Goal: Task Accomplishment & Management: Manage account settings

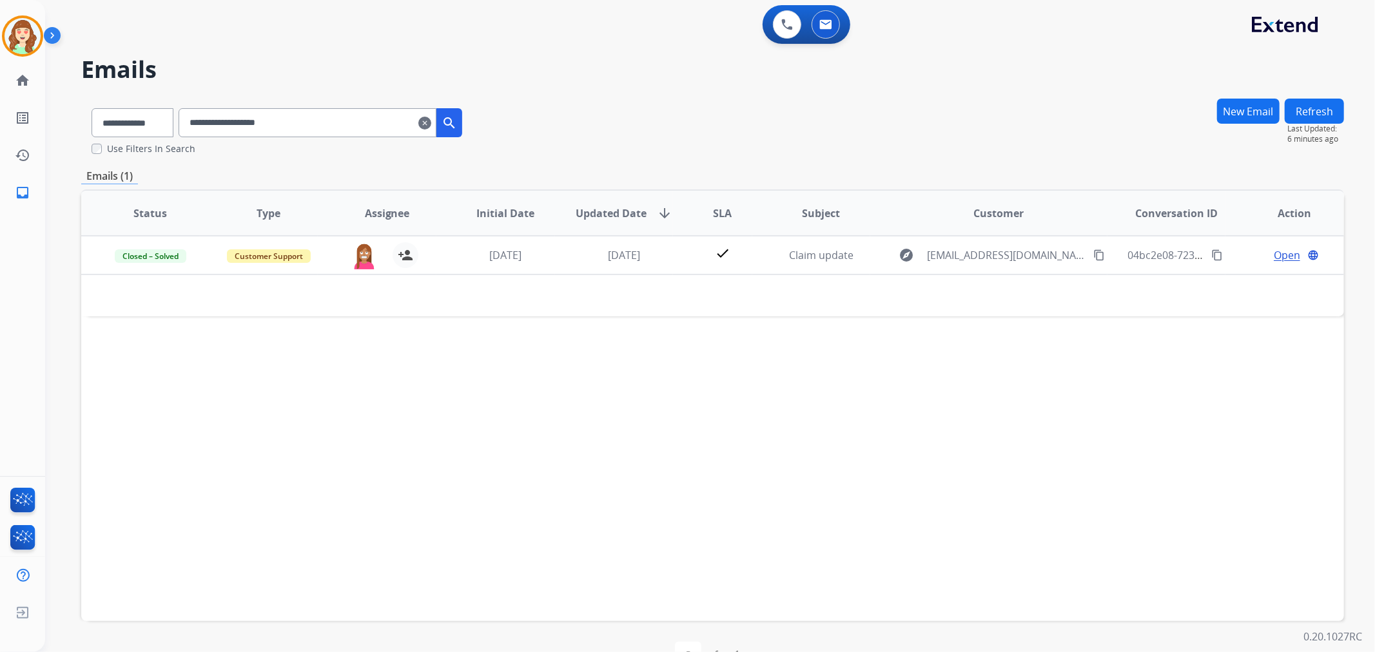
click at [431, 119] on mat-icon "clear" at bounding box center [424, 122] width 13 height 15
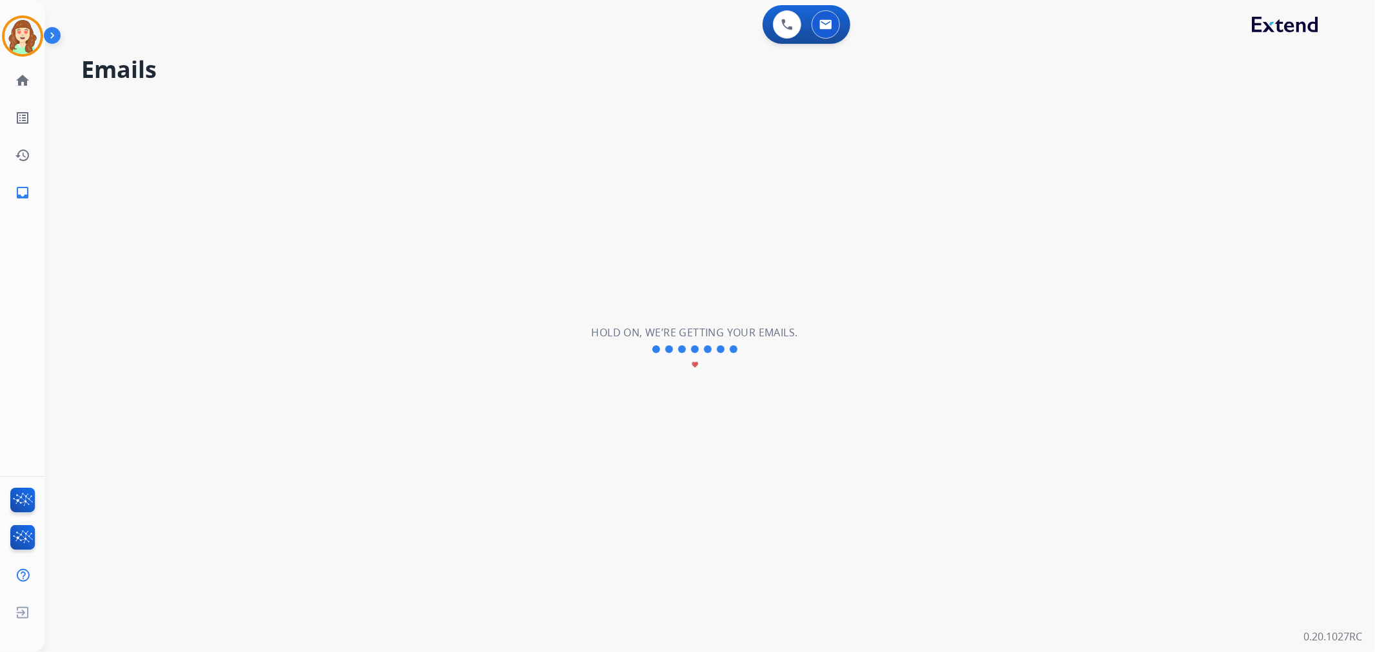
select select "**********"
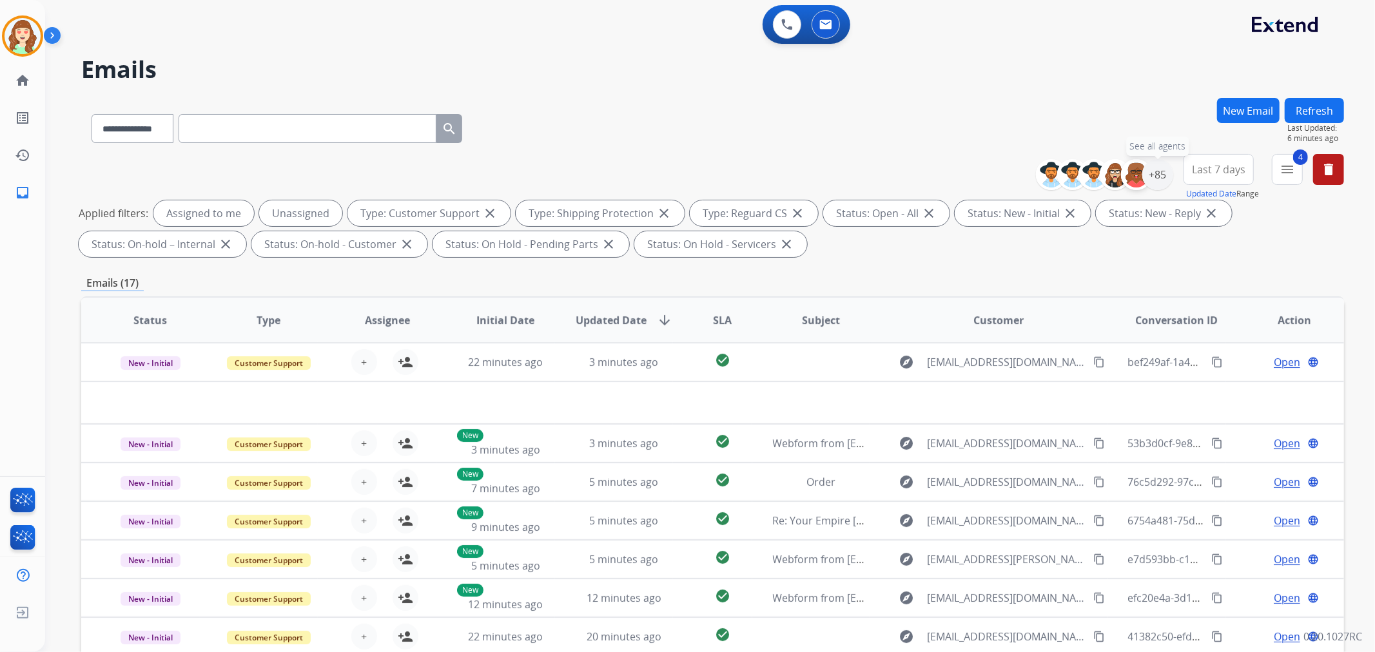
drag, startPoint x: 1158, startPoint y: 172, endPoint x: 1135, endPoint y: 179, distance: 24.3
click at [1158, 171] on div "+85" at bounding box center [1157, 174] width 31 height 31
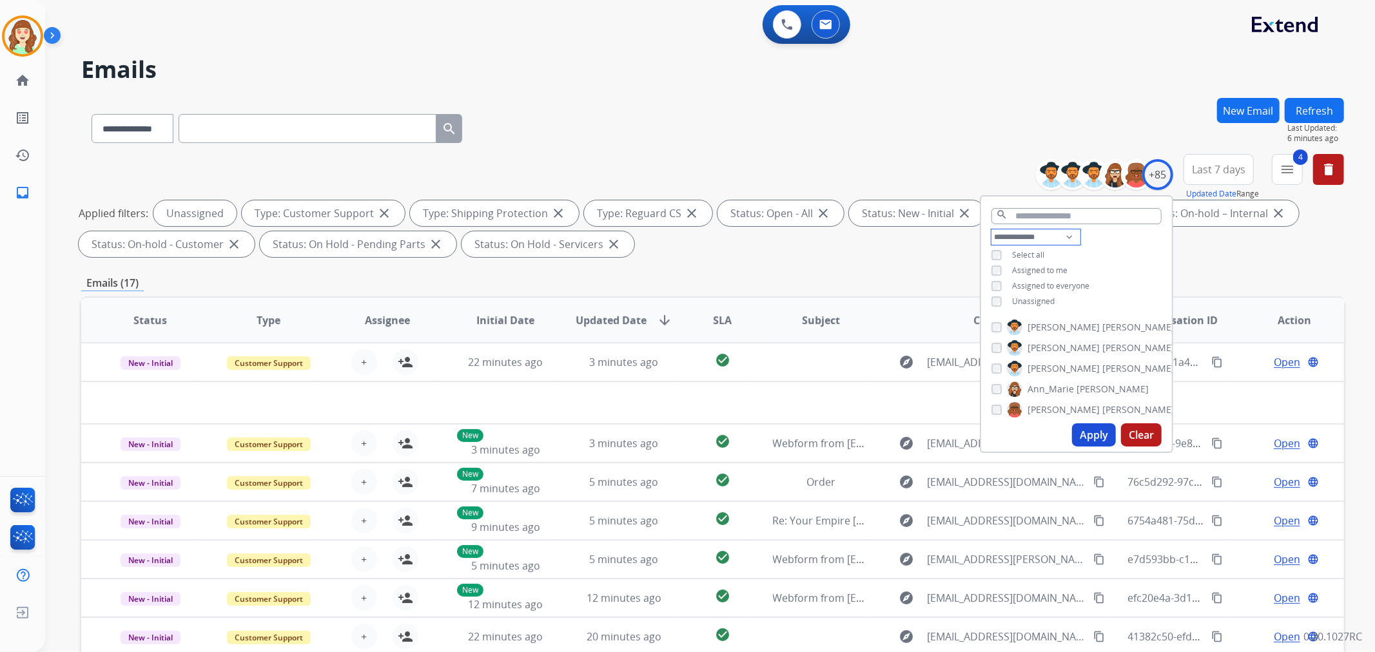
drag, startPoint x: 1023, startPoint y: 235, endPoint x: 1023, endPoint y: 242, distance: 7.1
click at [1023, 235] on select "**********" at bounding box center [1036, 237] width 89 height 15
select select "**********"
click at [992, 230] on select "**********" at bounding box center [1036, 237] width 89 height 15
click at [1086, 438] on button "Apply" at bounding box center [1094, 435] width 44 height 23
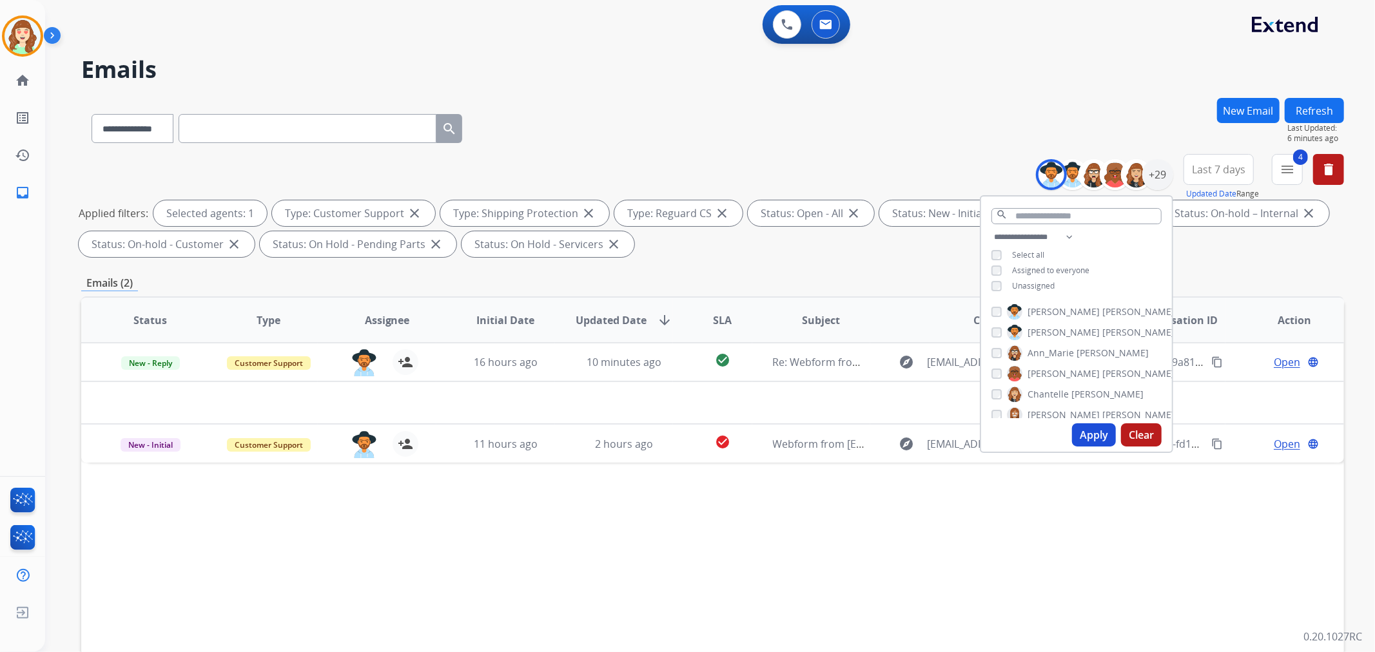
click at [1086, 431] on button "Apply" at bounding box center [1094, 435] width 44 height 23
click at [1086, 435] on button "Apply" at bounding box center [1094, 435] width 44 height 23
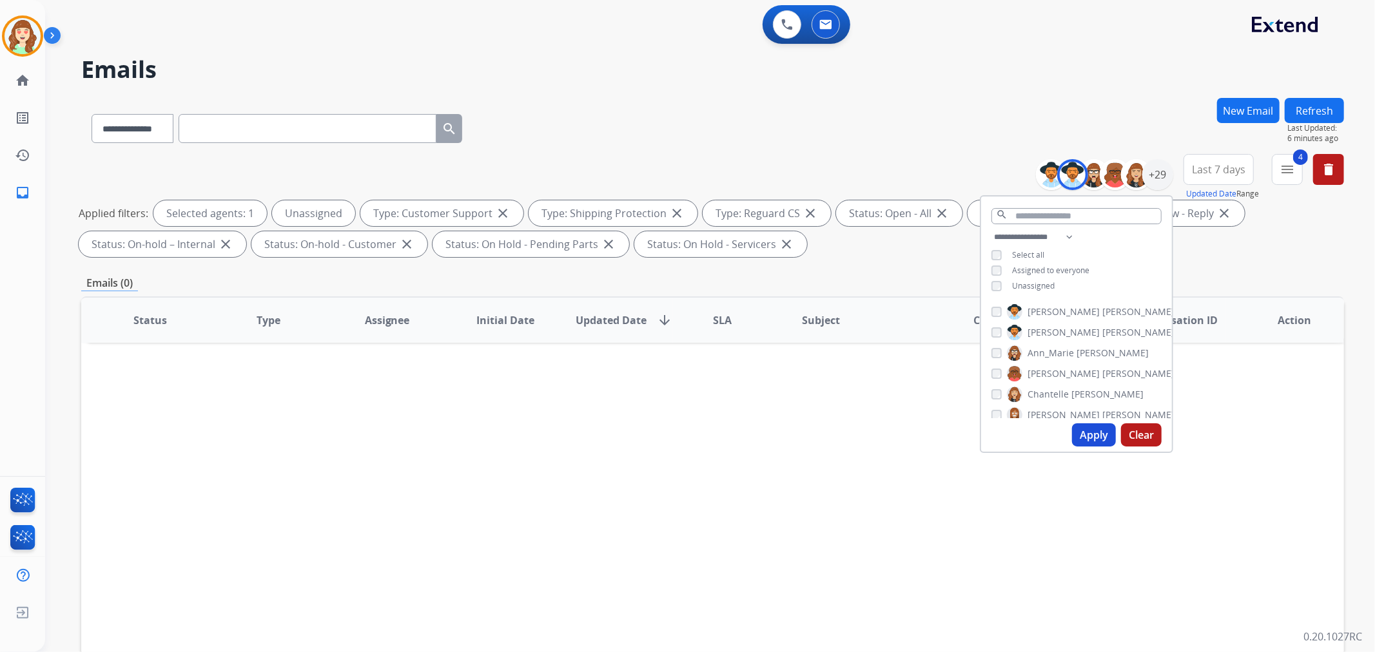
click at [1092, 432] on button "Apply" at bounding box center [1094, 435] width 44 height 23
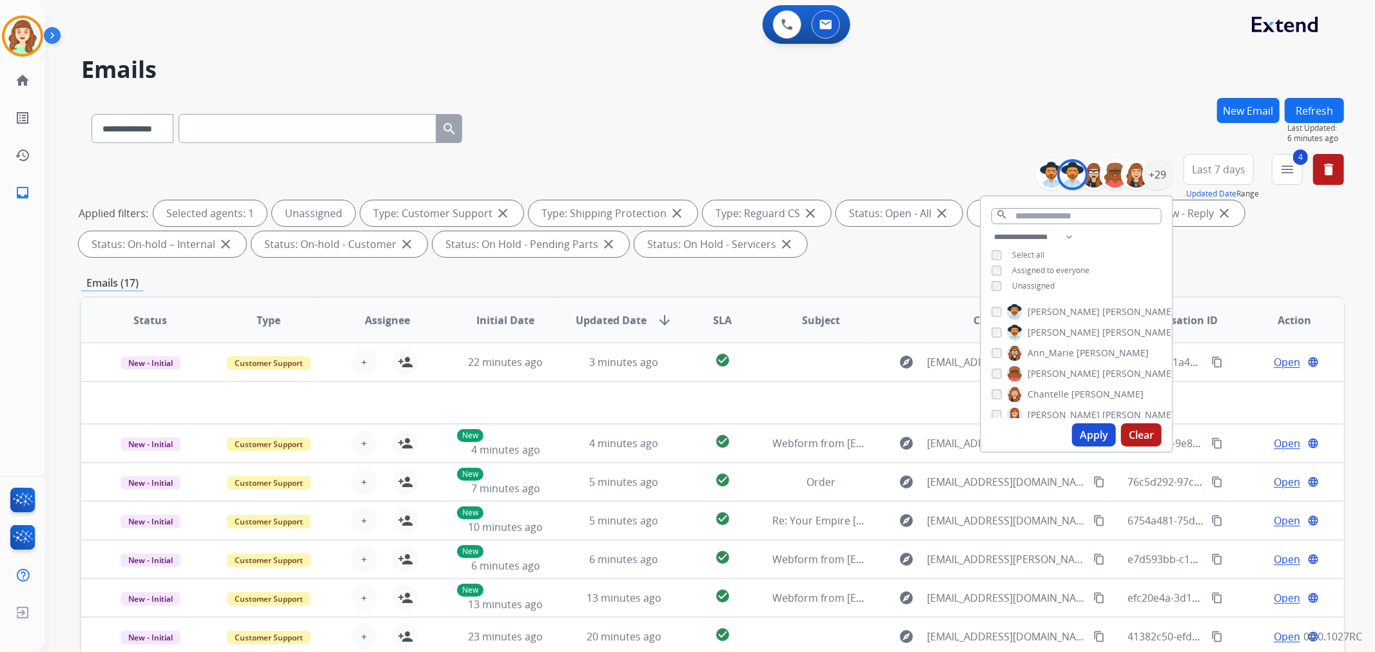
click at [713, 320] on span "SLA" at bounding box center [722, 320] width 19 height 15
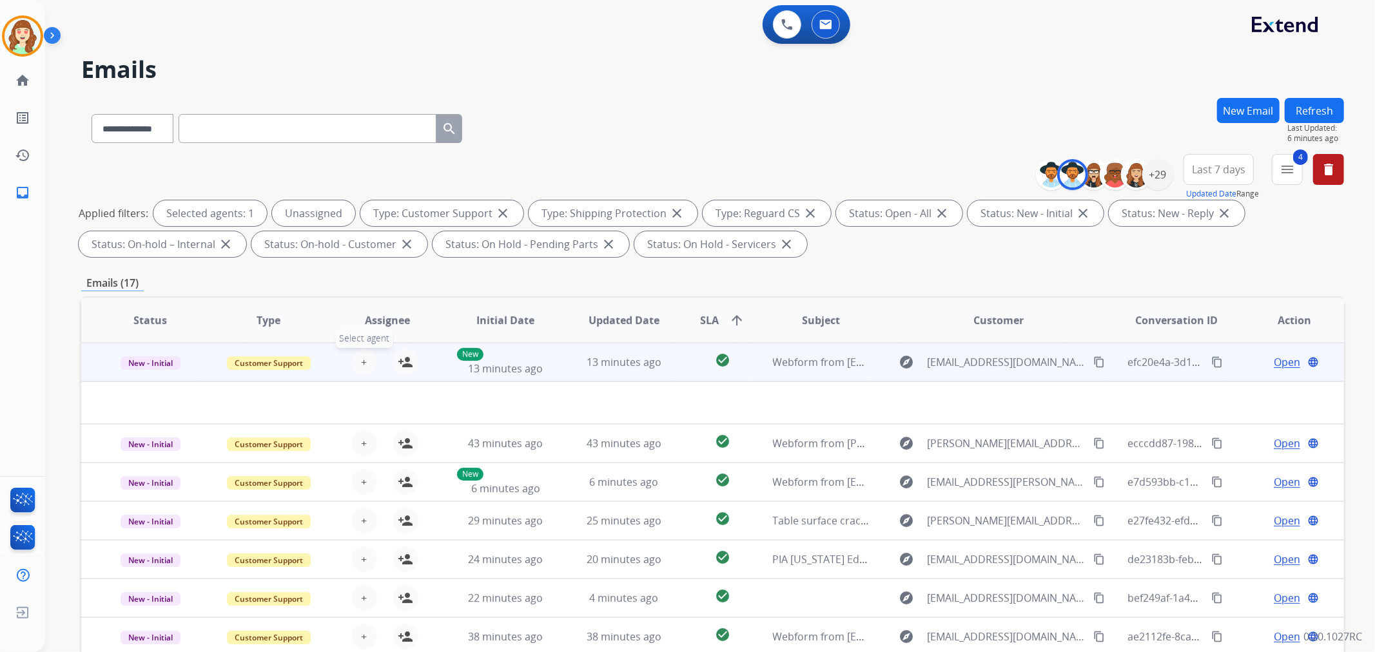
click at [366, 355] on button "+ Select agent" at bounding box center [364, 362] width 26 height 26
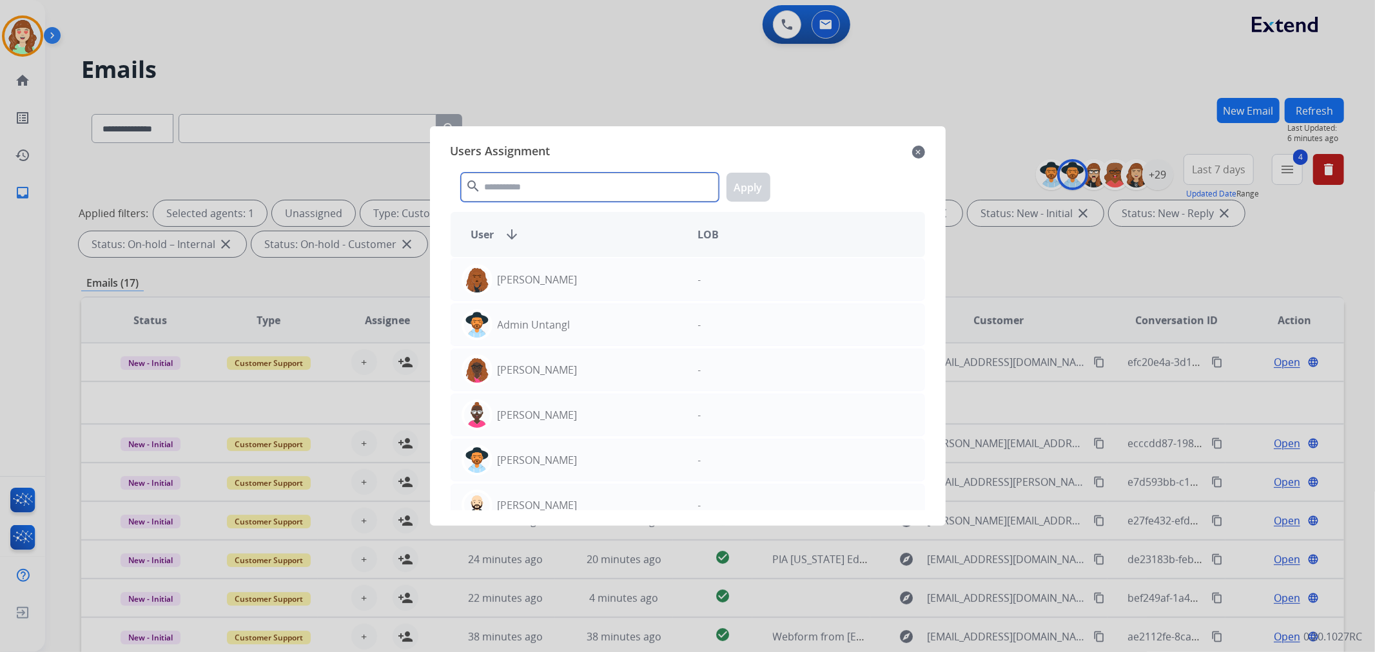
click at [585, 195] on input "text" at bounding box center [590, 187] width 258 height 29
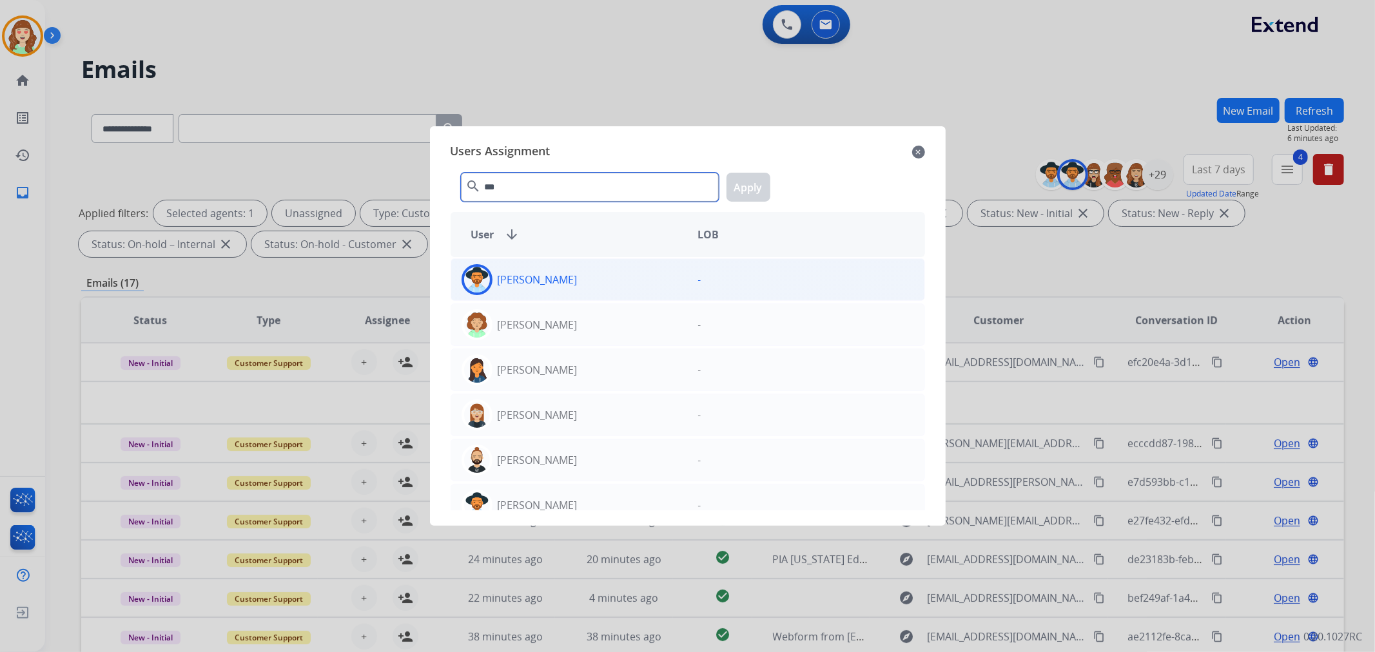
type input "***"
click at [580, 274] on div "[PERSON_NAME]" at bounding box center [569, 279] width 237 height 31
click at [741, 191] on button "Apply" at bounding box center [749, 187] width 44 height 29
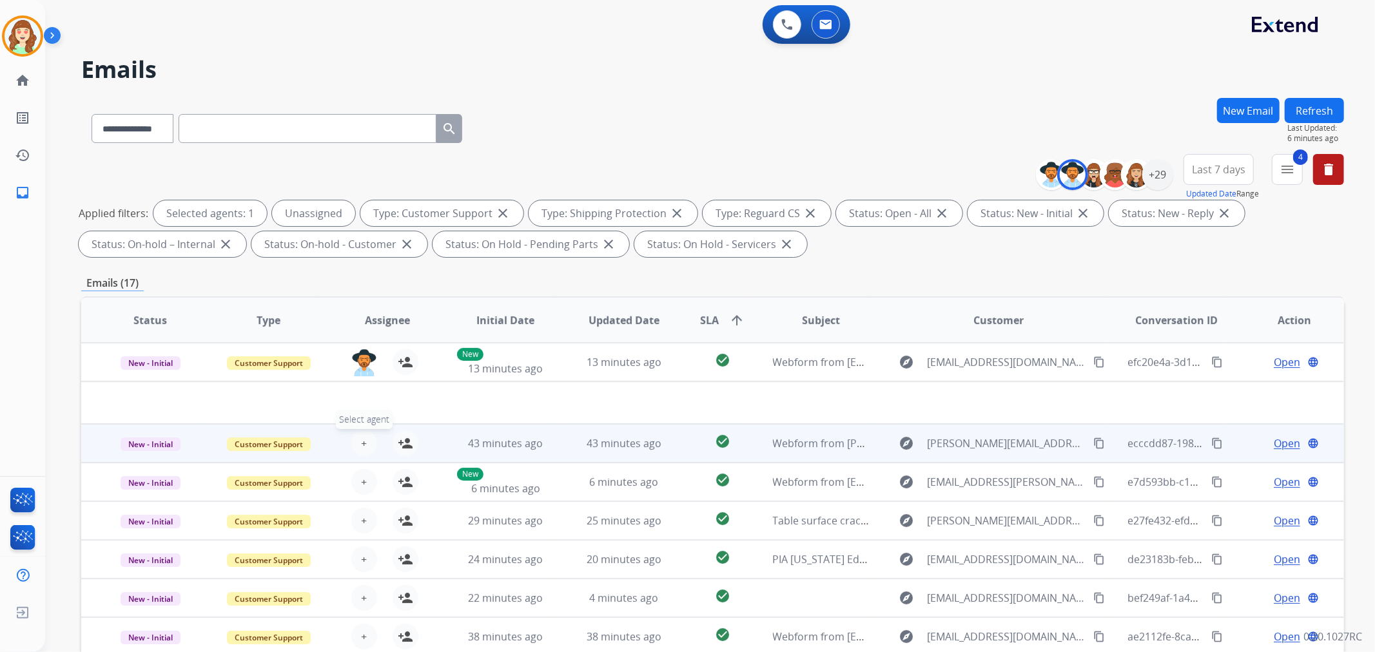
click at [363, 445] on span "+" at bounding box center [364, 443] width 6 height 15
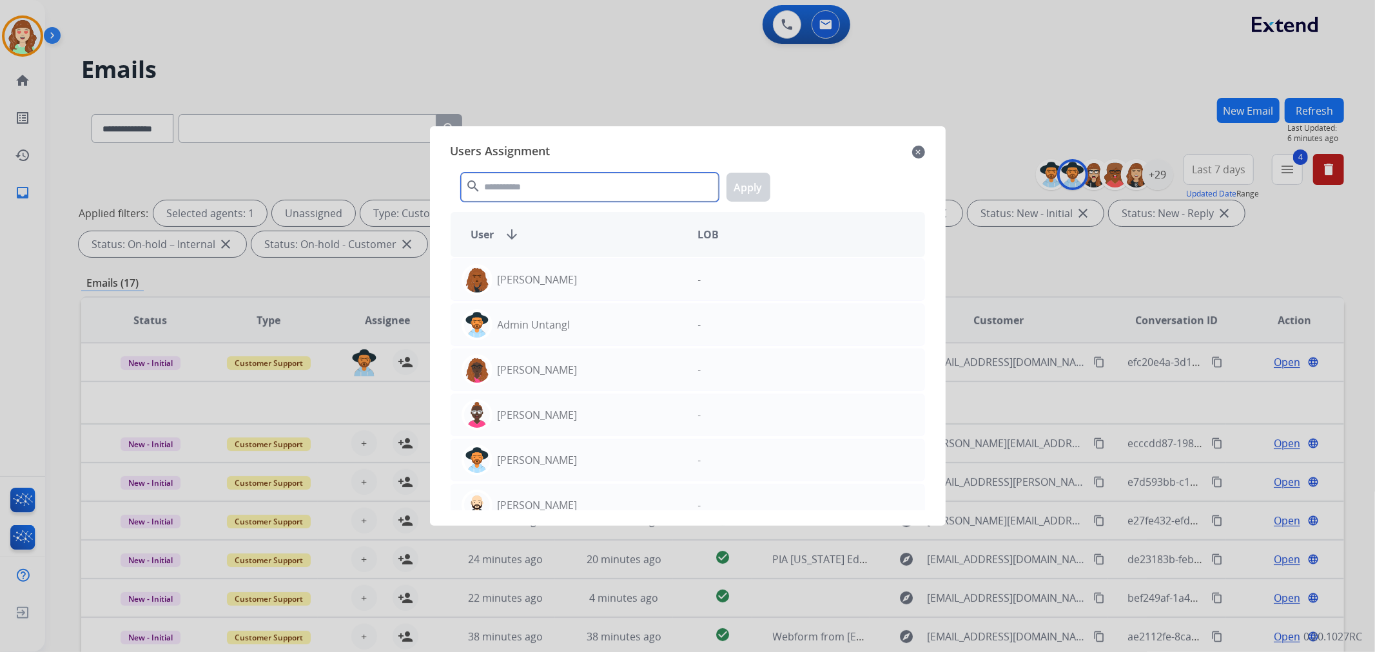
click at [552, 191] on input "text" at bounding box center [590, 187] width 258 height 29
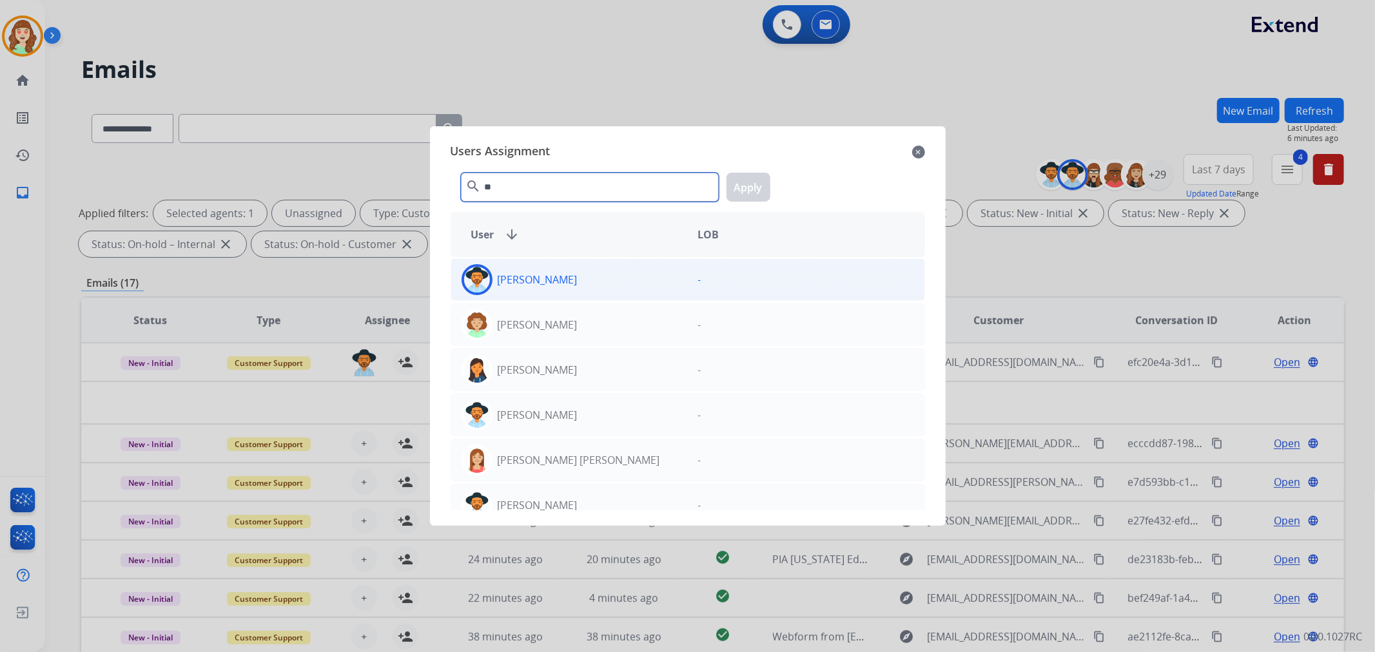
type input "**"
click at [589, 282] on div "[PERSON_NAME]" at bounding box center [569, 279] width 237 height 31
click at [744, 195] on button "Apply" at bounding box center [749, 187] width 44 height 29
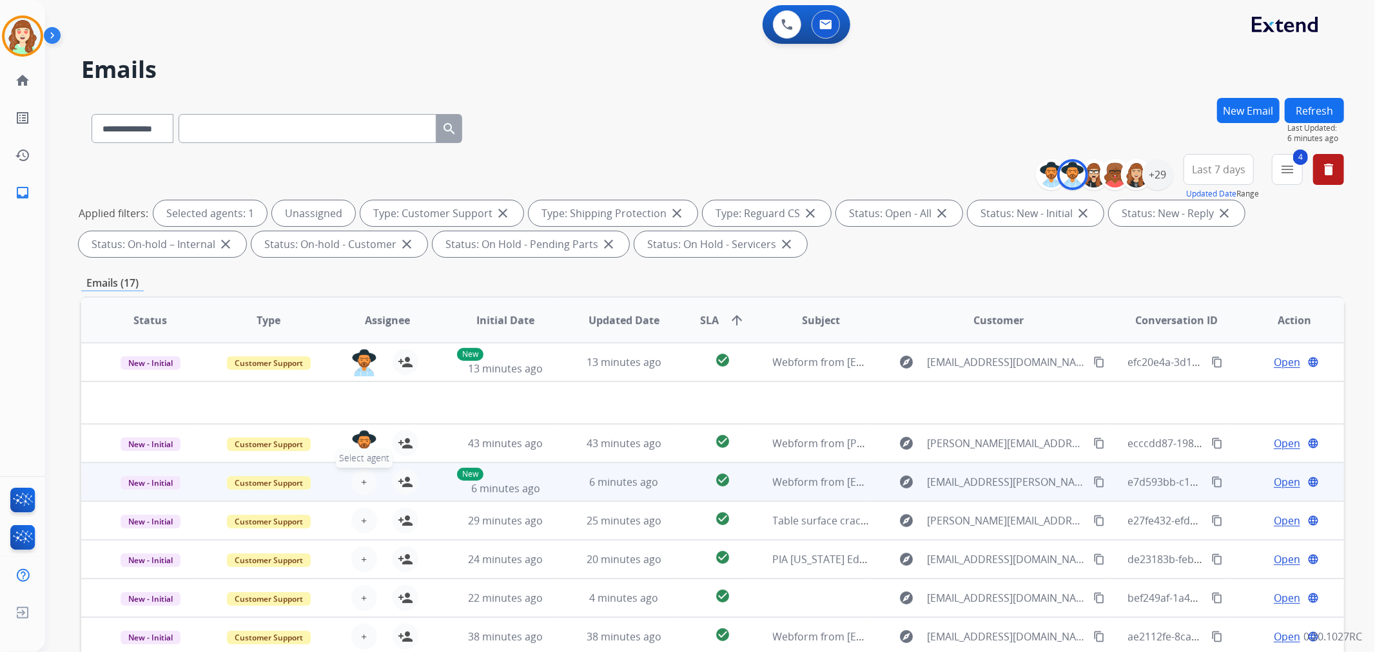
click at [355, 481] on button "+ Select agent" at bounding box center [364, 482] width 26 height 26
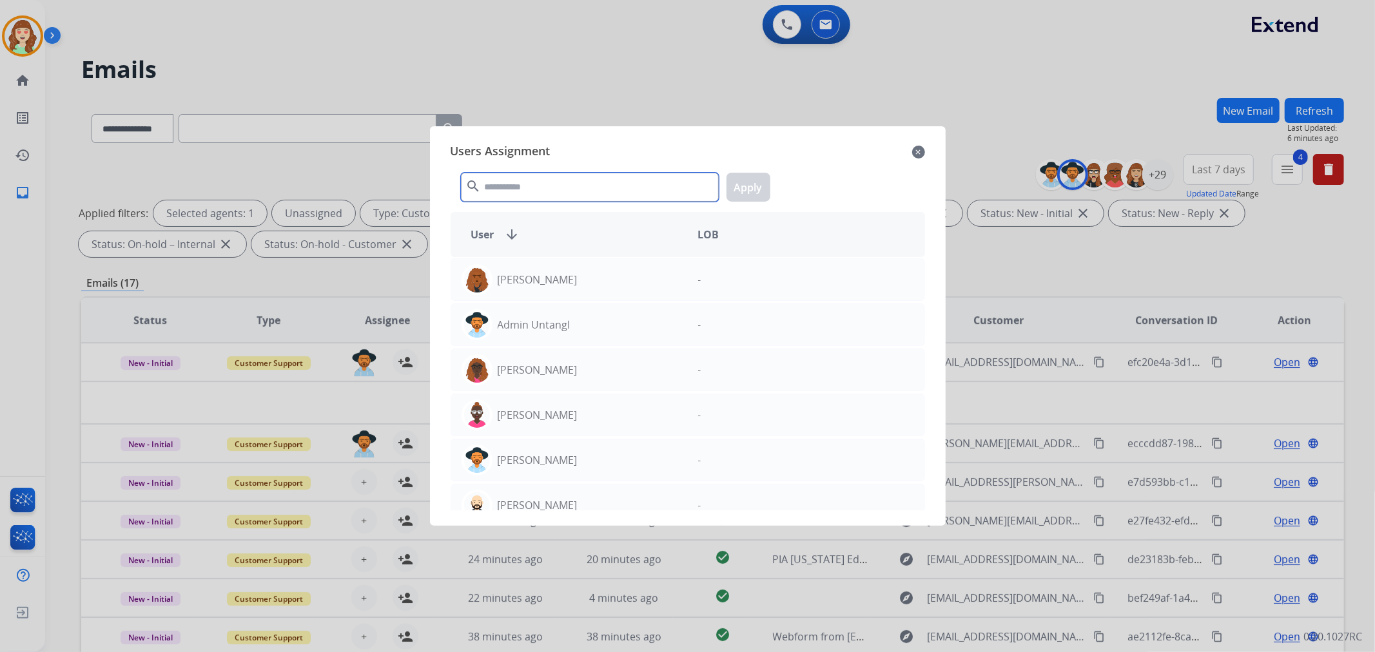
click at [543, 184] on input "text" at bounding box center [590, 187] width 258 height 29
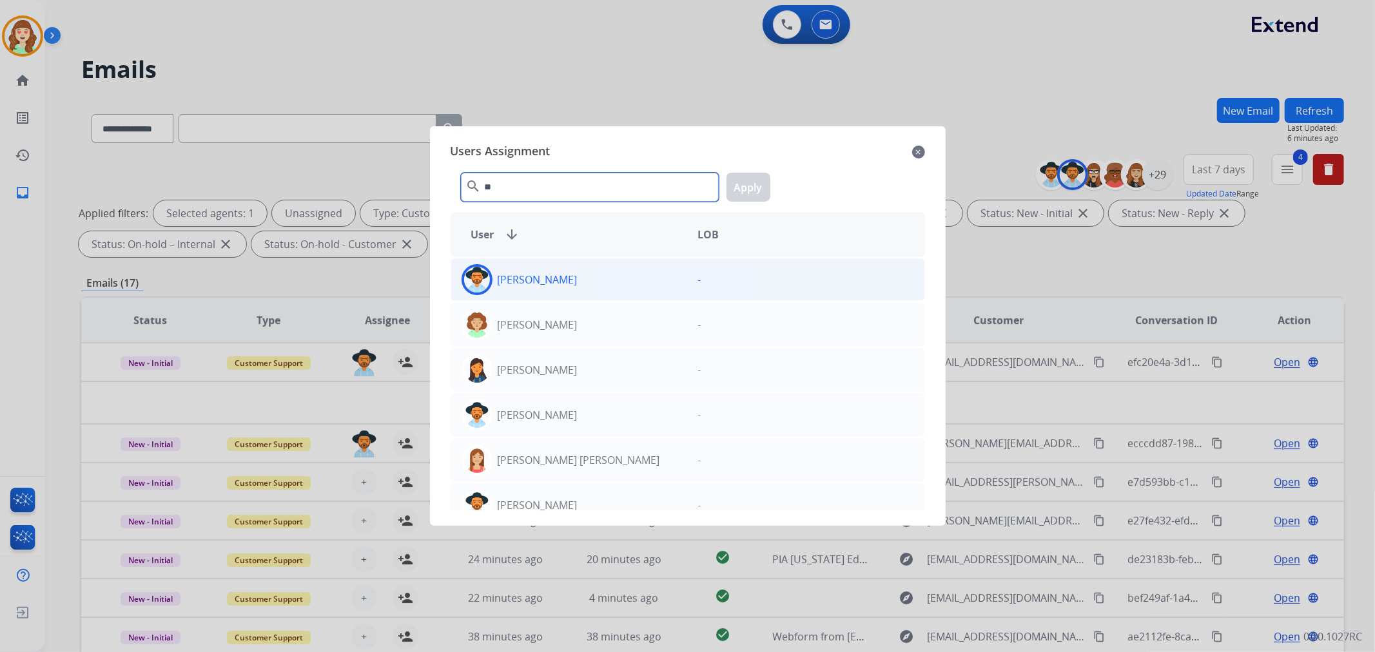
type input "**"
drag, startPoint x: 576, startPoint y: 288, endPoint x: 732, endPoint y: 236, distance: 164.5
click at [588, 286] on div "[PERSON_NAME]" at bounding box center [569, 279] width 237 height 31
click at [752, 191] on button "Apply" at bounding box center [749, 187] width 44 height 29
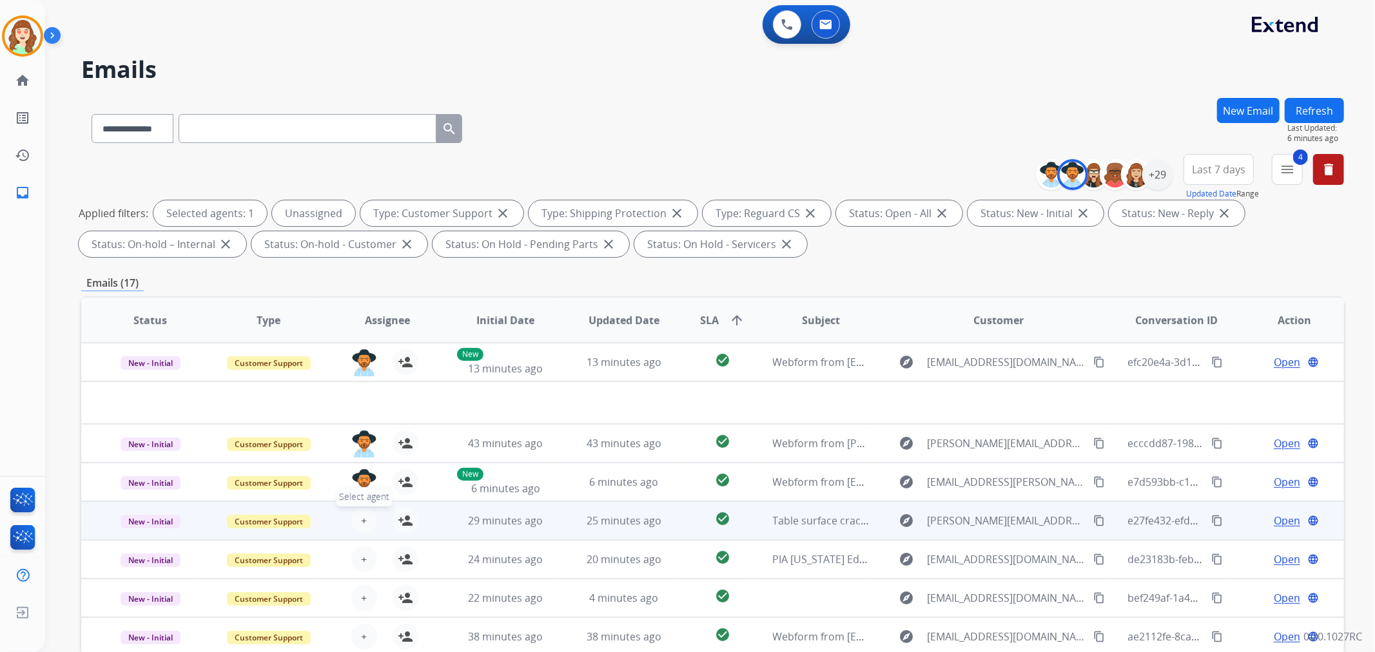
click at [367, 513] on button "+ Select agent" at bounding box center [364, 521] width 26 height 26
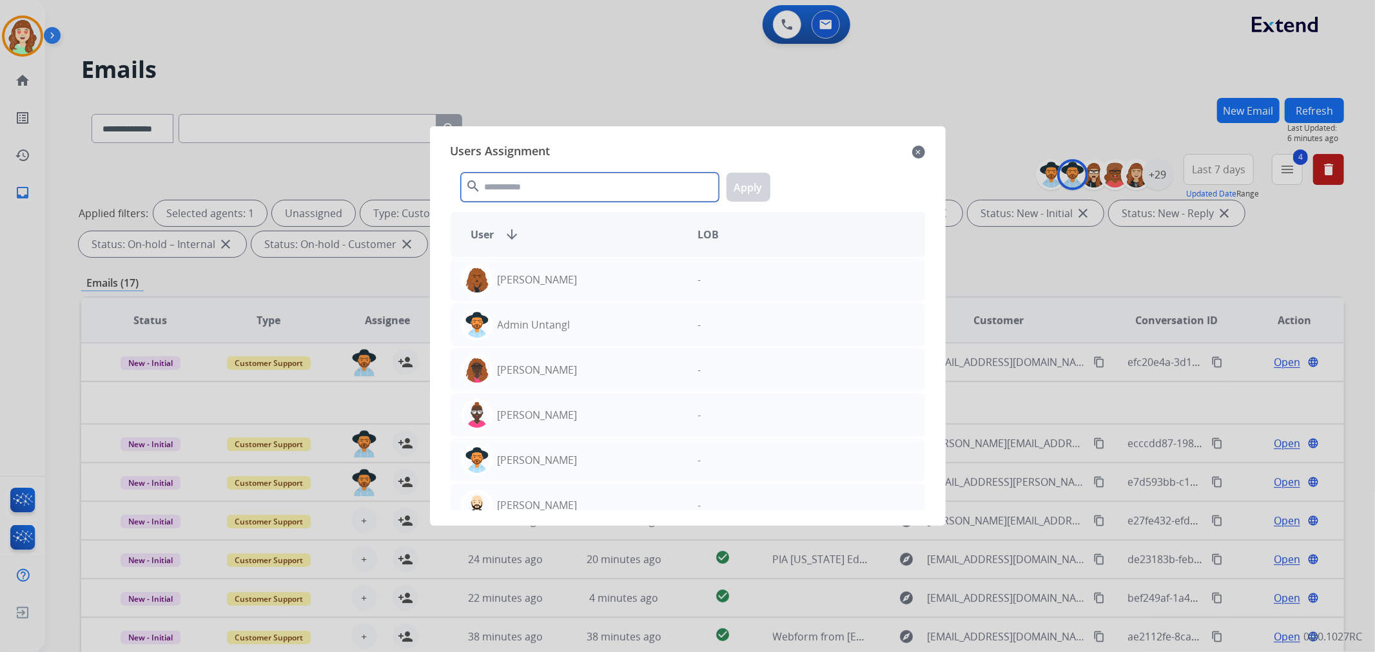
click at [569, 186] on input "text" at bounding box center [590, 187] width 258 height 29
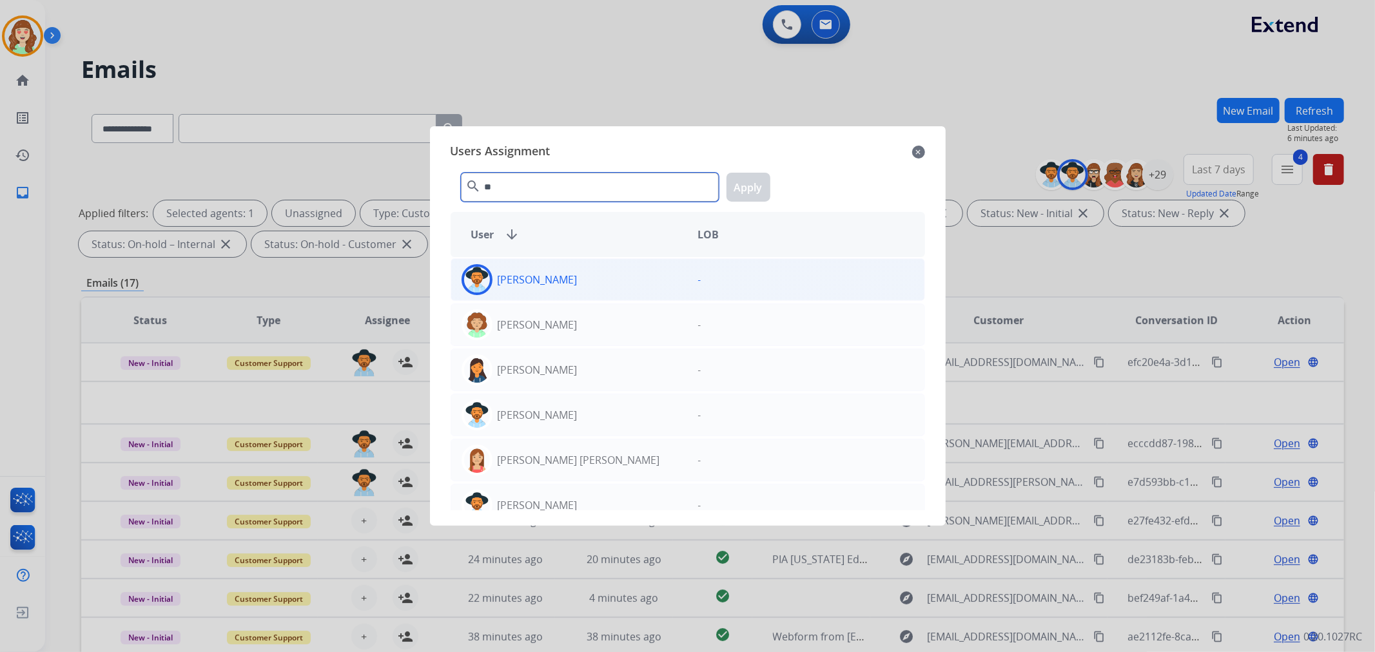
type input "**"
click at [572, 285] on div "[PERSON_NAME]" at bounding box center [569, 279] width 237 height 31
drag, startPoint x: 750, startPoint y: 178, endPoint x: 788, endPoint y: 182, distance: 38.3
click at [751, 178] on button "Apply" at bounding box center [749, 187] width 44 height 29
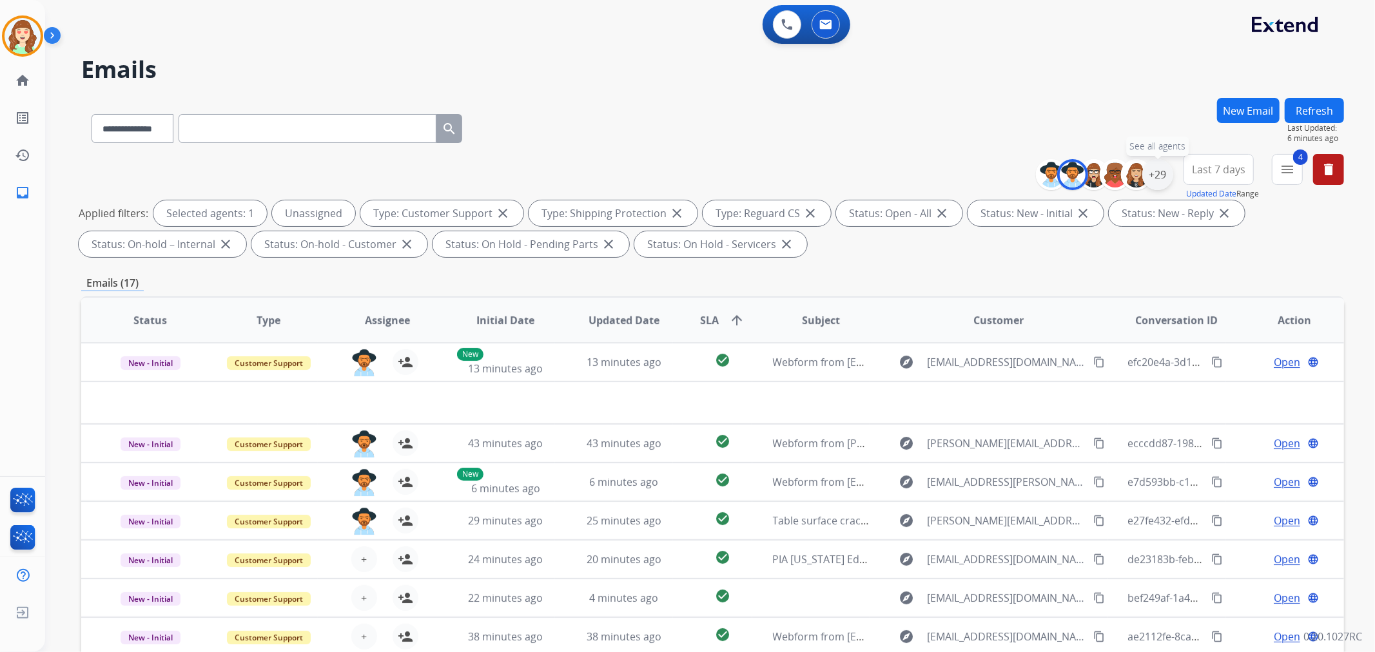
click at [1151, 168] on div "+29" at bounding box center [1157, 174] width 31 height 31
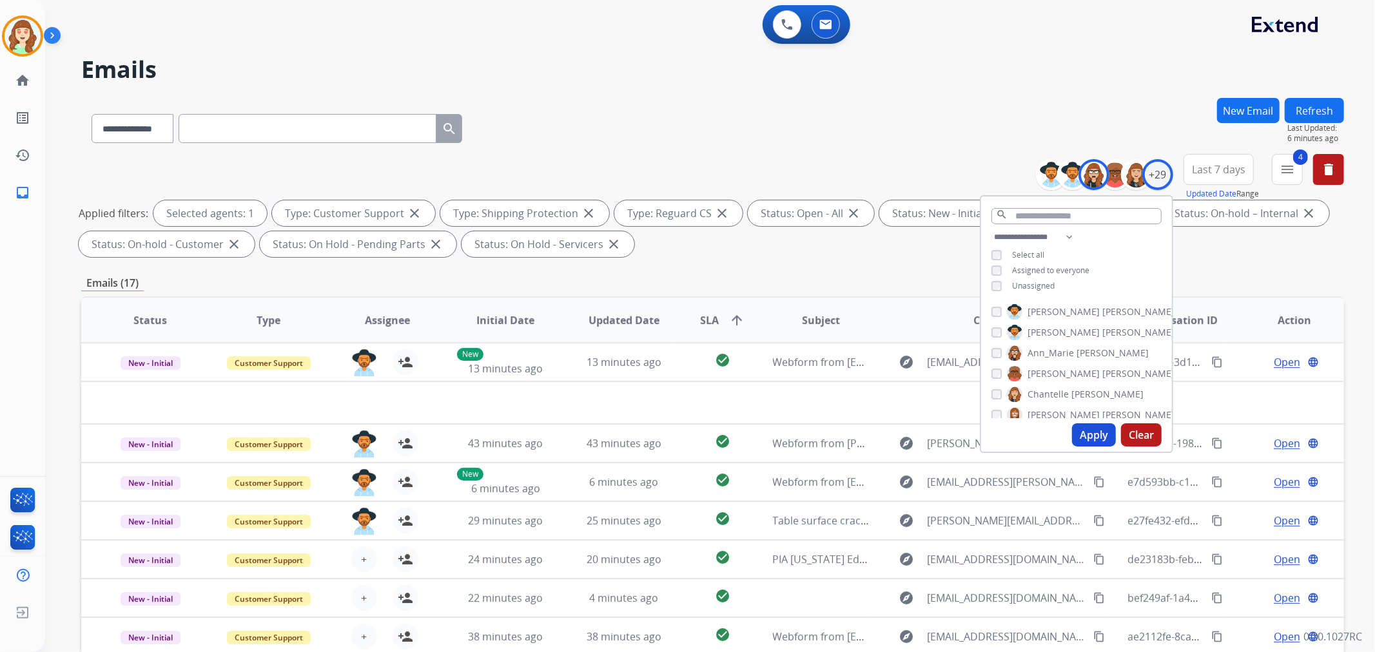
click at [986, 371] on div "[PERSON_NAME] [PERSON_NAME] [PERSON_NAME] [PERSON_NAME] [PERSON_NAME] [PERSON_N…" at bounding box center [1076, 358] width 191 height 119
click at [1090, 429] on button "Apply" at bounding box center [1094, 435] width 44 height 23
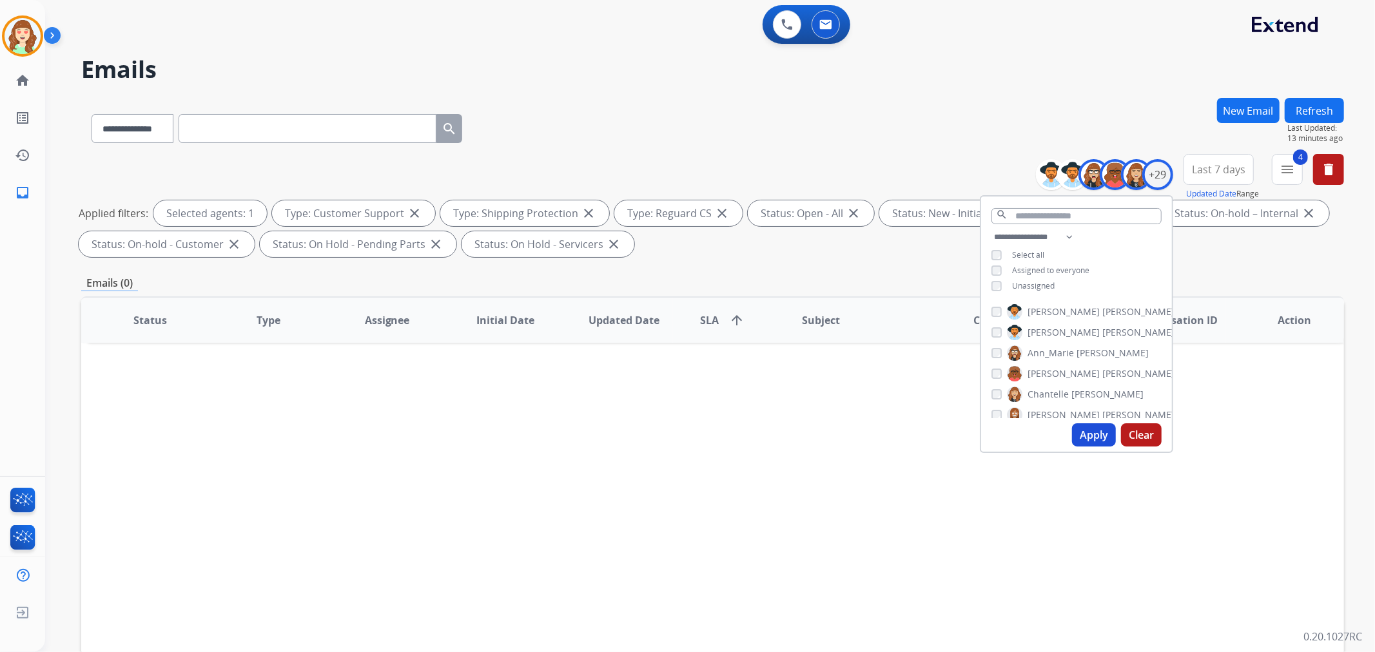
click at [1090, 428] on button "Apply" at bounding box center [1094, 435] width 44 height 23
click at [1093, 434] on button "Apply" at bounding box center [1094, 435] width 44 height 23
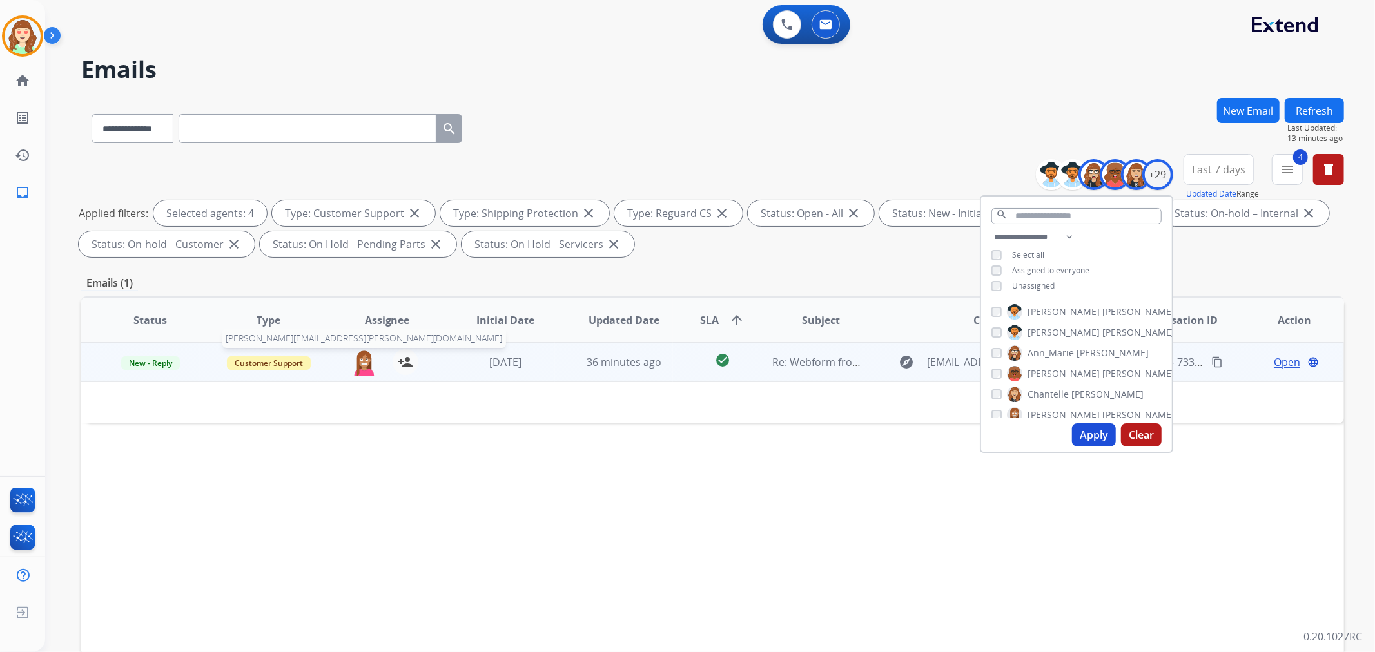
click at [364, 366] on img at bounding box center [364, 362] width 26 height 27
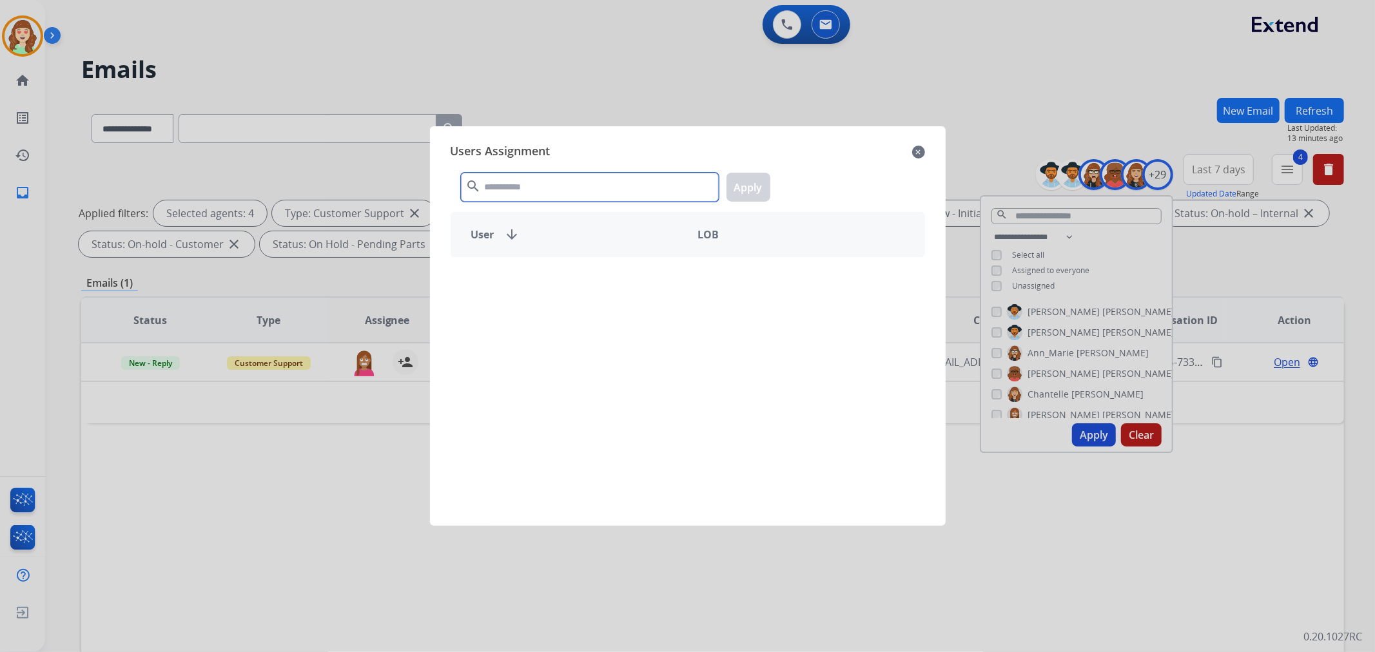
click at [563, 181] on input "text" at bounding box center [590, 187] width 258 height 29
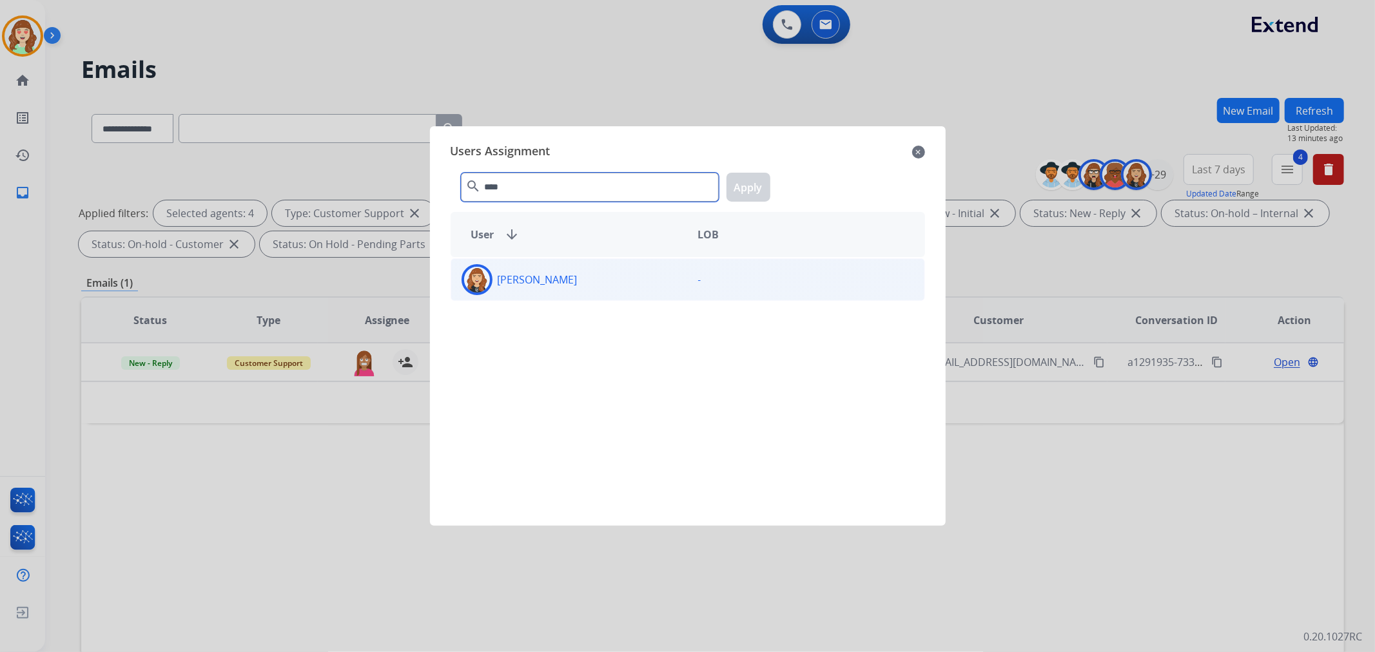
type input "****"
drag, startPoint x: 553, startPoint y: 275, endPoint x: 732, endPoint y: 201, distance: 193.6
click at [569, 274] on p "[PERSON_NAME]" at bounding box center [538, 279] width 80 height 15
click at [752, 178] on button "Apply" at bounding box center [749, 187] width 44 height 29
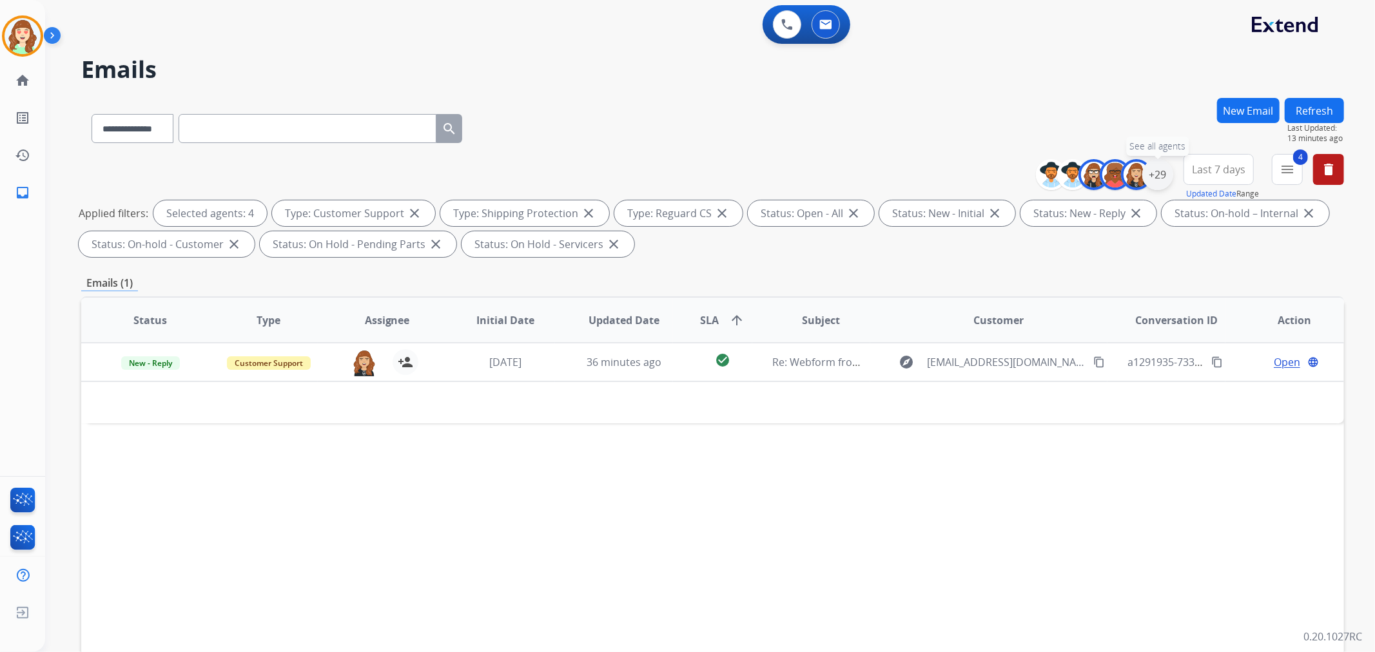
click at [1161, 178] on div "+29" at bounding box center [1157, 174] width 31 height 31
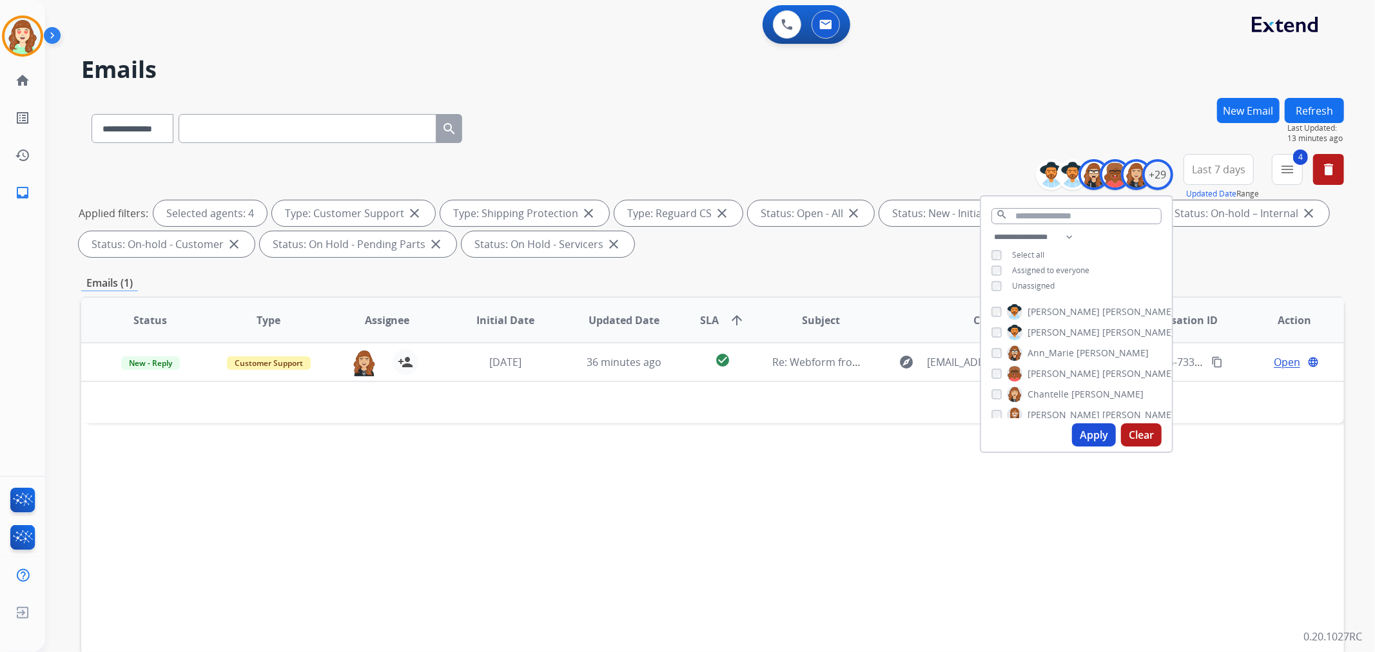
scroll to position [72, 0]
click at [1090, 438] on button "Apply" at bounding box center [1094, 435] width 44 height 23
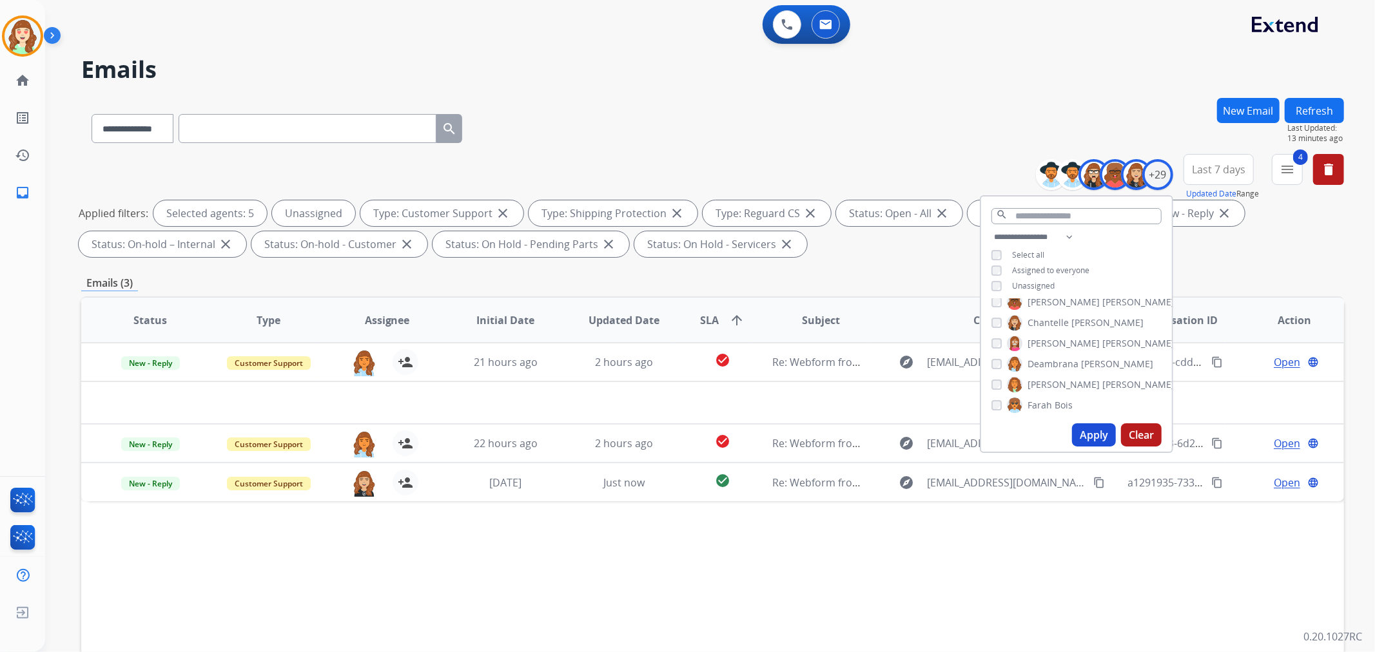
click at [1085, 429] on button "Apply" at bounding box center [1094, 435] width 44 height 23
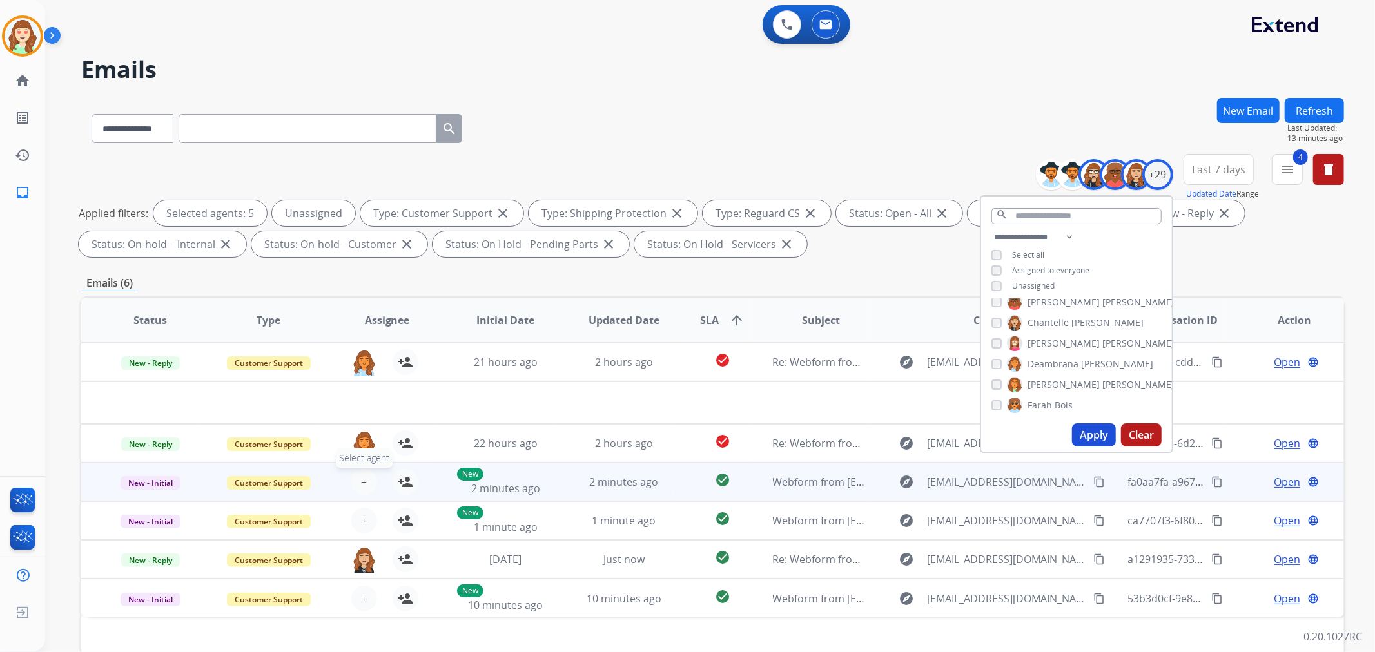
click at [366, 479] on button "+ Select agent" at bounding box center [364, 482] width 26 height 26
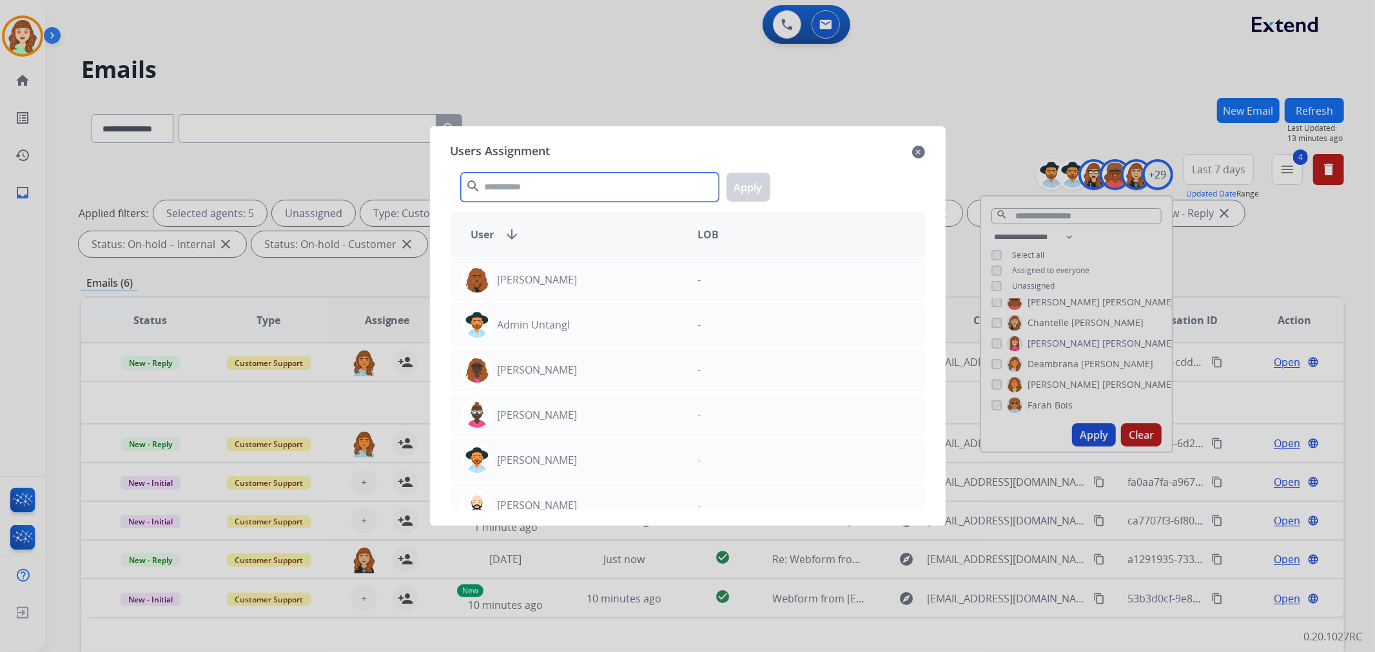
drag, startPoint x: 641, startPoint y: 197, endPoint x: 641, endPoint y: 190, distance: 7.7
click at [641, 197] on input "text" at bounding box center [590, 187] width 258 height 29
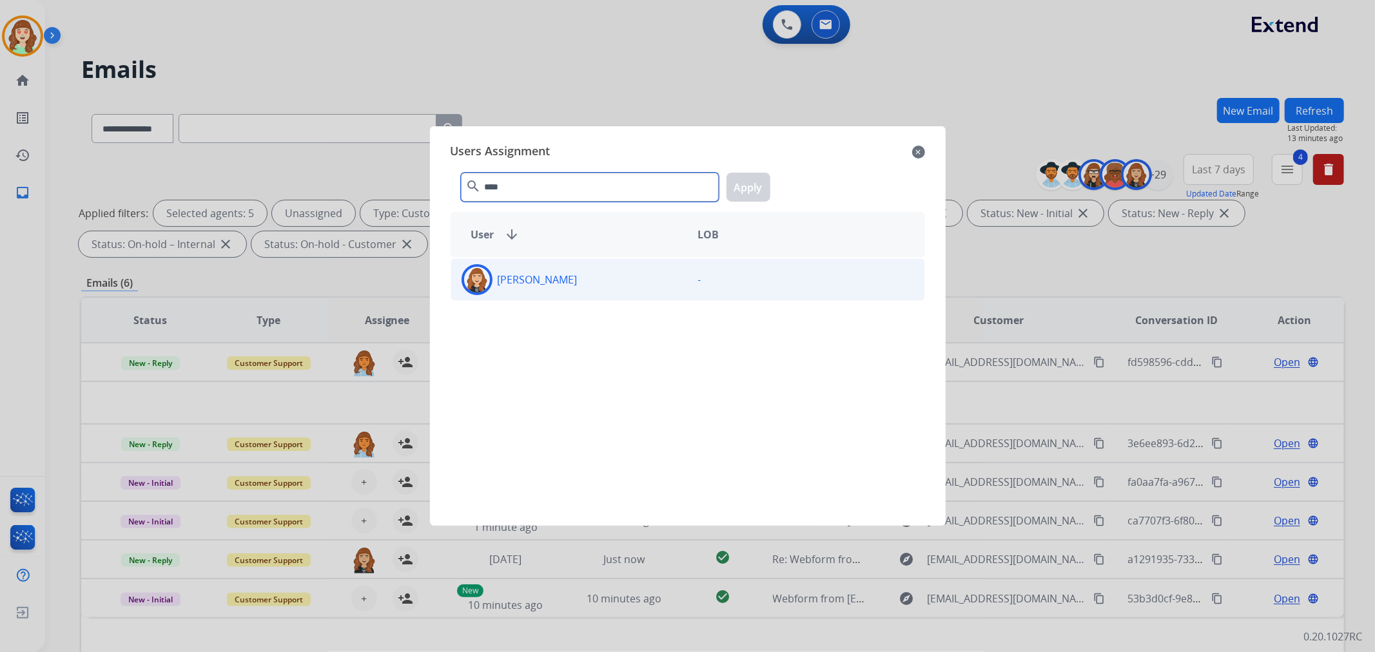
type input "****"
drag, startPoint x: 616, startPoint y: 288, endPoint x: 776, endPoint y: 187, distance: 189.2
click at [628, 284] on div "[PERSON_NAME]" at bounding box center [569, 279] width 237 height 31
click at [748, 188] on button "Apply" at bounding box center [749, 187] width 44 height 29
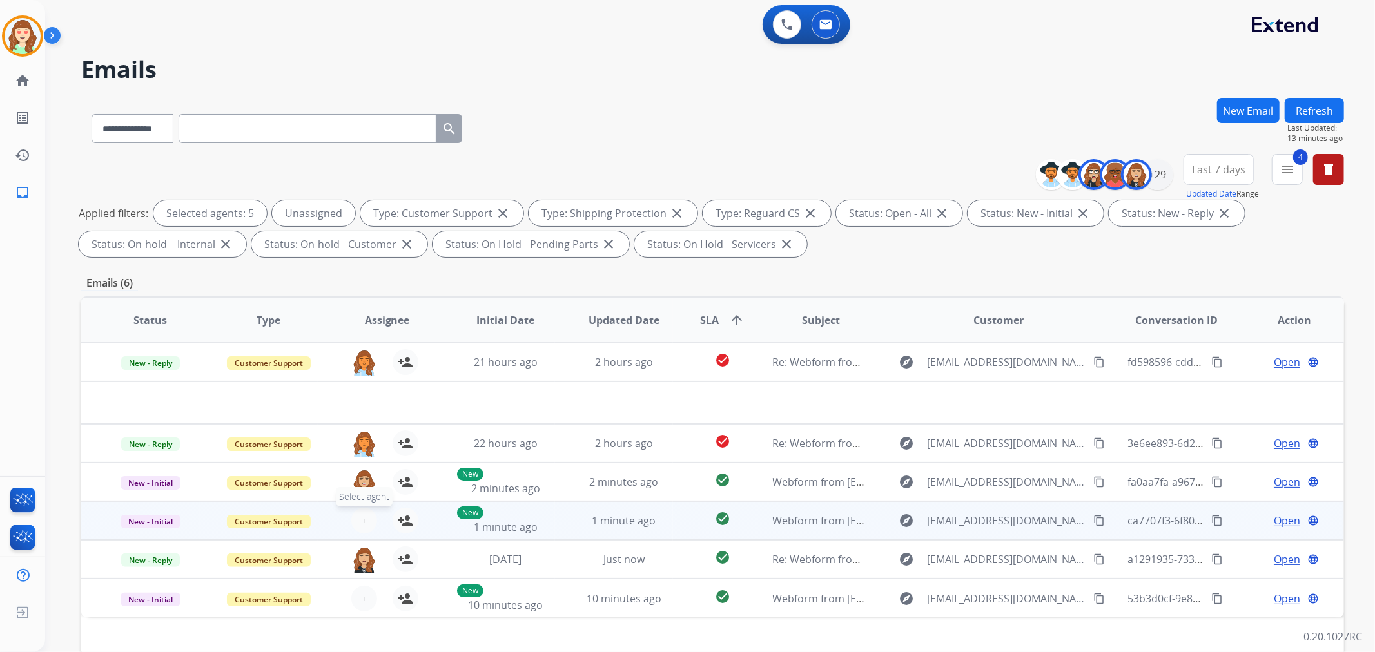
click at [358, 518] on button "+ Select agent" at bounding box center [364, 521] width 26 height 26
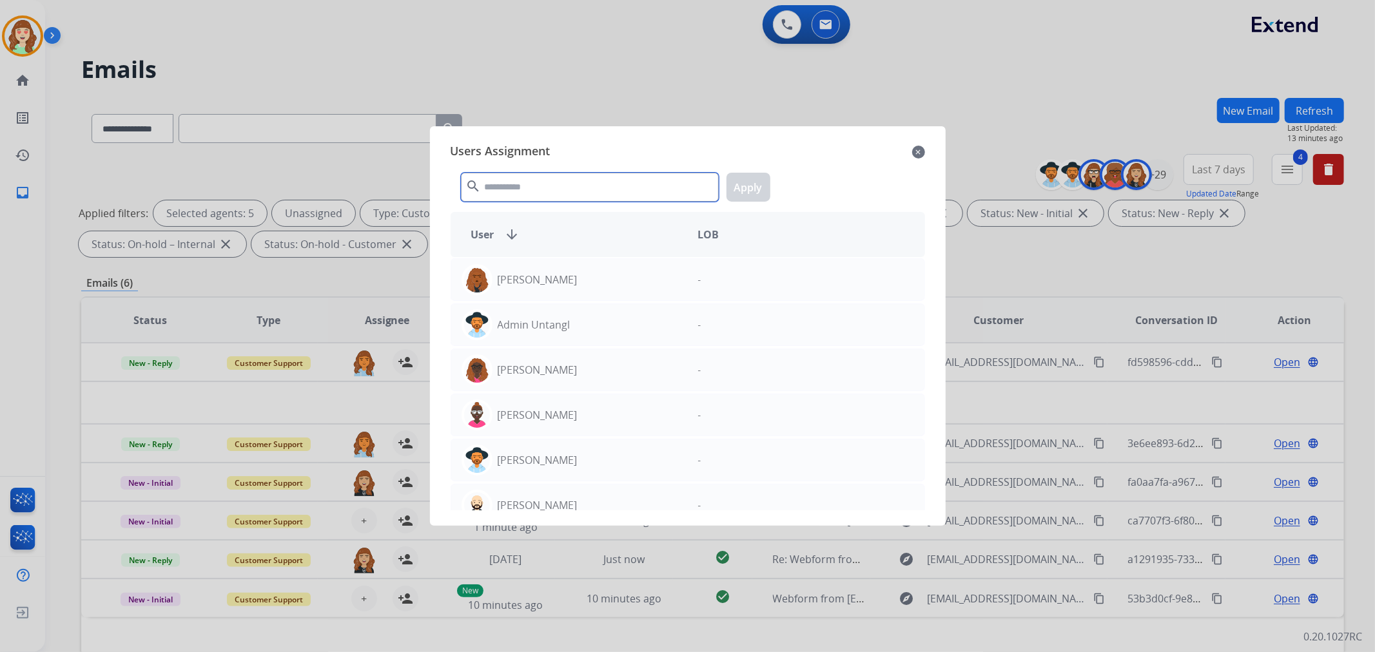
click at [565, 189] on input "text" at bounding box center [590, 187] width 258 height 29
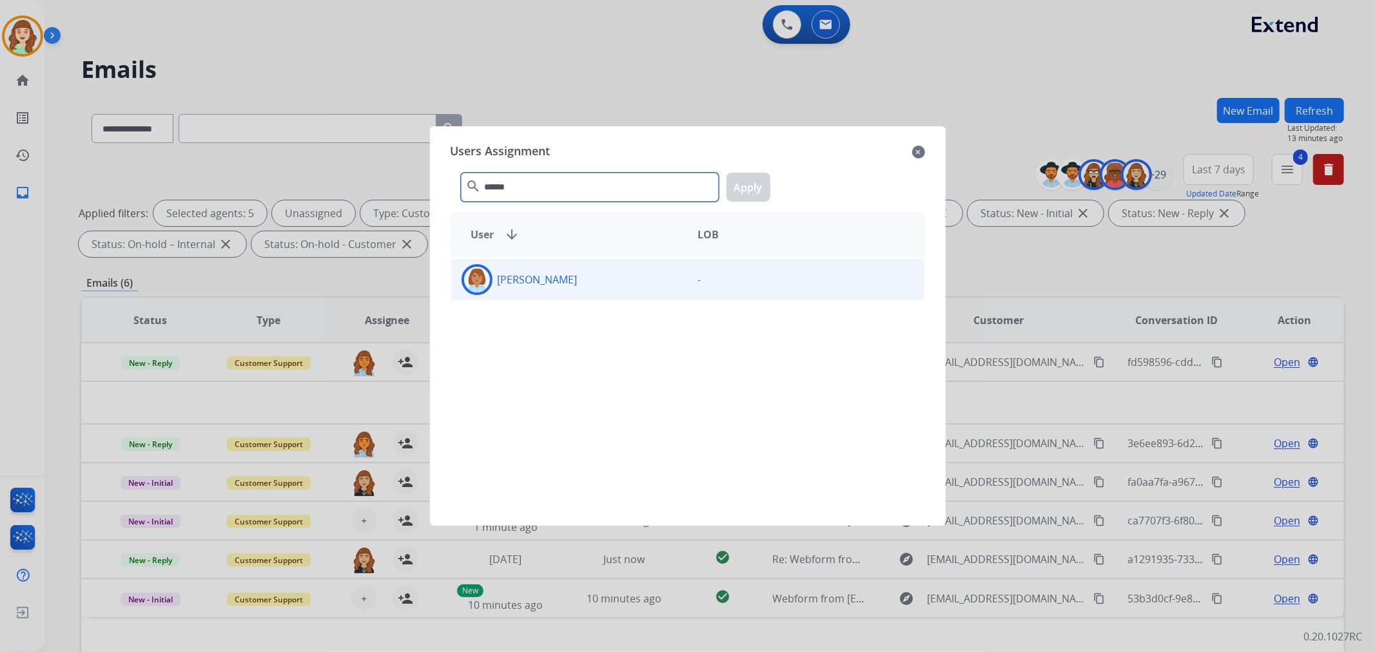
type input "******"
click at [621, 280] on div "[PERSON_NAME]" at bounding box center [569, 279] width 237 height 31
click at [746, 190] on button "Apply" at bounding box center [749, 187] width 44 height 29
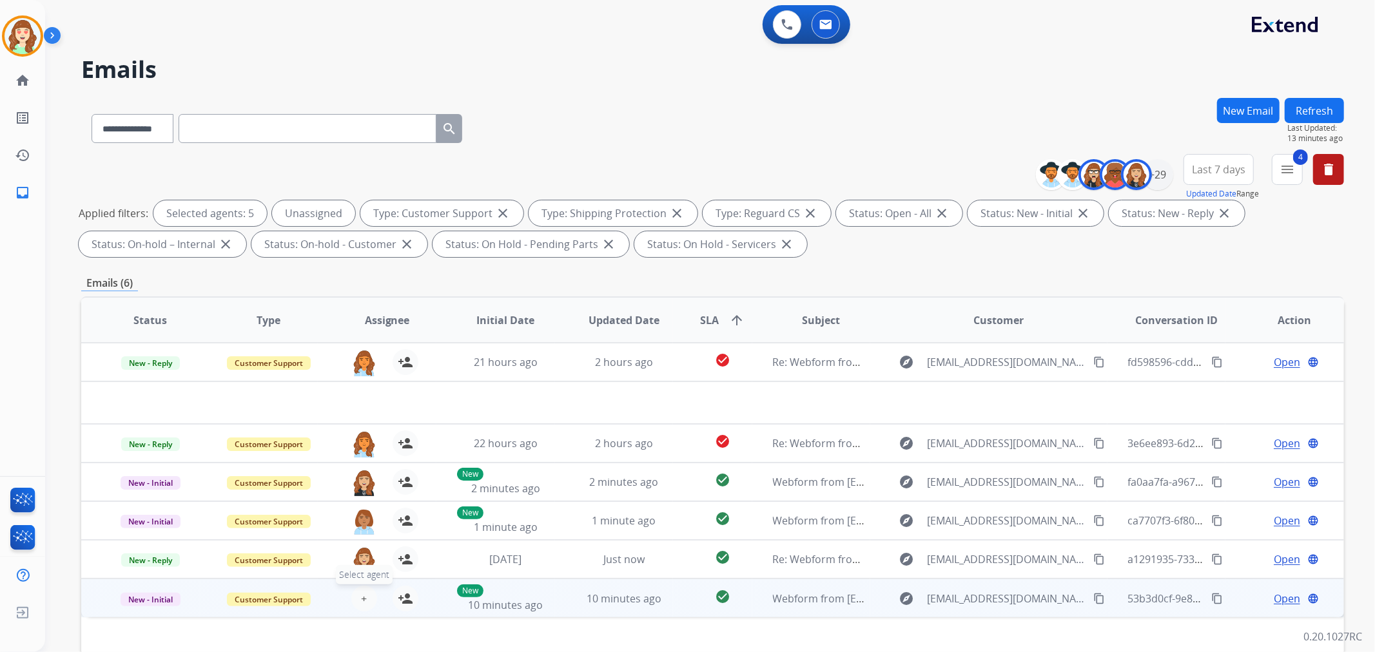
click at [363, 598] on span "+" at bounding box center [364, 598] width 6 height 15
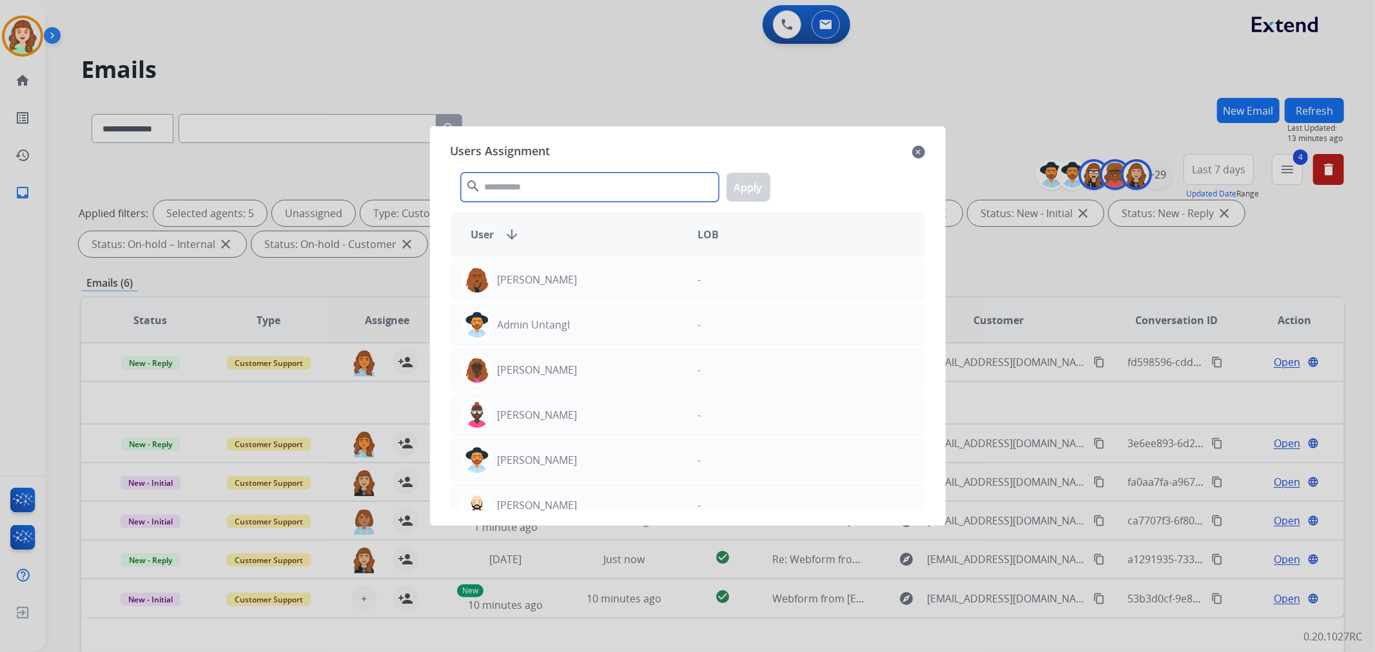
drag, startPoint x: 552, startPoint y: 185, endPoint x: 698, endPoint y: 186, distance: 145.7
click at [645, 186] on input "text" at bounding box center [590, 187] width 258 height 29
type input "*"
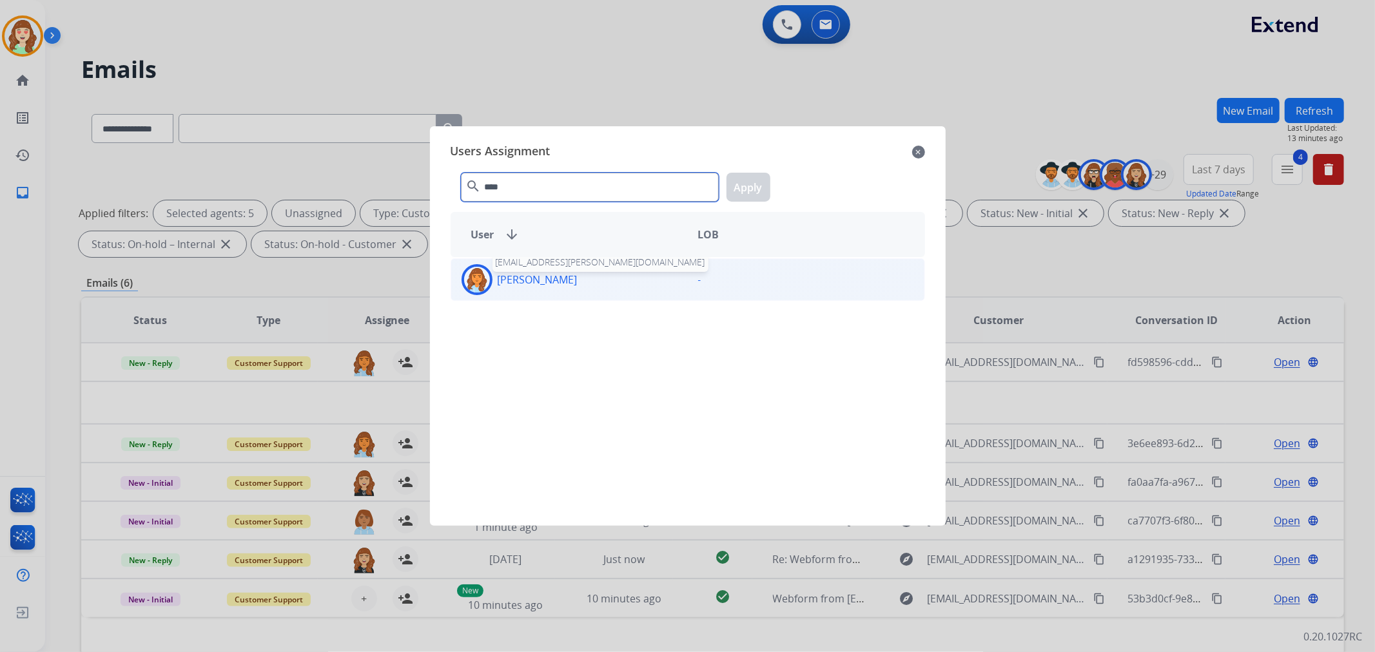
type input "****"
drag, startPoint x: 574, startPoint y: 277, endPoint x: 679, endPoint y: 224, distance: 117.1
click at [575, 277] on p "[PERSON_NAME]" at bounding box center [538, 279] width 80 height 15
click at [758, 185] on button "Apply" at bounding box center [749, 187] width 44 height 29
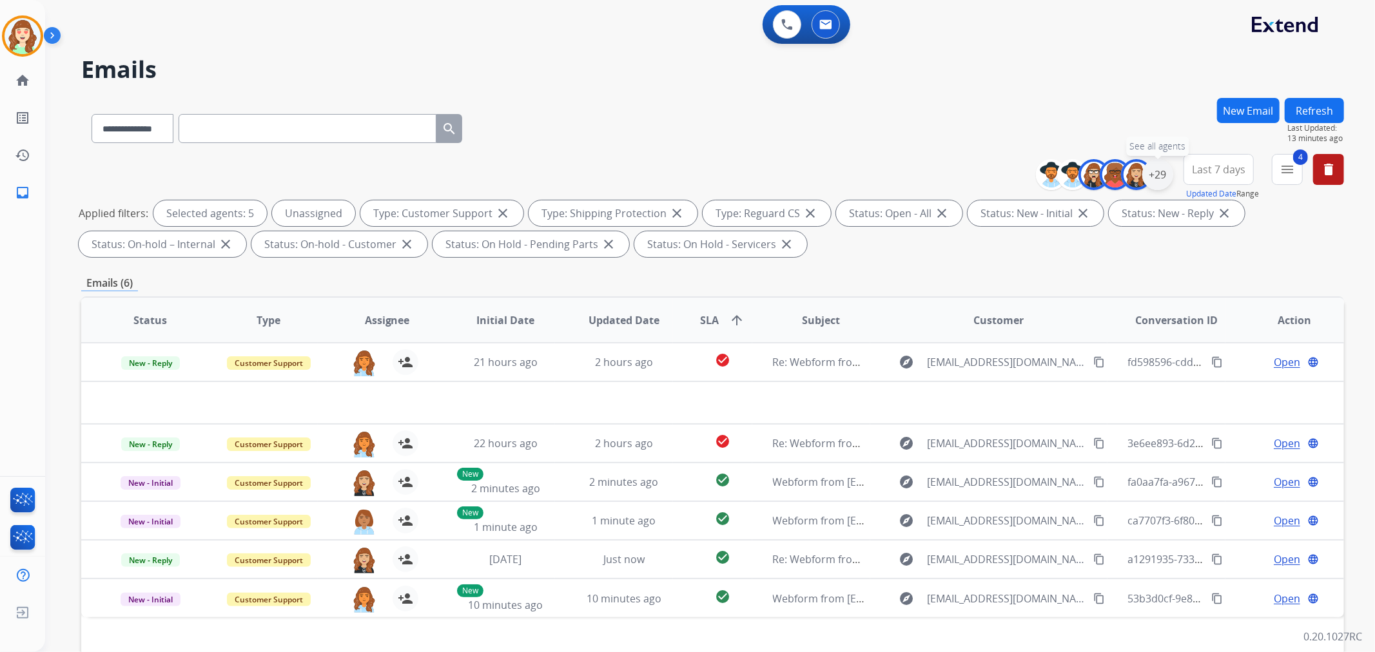
click at [1157, 171] on div "+29" at bounding box center [1157, 174] width 31 height 31
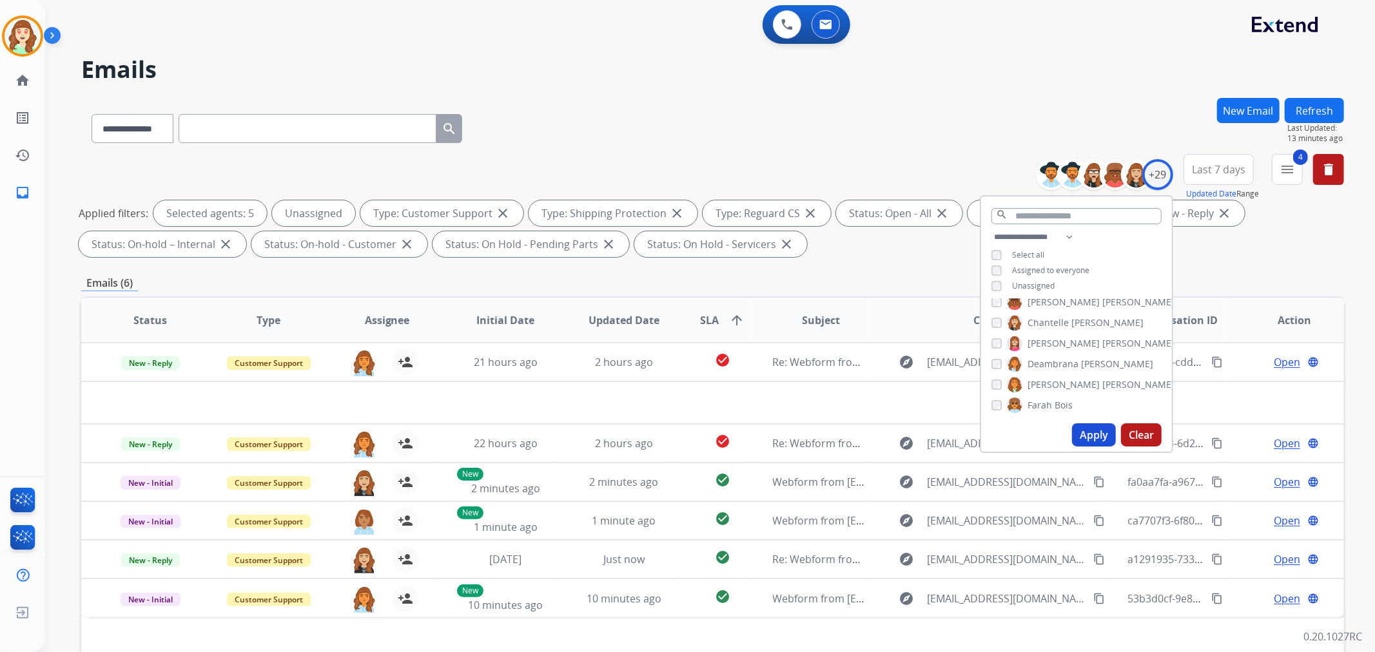
click at [1001, 381] on div "[PERSON_NAME]" at bounding box center [1083, 384] width 183 height 15
click at [1095, 436] on button "Apply" at bounding box center [1094, 435] width 44 height 23
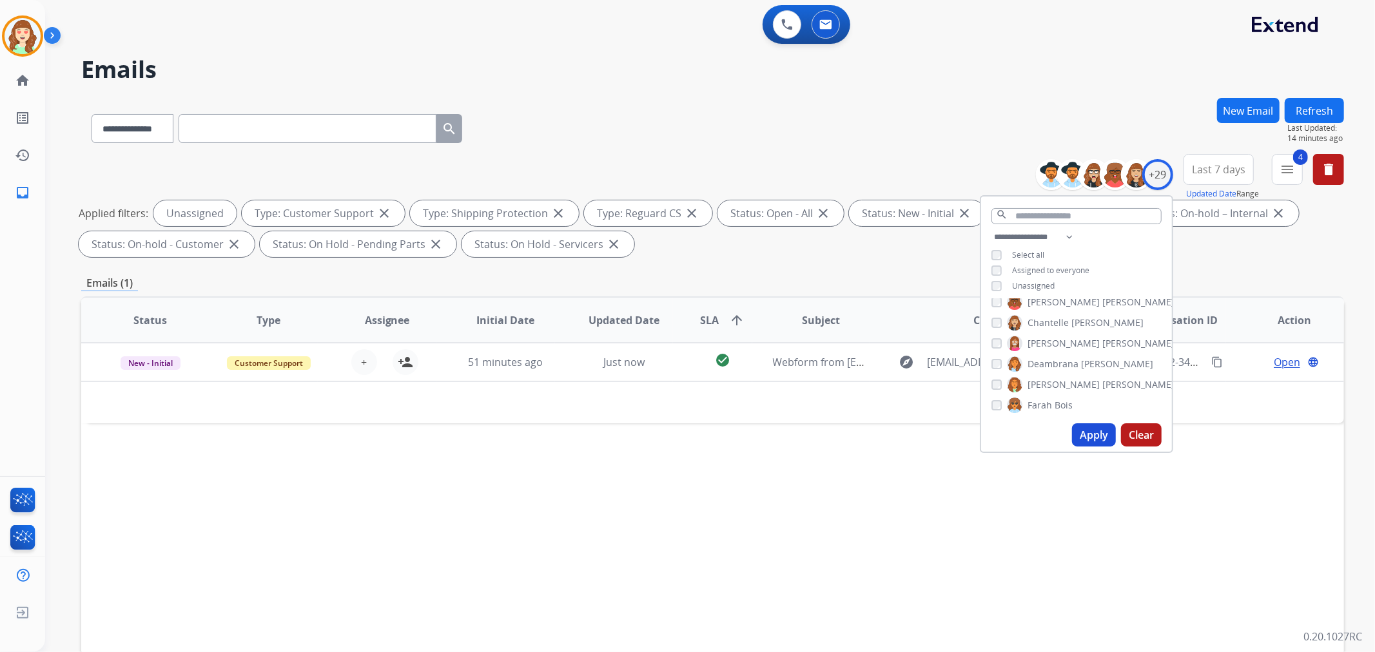
click at [1072, 427] on button "Apply" at bounding box center [1094, 435] width 44 height 23
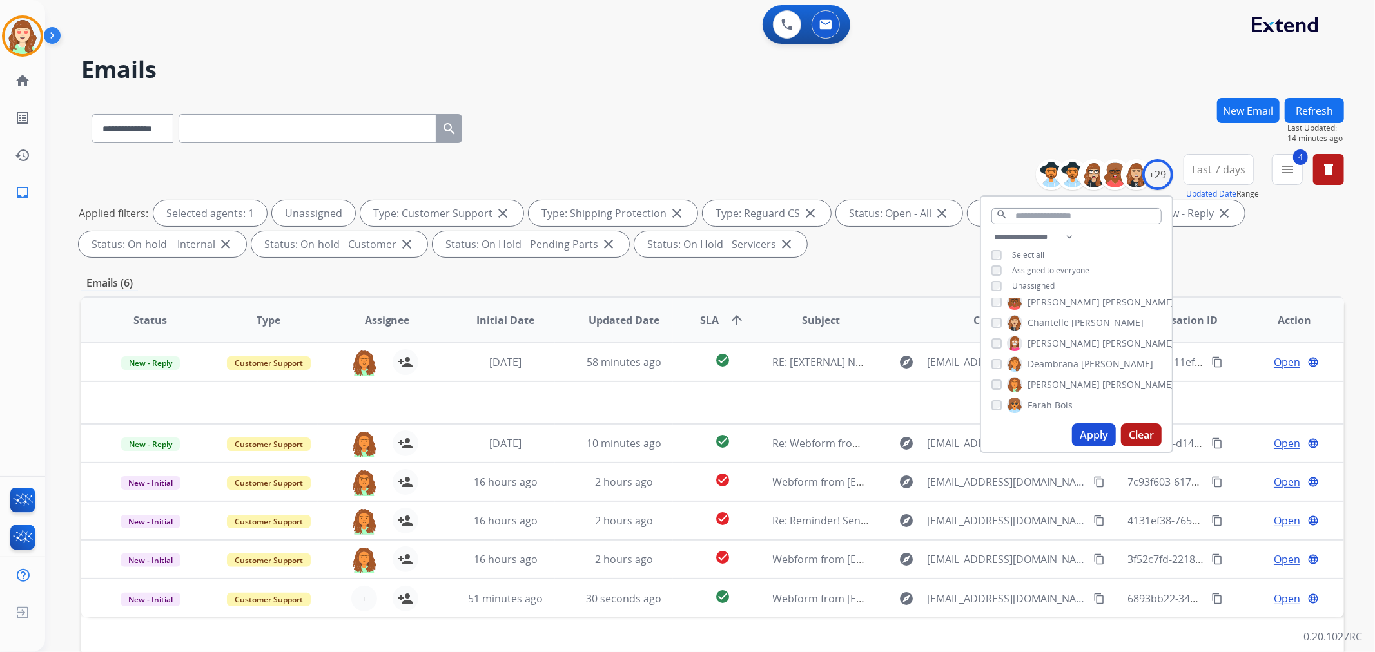
scroll to position [143, 0]
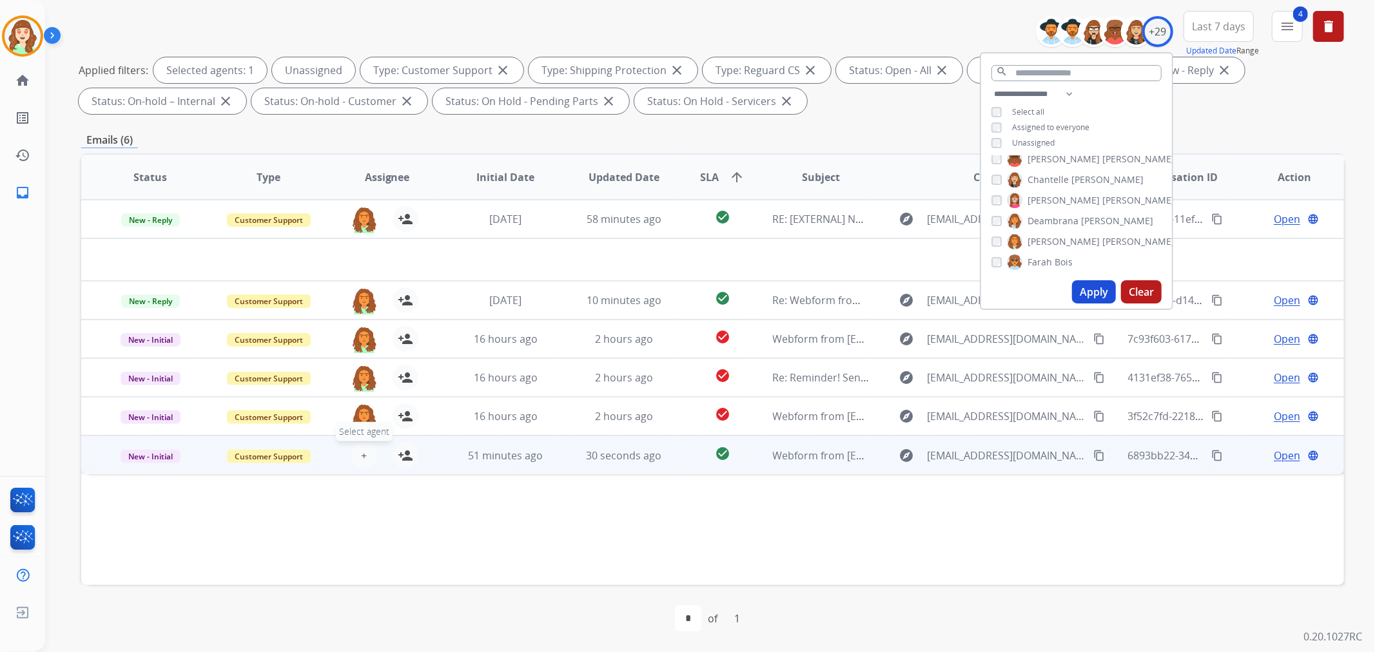
click at [363, 454] on span "+" at bounding box center [364, 455] width 6 height 15
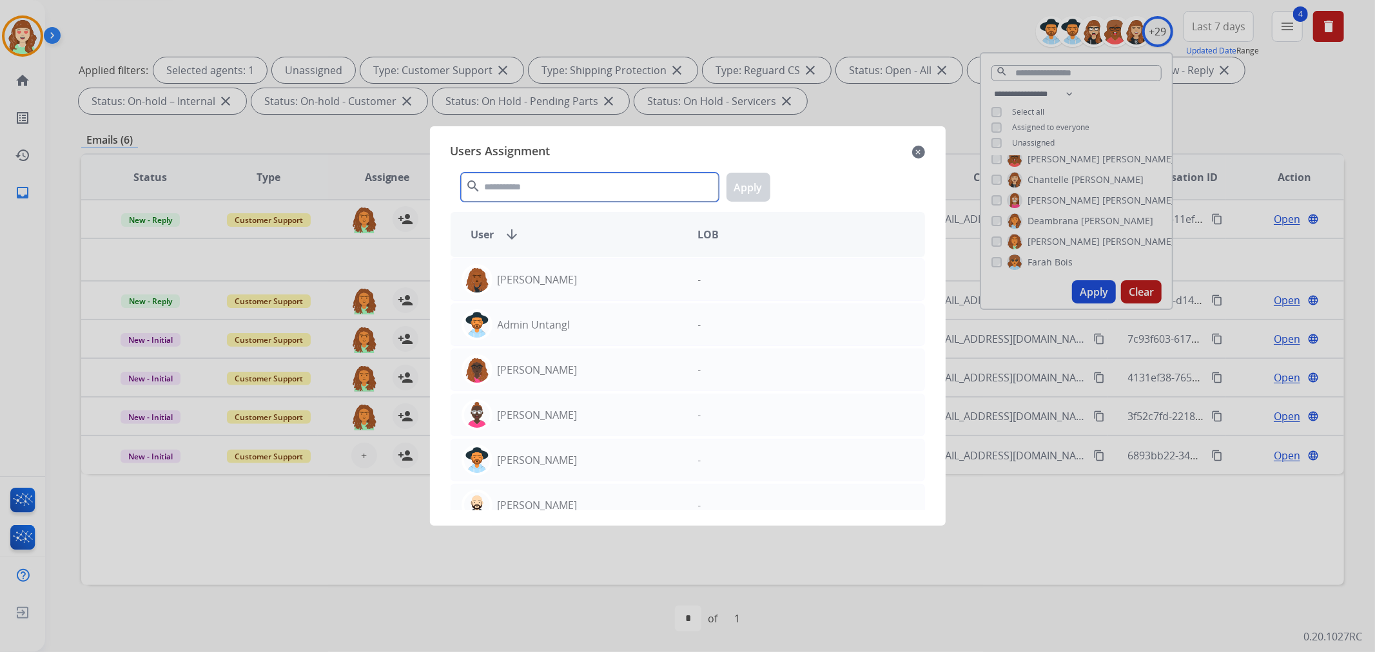
drag, startPoint x: 569, startPoint y: 182, endPoint x: 582, endPoint y: 175, distance: 14.4
click at [571, 181] on input "text" at bounding box center [590, 187] width 258 height 29
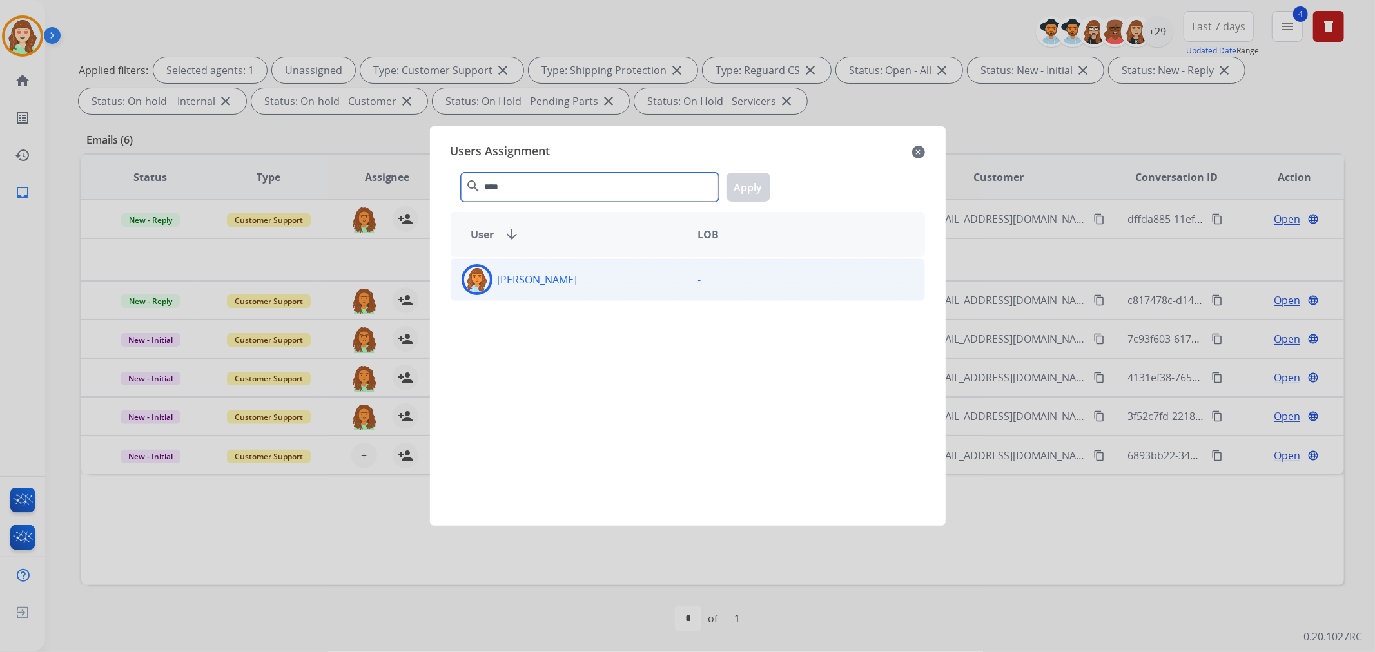
type input "****"
click at [588, 281] on div "[PERSON_NAME]" at bounding box center [569, 279] width 237 height 31
click at [752, 190] on button "Apply" at bounding box center [749, 187] width 44 height 29
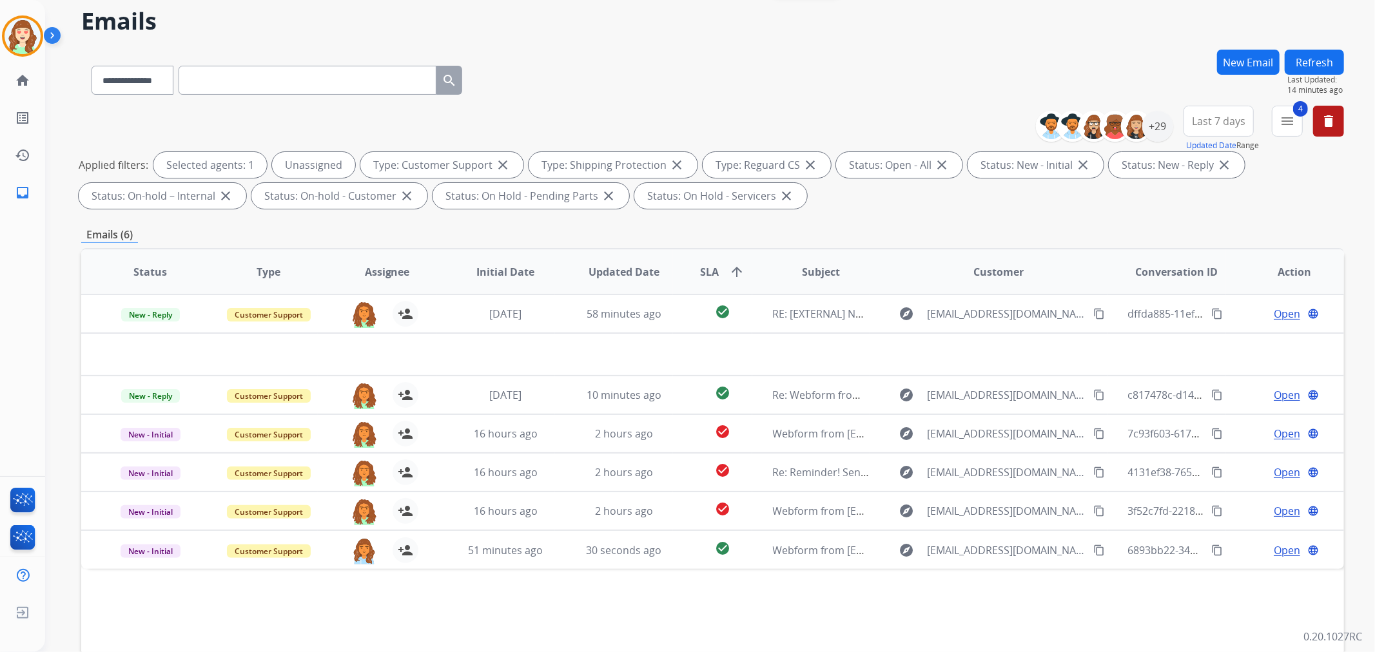
scroll to position [0, 0]
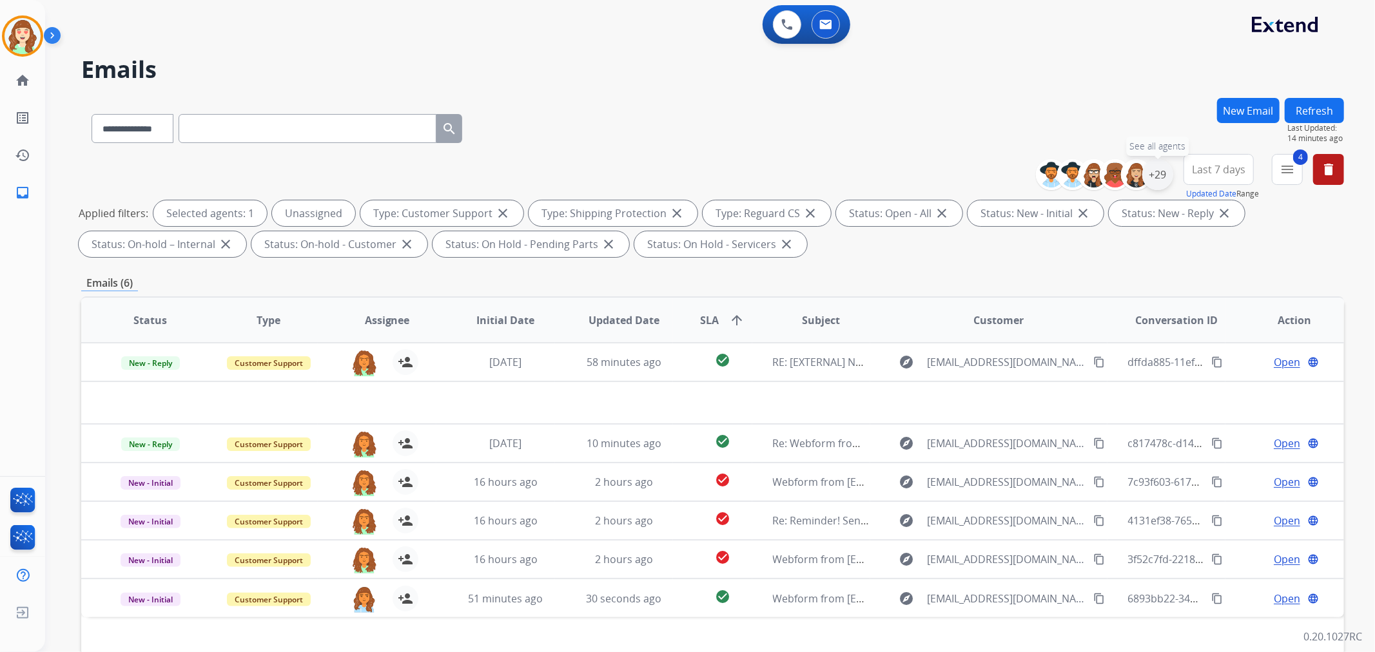
click at [1161, 177] on div "+29" at bounding box center [1157, 174] width 31 height 31
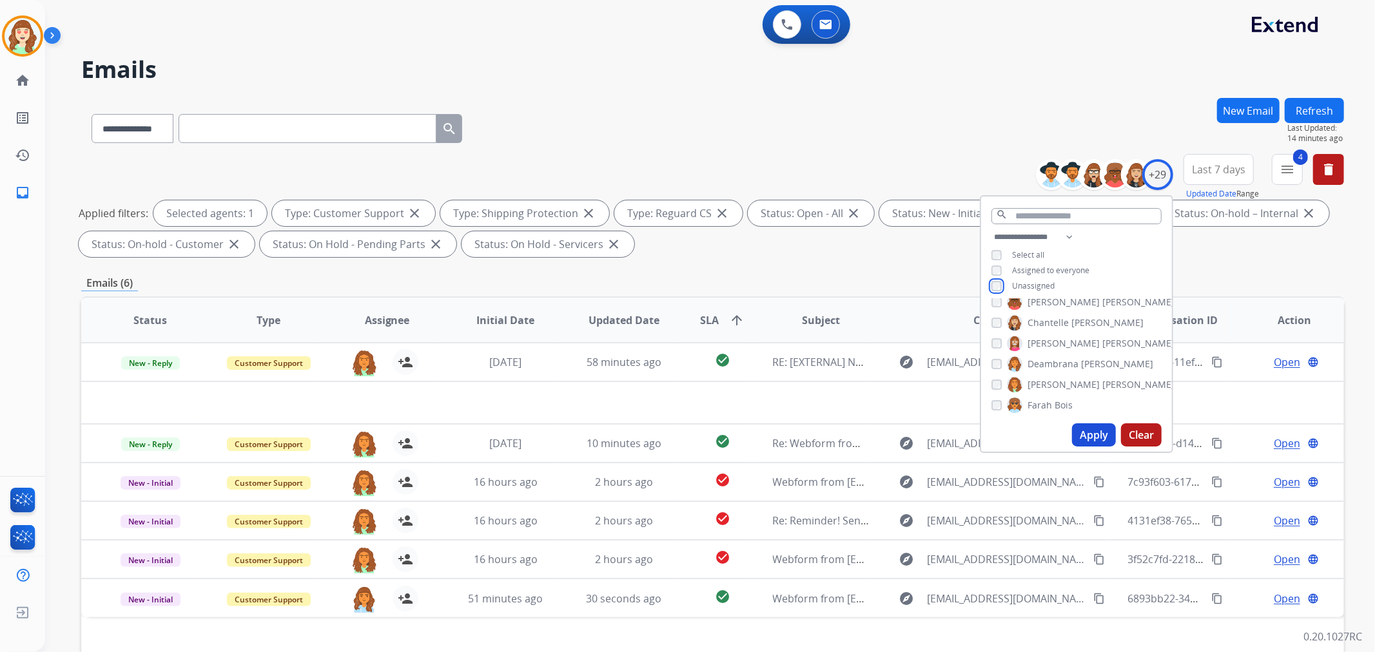
scroll to position [143, 0]
click at [1099, 431] on button "Apply" at bounding box center [1094, 435] width 44 height 23
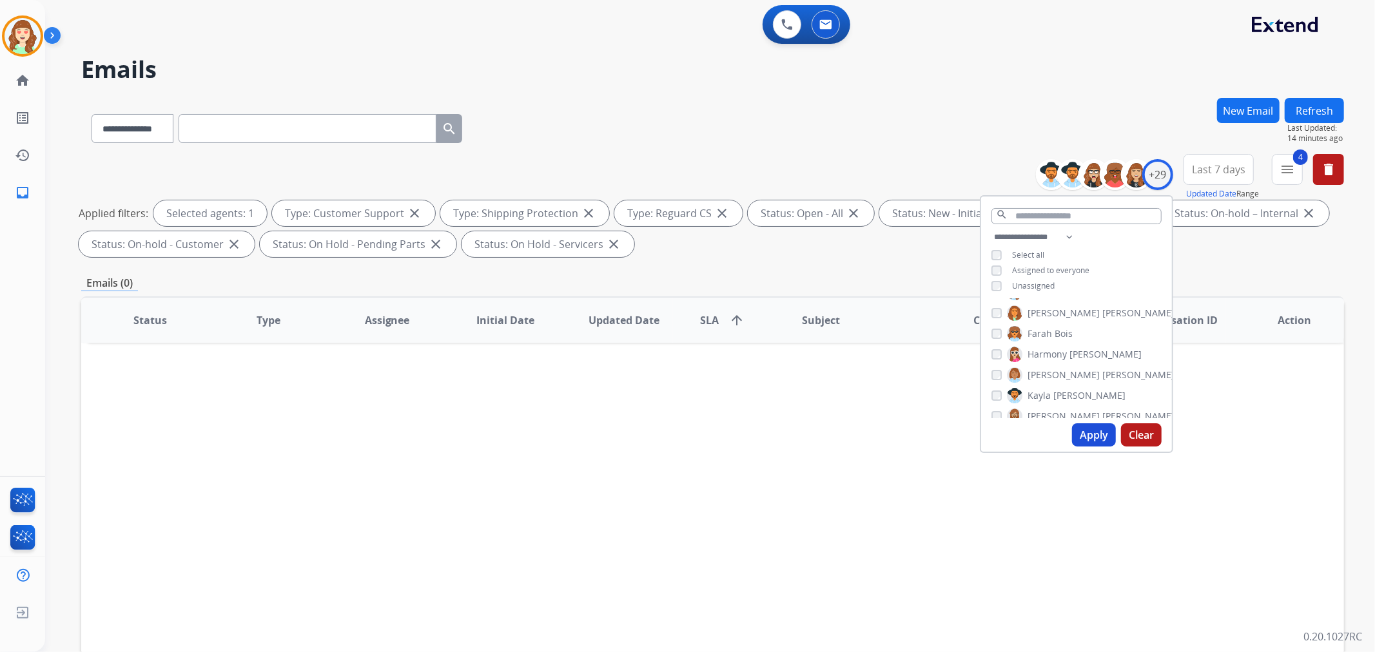
click at [1095, 441] on button "Apply" at bounding box center [1094, 435] width 44 height 23
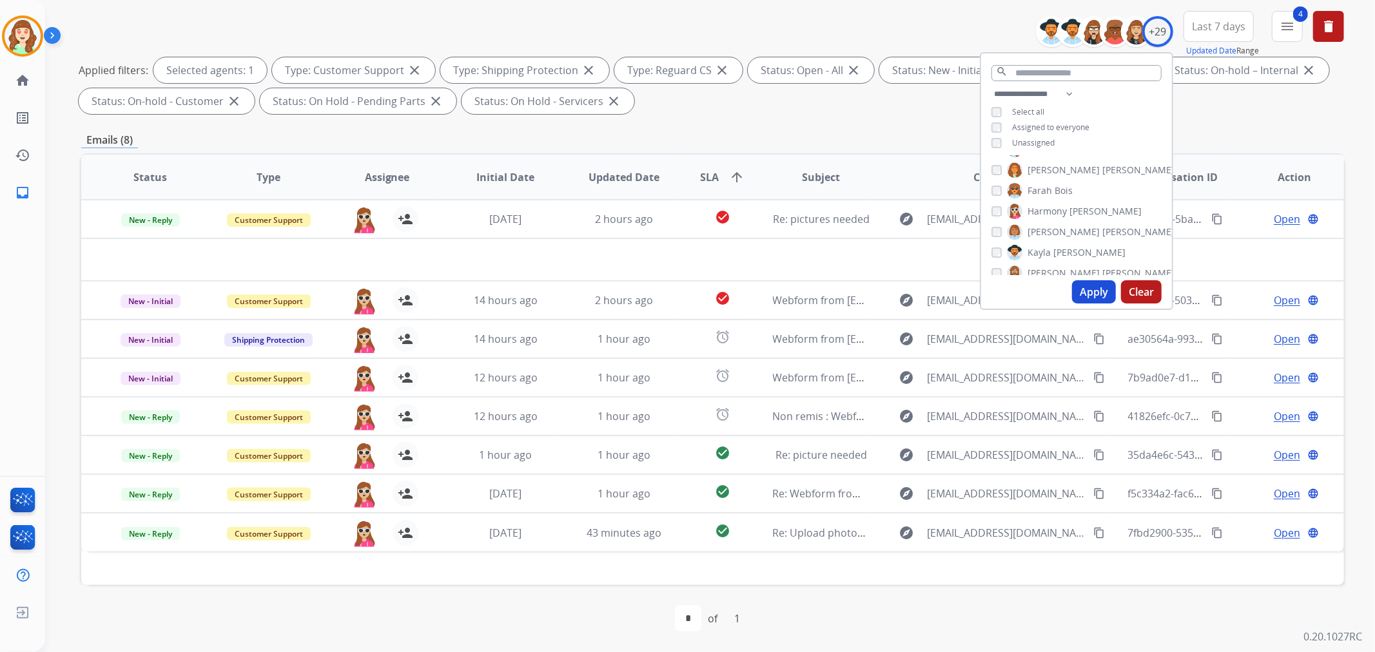
click at [1093, 290] on button "Apply" at bounding box center [1094, 291] width 44 height 23
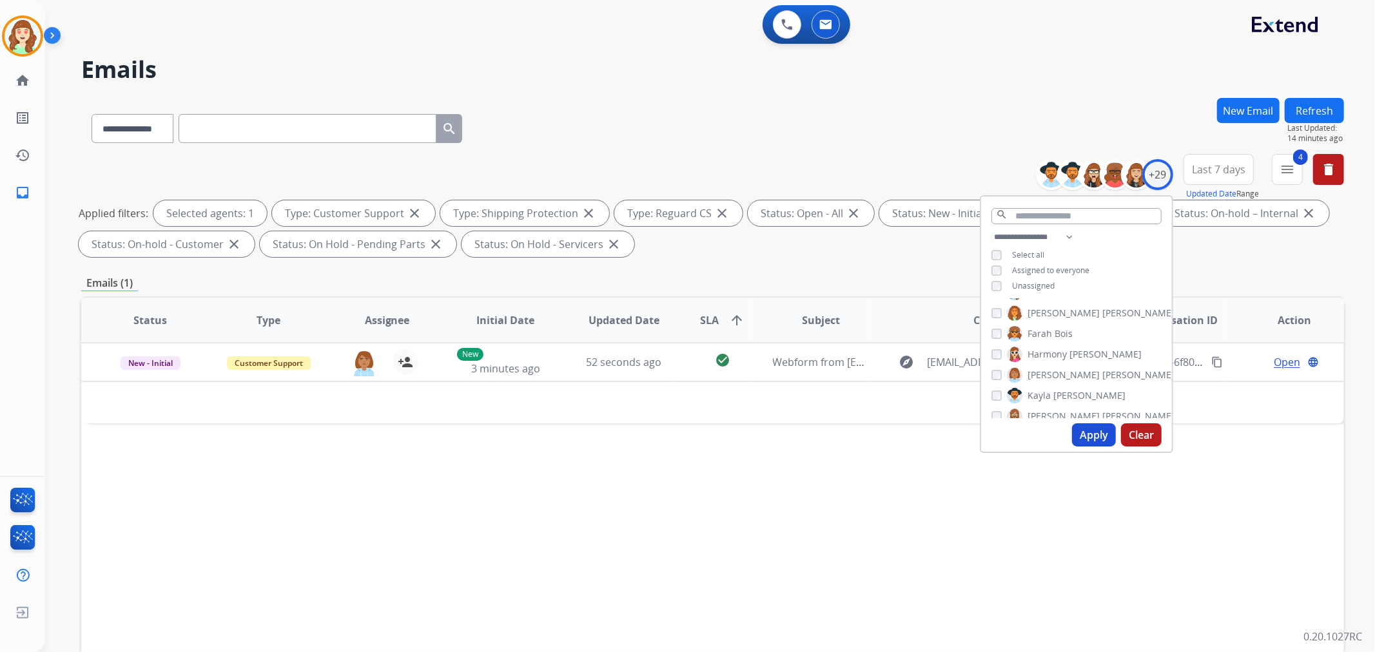
click at [1096, 435] on button "Apply" at bounding box center [1094, 435] width 44 height 23
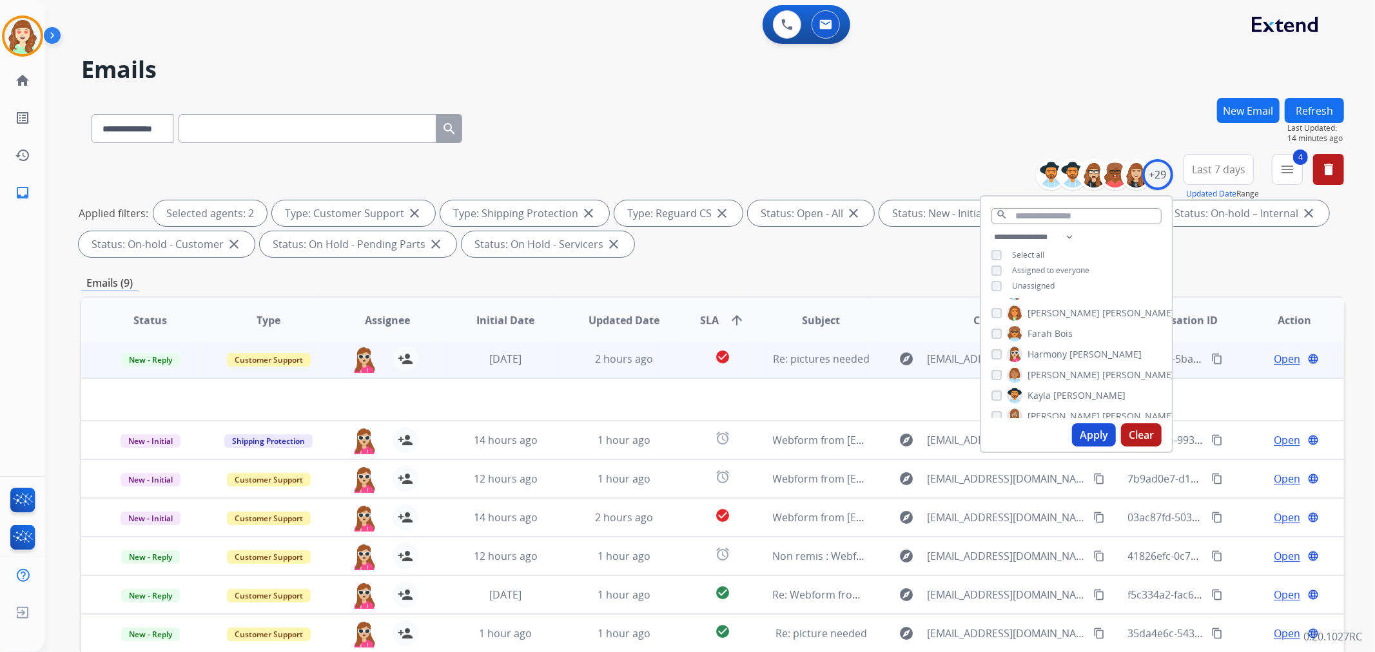
scroll to position [4, 0]
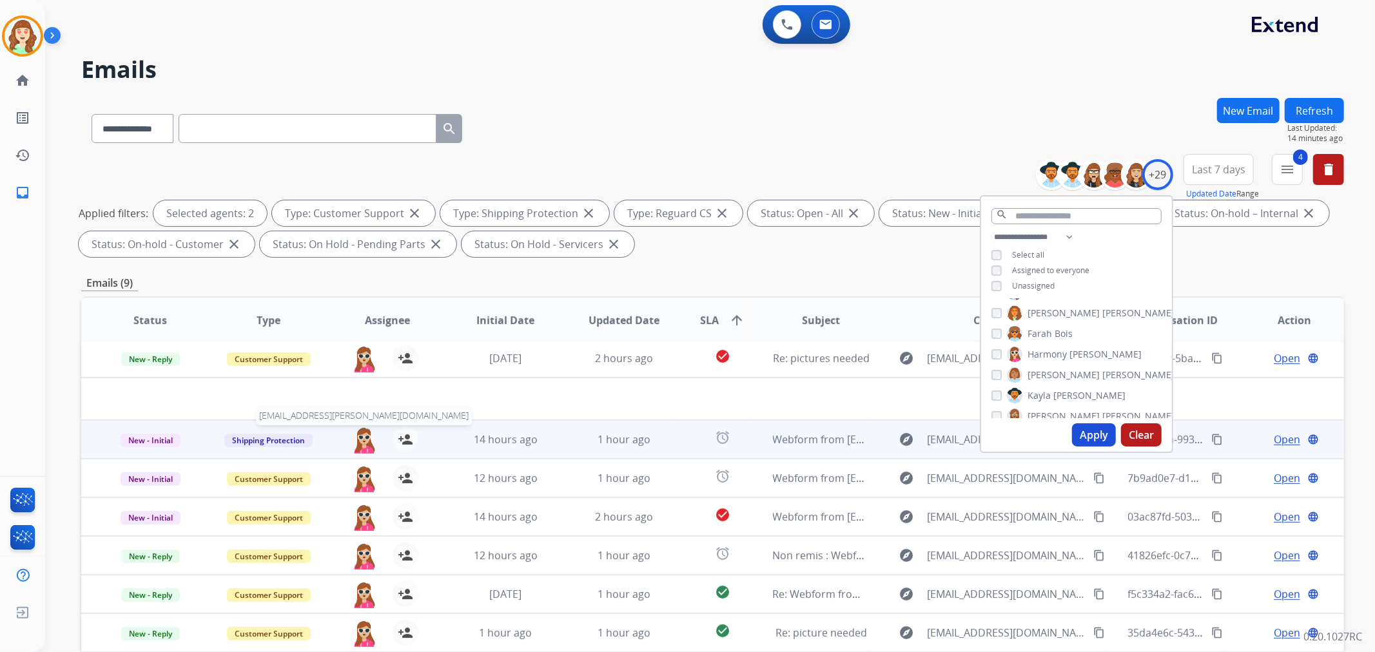
click at [369, 433] on img at bounding box center [364, 440] width 26 height 27
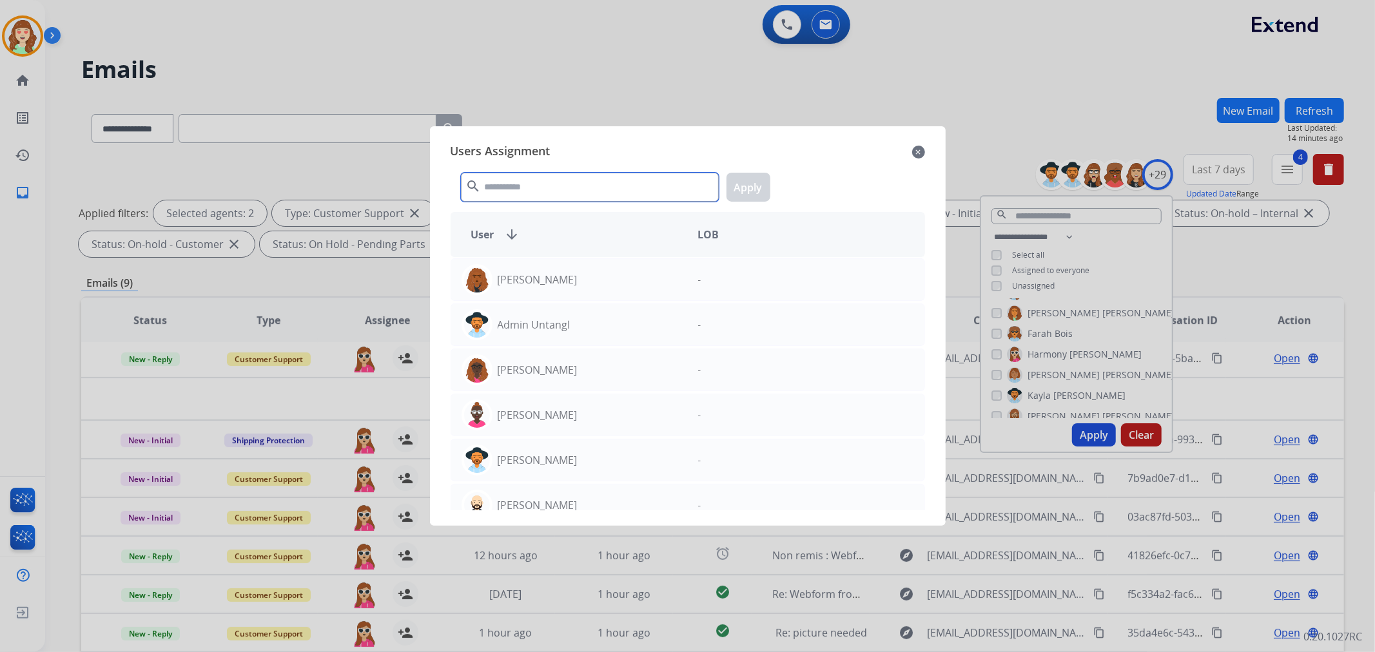
click at [595, 184] on input "text" at bounding box center [590, 187] width 258 height 29
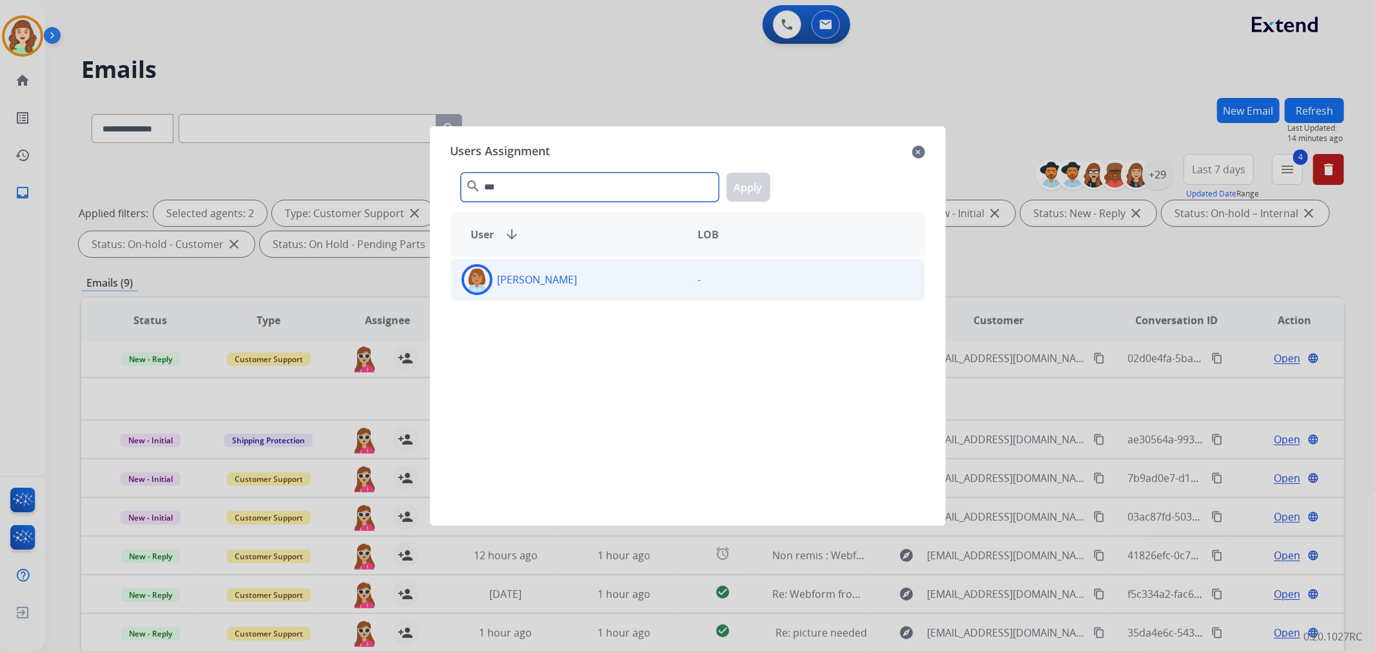
type input "***"
drag, startPoint x: 648, startPoint y: 289, endPoint x: 711, endPoint y: 211, distance: 100.4
click at [648, 284] on div "[PERSON_NAME]" at bounding box center [569, 279] width 237 height 31
click at [750, 188] on button "Apply" at bounding box center [749, 187] width 44 height 29
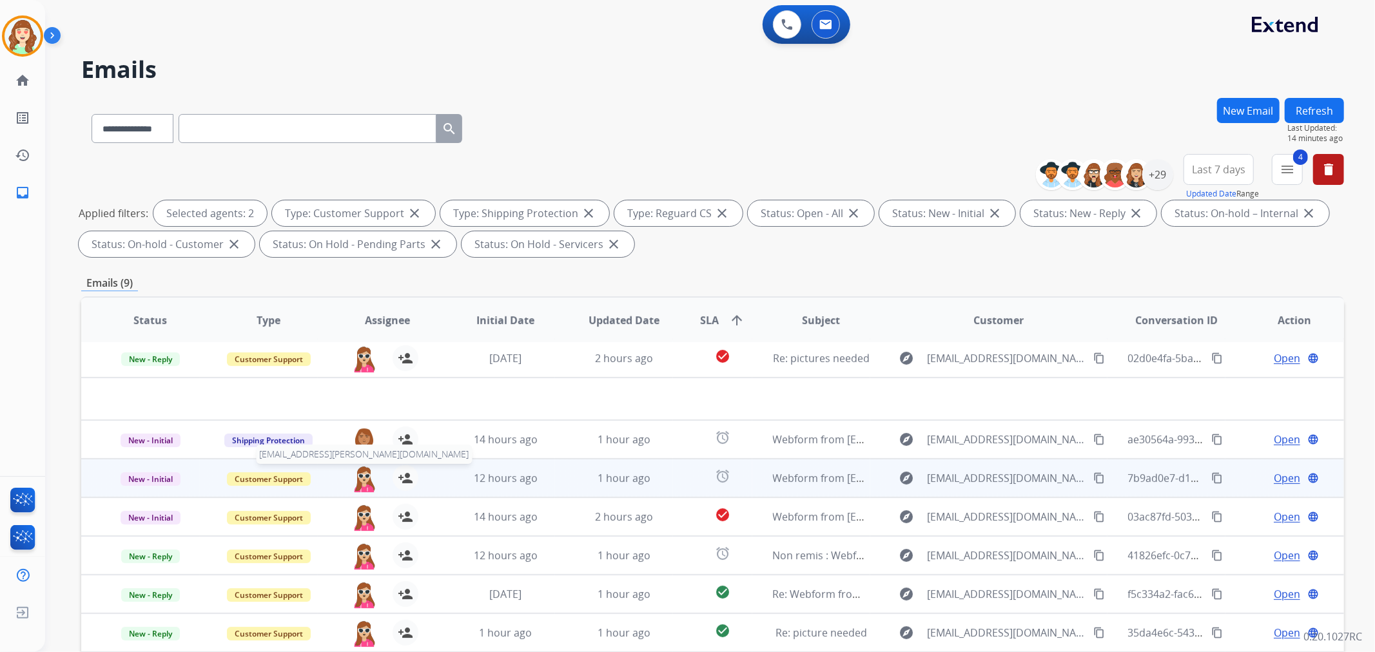
click at [358, 471] on img at bounding box center [364, 478] width 26 height 27
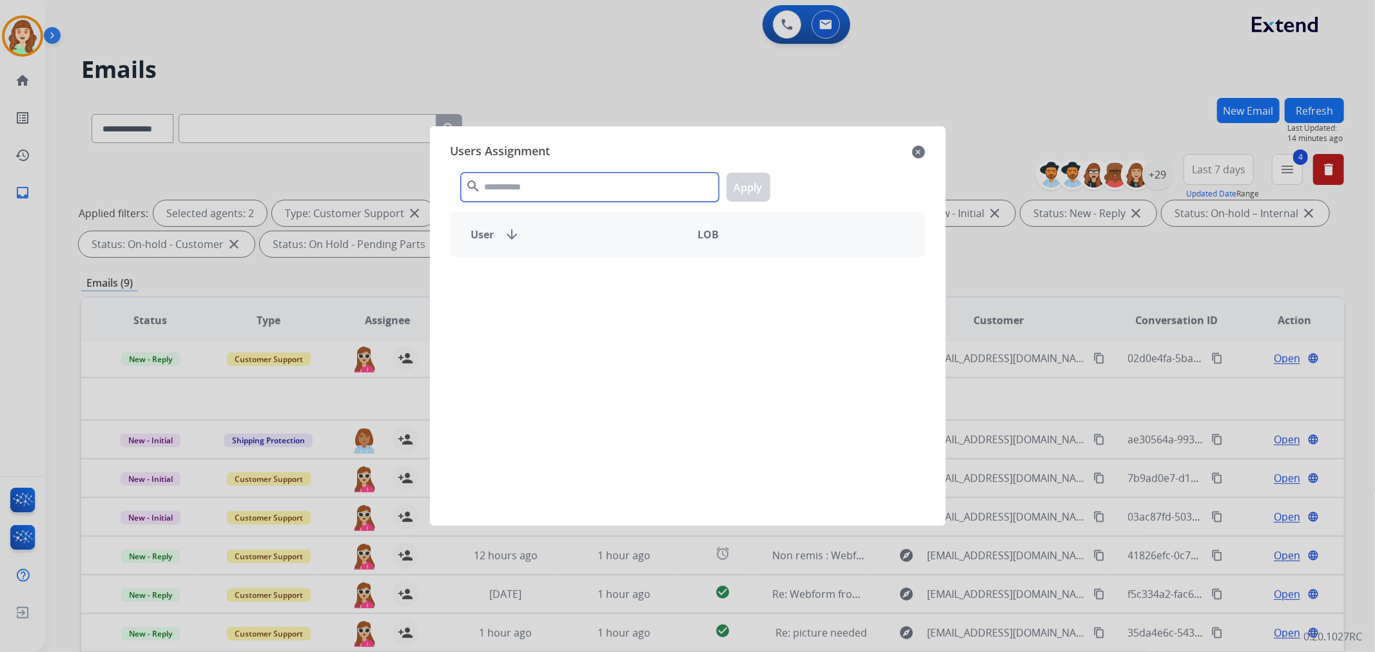
drag, startPoint x: 537, startPoint y: 183, endPoint x: 547, endPoint y: 182, distance: 9.8
click at [547, 182] on input "text" at bounding box center [590, 187] width 258 height 29
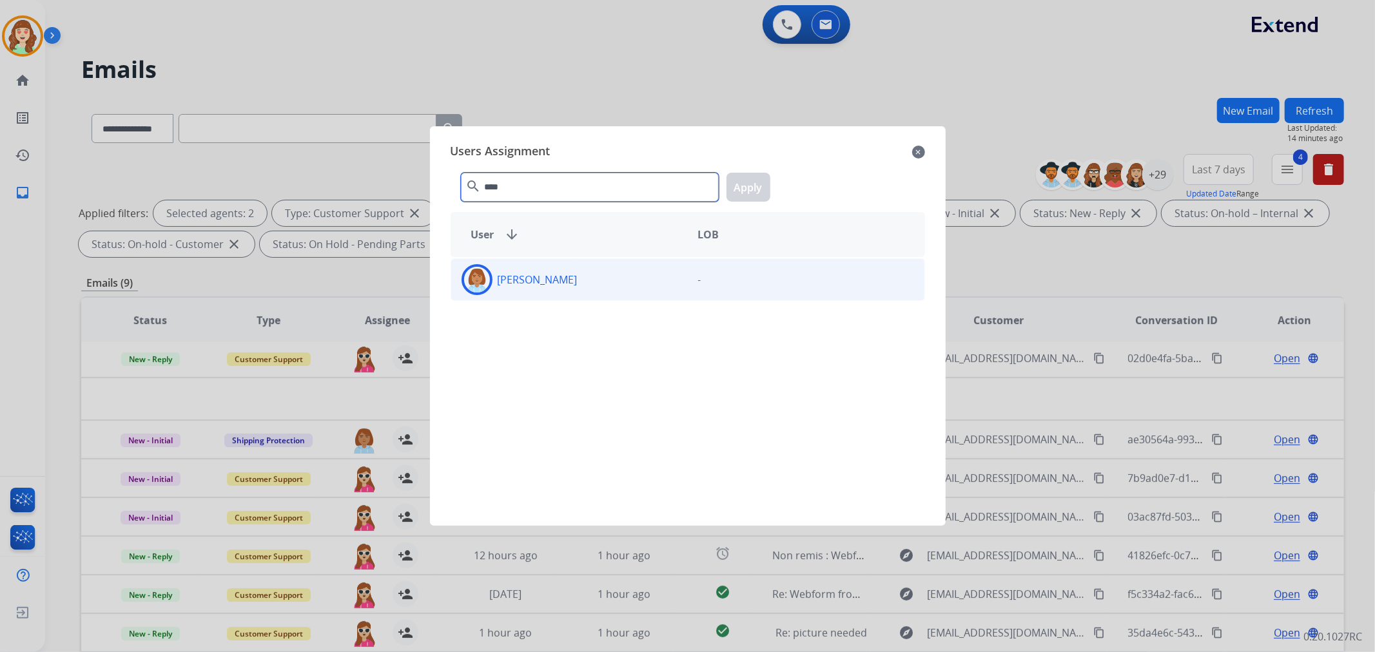
type input "****"
drag, startPoint x: 602, startPoint y: 276, endPoint x: 648, endPoint y: 246, distance: 54.5
click at [601, 279] on div "[PERSON_NAME]" at bounding box center [569, 279] width 237 height 31
drag, startPoint x: 758, startPoint y: 188, endPoint x: 706, endPoint y: 209, distance: 56.4
click at [756, 188] on button "Apply" at bounding box center [749, 187] width 44 height 29
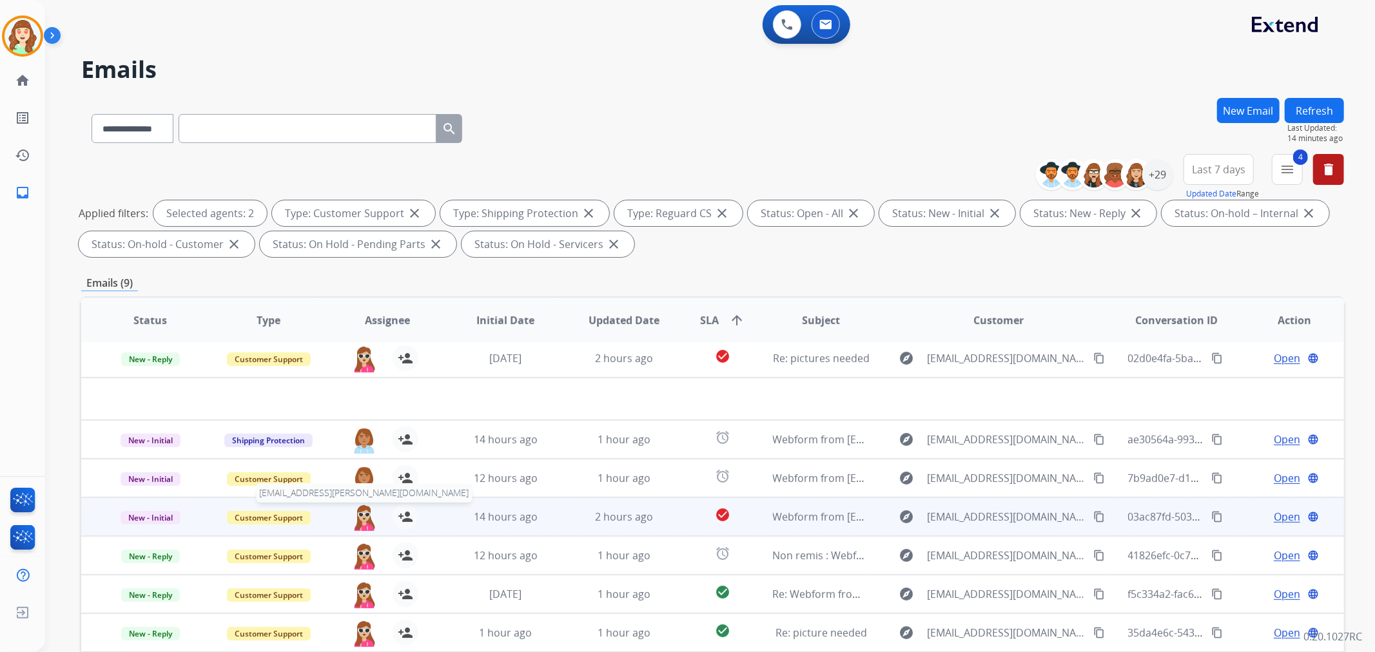
click at [359, 514] on img at bounding box center [364, 517] width 26 height 27
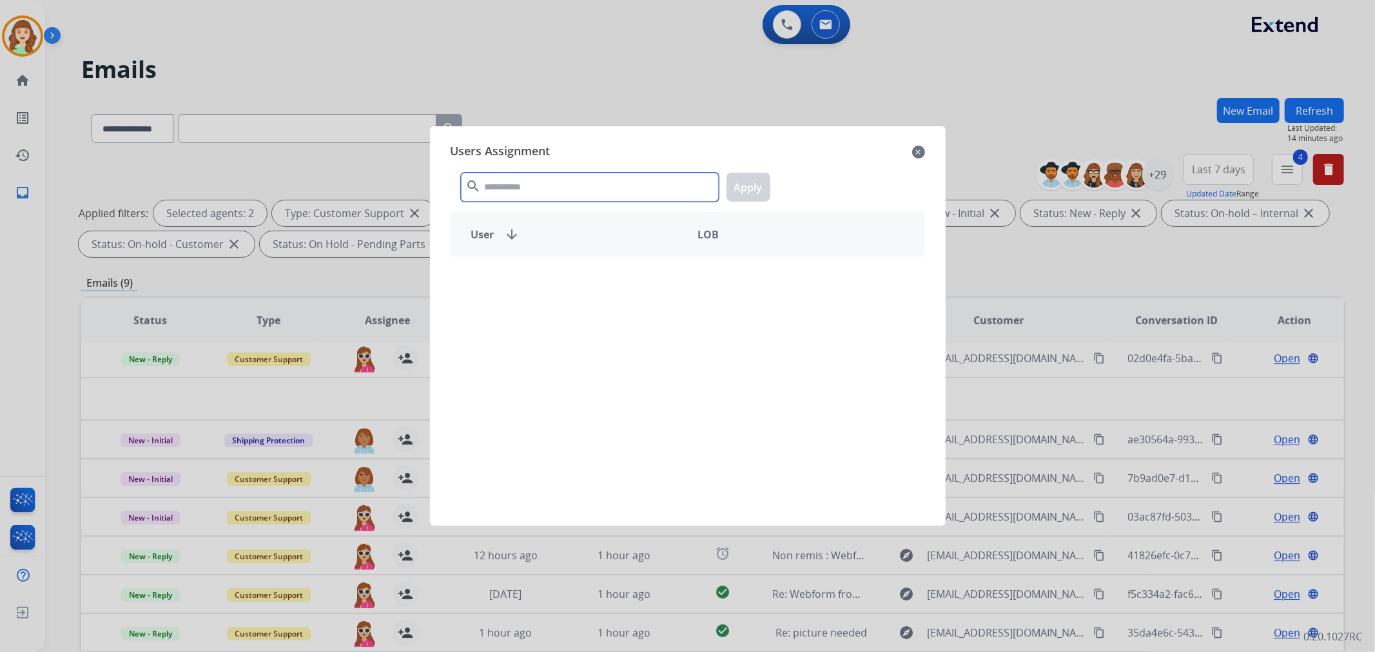
click at [602, 190] on input "text" at bounding box center [590, 187] width 258 height 29
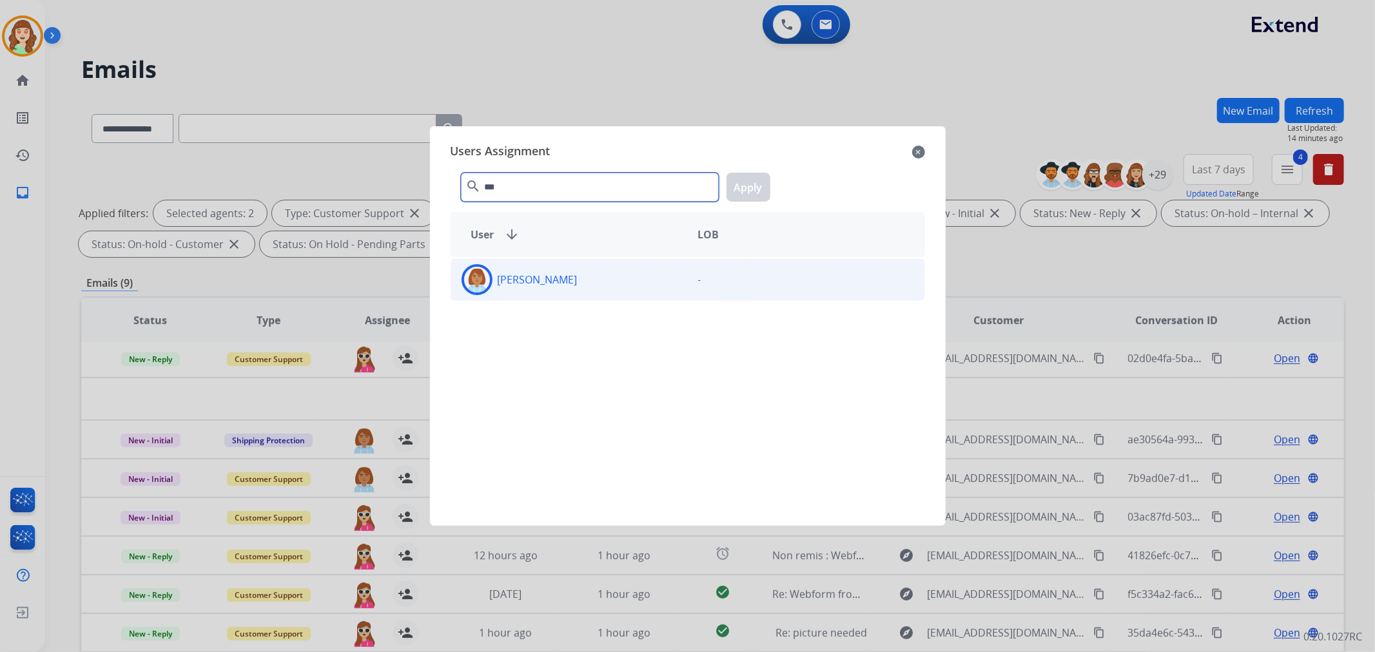
type input "***"
drag, startPoint x: 632, startPoint y: 280, endPoint x: 780, endPoint y: 201, distance: 167.6
click at [648, 278] on div "[PERSON_NAME]" at bounding box center [569, 279] width 237 height 31
click at [729, 184] on button "Apply" at bounding box center [749, 187] width 44 height 29
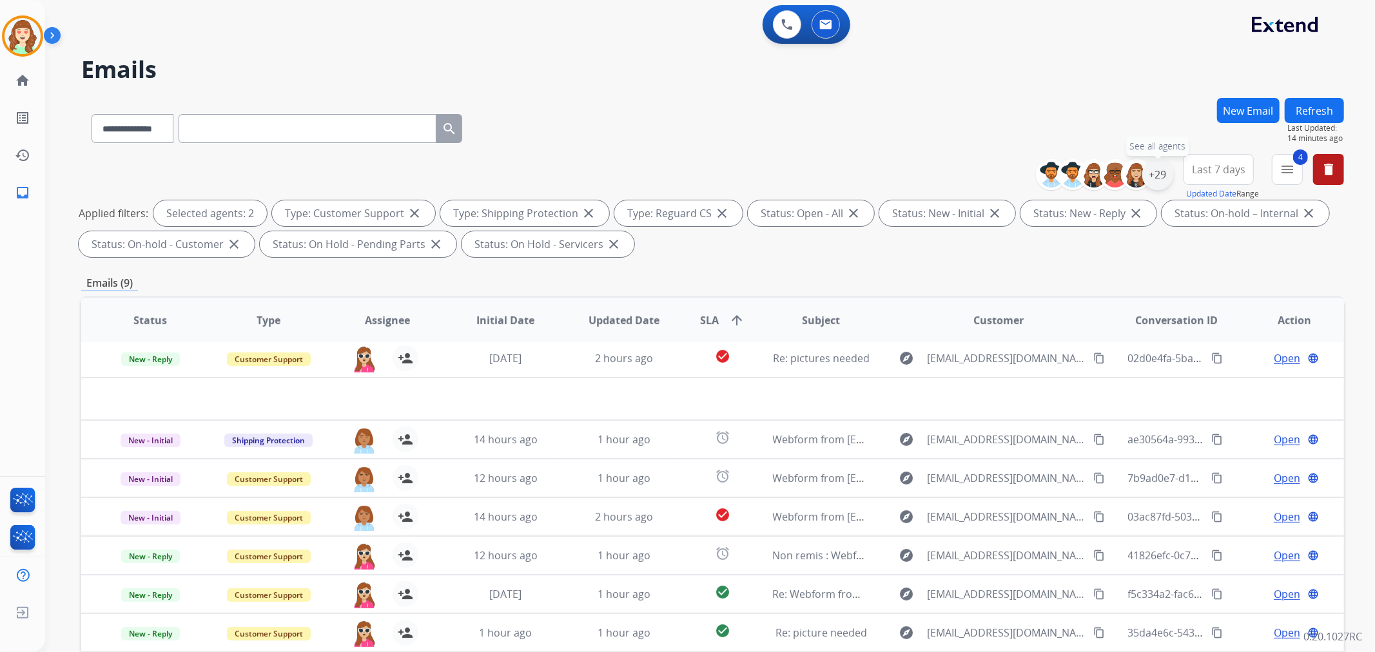
click at [1160, 175] on div "+29" at bounding box center [1157, 174] width 31 height 31
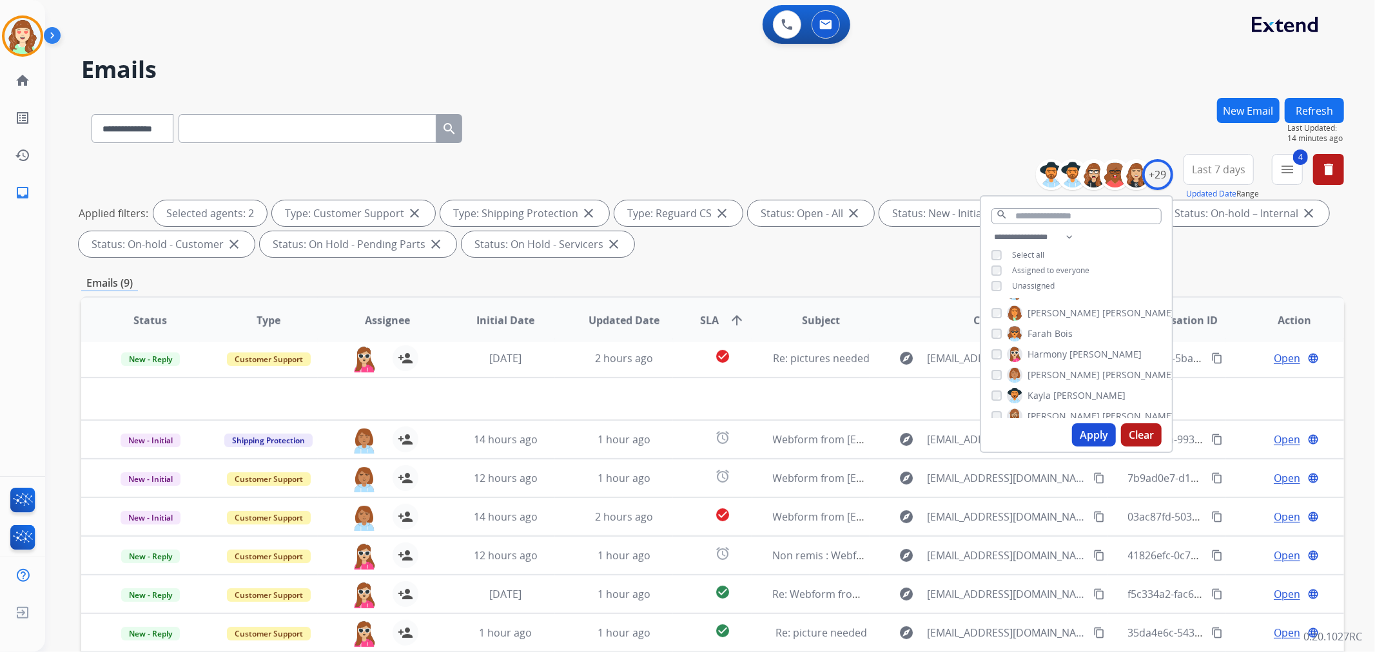
click at [1078, 431] on button "Apply" at bounding box center [1094, 435] width 44 height 23
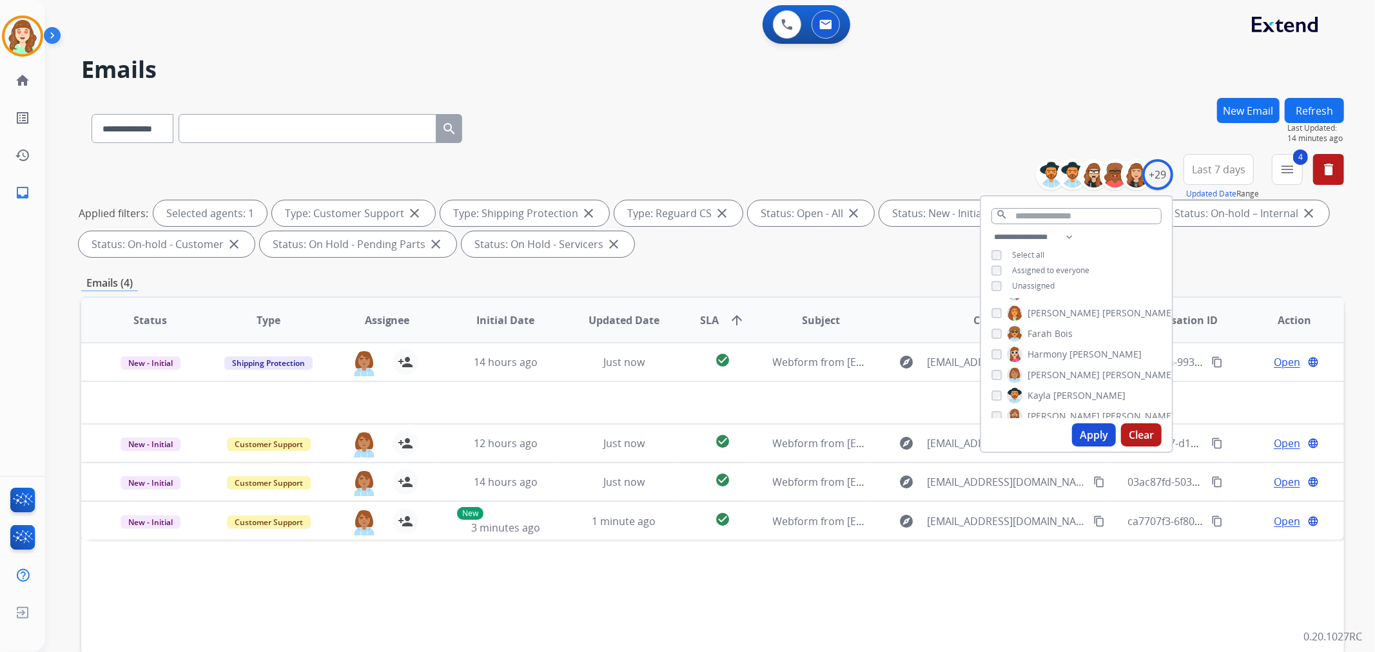
scroll to position [0, 0]
click at [1084, 436] on button "Apply" at bounding box center [1094, 435] width 44 height 23
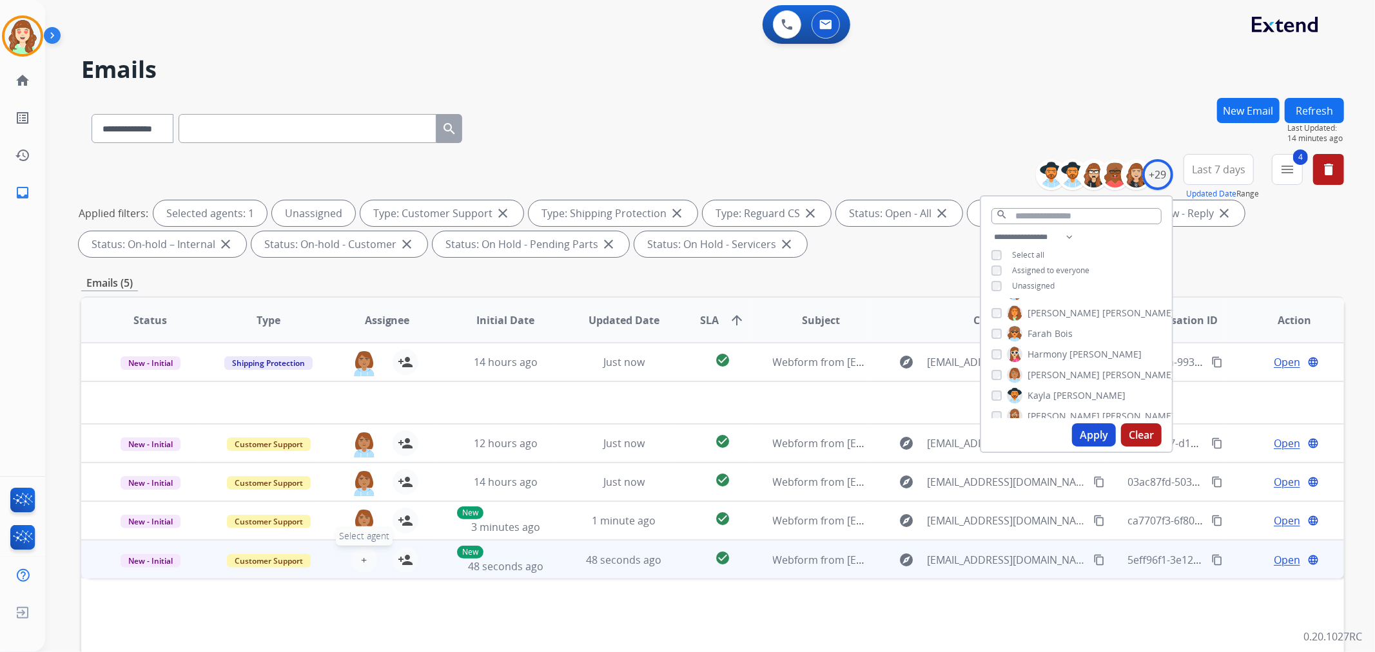
click at [361, 553] on span "+" at bounding box center [364, 560] width 6 height 15
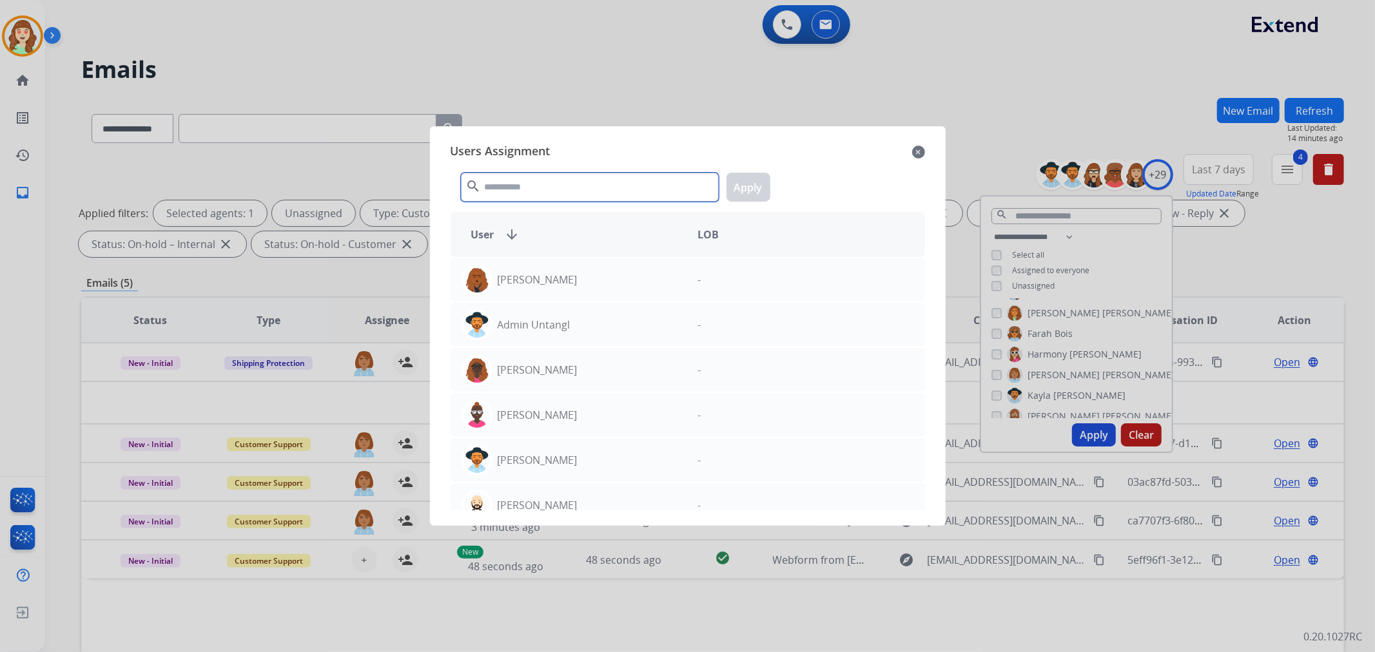
click at [536, 197] on input "text" at bounding box center [590, 187] width 258 height 29
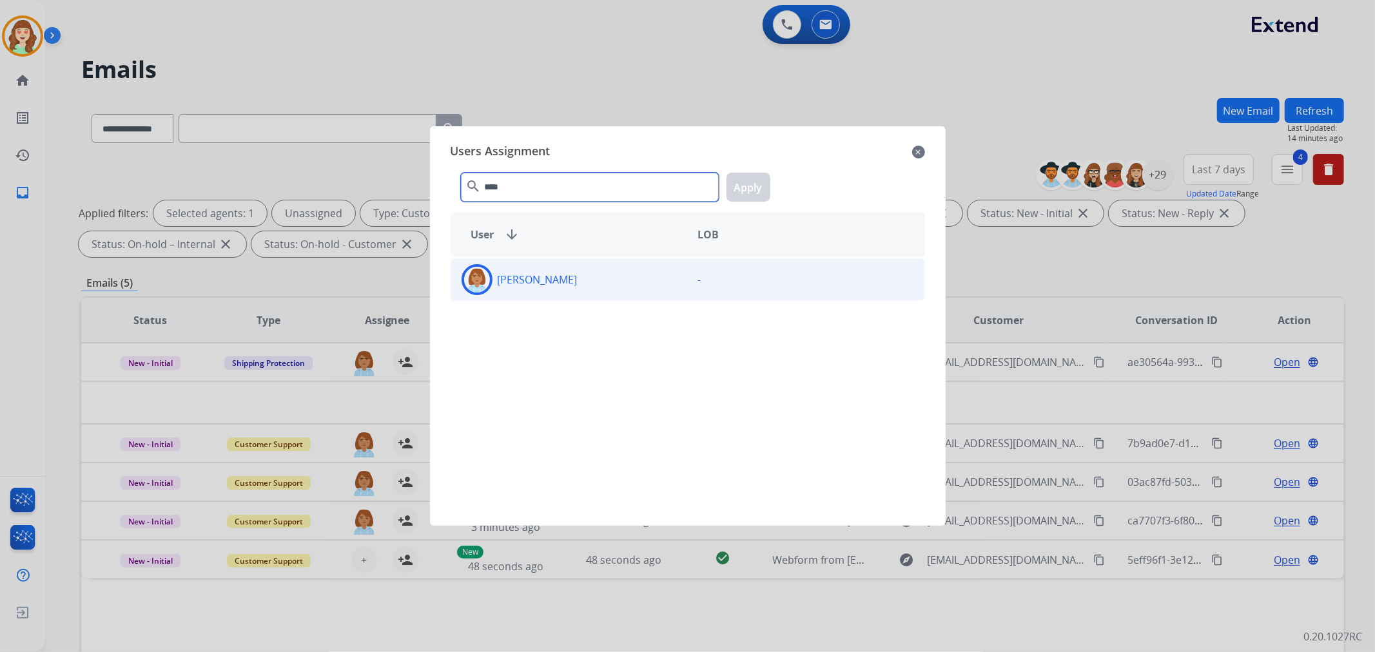
type input "****"
drag, startPoint x: 631, startPoint y: 282, endPoint x: 736, endPoint y: 217, distance: 123.3
click at [634, 280] on div "[PERSON_NAME]" at bounding box center [569, 279] width 237 height 31
drag, startPoint x: 752, startPoint y: 179, endPoint x: 778, endPoint y: 179, distance: 25.8
click at [757, 179] on button "Apply" at bounding box center [749, 187] width 44 height 29
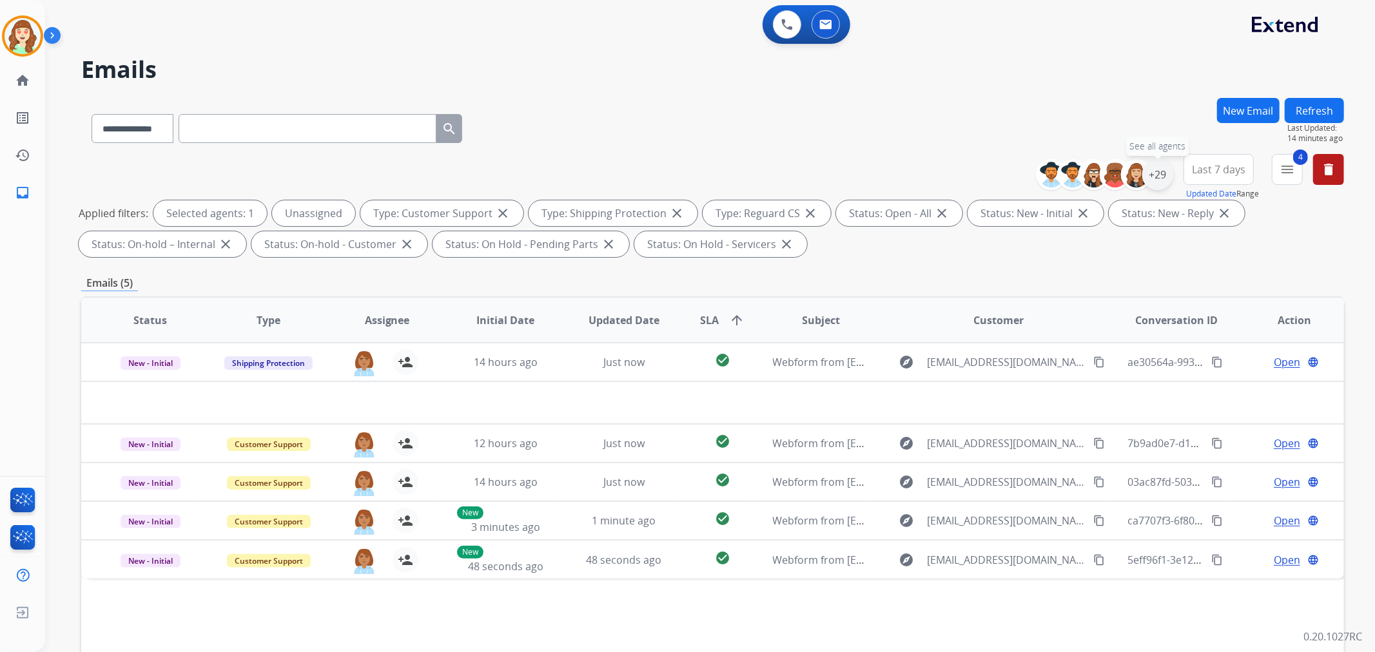
click at [1151, 173] on div "+29" at bounding box center [1157, 174] width 31 height 31
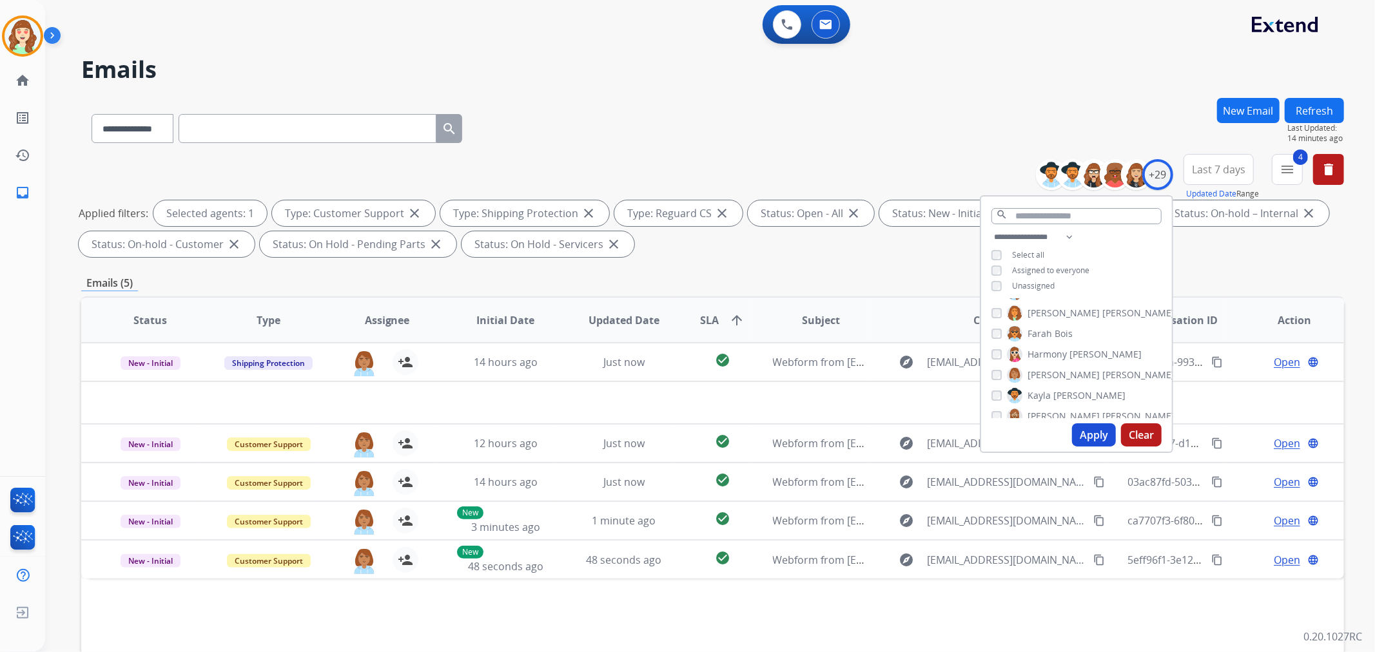
drag, startPoint x: 1083, startPoint y: 431, endPoint x: 1099, endPoint y: 362, distance: 70.1
click at [1084, 431] on button "Apply" at bounding box center [1094, 435] width 44 height 23
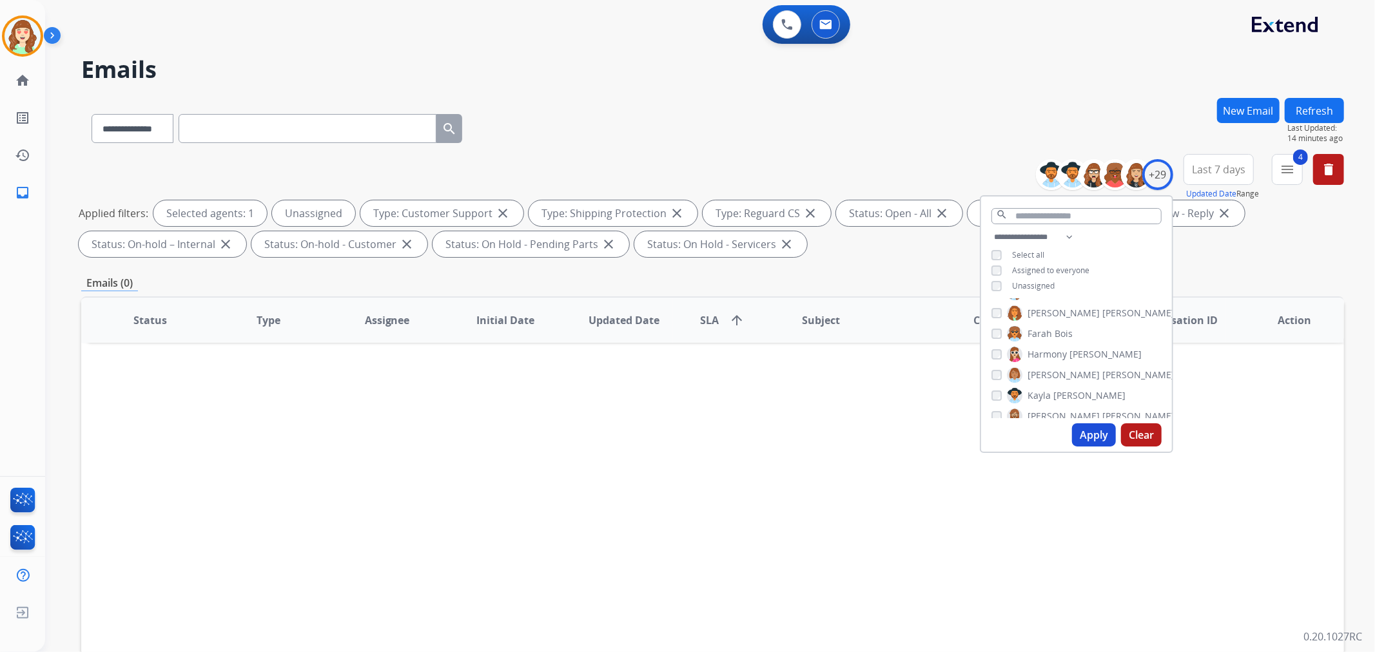
click at [1087, 429] on button "Apply" at bounding box center [1094, 435] width 44 height 23
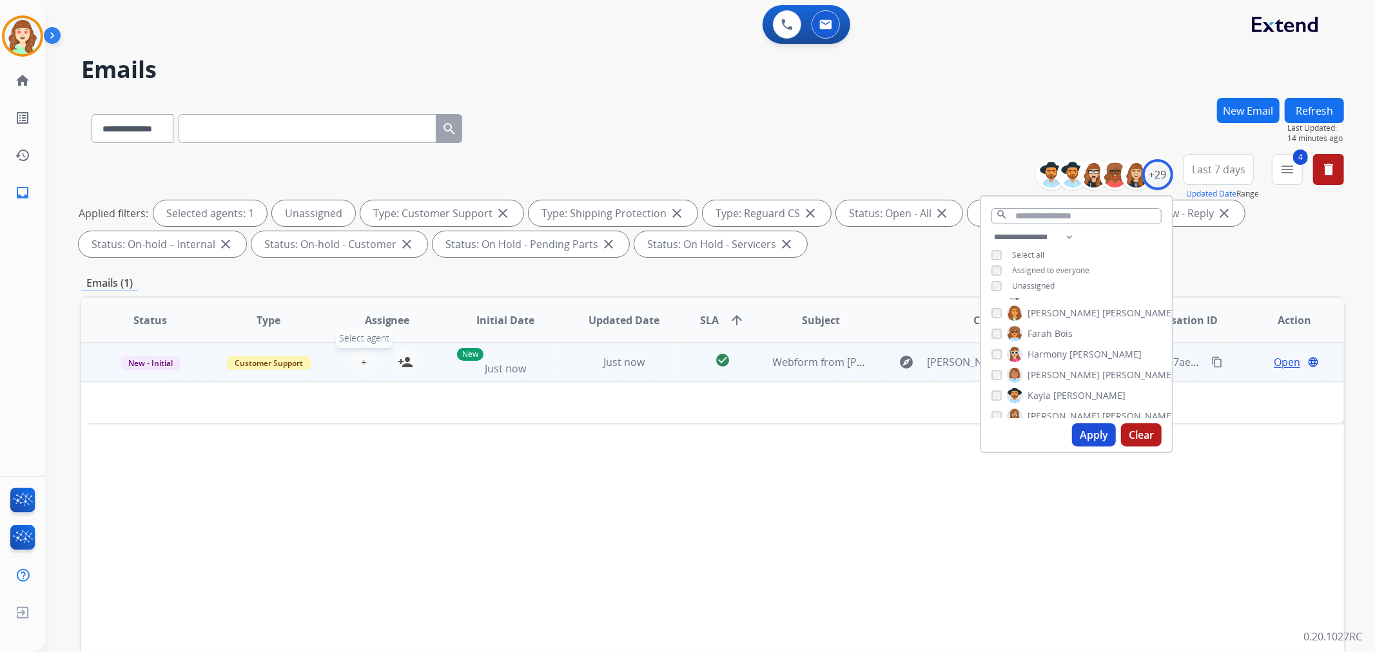
click at [358, 358] on button "+ Select agent" at bounding box center [364, 362] width 26 height 26
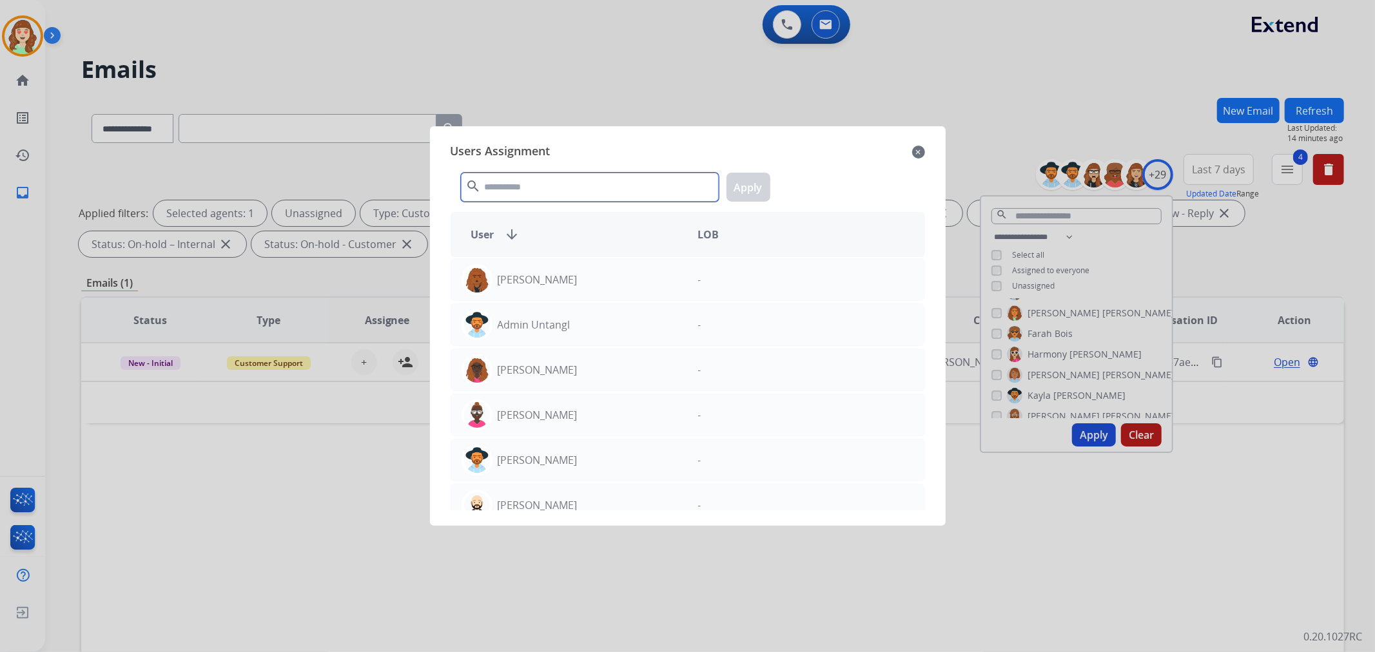
drag, startPoint x: 533, startPoint y: 185, endPoint x: 558, endPoint y: 182, distance: 26.0
click at [558, 182] on input "text" at bounding box center [590, 187] width 258 height 29
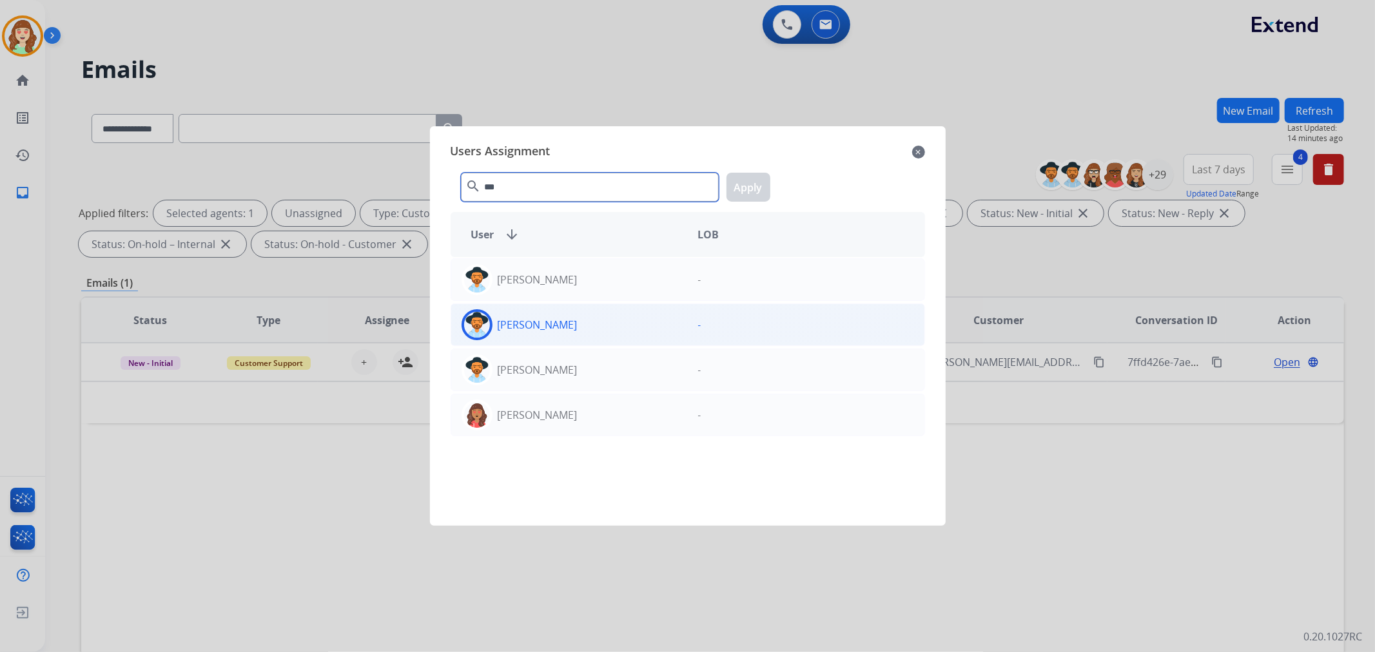
type input "***"
drag, startPoint x: 605, startPoint y: 328, endPoint x: 765, endPoint y: 201, distance: 203.8
click at [609, 326] on div "[PERSON_NAME]" at bounding box center [569, 324] width 237 height 31
drag, startPoint x: 761, startPoint y: 186, endPoint x: 800, endPoint y: 190, distance: 39.6
click at [759, 186] on button "Apply" at bounding box center [749, 187] width 44 height 29
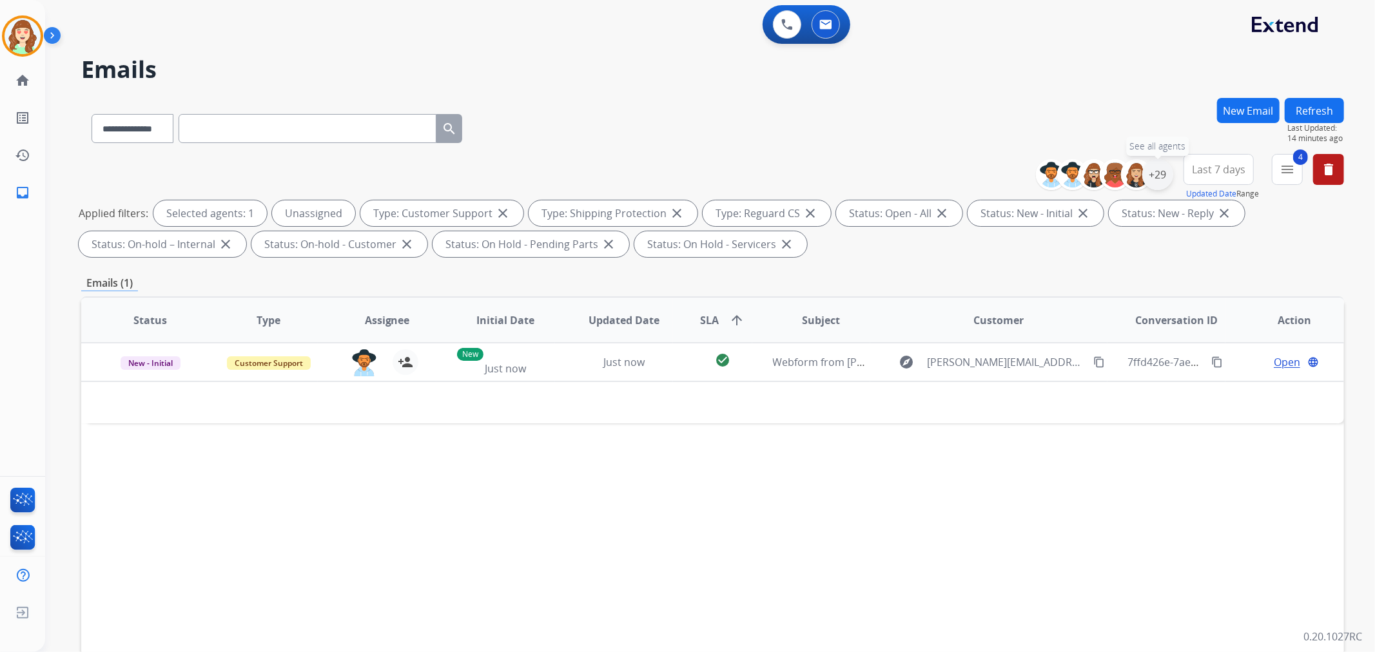
click at [1155, 177] on div "+29" at bounding box center [1157, 174] width 31 height 31
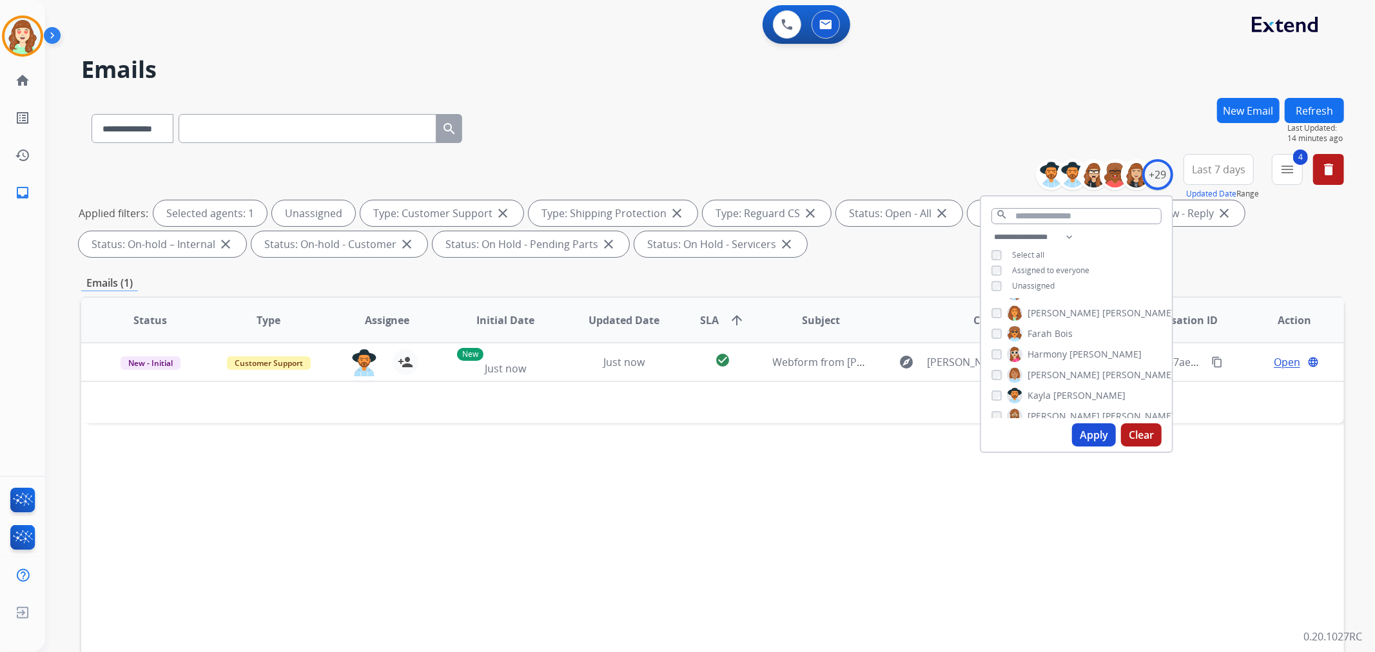
click at [1086, 433] on button "Apply" at bounding box center [1094, 435] width 44 height 23
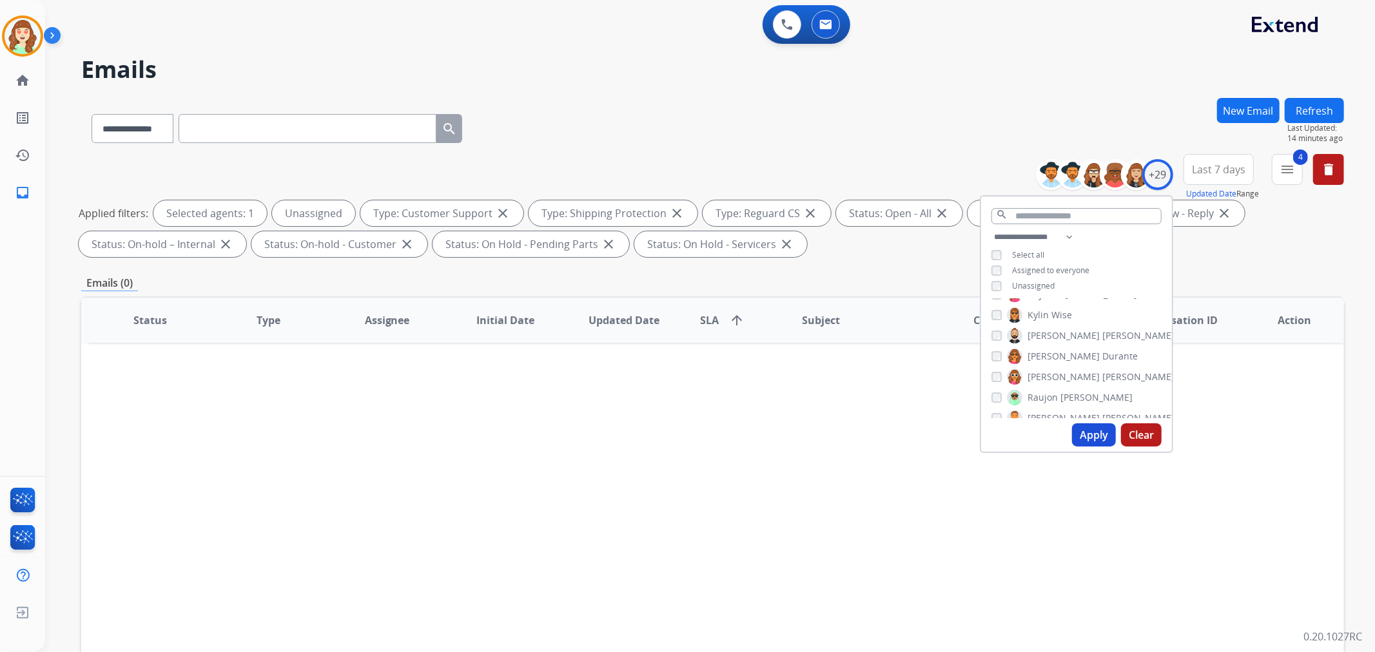
scroll to position [286, 0]
click at [1000, 316] on div "[PERSON_NAME]" at bounding box center [1032, 314] width 81 height 15
click at [1090, 436] on button "Apply" at bounding box center [1094, 435] width 44 height 23
click at [1088, 434] on button "Apply" at bounding box center [1094, 435] width 44 height 23
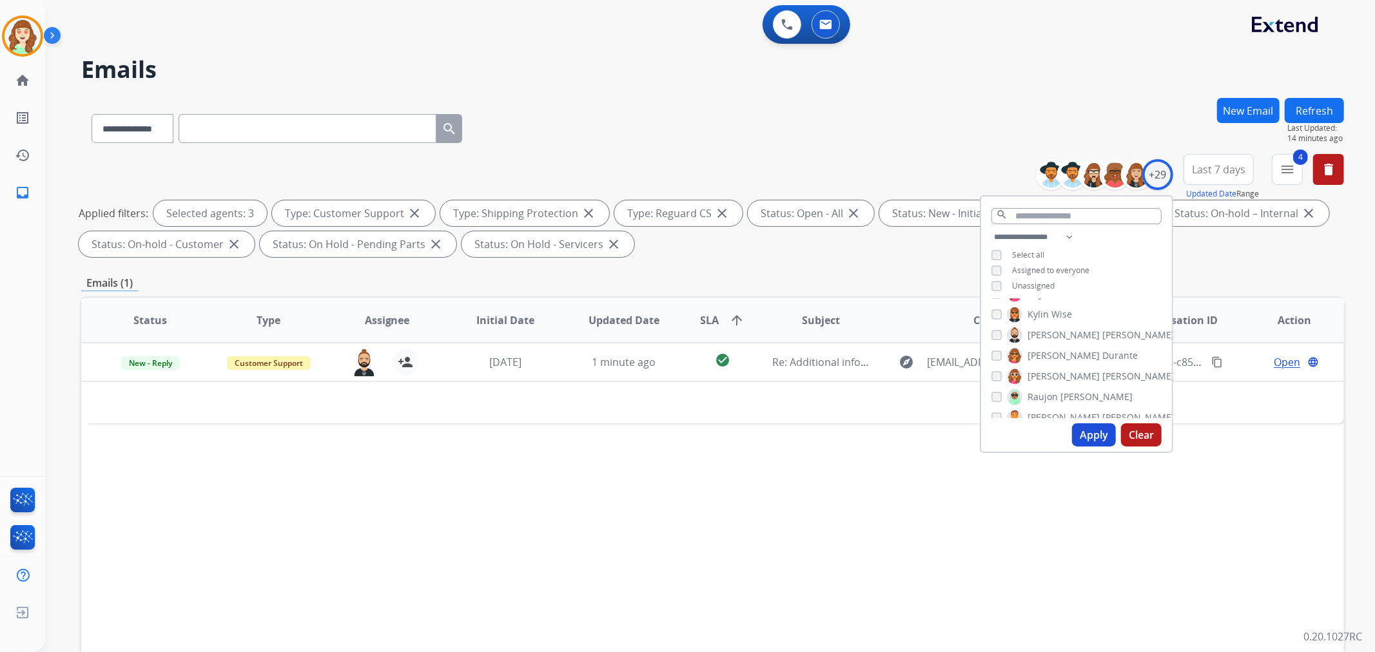
click at [1072, 426] on button "Apply" at bounding box center [1094, 435] width 44 height 23
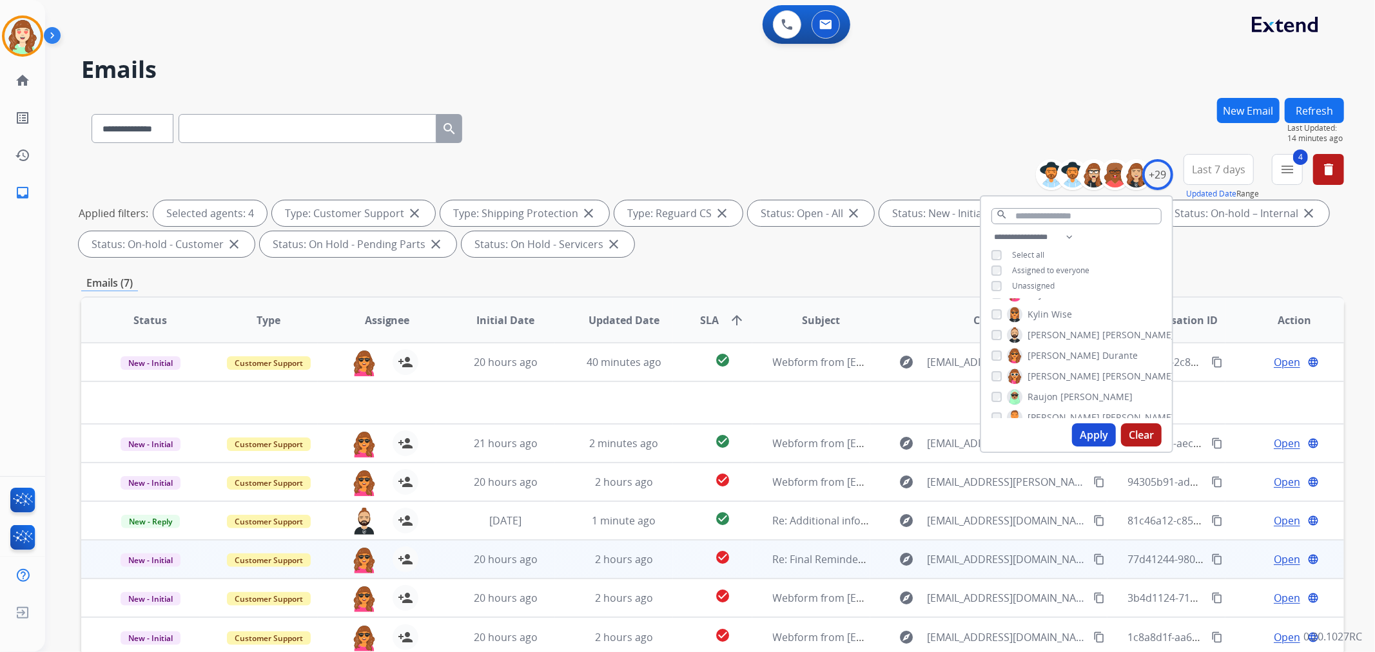
scroll to position [143, 0]
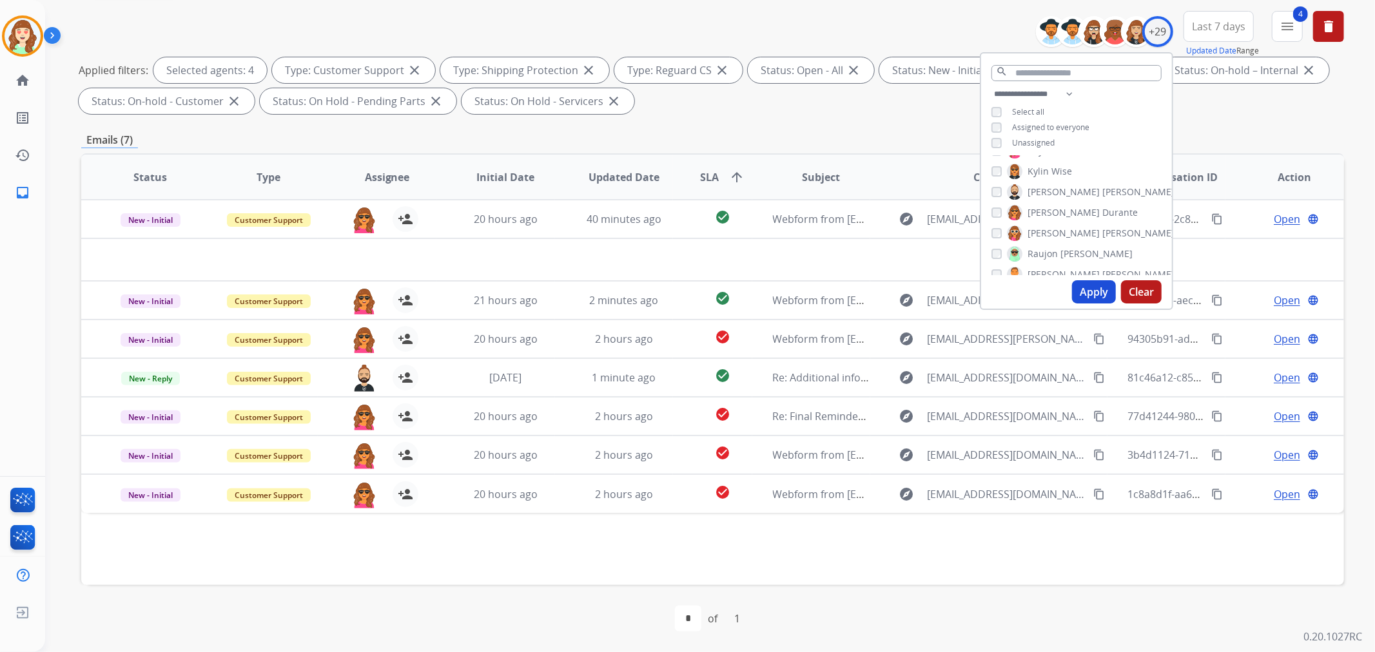
click at [1090, 288] on button "Apply" at bounding box center [1094, 291] width 44 height 23
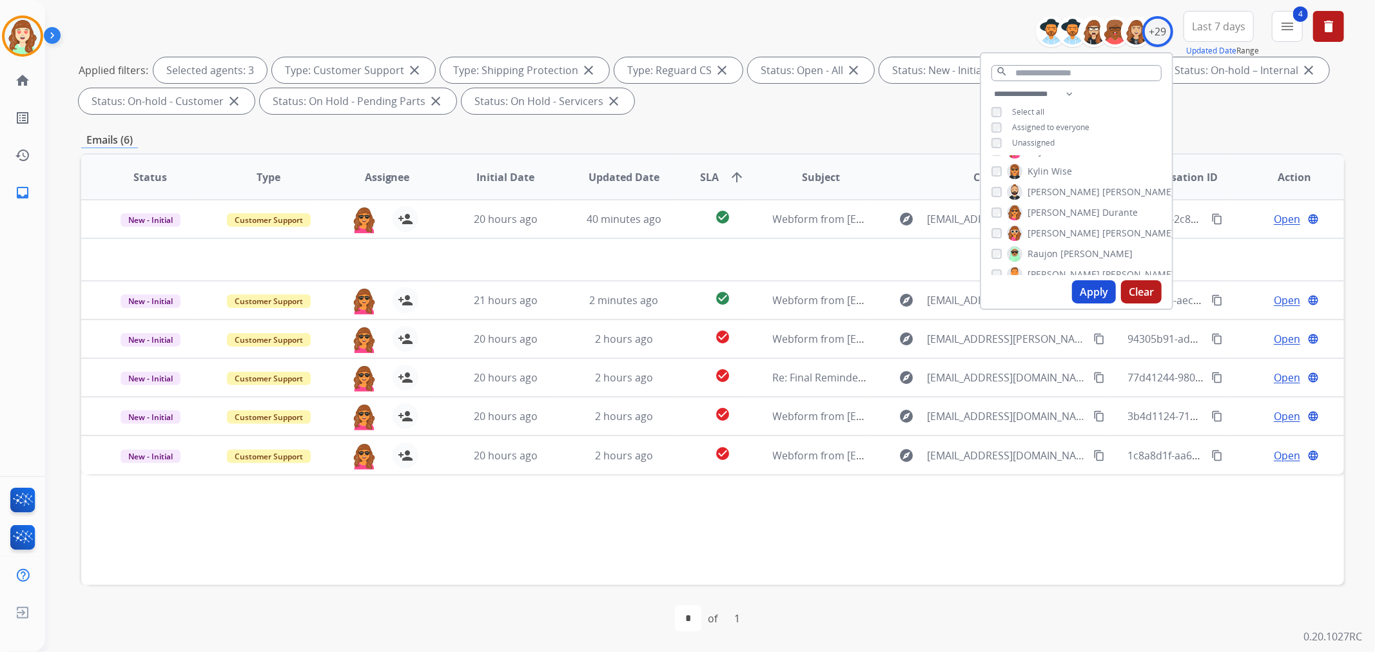
scroll to position [215, 0]
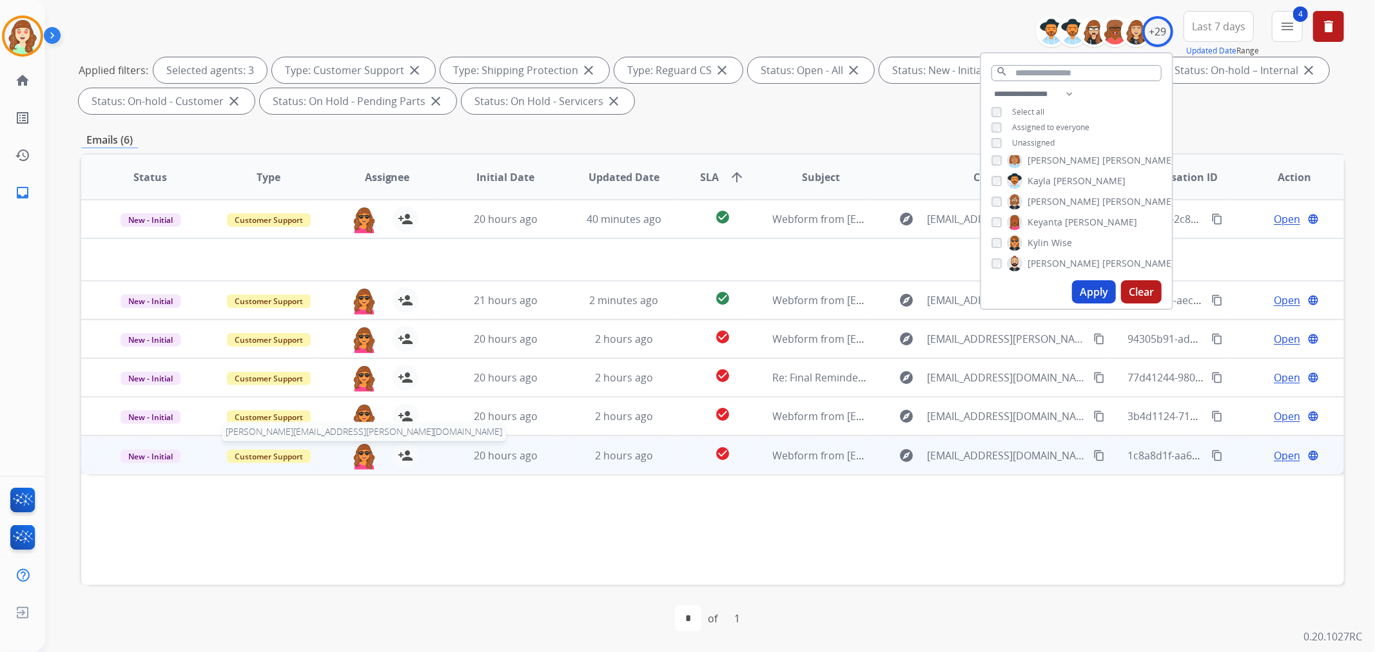
click at [359, 462] on img at bounding box center [364, 456] width 26 height 27
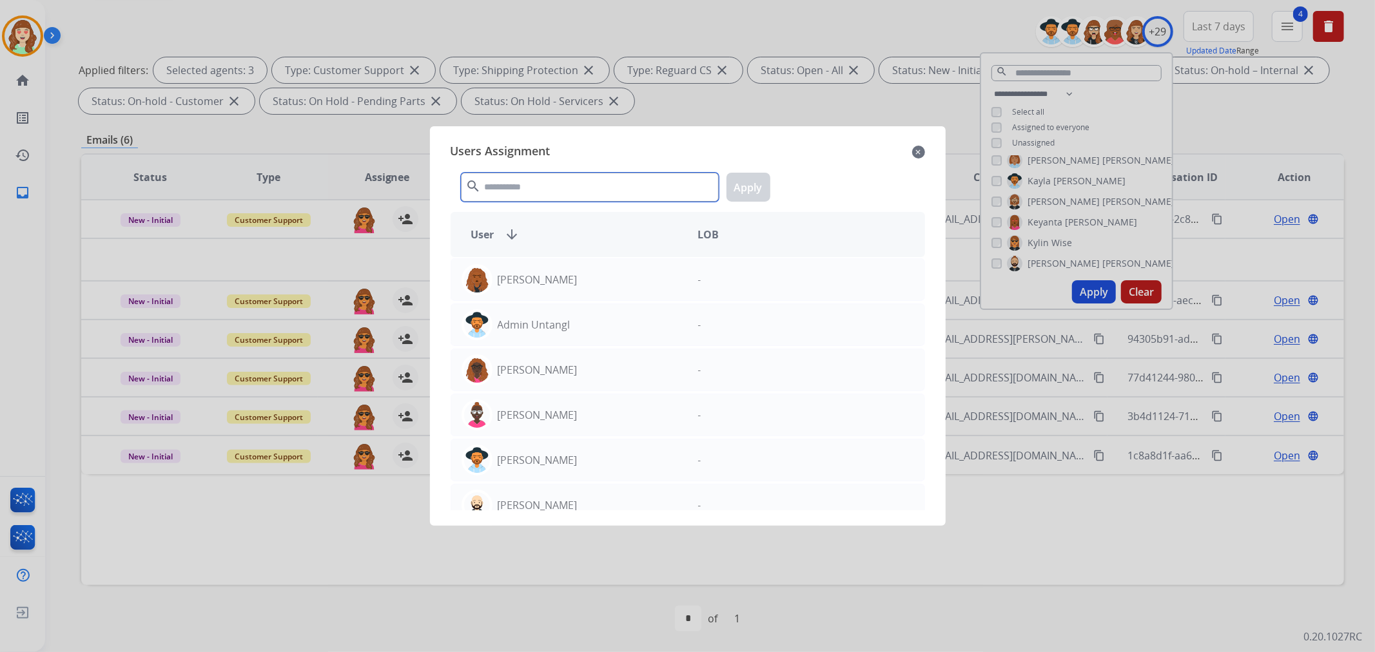
click at [575, 191] on input "text" at bounding box center [590, 187] width 258 height 29
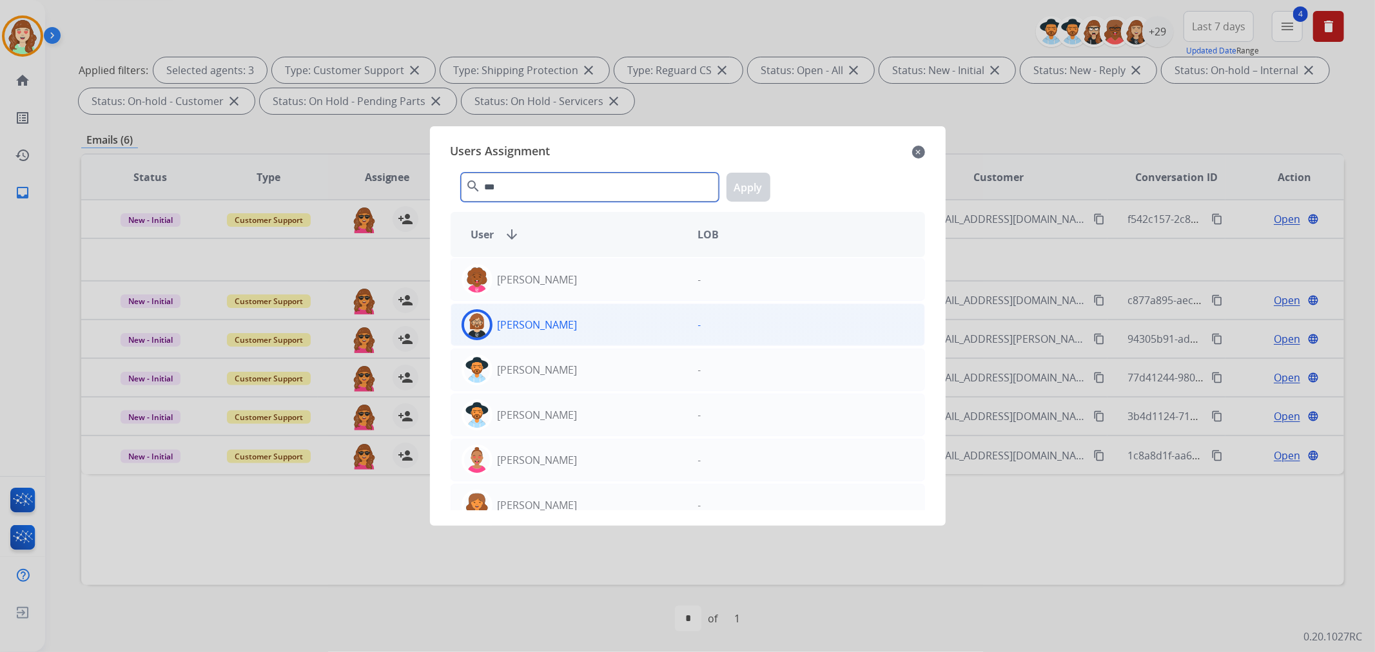
type input "***"
drag, startPoint x: 527, startPoint y: 335, endPoint x: 536, endPoint y: 331, distance: 9.8
click at [529, 333] on div "[PERSON_NAME]" at bounding box center [569, 324] width 237 height 31
click at [749, 190] on button "Apply" at bounding box center [749, 187] width 44 height 29
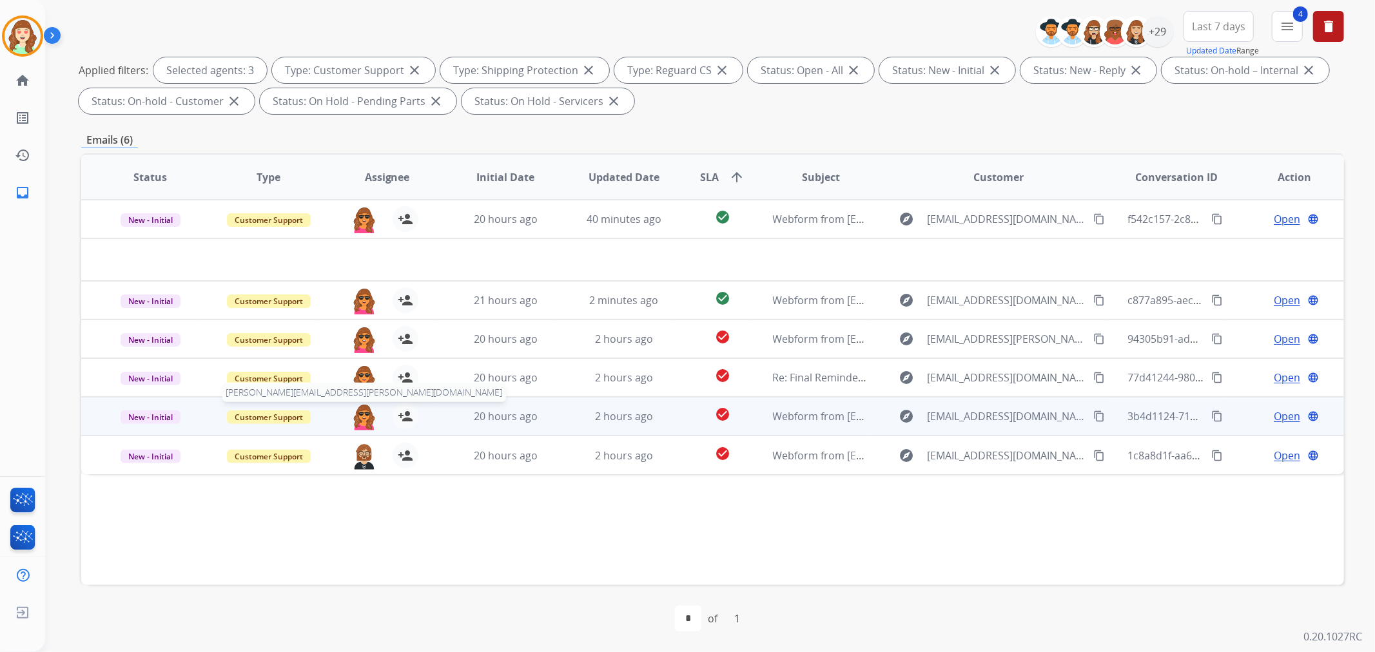
click at [365, 413] on img at bounding box center [364, 417] width 26 height 27
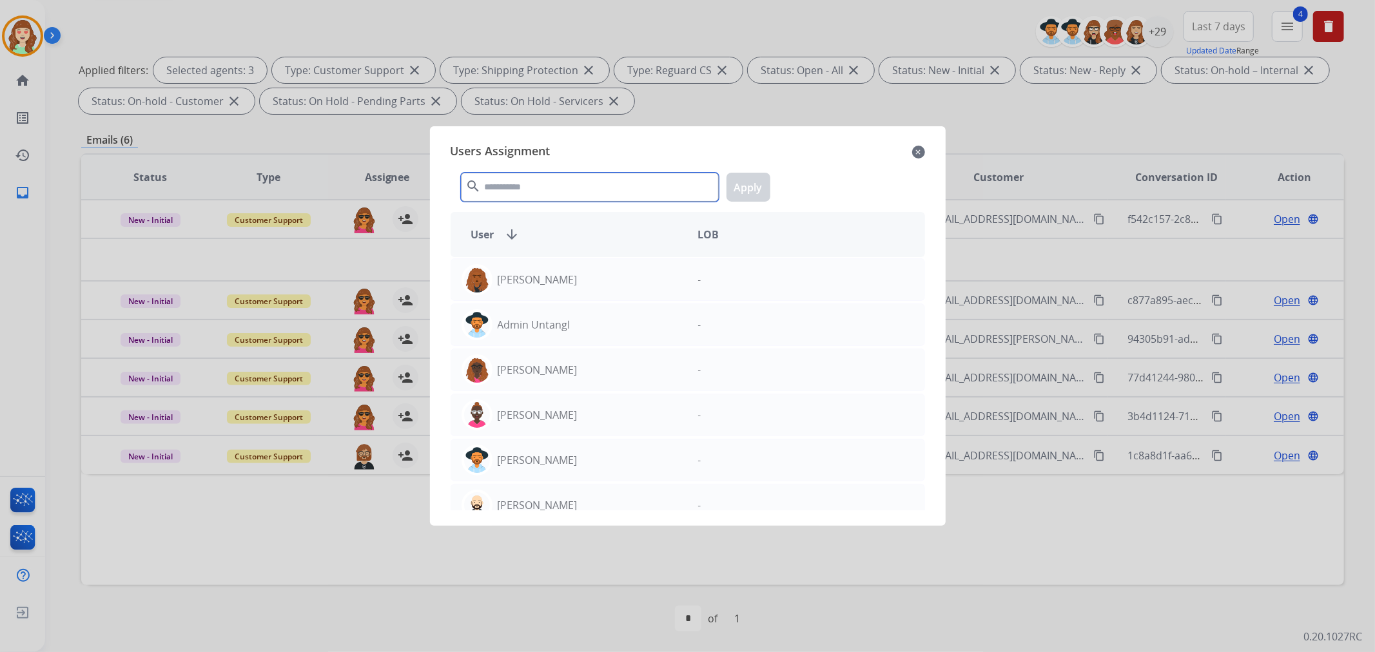
drag, startPoint x: 625, startPoint y: 184, endPoint x: 634, endPoint y: 183, distance: 9.0
click at [634, 181] on input "text" at bounding box center [590, 187] width 258 height 29
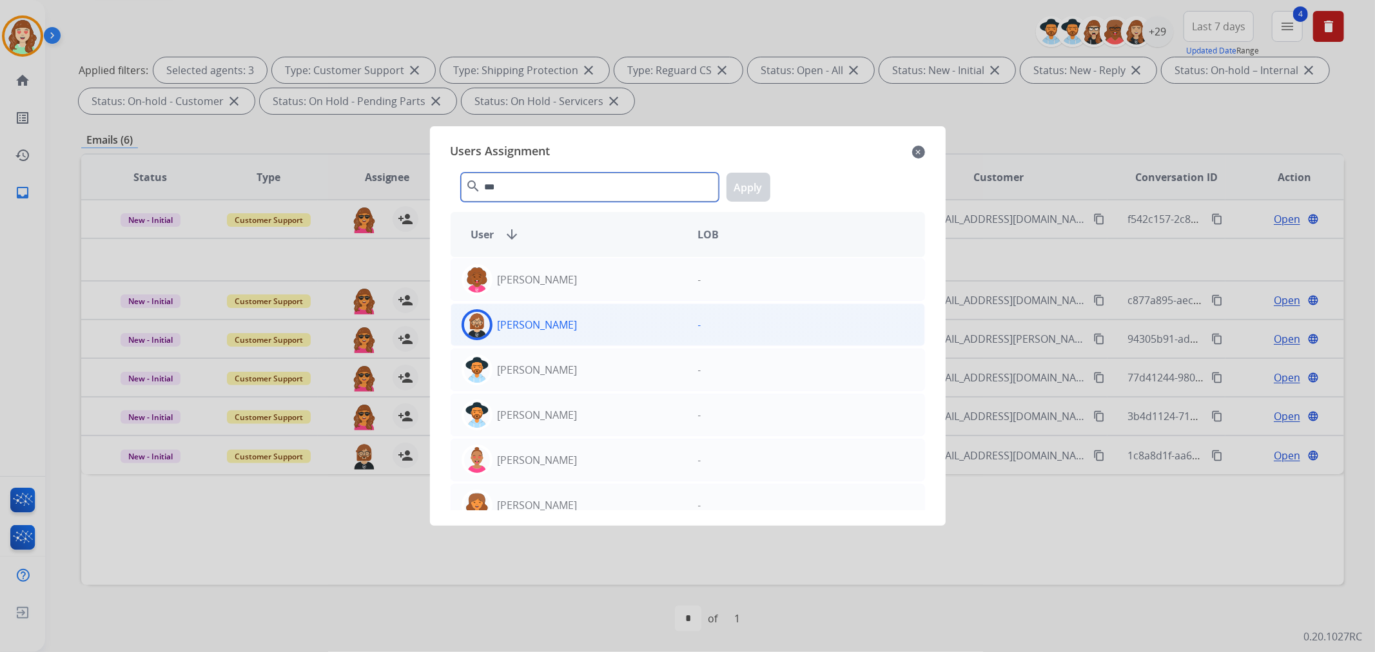
type input "***"
click at [636, 319] on div "[PERSON_NAME]" at bounding box center [569, 324] width 237 height 31
drag, startPoint x: 763, startPoint y: 184, endPoint x: 917, endPoint y: 139, distance: 161.4
click at [762, 184] on button "Apply" at bounding box center [749, 187] width 44 height 29
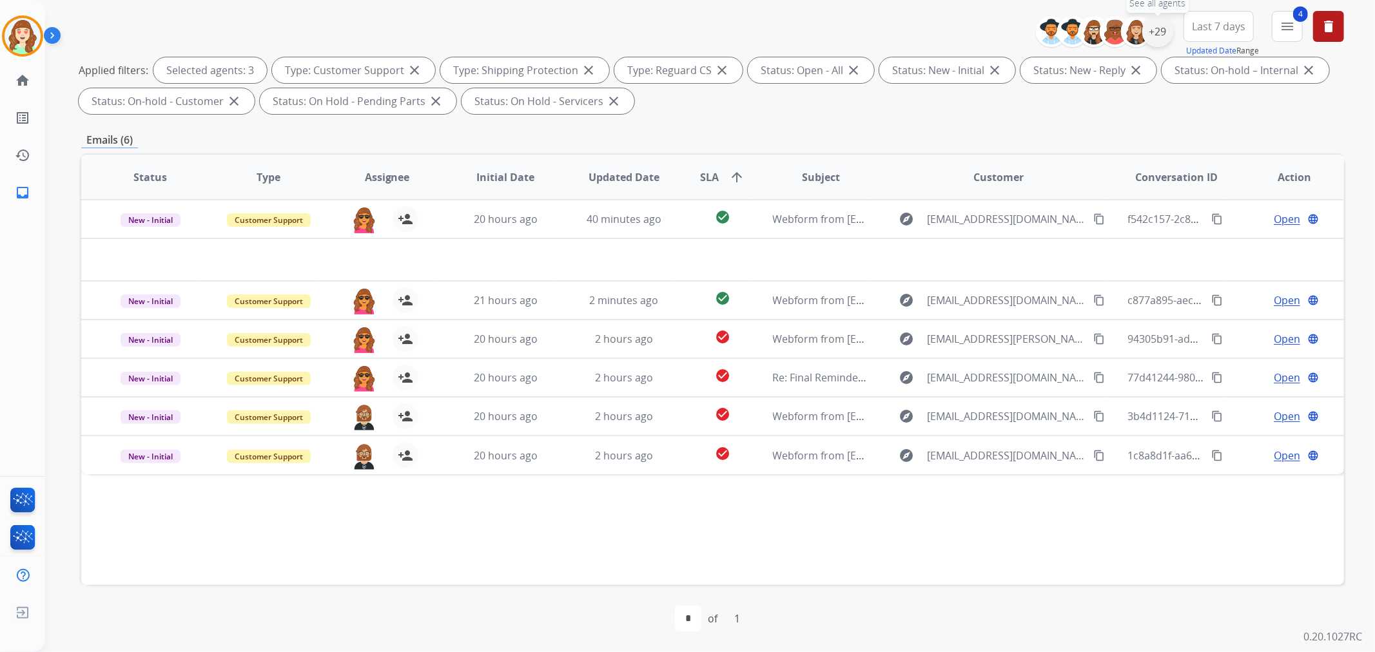
click at [1148, 31] on div "+29" at bounding box center [1157, 31] width 31 height 31
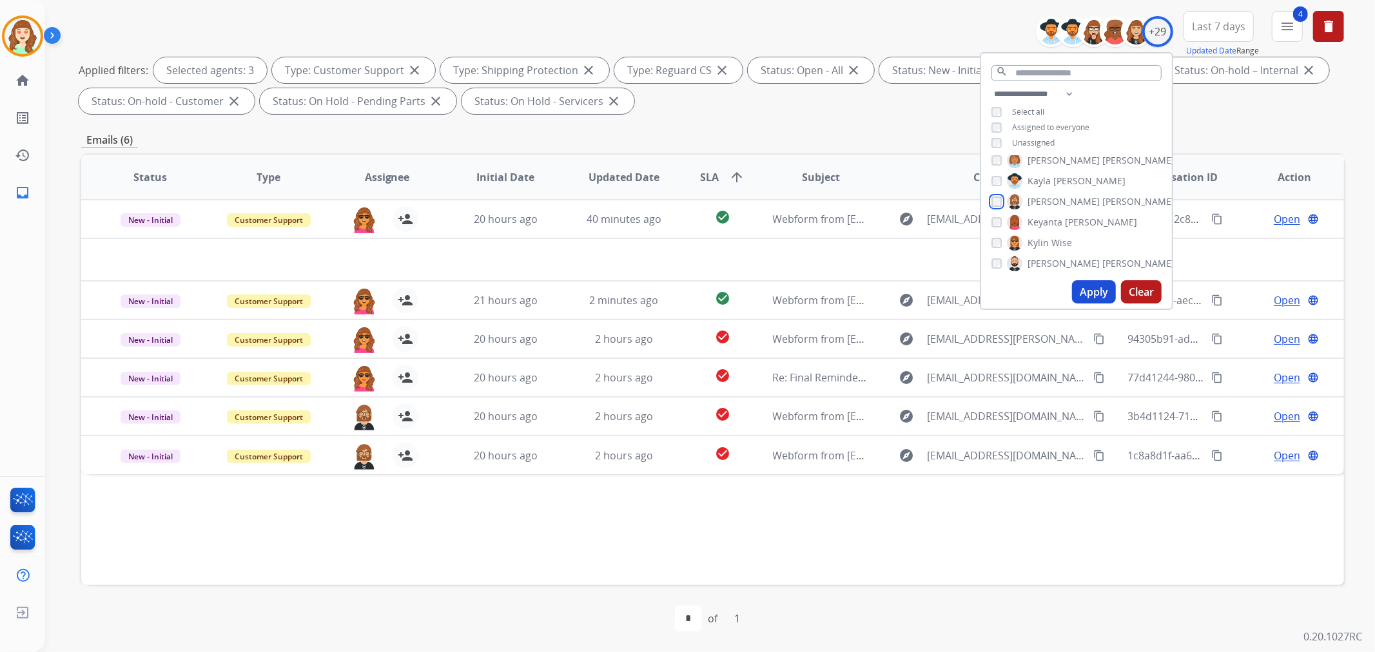
scroll to position [286, 0]
click at [1088, 290] on button "Apply" at bounding box center [1094, 291] width 44 height 23
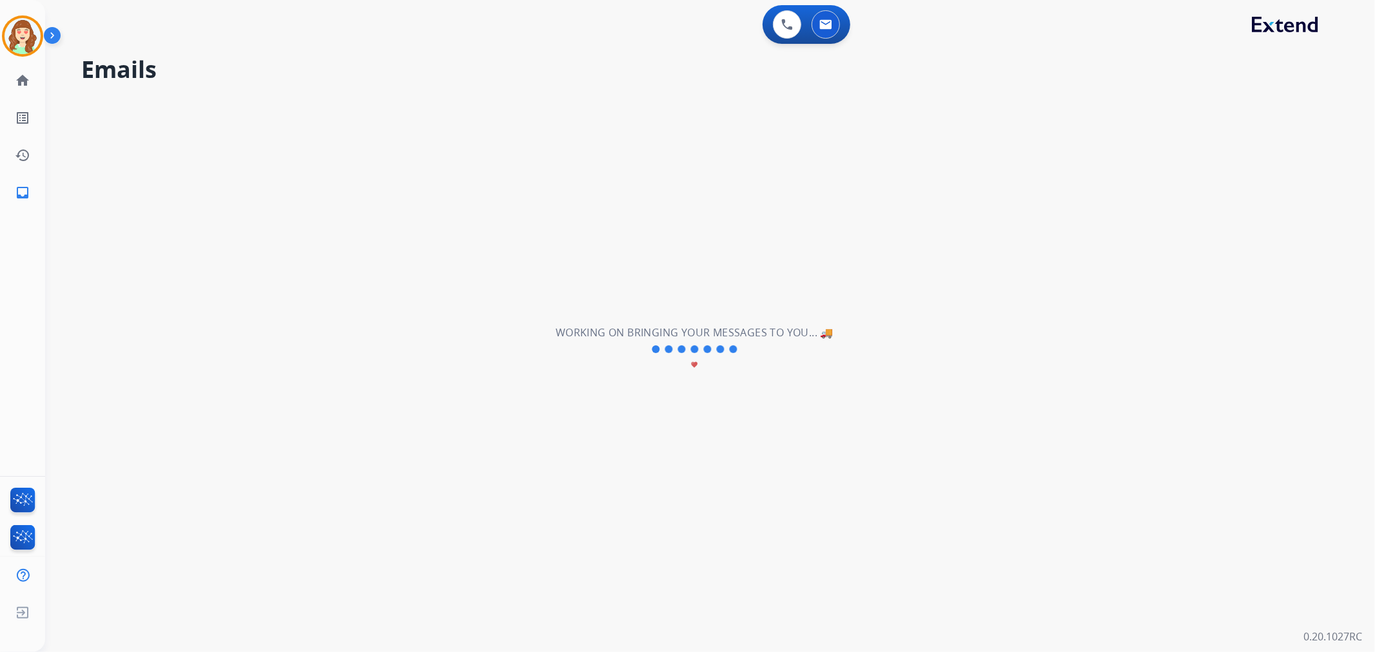
scroll to position [0, 0]
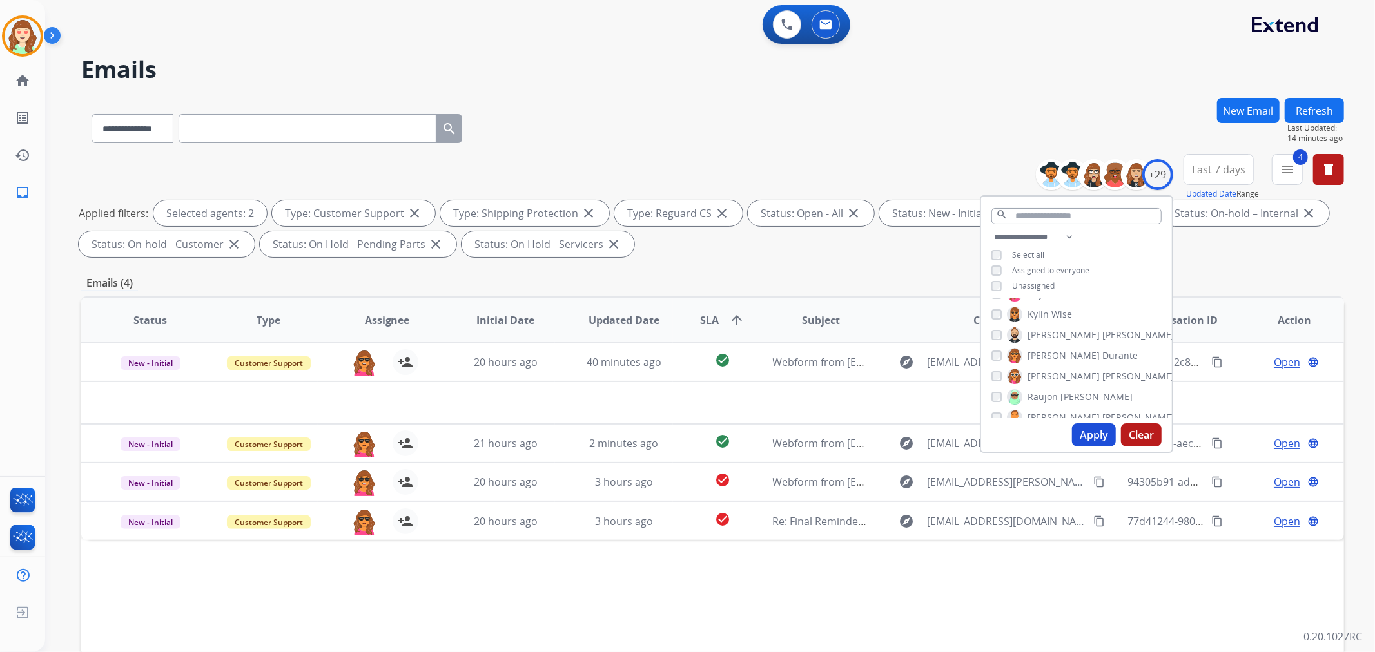
click at [1084, 431] on button "Apply" at bounding box center [1094, 435] width 44 height 23
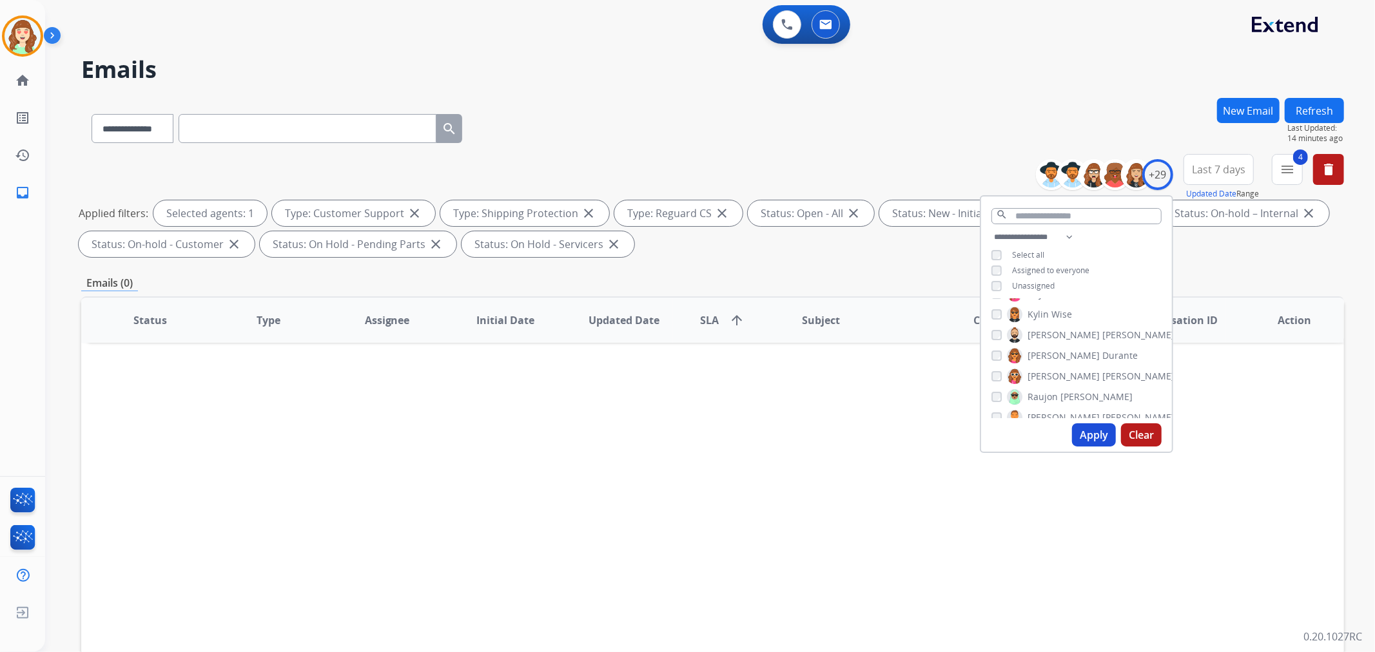
click at [1075, 428] on button "Apply" at bounding box center [1094, 435] width 44 height 23
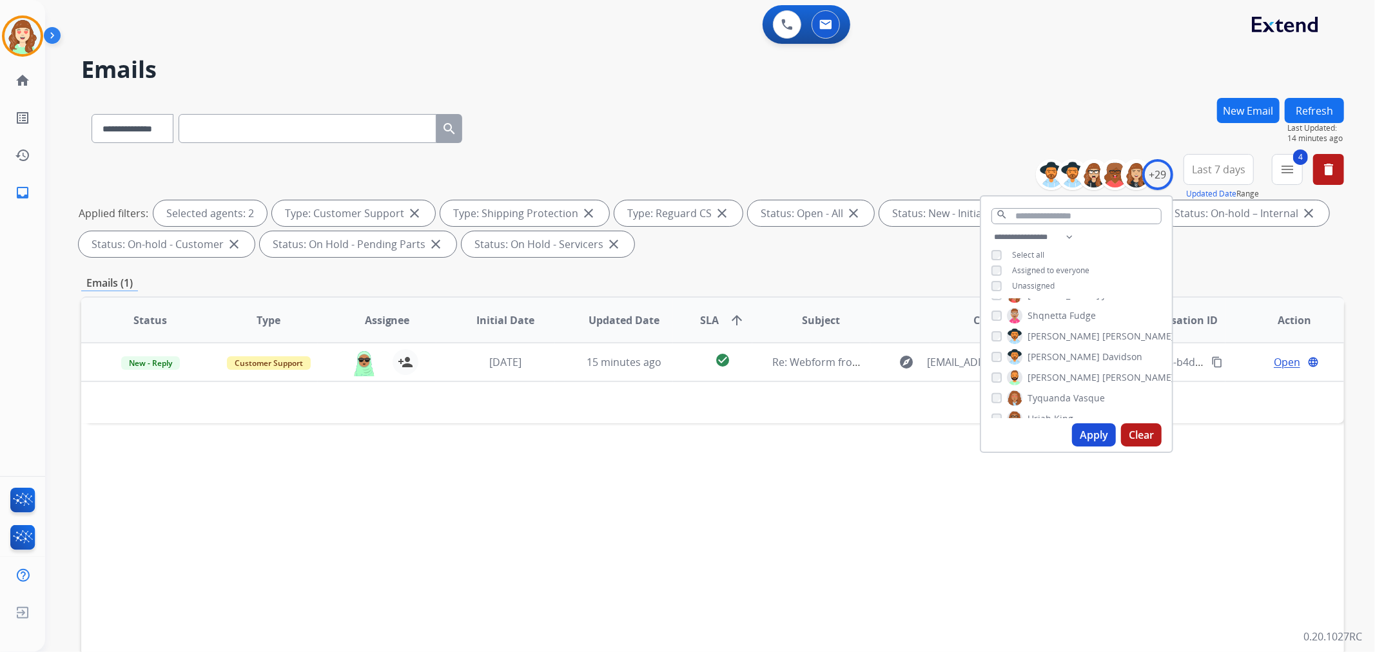
scroll to position [358, 0]
click at [1091, 435] on button "Apply" at bounding box center [1094, 435] width 44 height 23
click at [993, 308] on div "[PERSON_NAME]" at bounding box center [1083, 304] width 183 height 15
click at [1098, 434] on button "Apply" at bounding box center [1094, 435] width 44 height 23
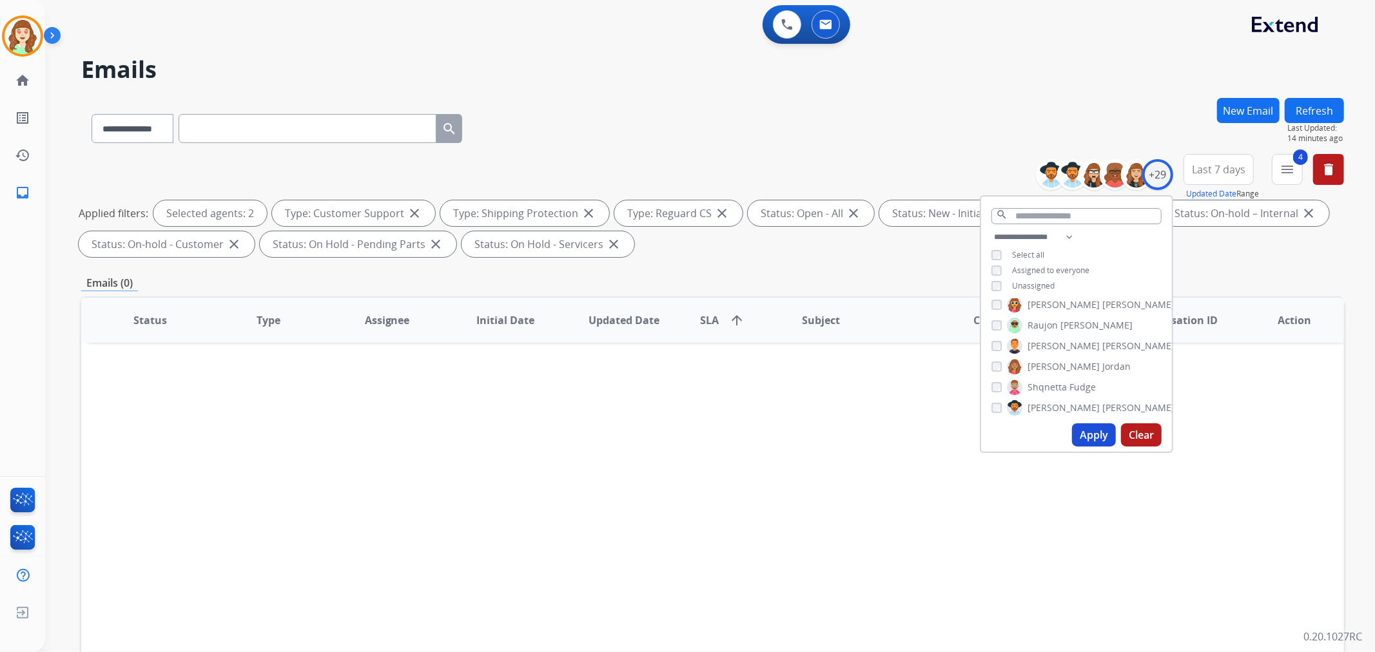
click at [996, 359] on div "[PERSON_NAME]" at bounding box center [1061, 366] width 139 height 15
click at [1086, 429] on button "Apply" at bounding box center [1094, 435] width 44 height 23
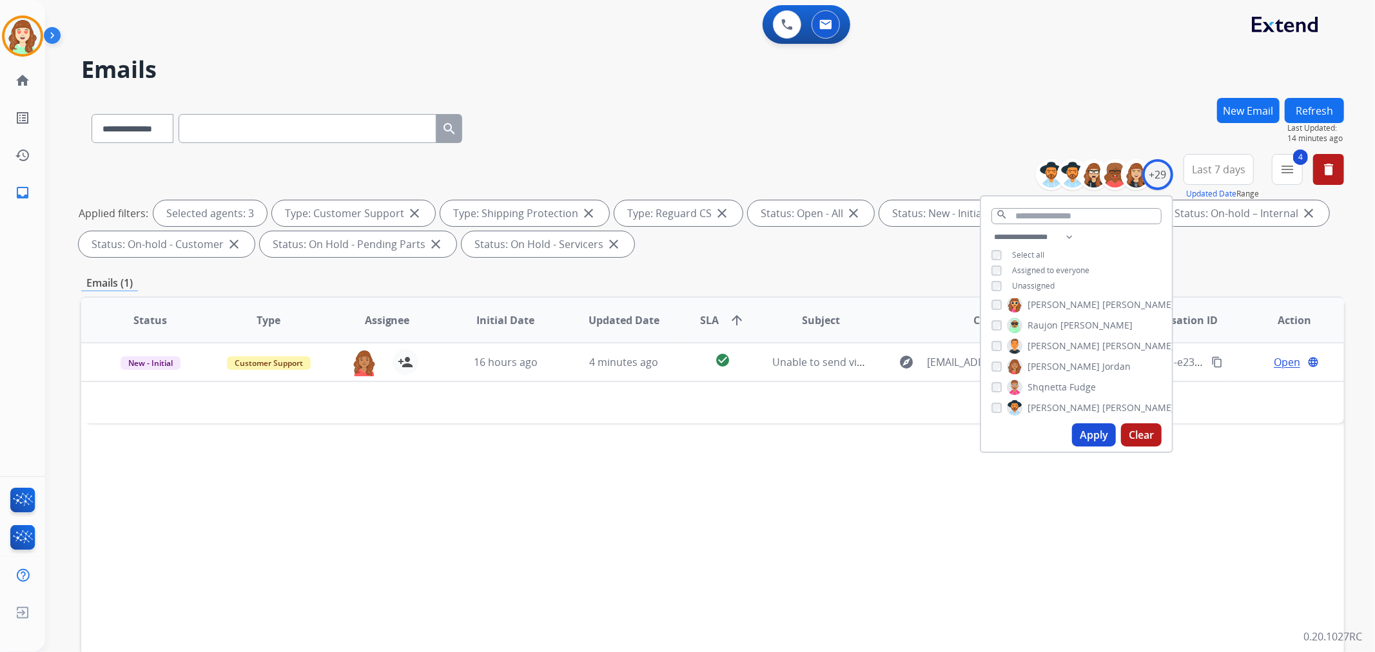
click at [1077, 430] on button "Apply" at bounding box center [1094, 435] width 44 height 23
click at [992, 329] on div "[PERSON_NAME]" at bounding box center [1083, 336] width 183 height 15
click at [1000, 334] on div "[PERSON_NAME]" at bounding box center [1083, 336] width 183 height 15
click at [1088, 433] on button "Apply" at bounding box center [1094, 435] width 44 height 23
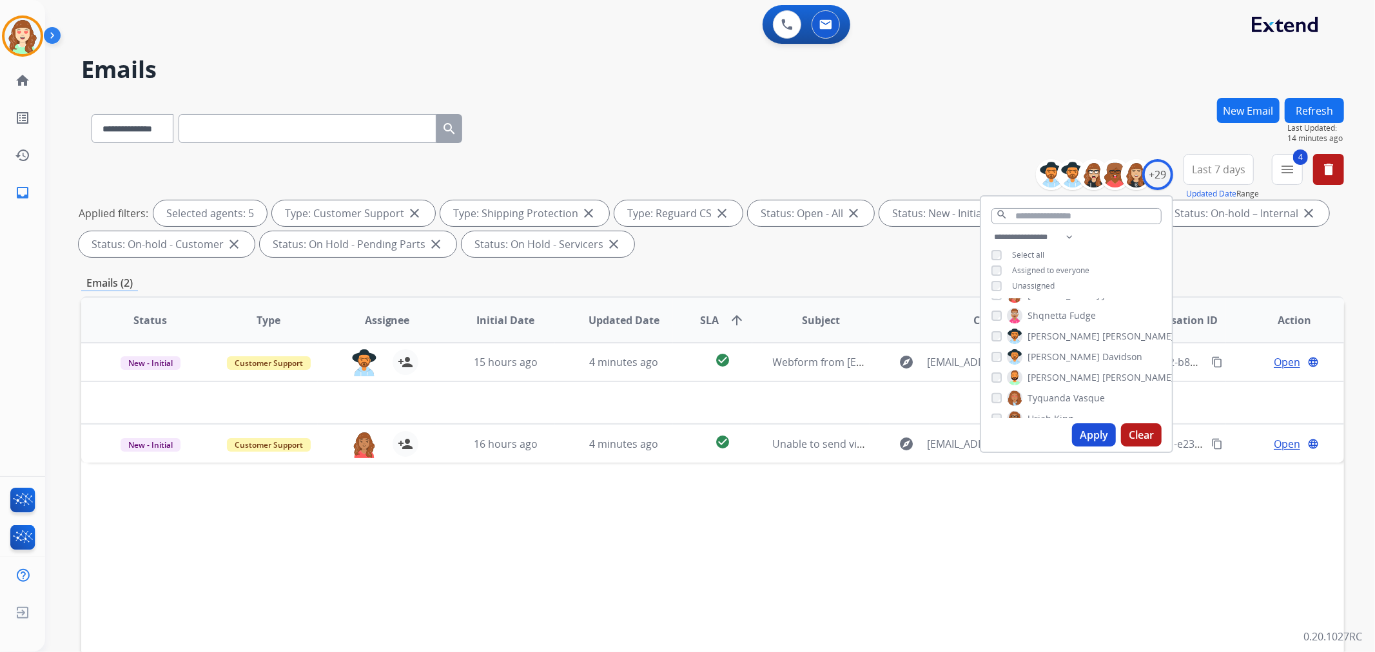
click at [1097, 433] on button "Apply" at bounding box center [1094, 435] width 44 height 23
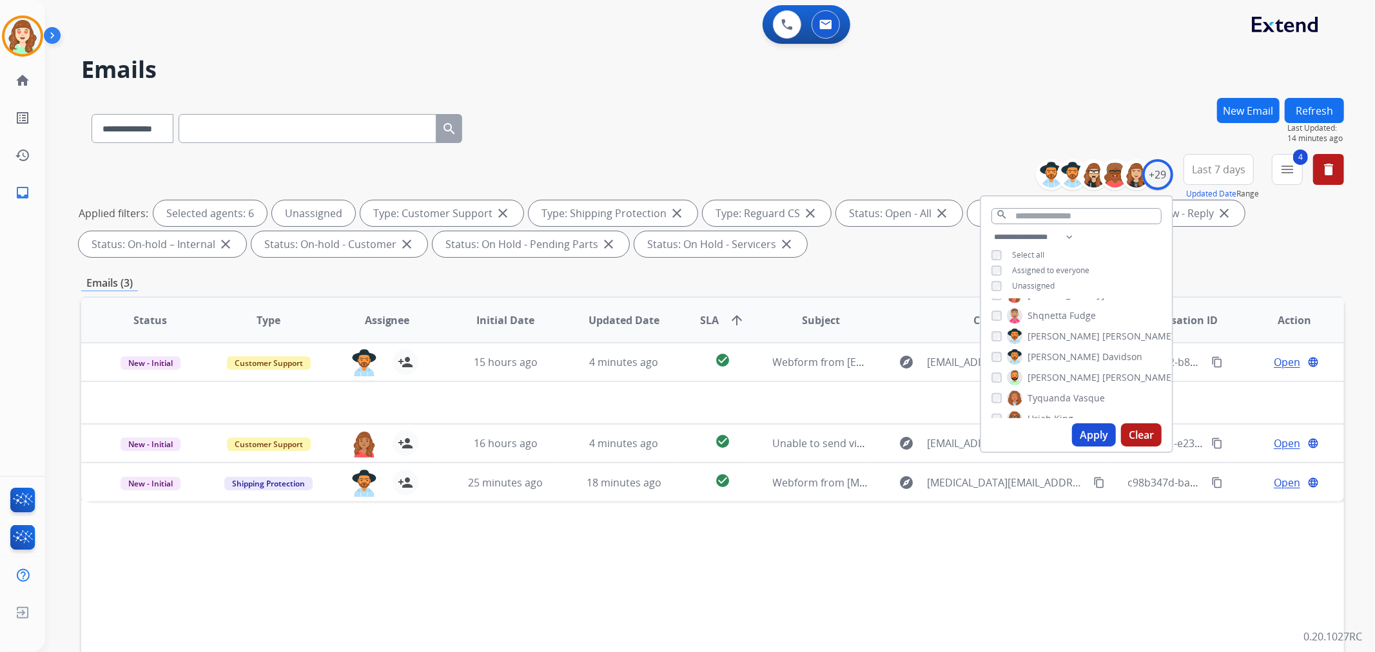
click at [1091, 429] on button "Apply" at bounding box center [1094, 435] width 44 height 23
click at [994, 370] on div "[PERSON_NAME]" at bounding box center [1083, 377] width 183 height 15
click at [1090, 435] on button "Apply" at bounding box center [1094, 435] width 44 height 23
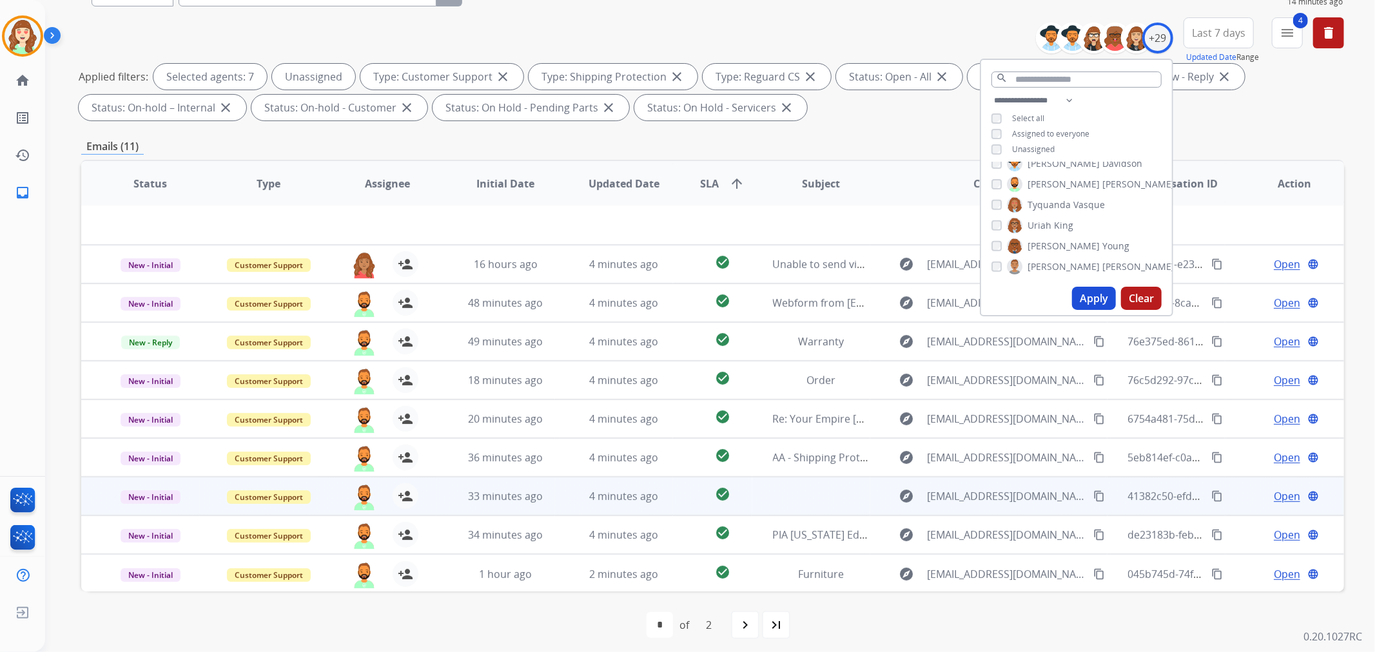
scroll to position [143, 0]
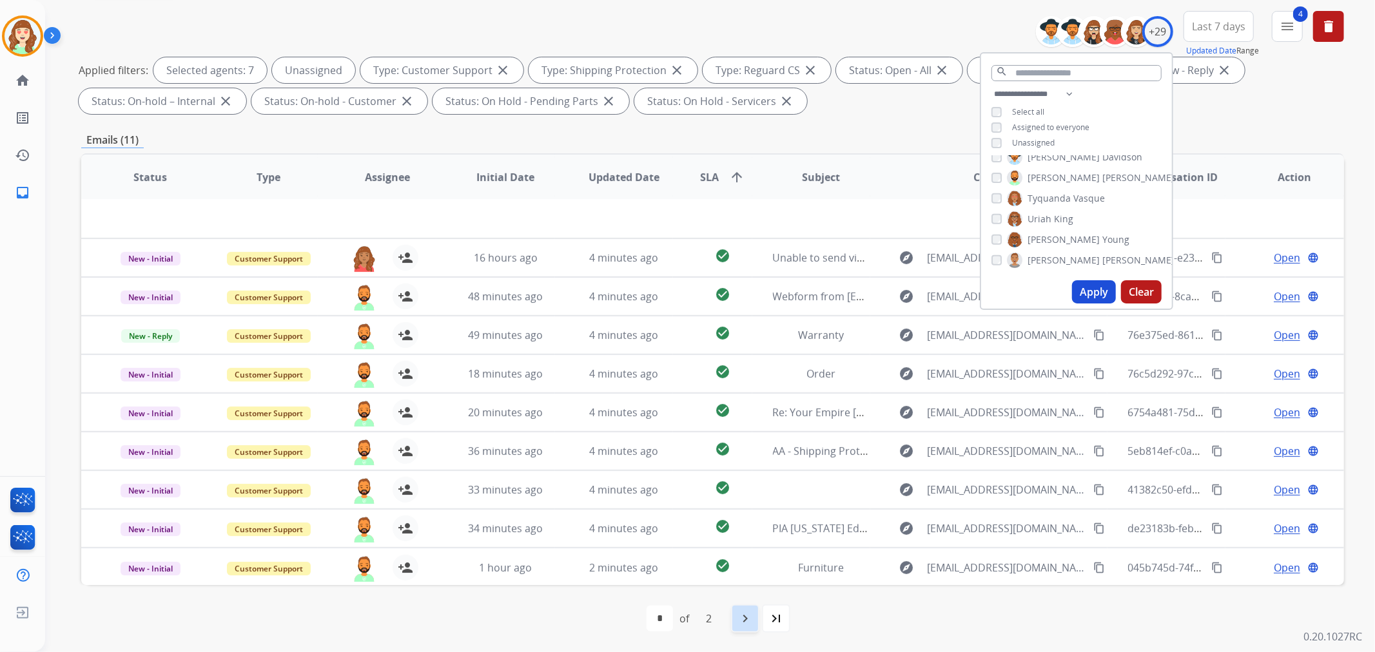
click at [738, 612] on mat-icon "navigate_next" at bounding box center [745, 618] width 15 height 15
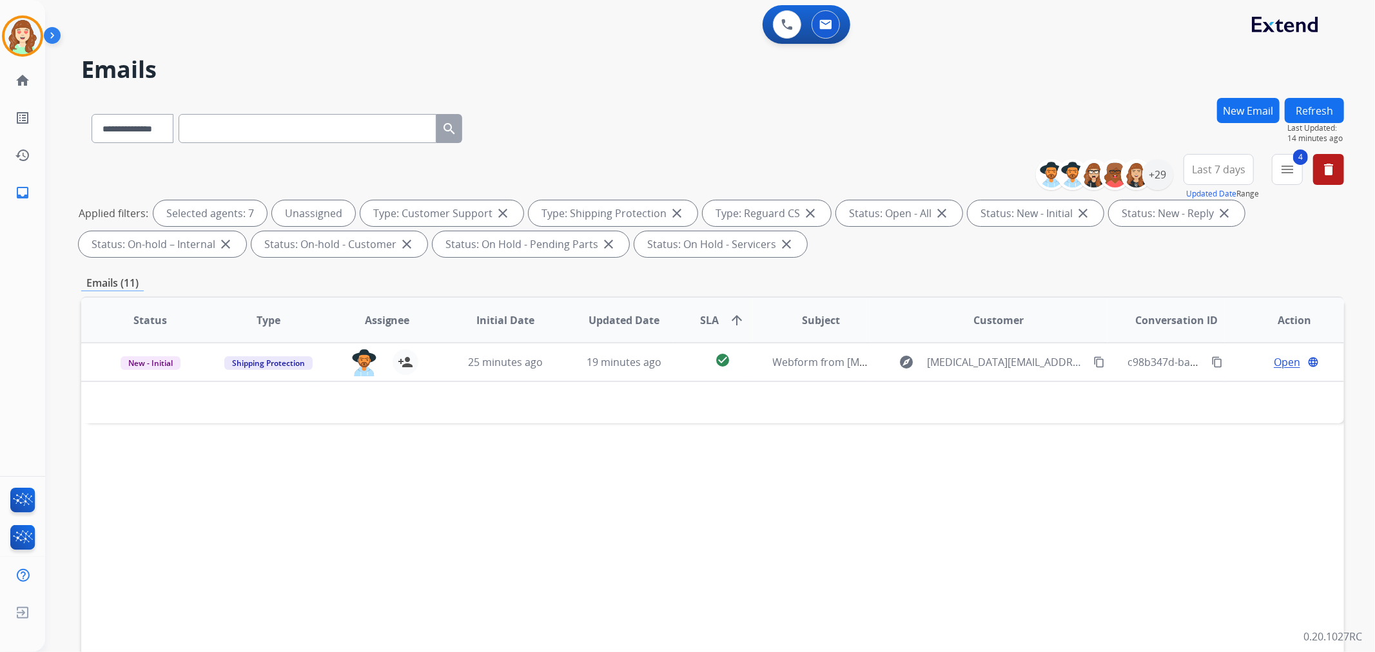
scroll to position [0, 0]
click at [1154, 179] on div "+29" at bounding box center [1157, 174] width 31 height 31
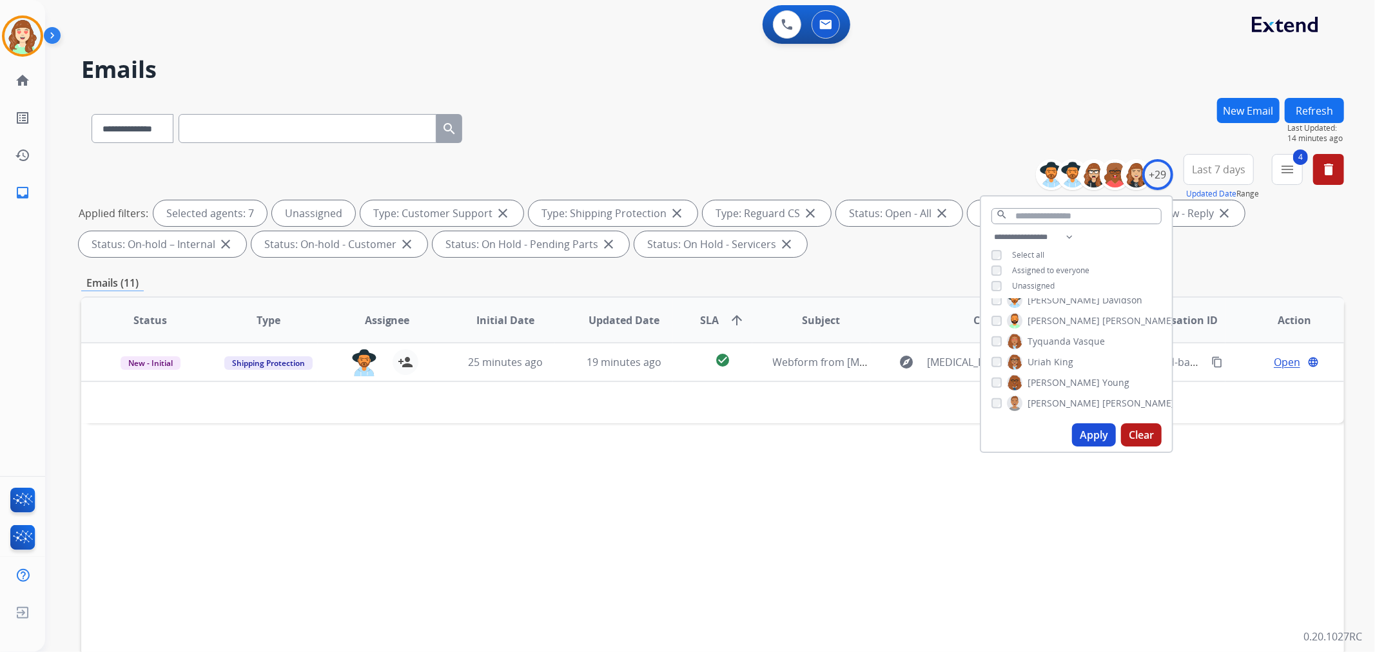
click at [995, 297] on div "**********" at bounding box center [1076, 324] width 193 height 258
click at [993, 304] on div "[PERSON_NAME]" at bounding box center [1067, 300] width 151 height 15
click at [1093, 434] on button "Apply" at bounding box center [1094, 435] width 44 height 23
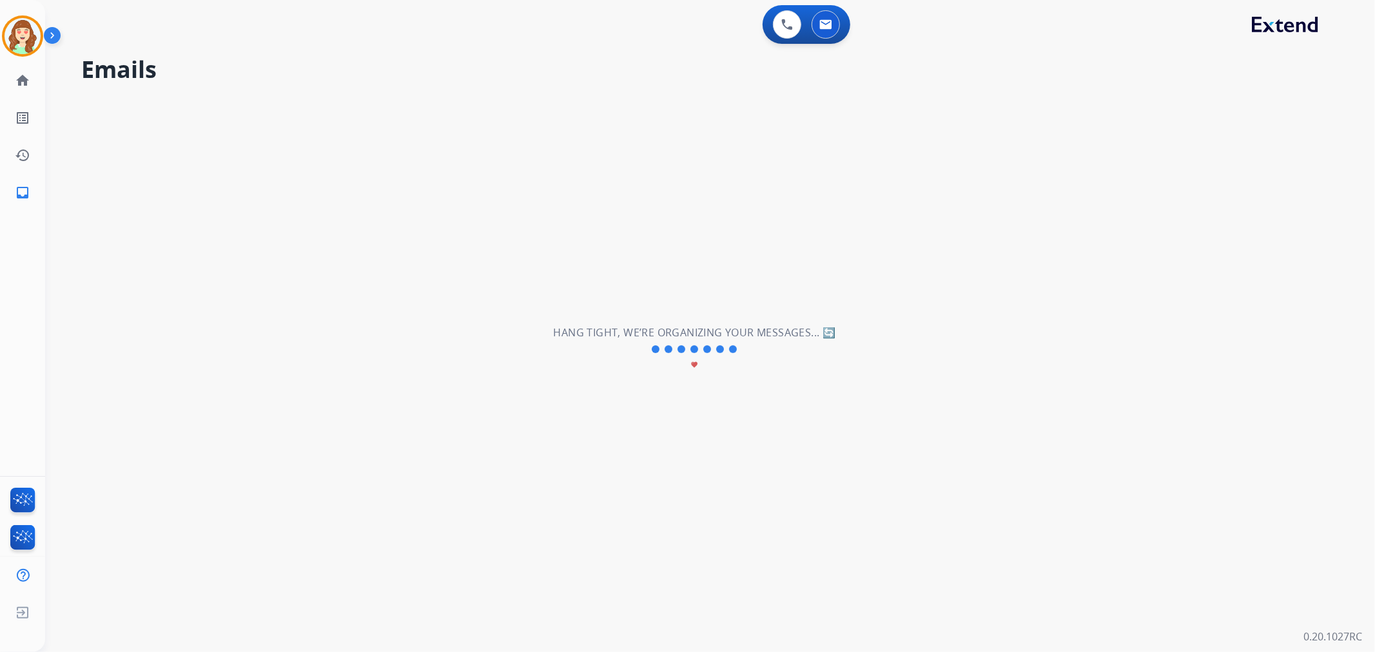
select select "*"
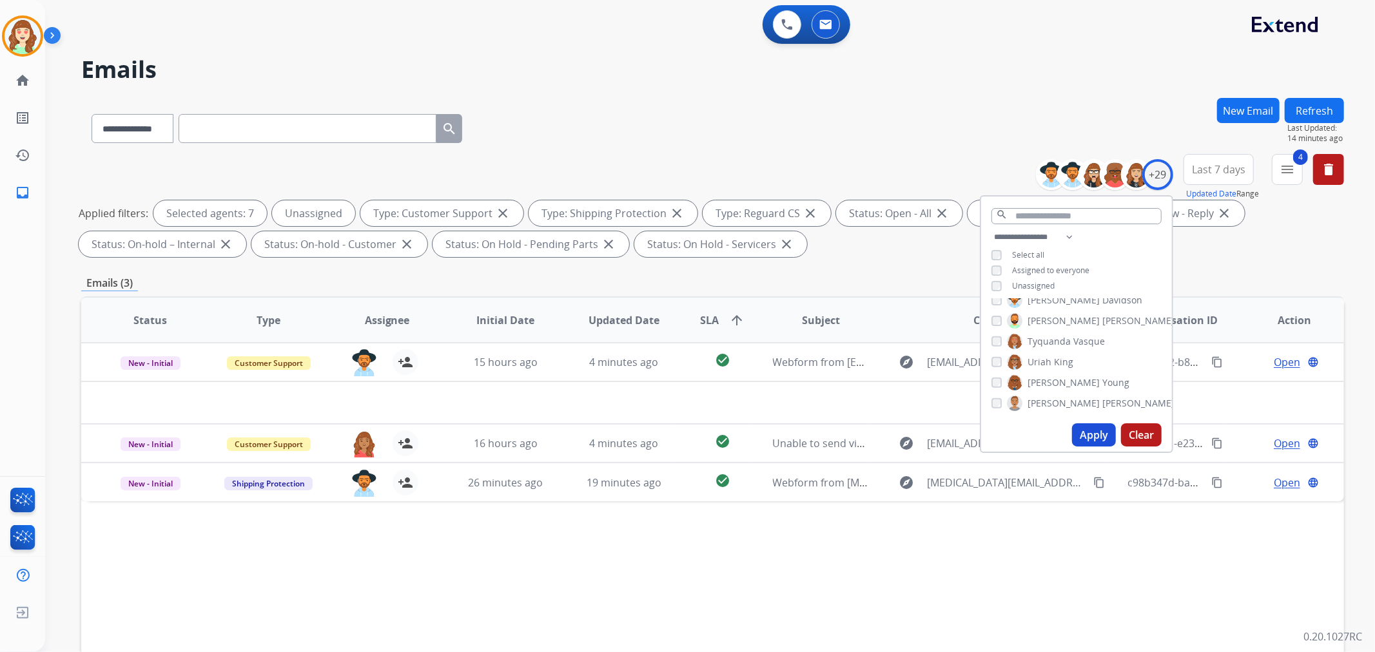
click at [1086, 435] on button "Apply" at bounding box center [1094, 435] width 44 height 23
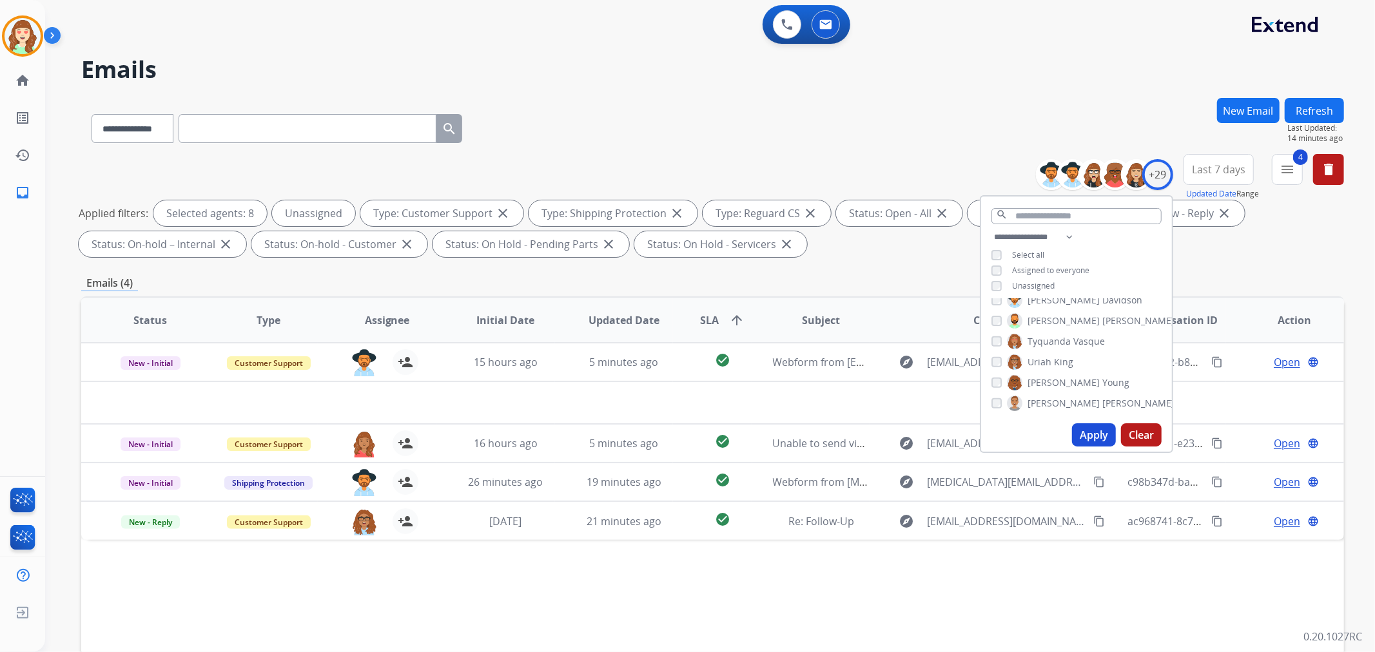
click at [1082, 426] on button "Apply" at bounding box center [1094, 435] width 44 height 23
click at [1097, 432] on button "Apply" at bounding box center [1094, 435] width 44 height 23
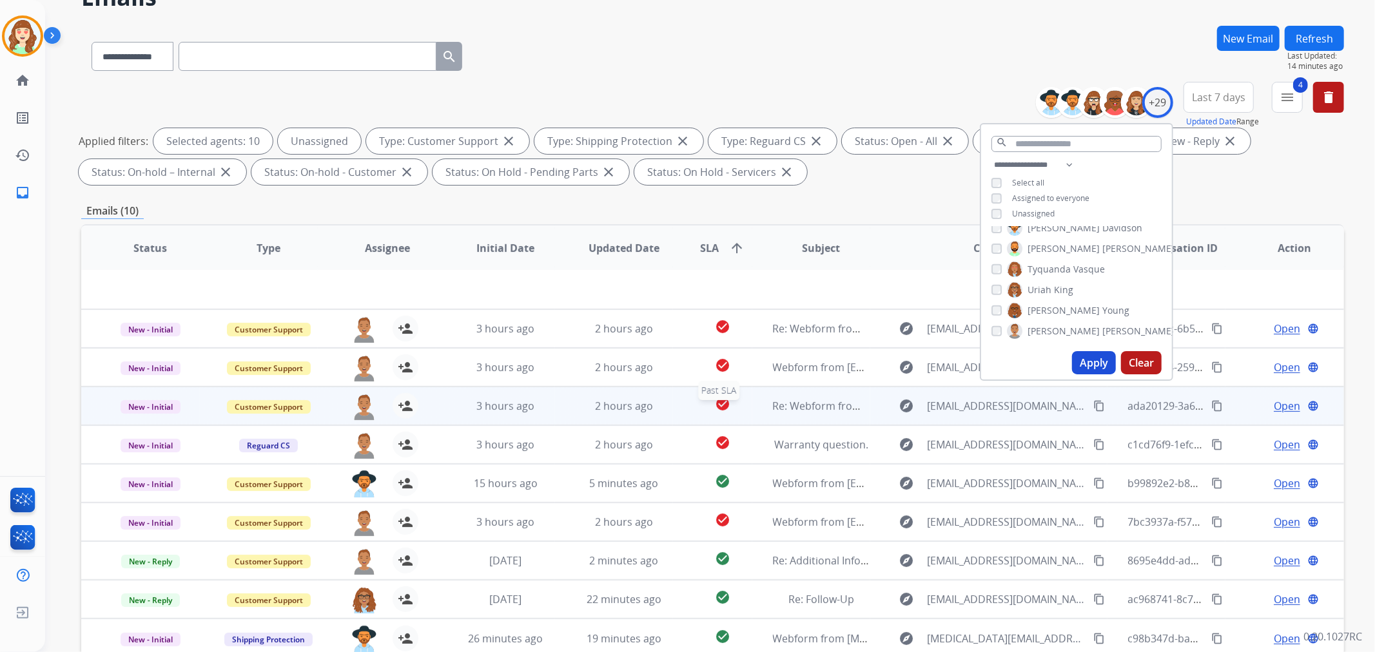
scroll to position [143, 0]
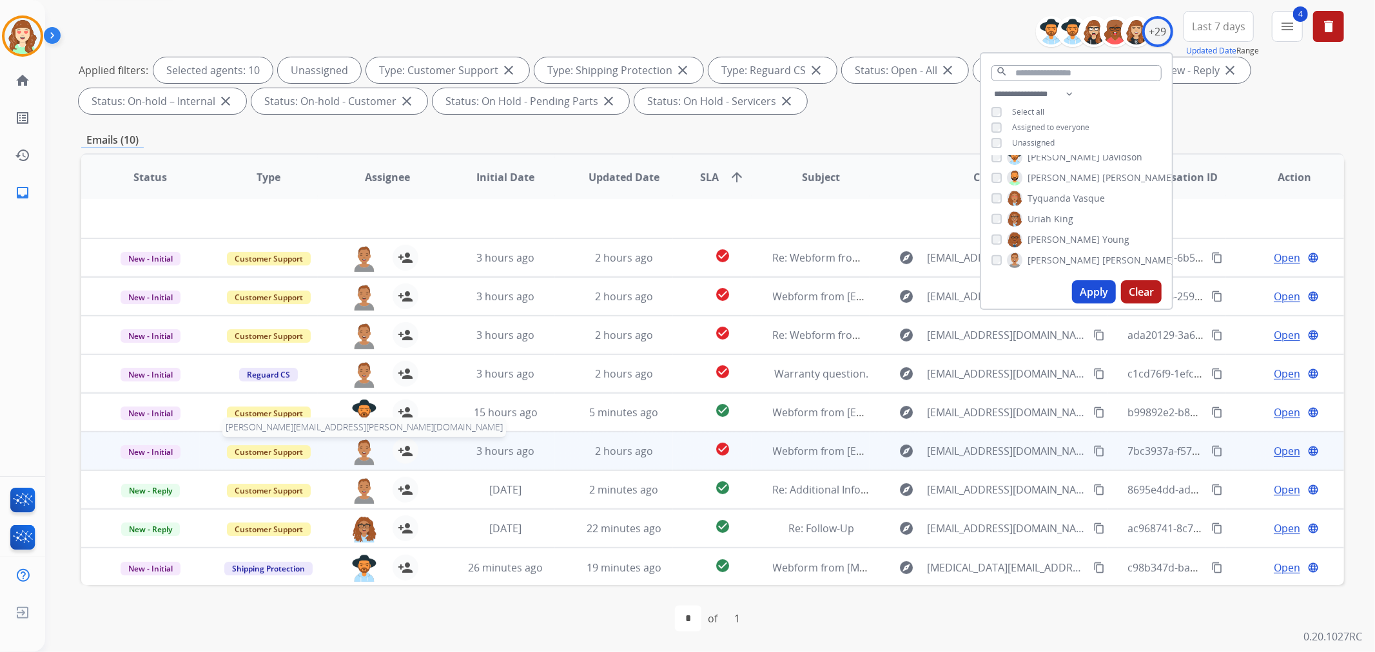
click at [361, 446] on img at bounding box center [364, 451] width 26 height 27
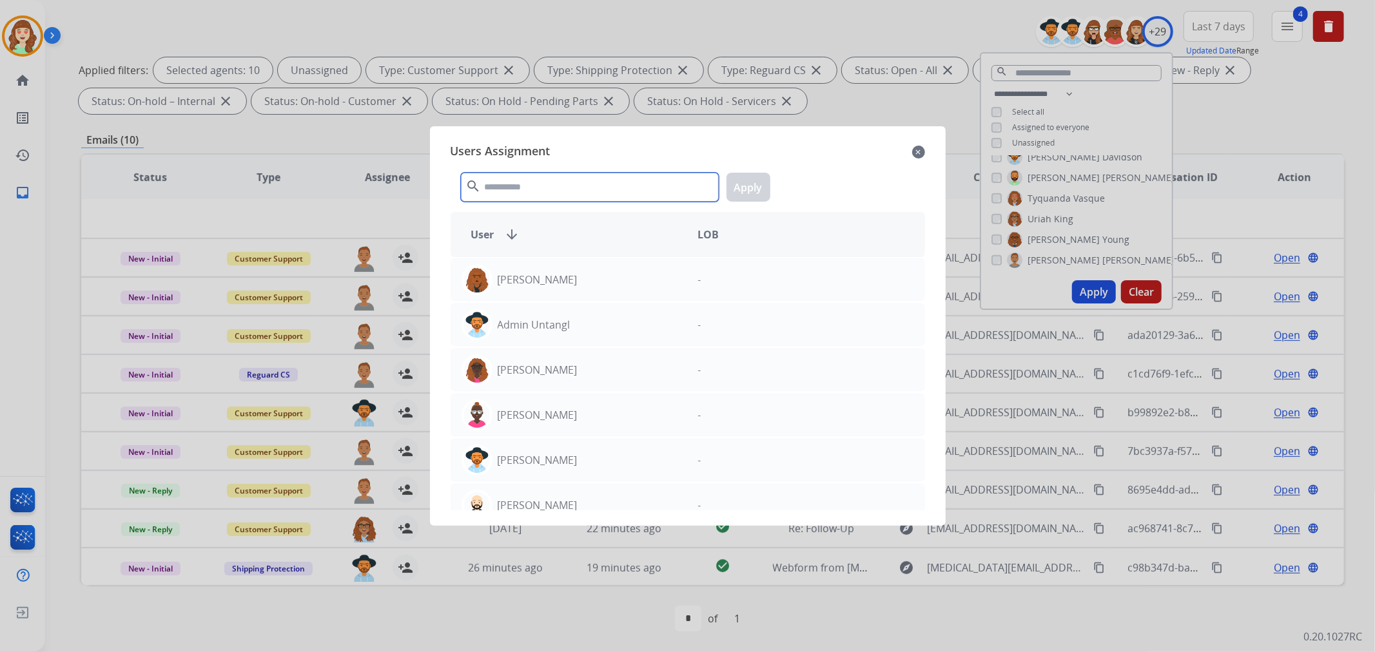
drag, startPoint x: 572, startPoint y: 182, endPoint x: 562, endPoint y: 191, distance: 13.8
click at [575, 182] on input "text" at bounding box center [590, 187] width 258 height 29
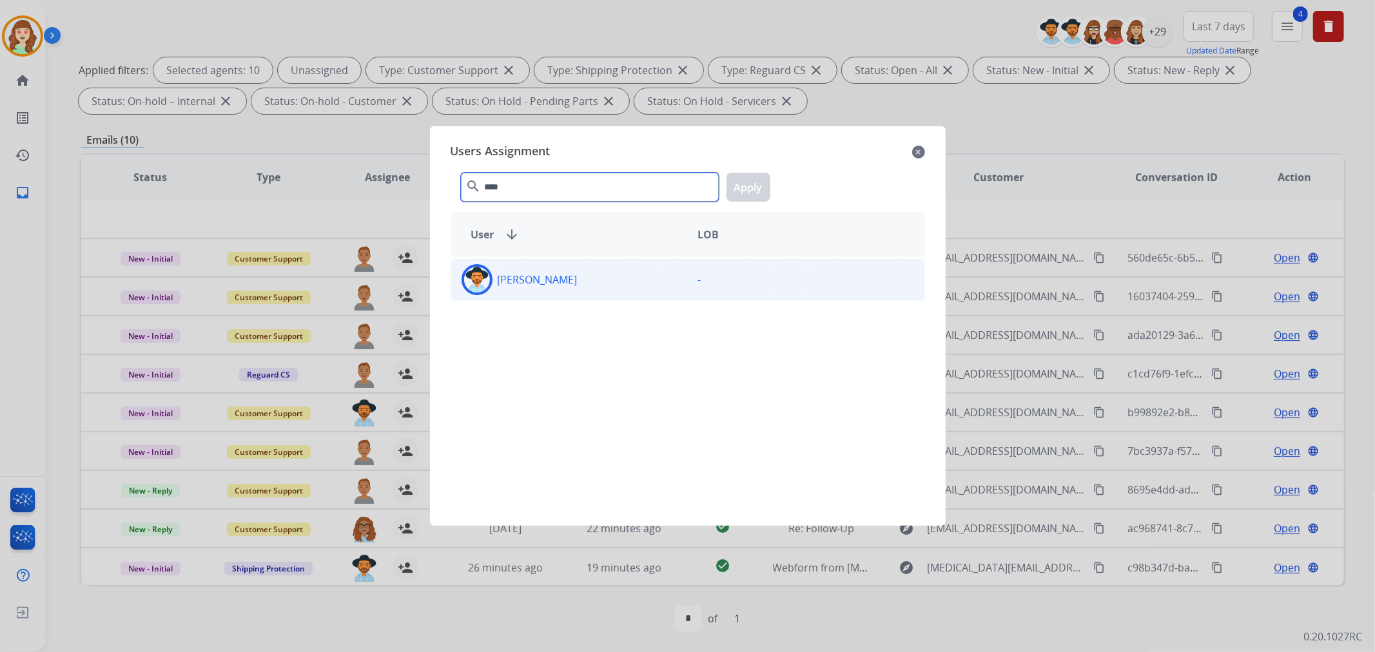
type input "****"
click at [615, 276] on div "[PERSON_NAME]" at bounding box center [569, 279] width 237 height 31
click at [744, 189] on button "Apply" at bounding box center [749, 187] width 44 height 29
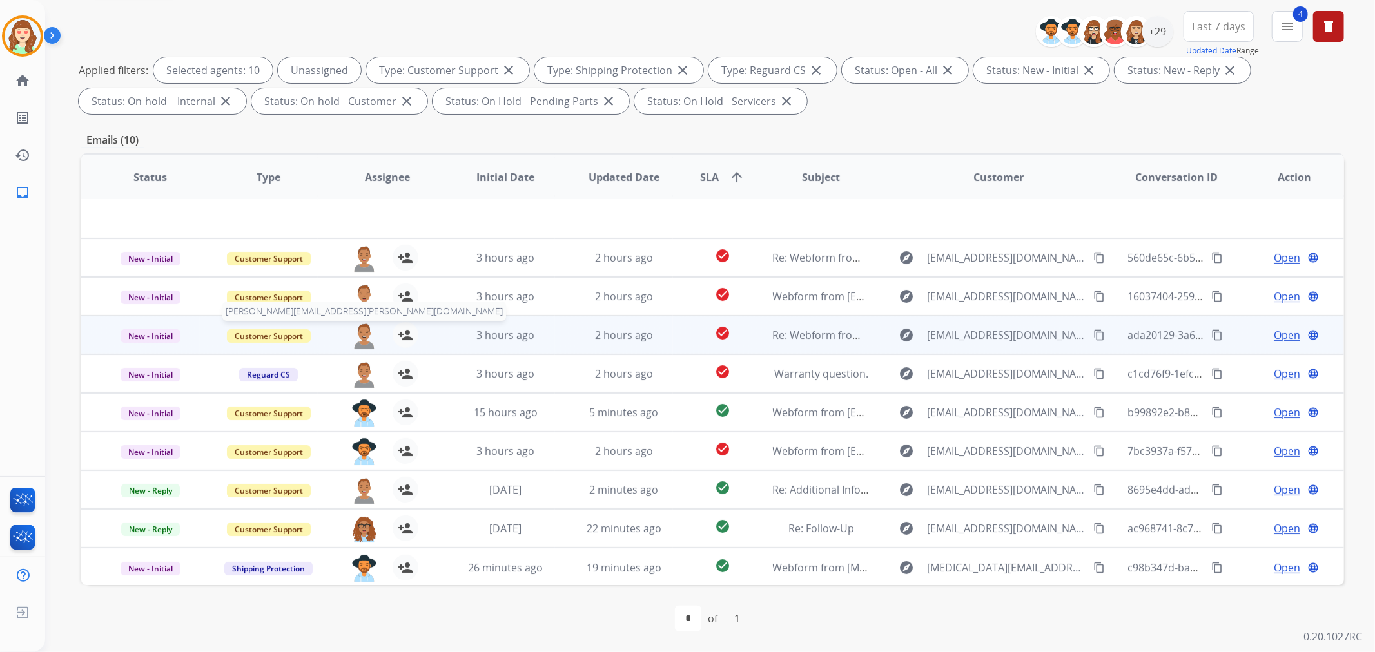
click at [360, 328] on img at bounding box center [364, 335] width 26 height 27
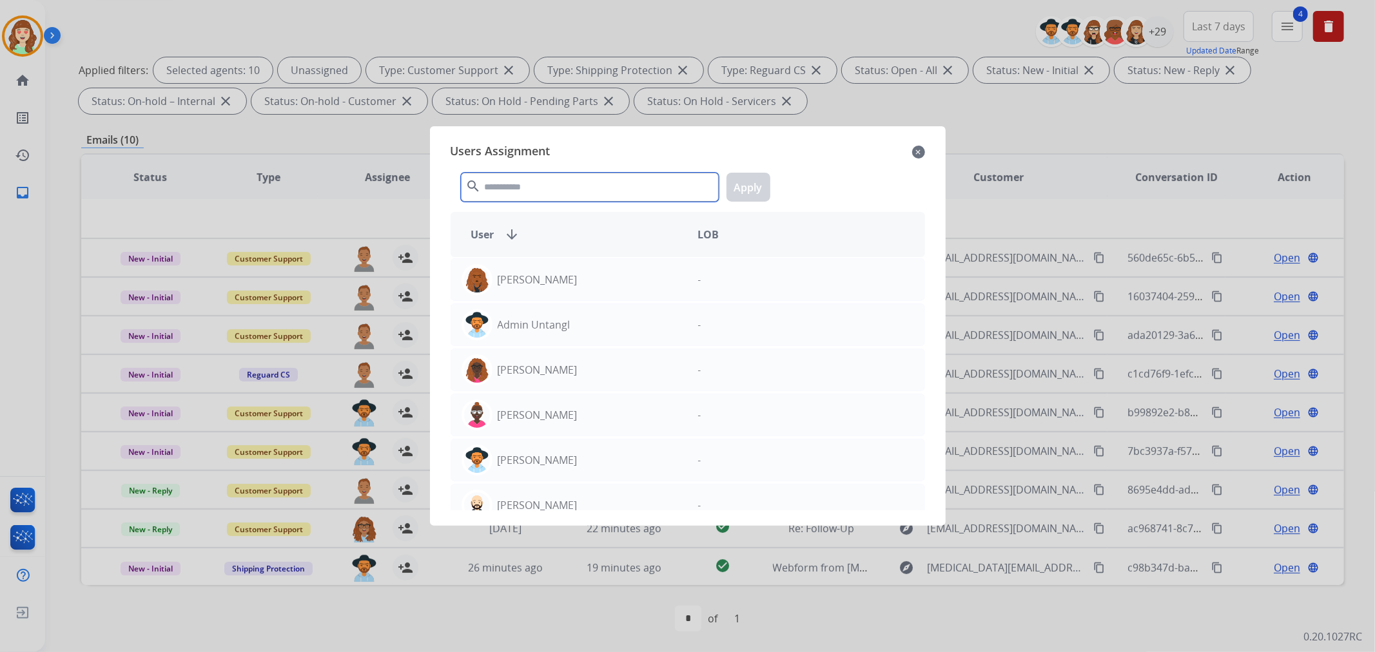
click at [647, 186] on input "text" at bounding box center [590, 187] width 258 height 29
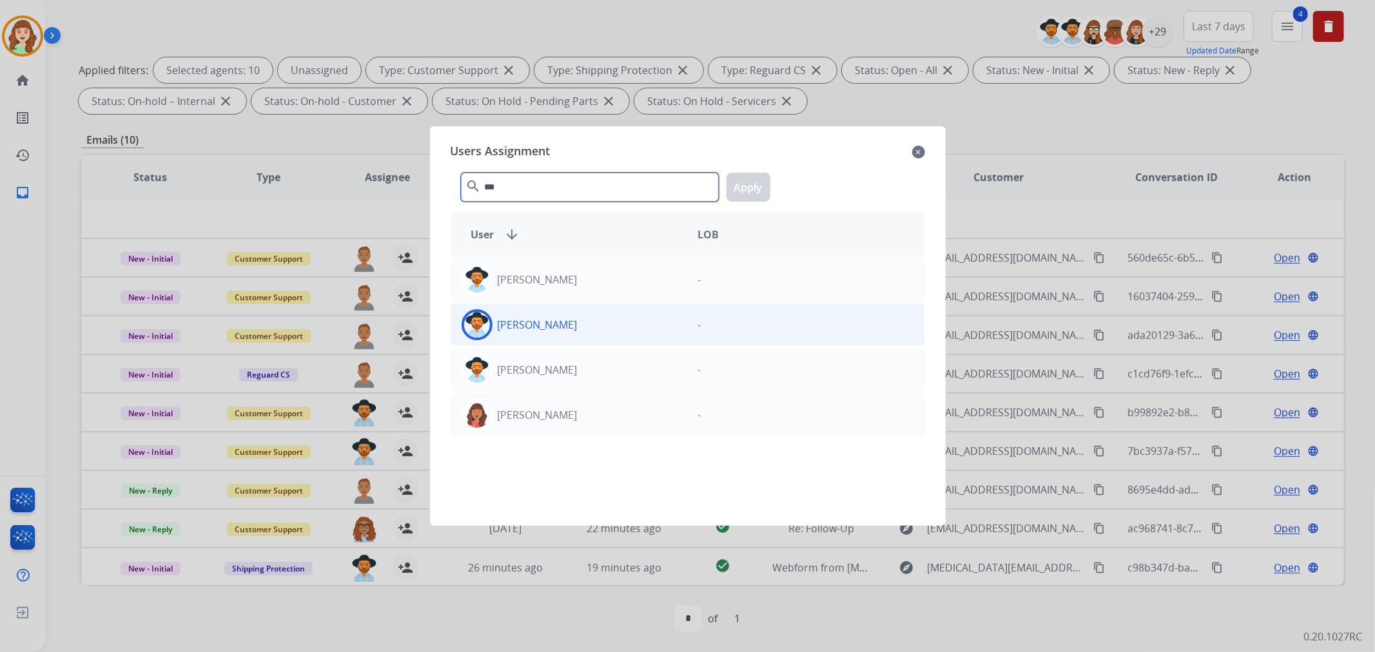
type input "***"
click at [628, 324] on div "[PERSON_NAME]" at bounding box center [569, 324] width 237 height 31
click at [749, 188] on button "Apply" at bounding box center [749, 187] width 44 height 29
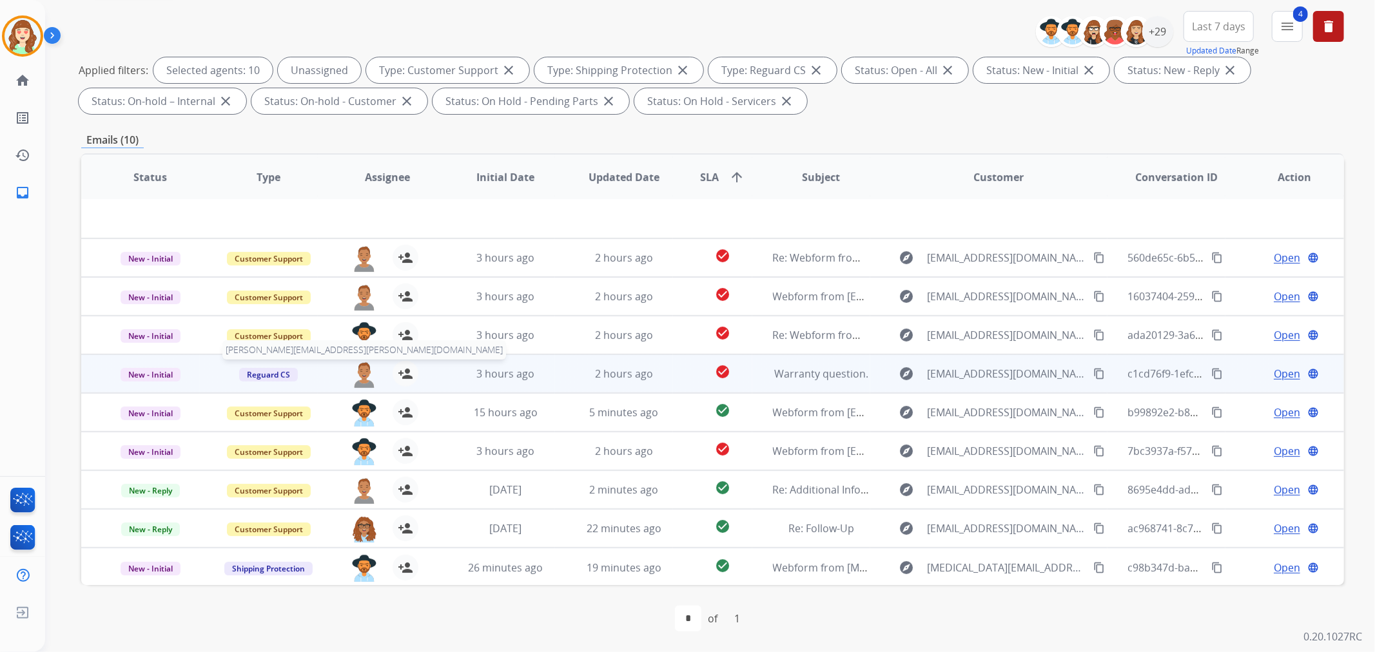
click at [362, 378] on img at bounding box center [364, 374] width 26 height 27
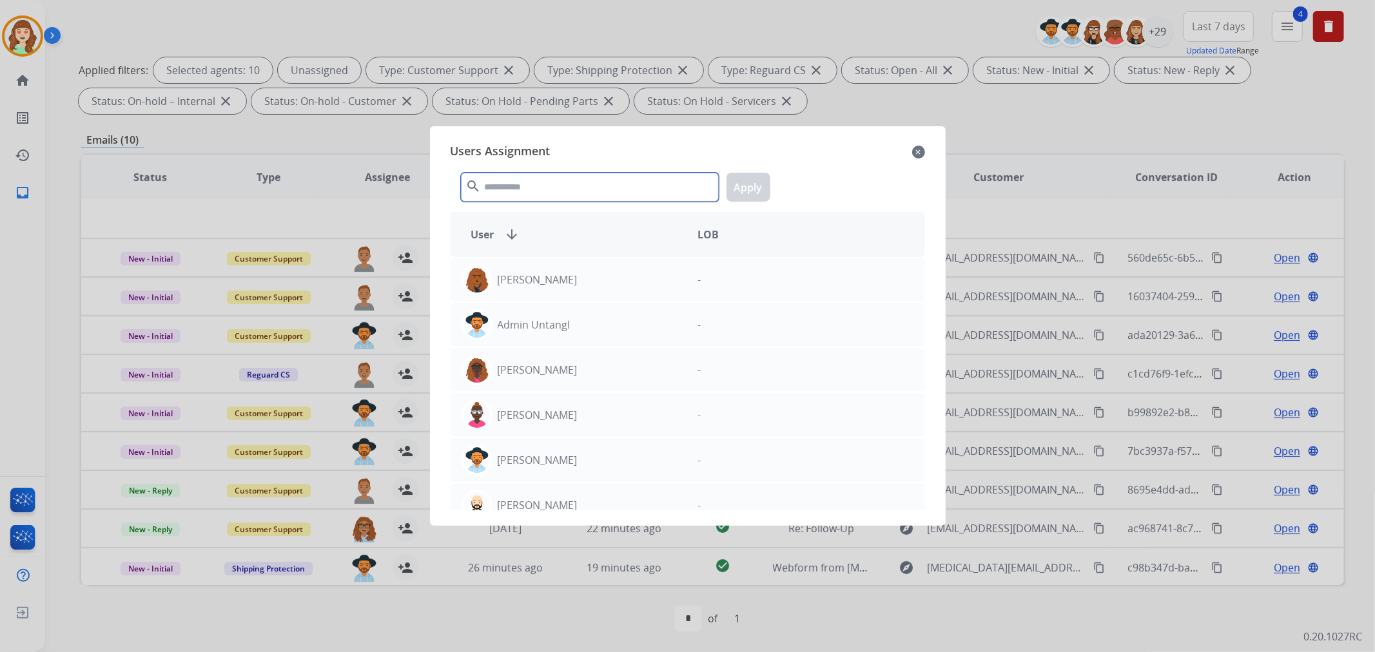
drag, startPoint x: 543, startPoint y: 190, endPoint x: 574, endPoint y: 188, distance: 31.6
click at [574, 188] on input "text" at bounding box center [590, 187] width 258 height 29
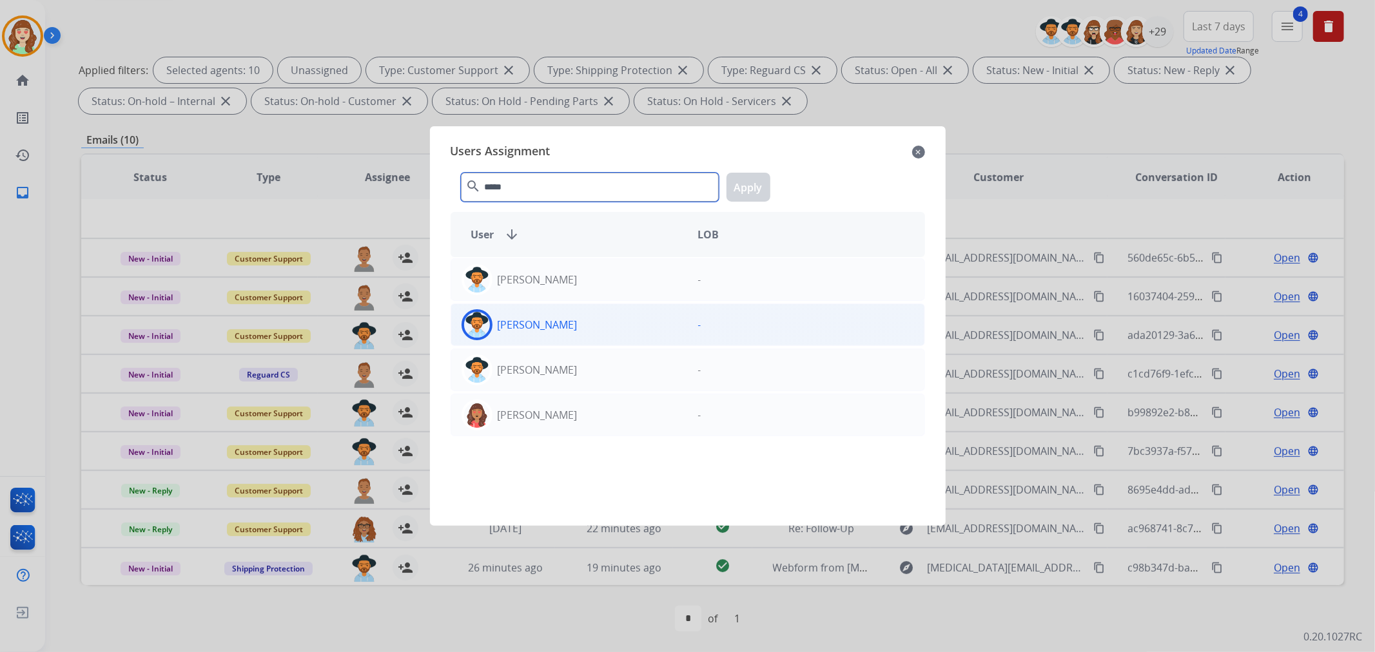
type input "*****"
click at [576, 320] on div "[PERSON_NAME]" at bounding box center [569, 324] width 237 height 31
click at [746, 183] on button "Apply" at bounding box center [749, 187] width 44 height 29
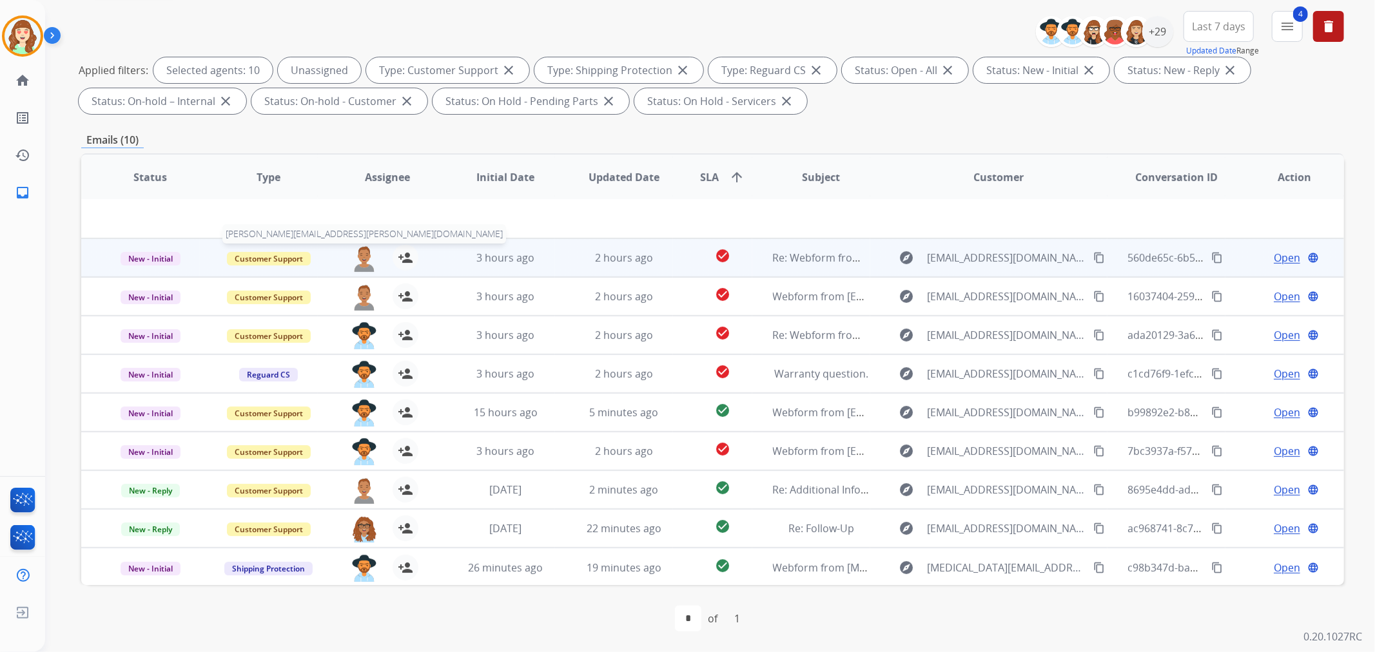
click at [357, 255] on img at bounding box center [364, 258] width 26 height 27
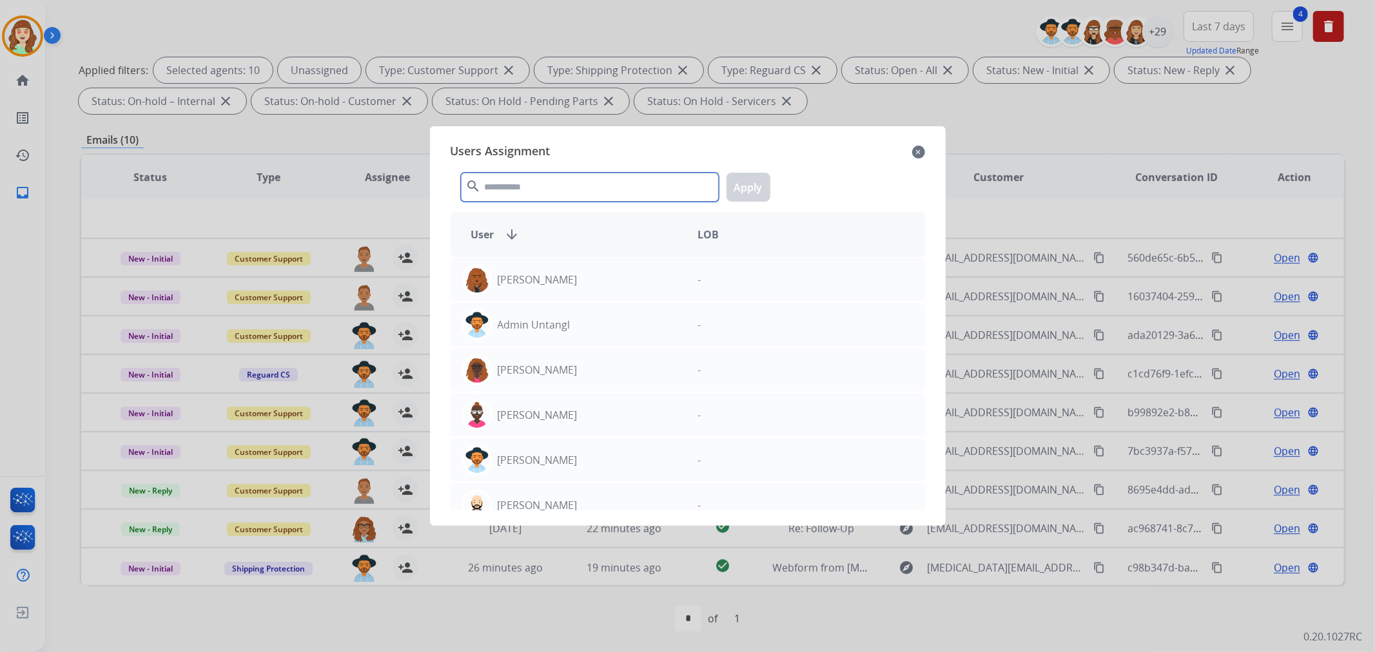
click at [548, 189] on input "text" at bounding box center [590, 187] width 258 height 29
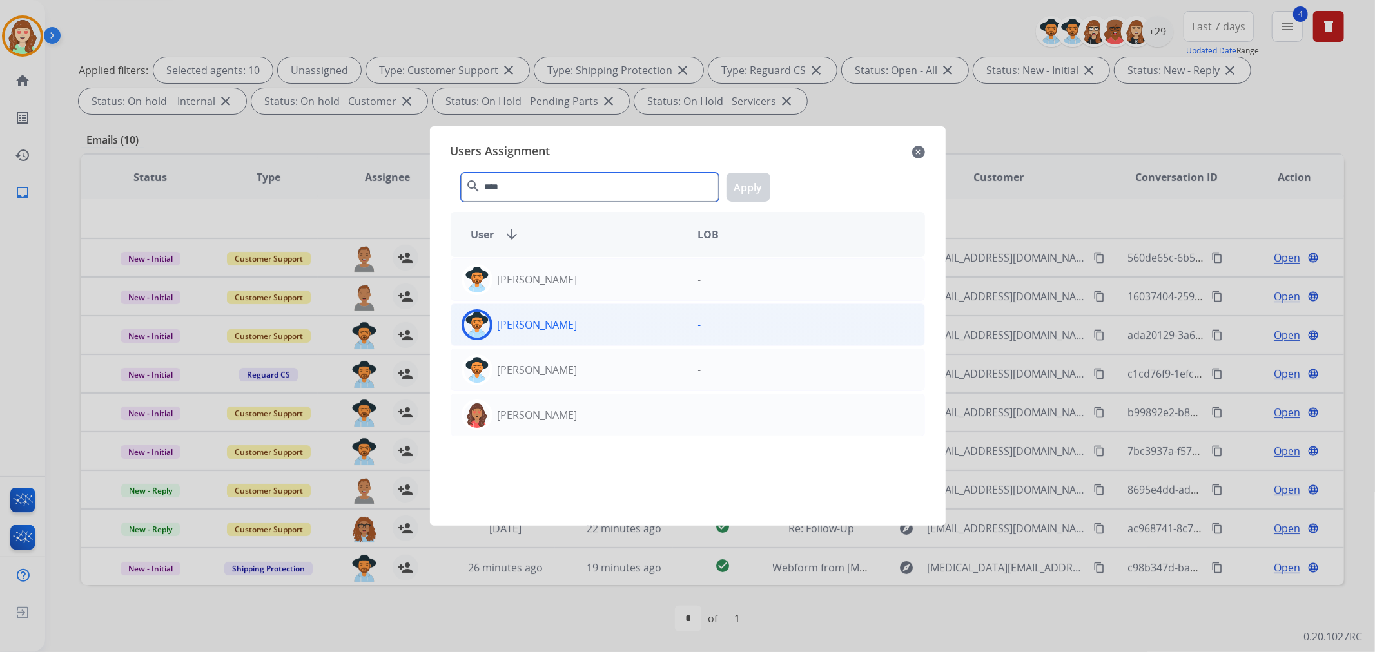
type input "****"
drag, startPoint x: 581, startPoint y: 324, endPoint x: 719, endPoint y: 240, distance: 161.8
click at [582, 324] on div "[PERSON_NAME]" at bounding box center [569, 324] width 237 height 31
click at [755, 181] on button "Apply" at bounding box center [749, 187] width 44 height 29
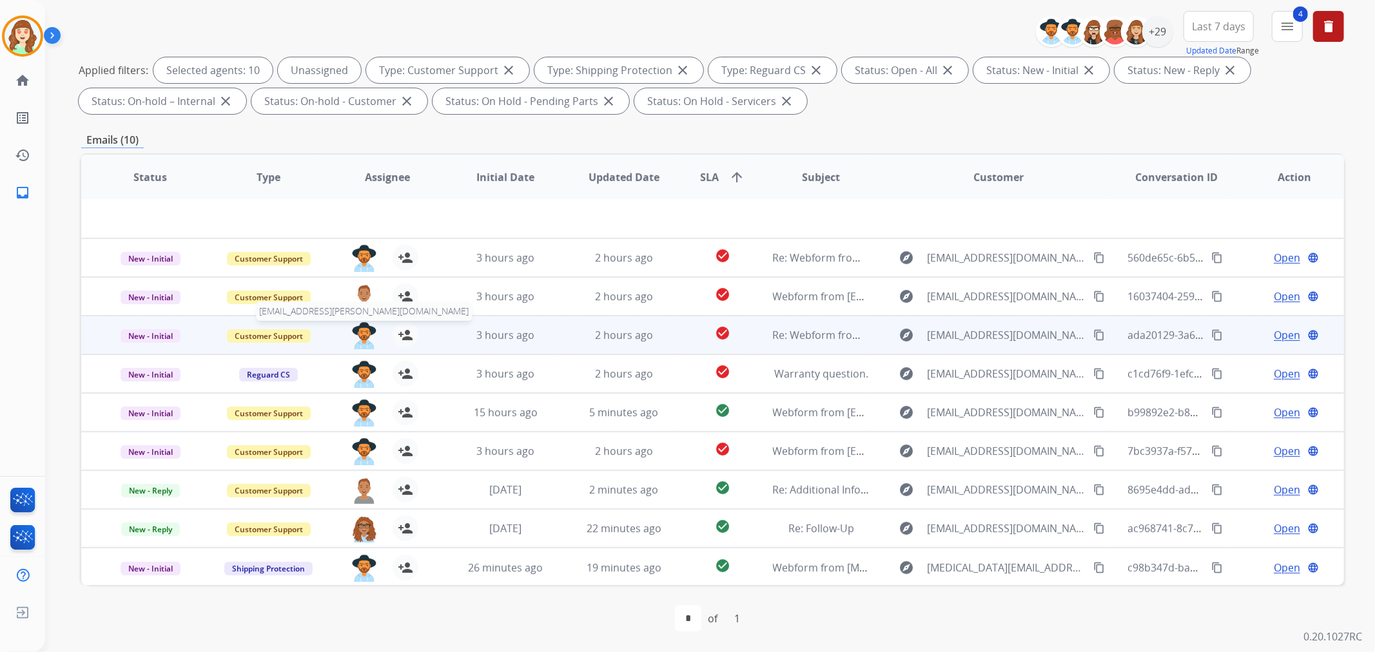
click at [360, 333] on img at bounding box center [364, 335] width 26 height 27
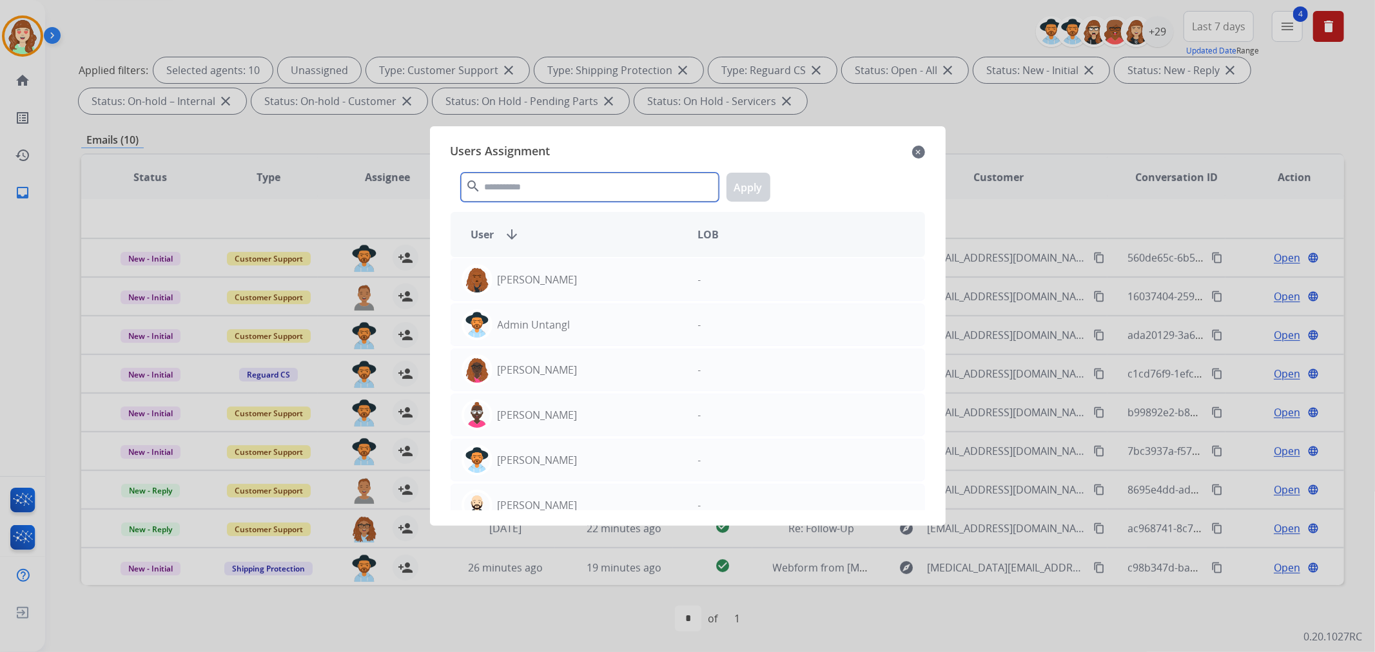
drag, startPoint x: 600, startPoint y: 194, endPoint x: 607, endPoint y: 194, distance: 7.7
click at [607, 194] on input "text" at bounding box center [590, 187] width 258 height 29
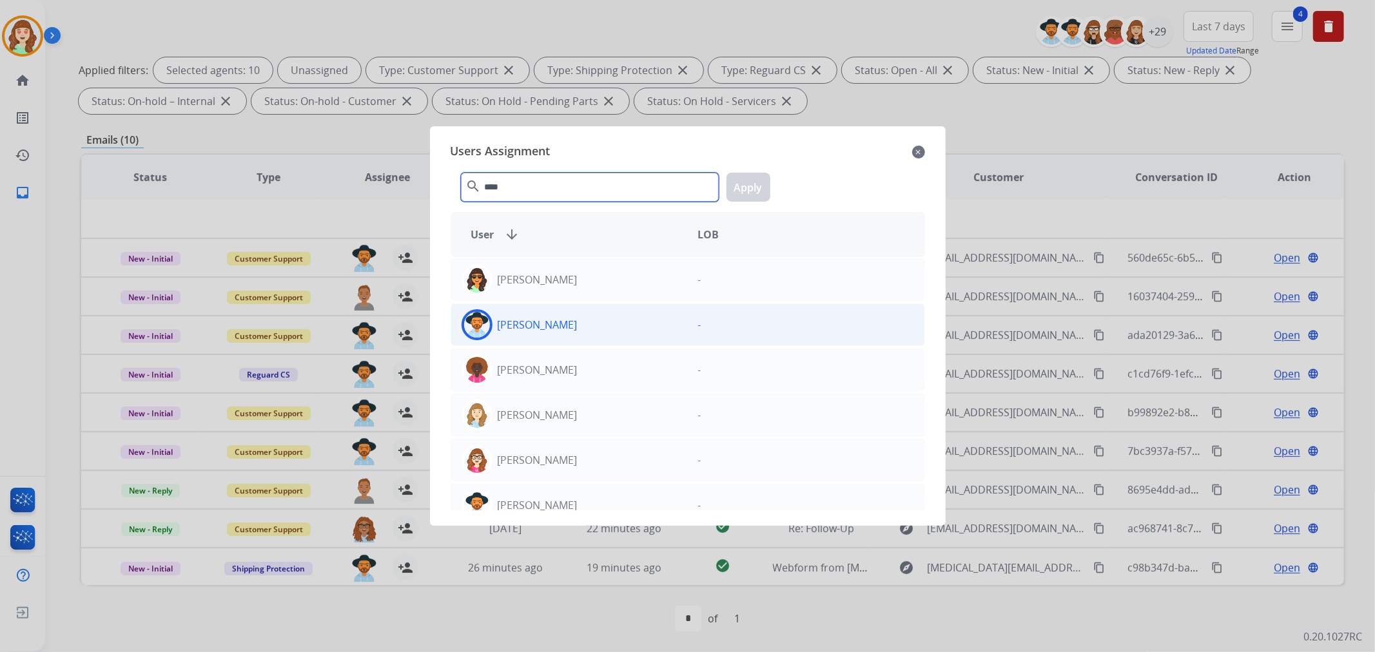
type input "****"
click at [583, 322] on div "[PERSON_NAME]" at bounding box center [569, 324] width 237 height 31
drag, startPoint x: 753, startPoint y: 193, endPoint x: 819, endPoint y: 222, distance: 72.5
click at [757, 190] on button "Apply" at bounding box center [749, 187] width 44 height 29
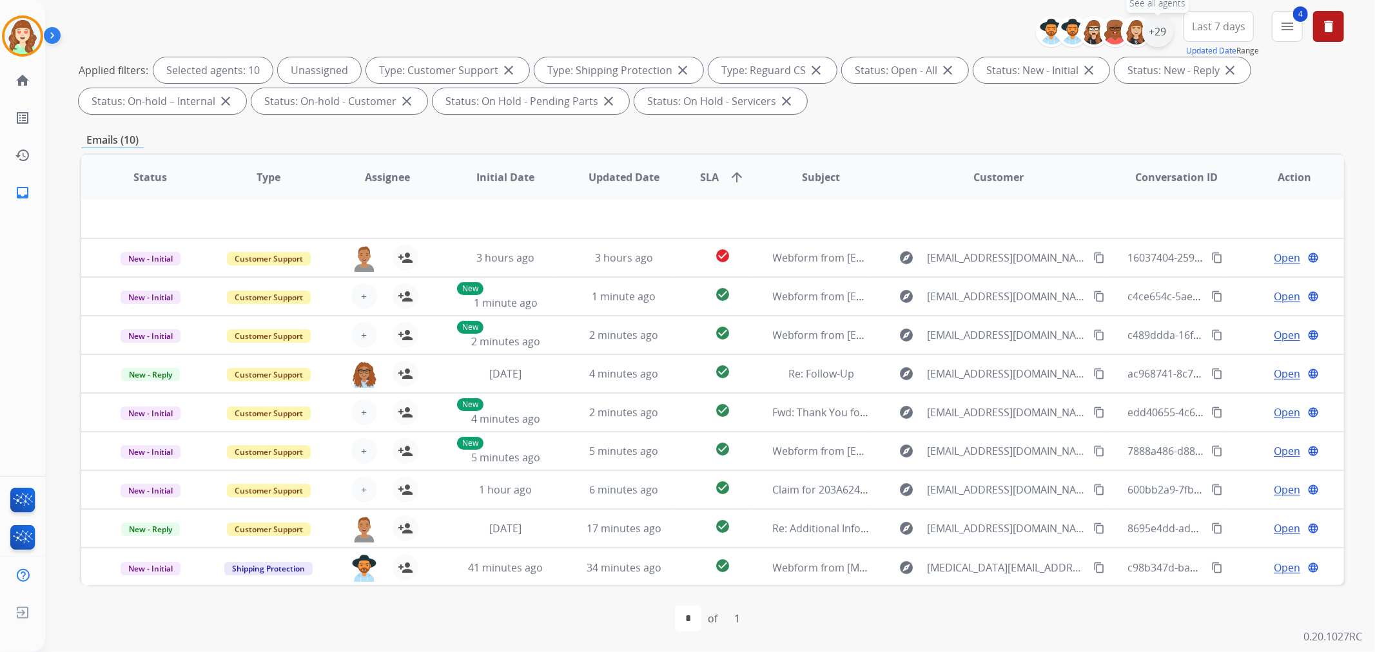
click at [1148, 26] on div "+29" at bounding box center [1157, 31] width 31 height 31
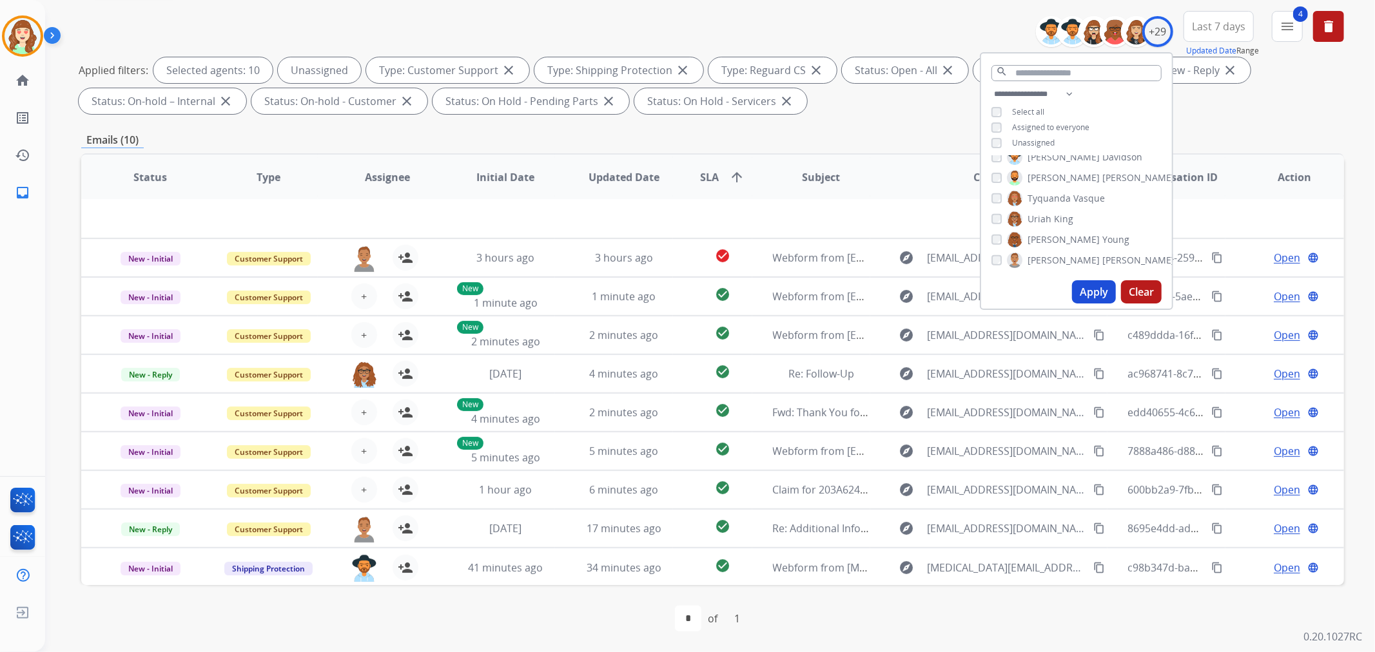
drag, startPoint x: 1142, startPoint y: 288, endPoint x: 1174, endPoint y: 279, distance: 32.9
click at [1154, 285] on button "Clear" at bounding box center [1141, 291] width 41 height 23
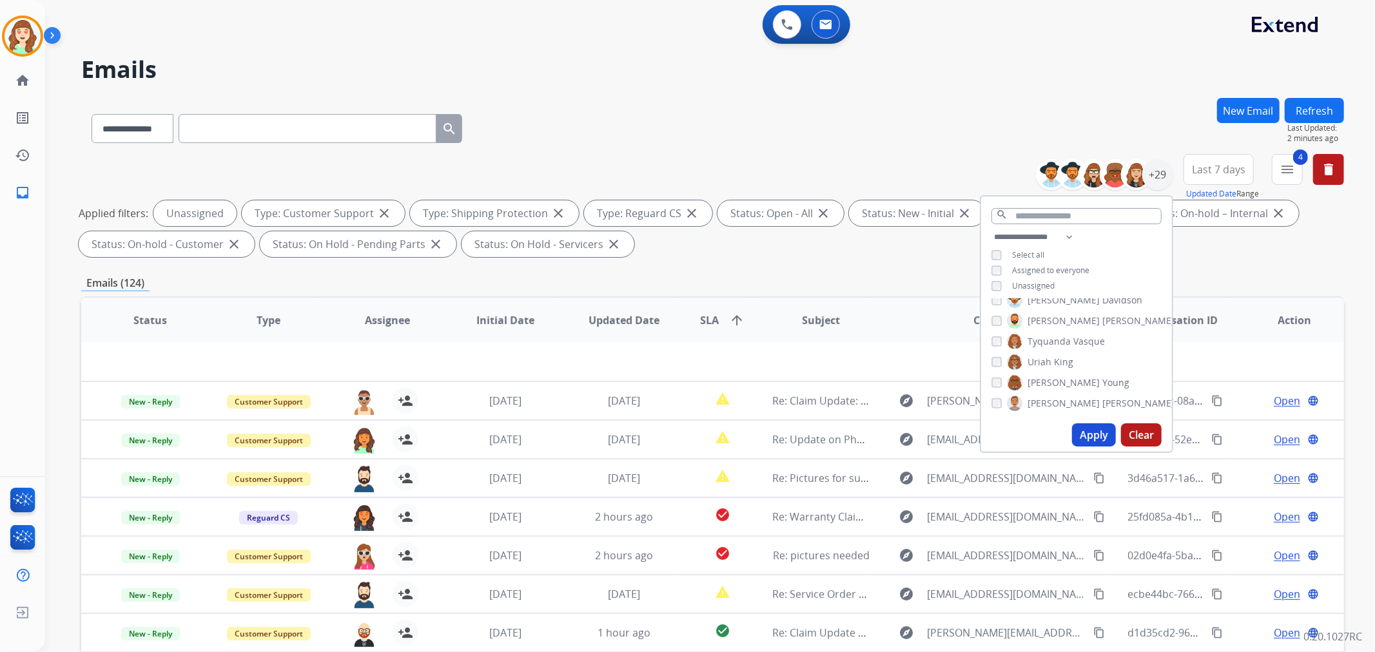
click at [1094, 435] on button "Apply" at bounding box center [1094, 435] width 44 height 23
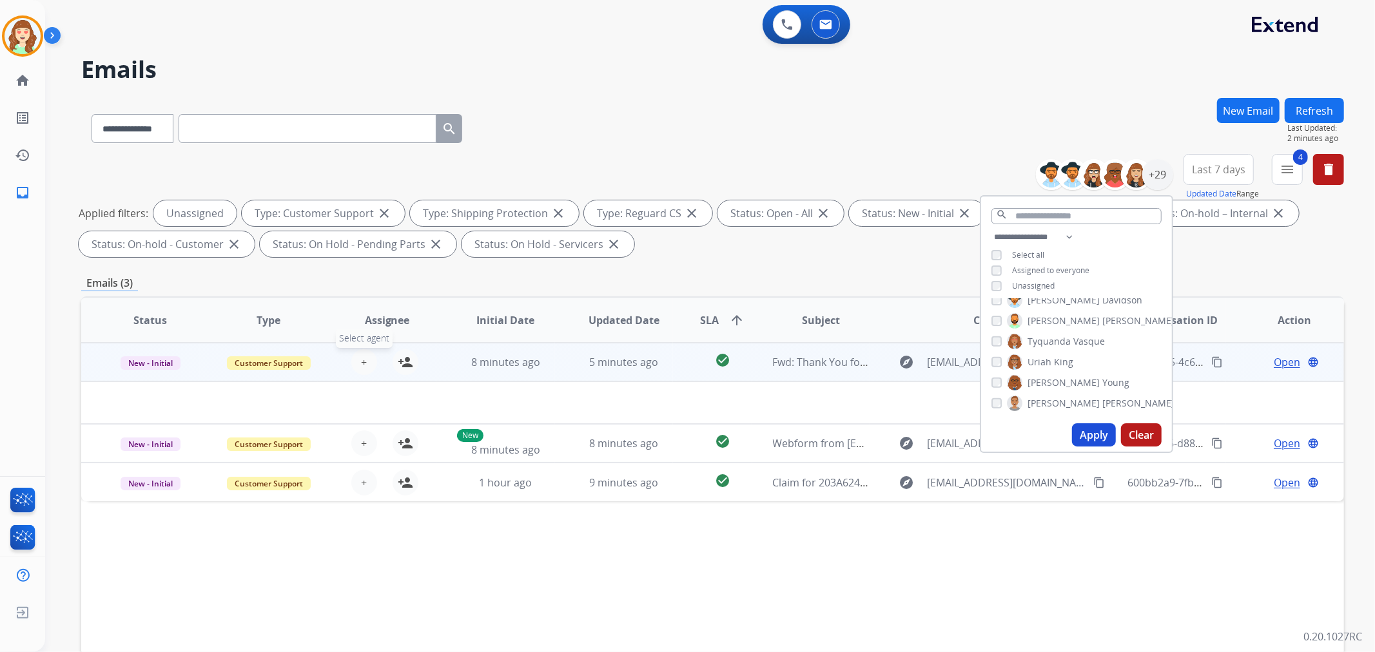
click at [361, 361] on span "+" at bounding box center [364, 362] width 6 height 15
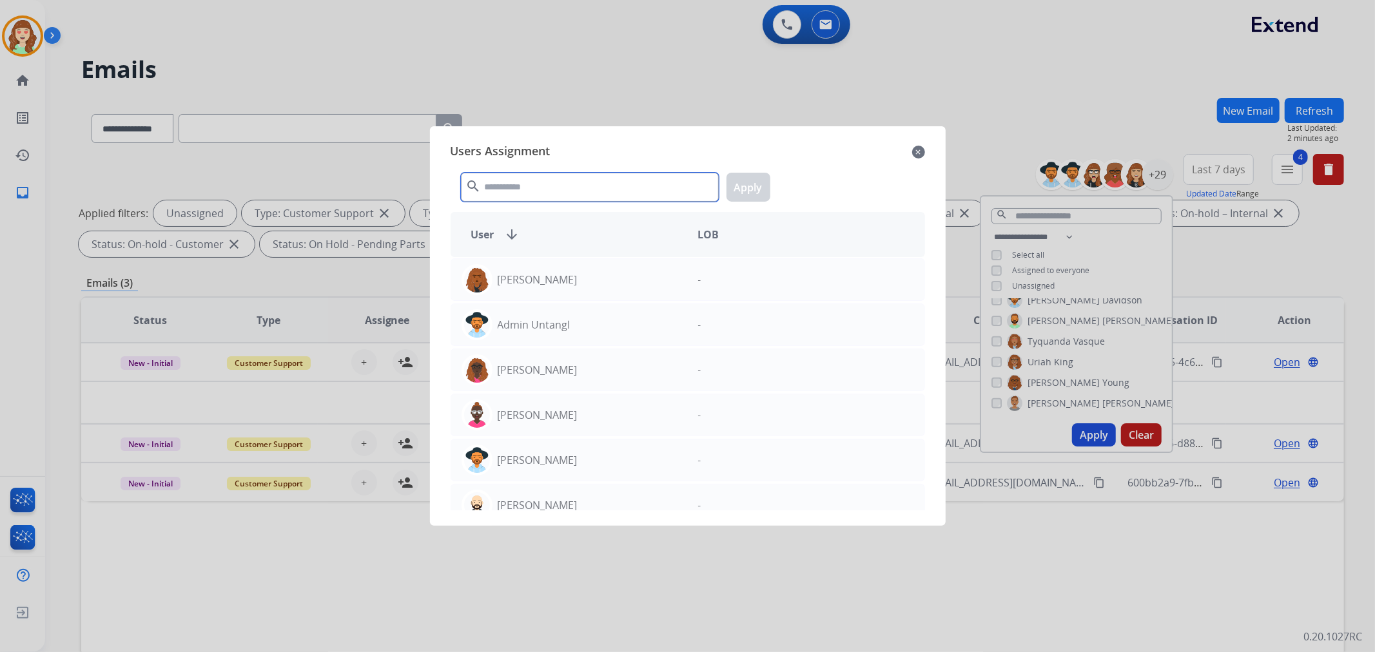
click at [558, 177] on input "text" at bounding box center [590, 187] width 258 height 29
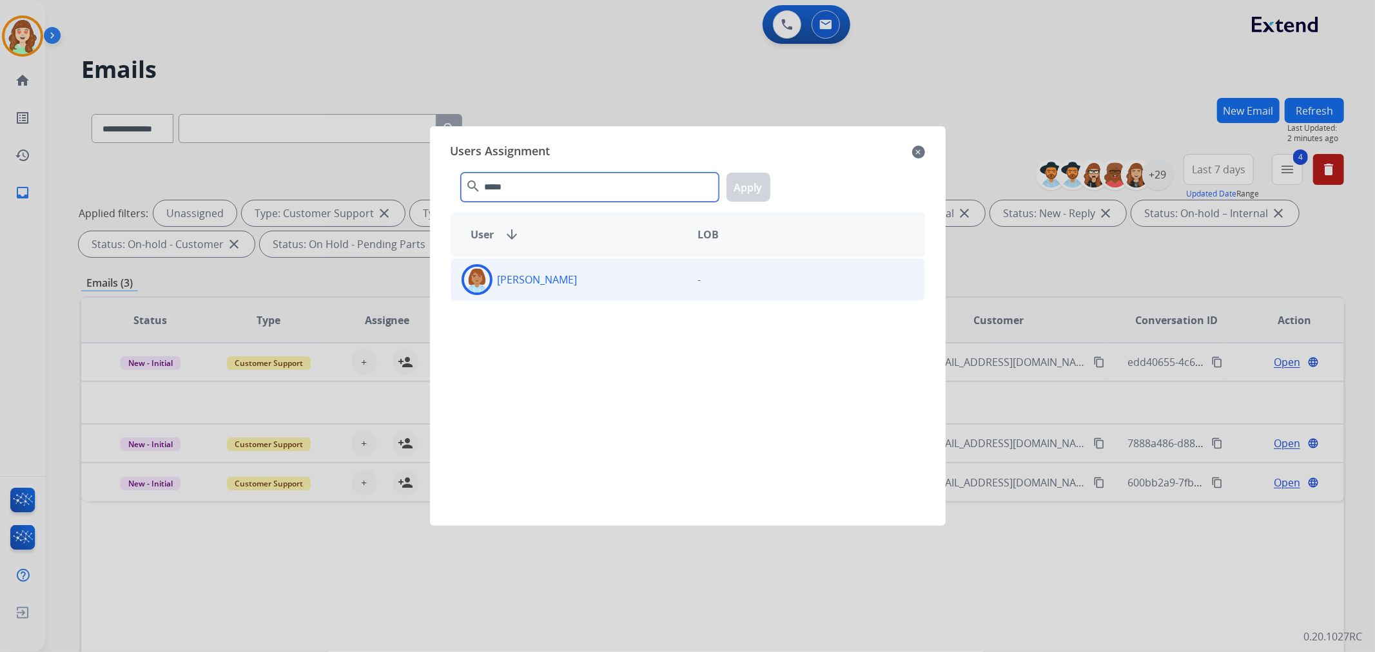
type input "*****"
click at [601, 281] on div "[PERSON_NAME]" at bounding box center [569, 279] width 237 height 31
click at [746, 184] on button "Apply" at bounding box center [749, 187] width 44 height 29
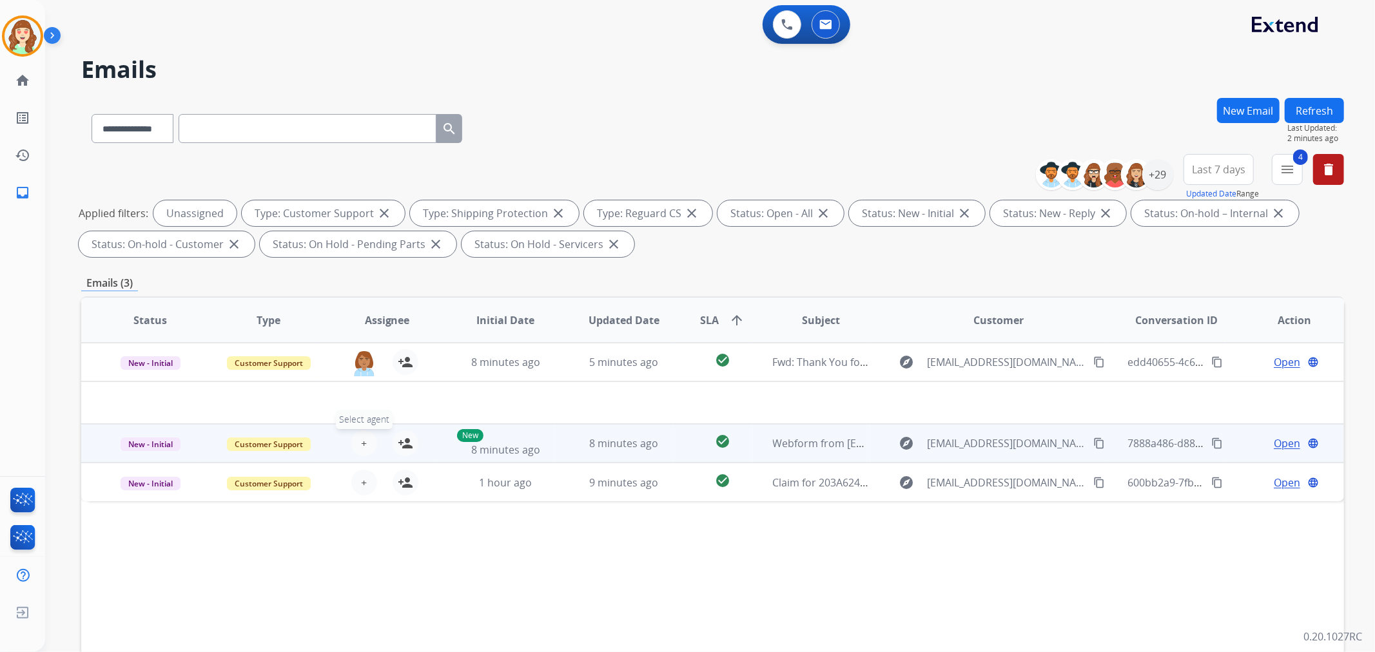
click at [369, 443] on button "+ Select agent" at bounding box center [364, 444] width 26 height 26
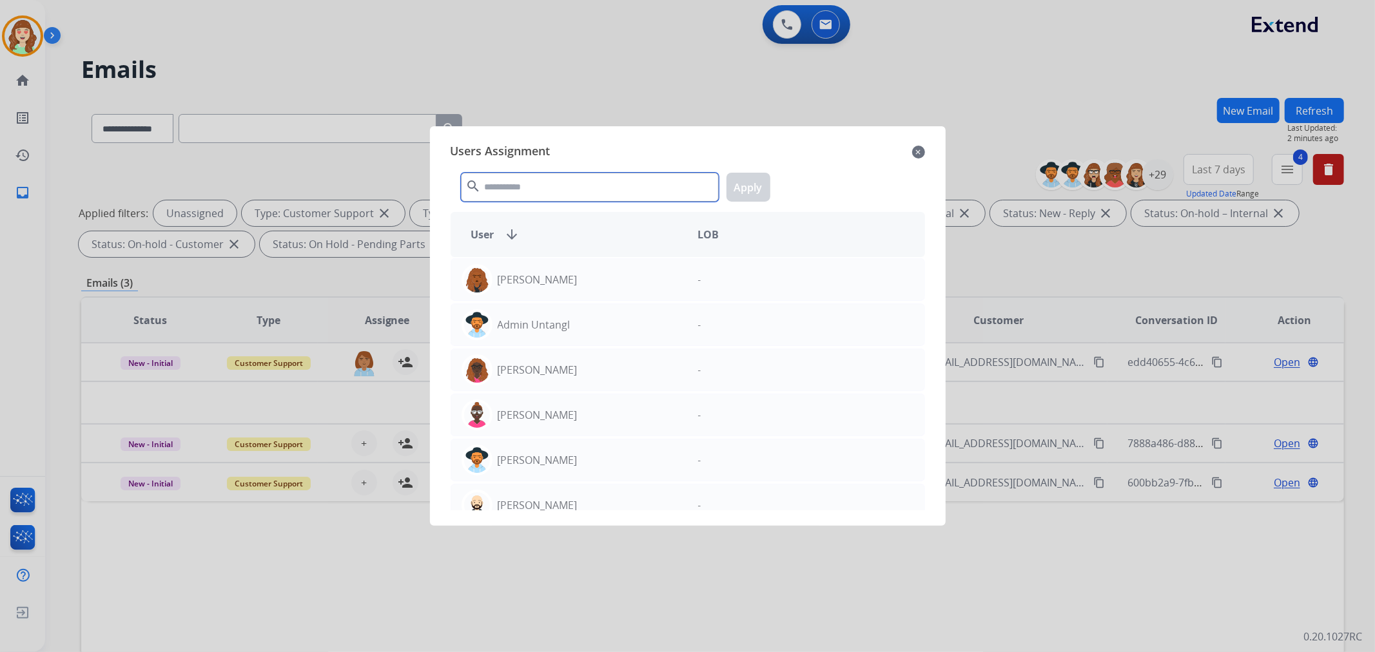
drag, startPoint x: 594, startPoint y: 175, endPoint x: 607, endPoint y: 169, distance: 14.4
click at [606, 169] on div "search Apply" at bounding box center [688, 184] width 475 height 44
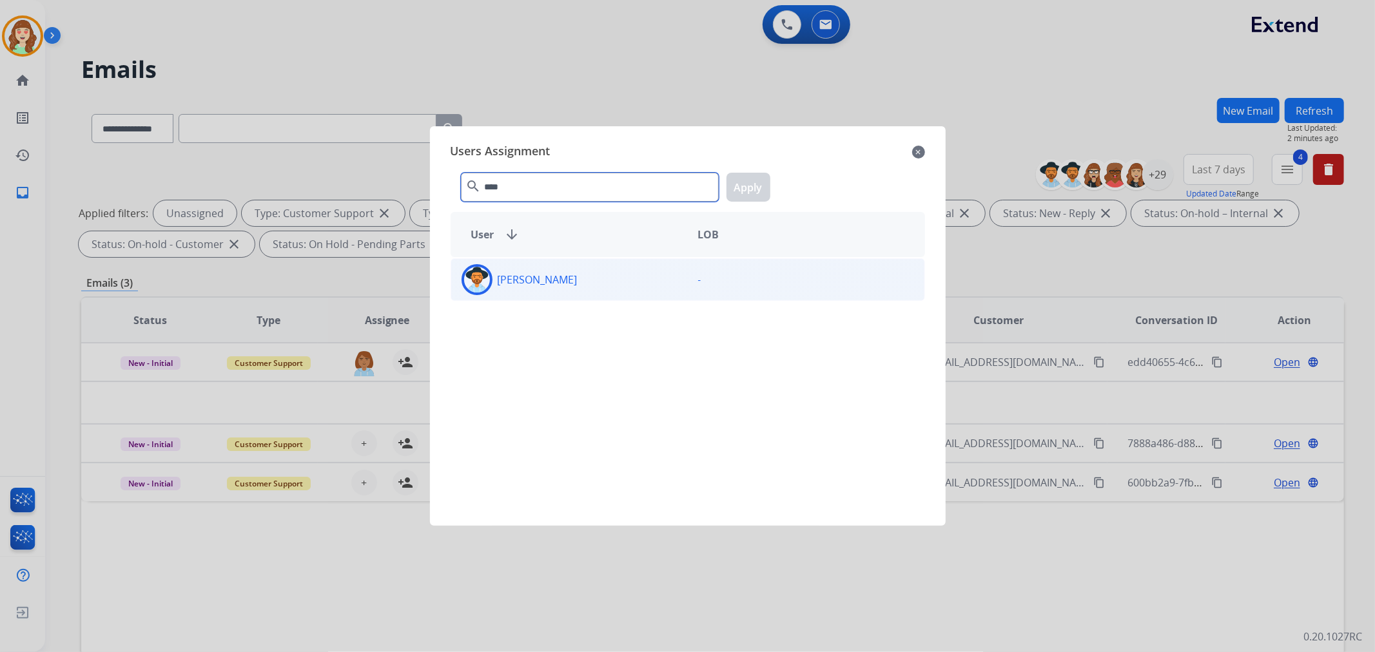
type input "****"
click at [614, 276] on div "[PERSON_NAME]" at bounding box center [569, 279] width 237 height 31
drag, startPoint x: 750, startPoint y: 188, endPoint x: 520, endPoint y: 349, distance: 280.6
click at [748, 188] on button "Apply" at bounding box center [749, 187] width 44 height 29
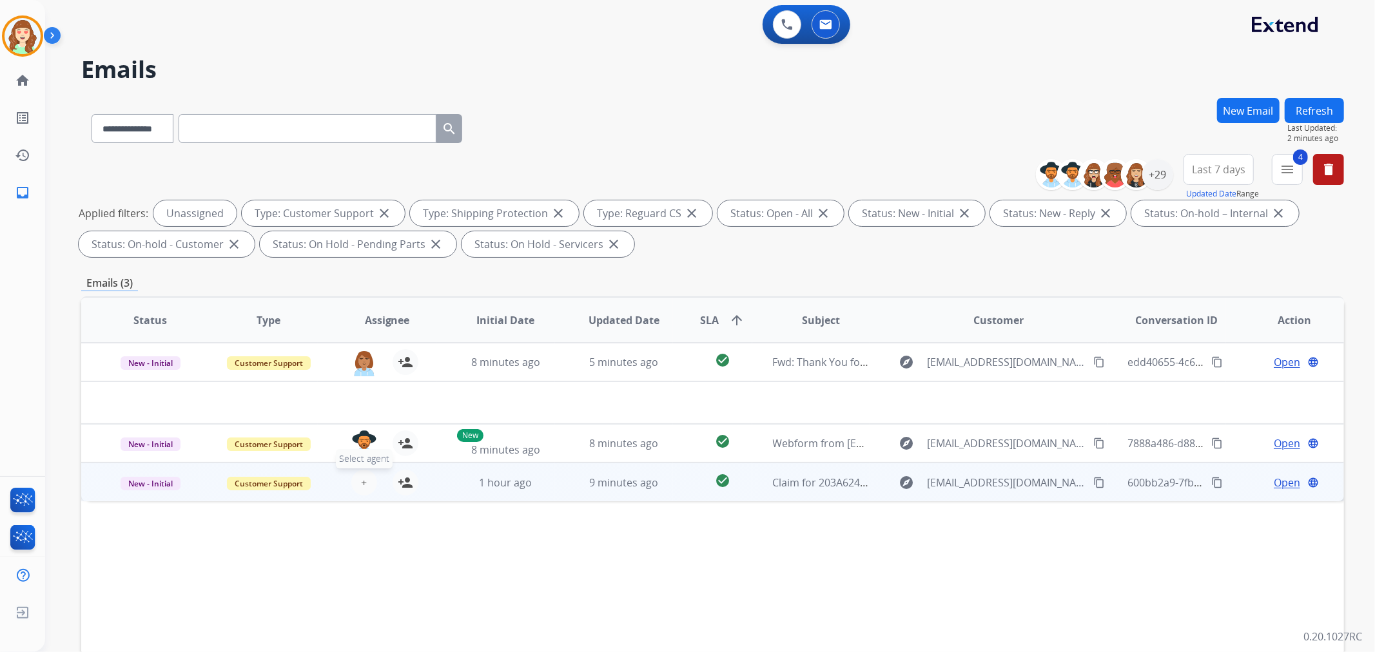
click at [366, 485] on button "+ Select agent" at bounding box center [364, 483] width 26 height 26
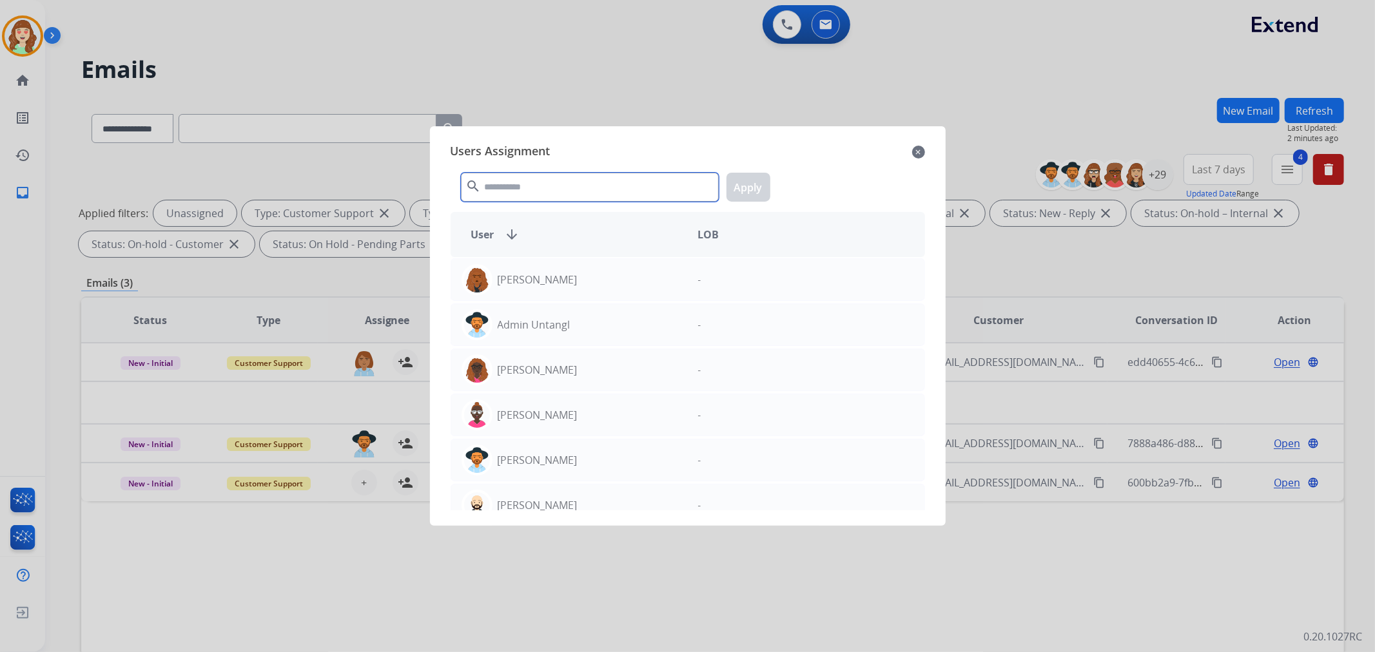
click at [533, 188] on input "text" at bounding box center [590, 187] width 258 height 29
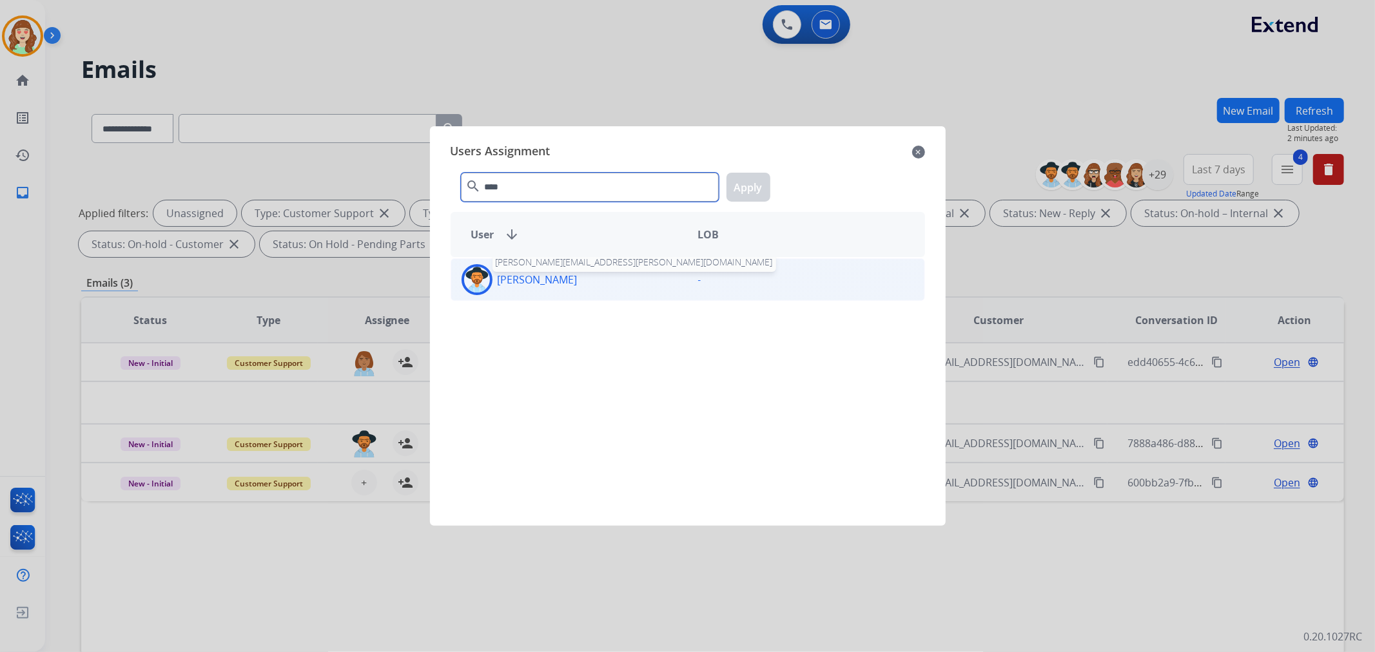
type input "****"
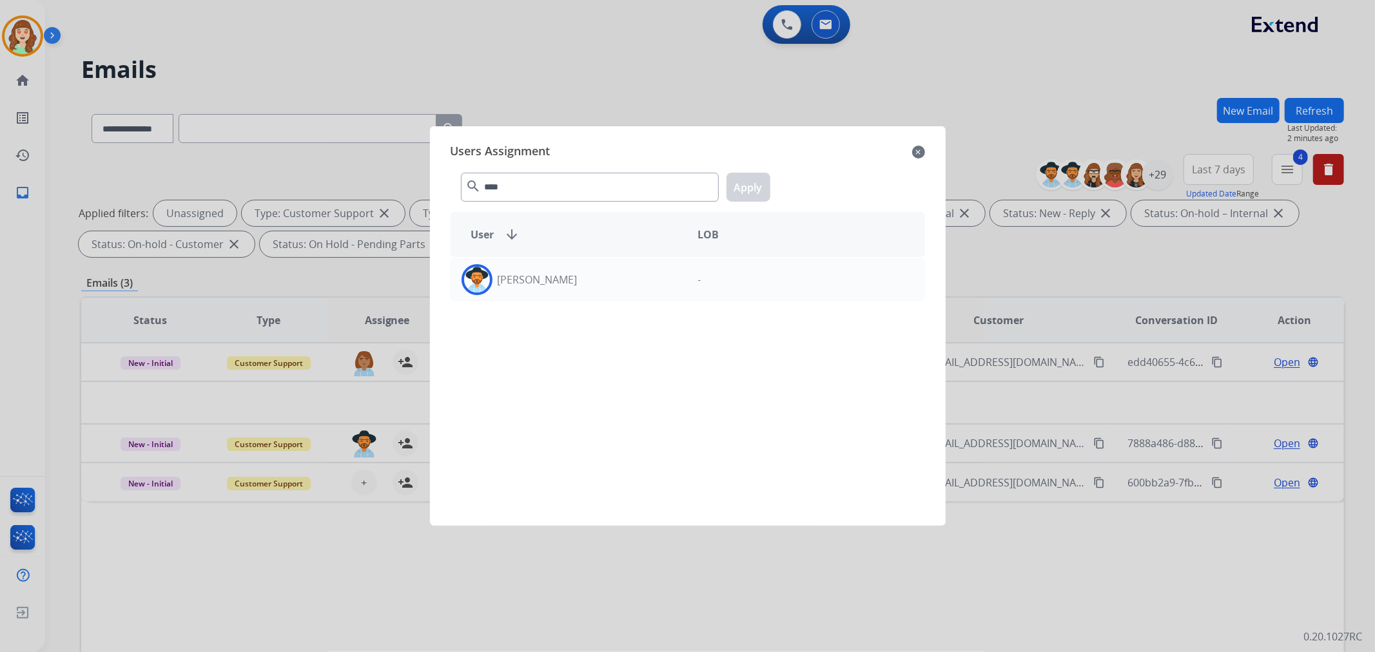
drag, startPoint x: 546, startPoint y: 290, endPoint x: 649, endPoint y: 237, distance: 115.6
click at [546, 286] on div "[PERSON_NAME]" at bounding box center [569, 279] width 237 height 31
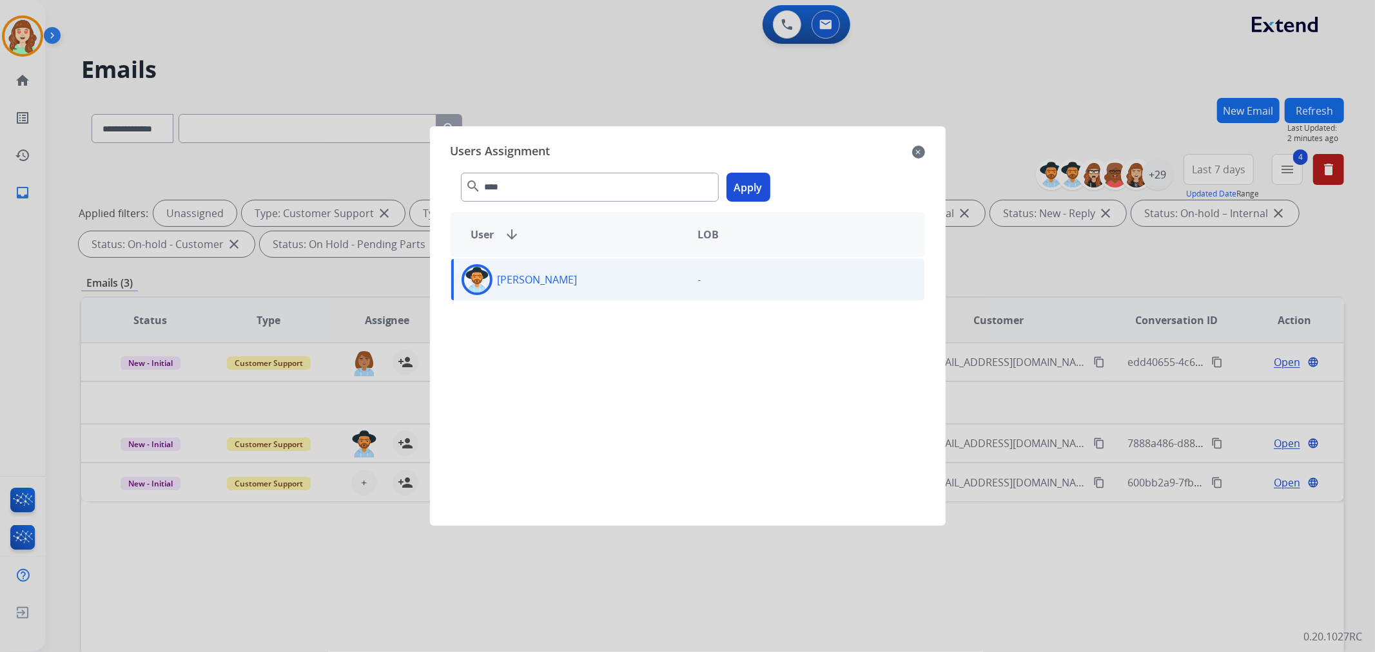
click at [746, 182] on button "Apply" at bounding box center [749, 187] width 44 height 29
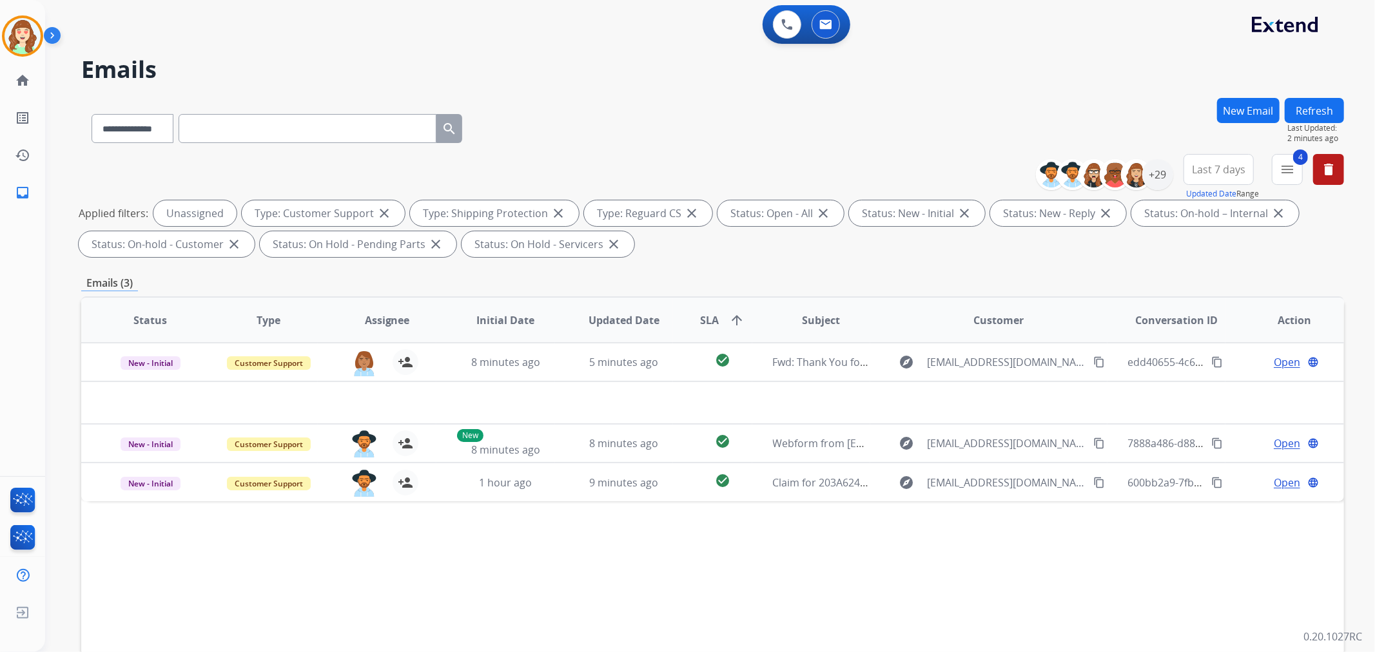
click at [710, 108] on div "**********" at bounding box center [712, 126] width 1263 height 56
drag, startPoint x: 1333, startPoint y: 168, endPoint x: 988, endPoint y: 124, distance: 347.6
click at [1034, 110] on div "**********" at bounding box center [712, 447] width 1263 height 698
click at [1150, 174] on div "+29" at bounding box center [1157, 174] width 31 height 31
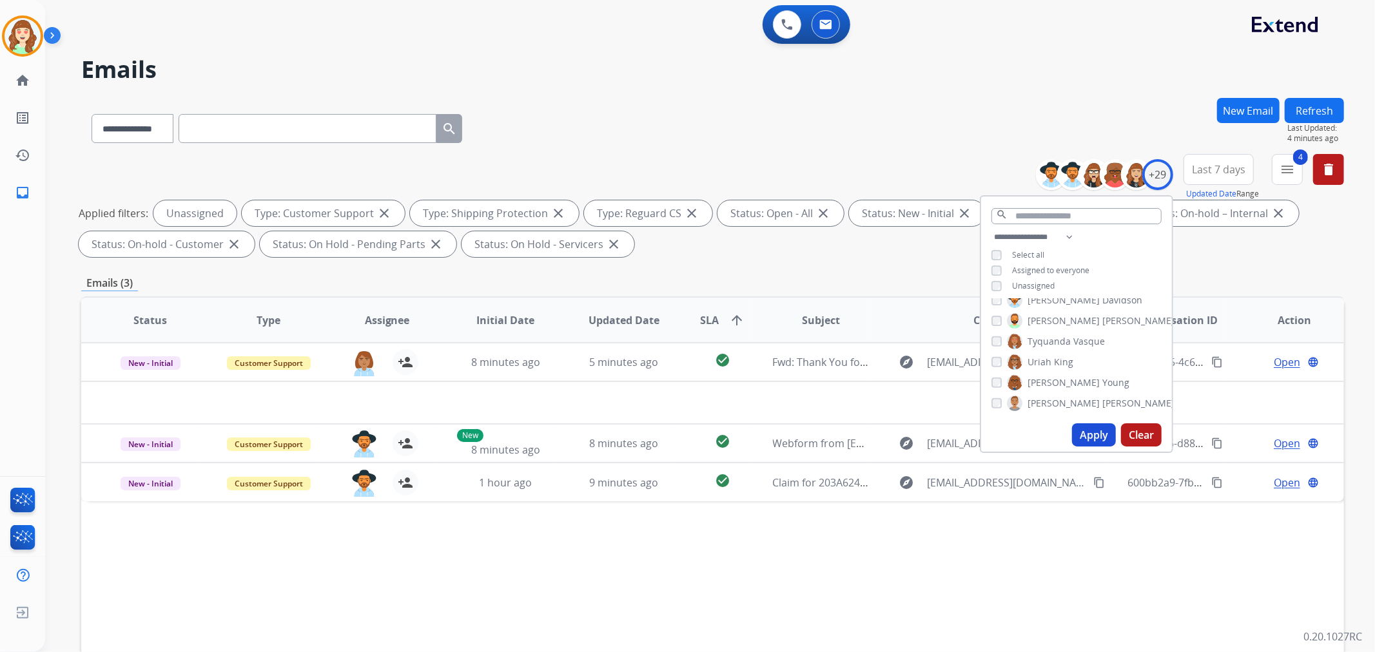
click at [1091, 433] on button "Apply" at bounding box center [1094, 435] width 44 height 23
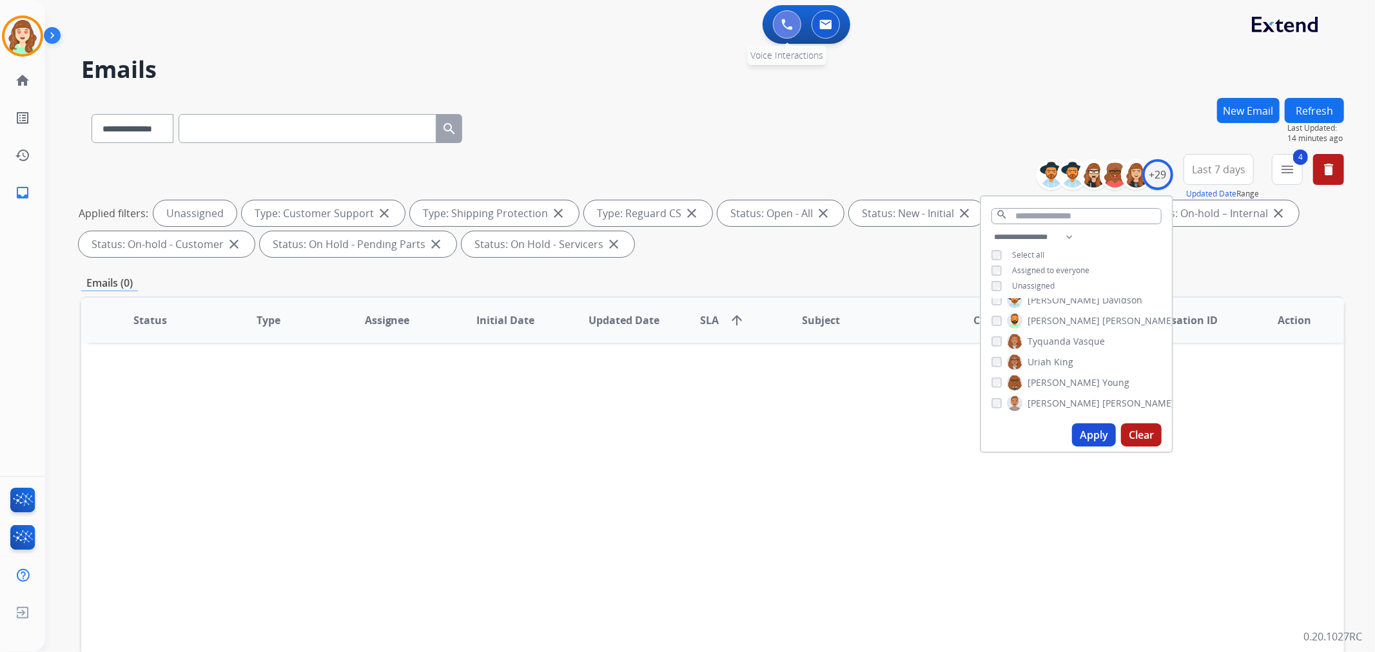
click at [784, 21] on img at bounding box center [787, 25] width 12 height 12
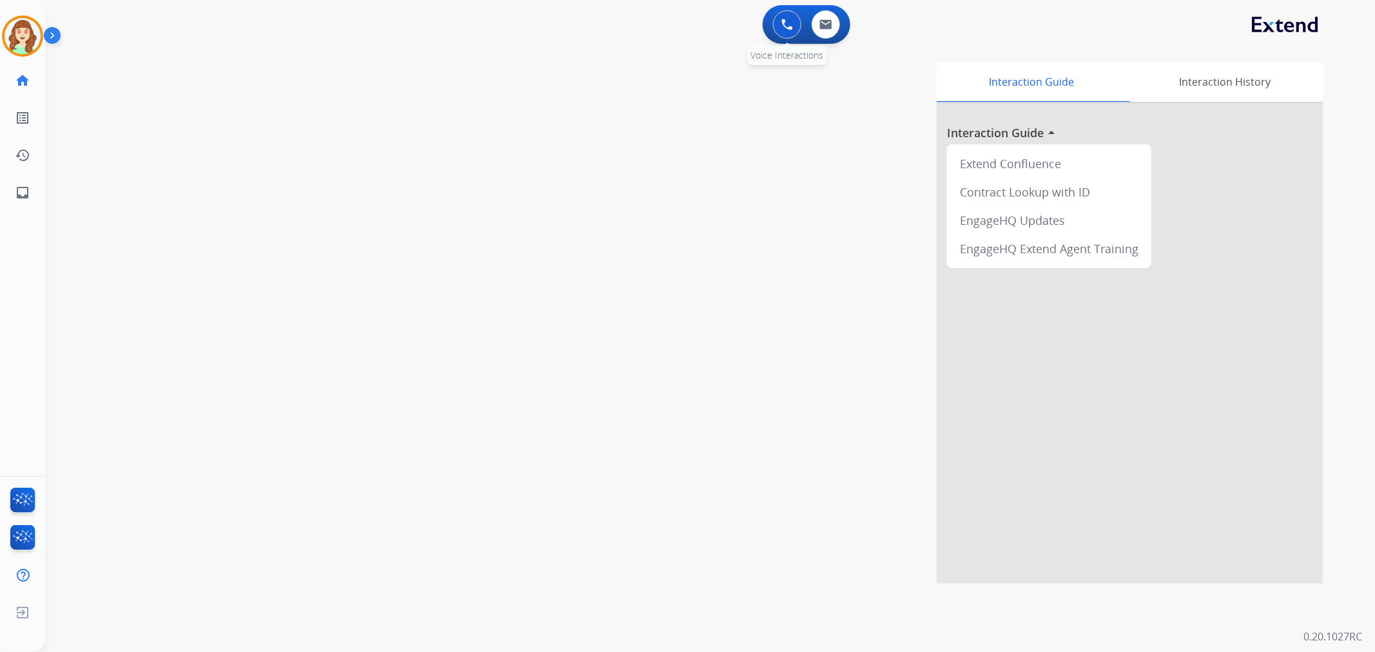
click at [778, 17] on button at bounding box center [787, 24] width 28 height 28
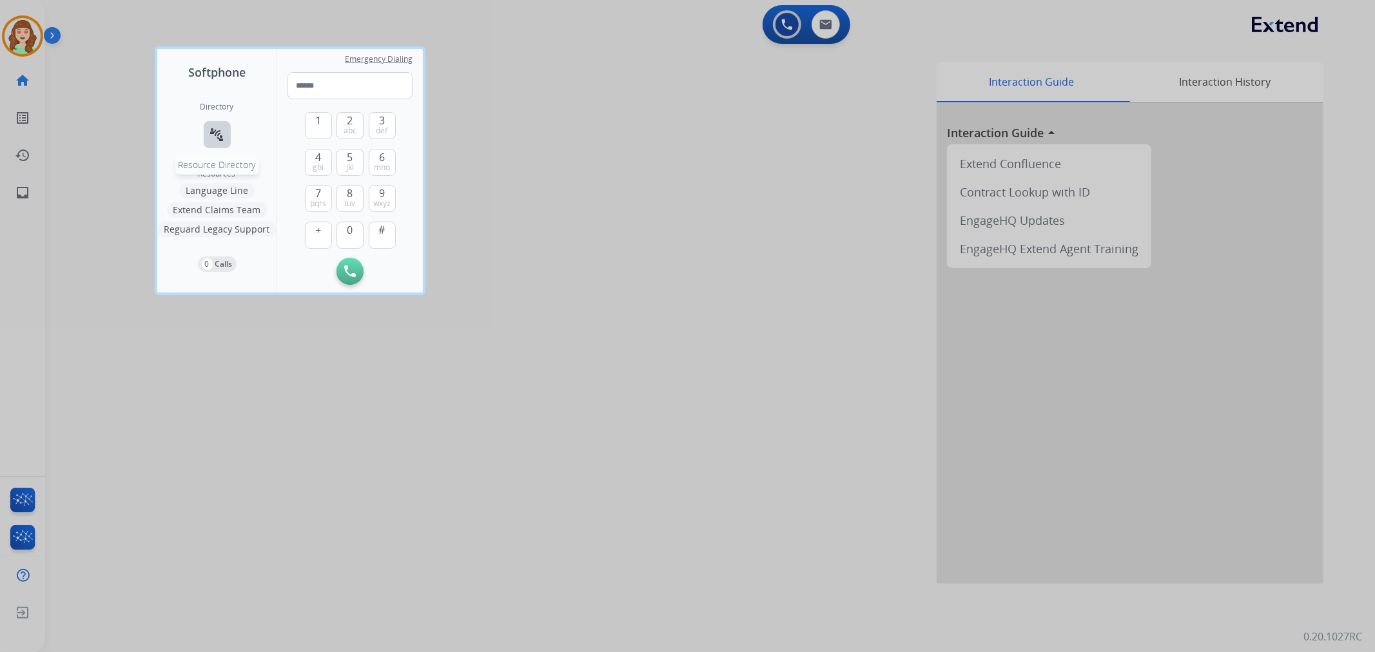
click at [213, 139] on mat-icon "connect_without_contact" at bounding box center [217, 134] width 15 height 15
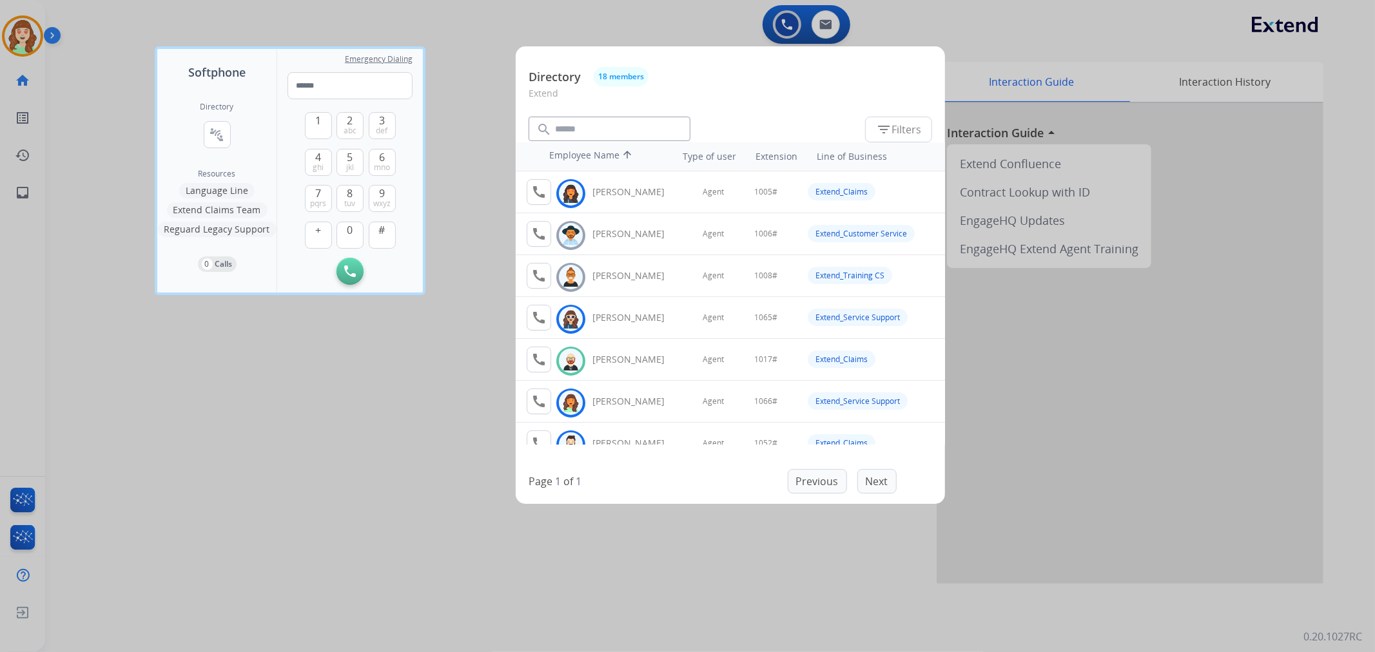
click at [246, 432] on div at bounding box center [687, 326] width 1375 height 652
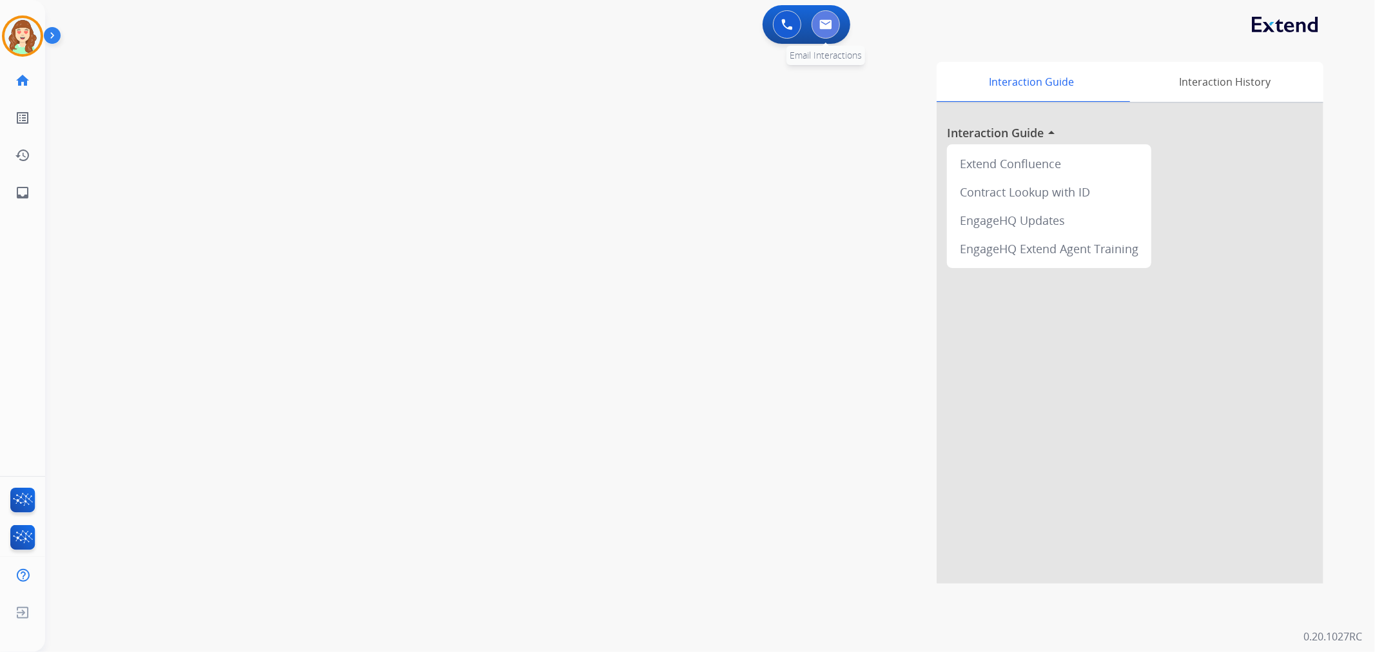
click at [832, 35] on button at bounding box center [826, 24] width 28 height 28
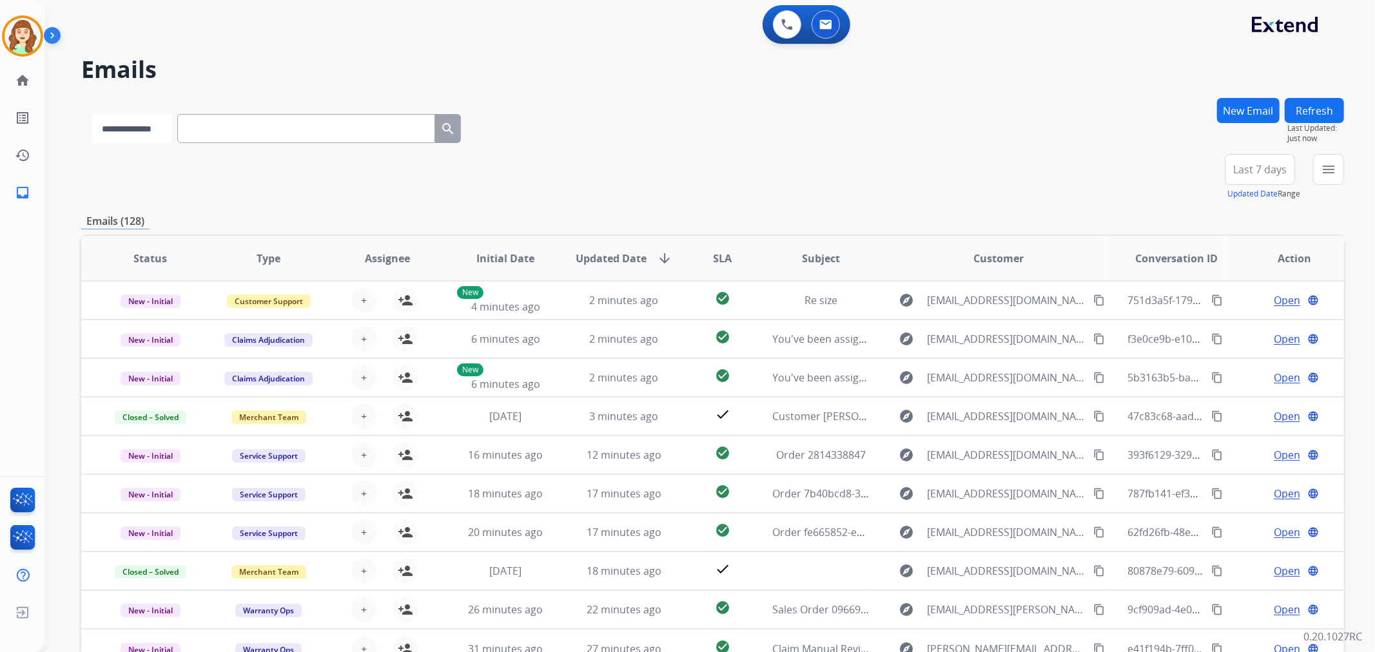
click at [133, 130] on select "**********" at bounding box center [132, 128] width 81 height 29
click at [240, 121] on input "text" at bounding box center [308, 128] width 258 height 29
paste input "**********"
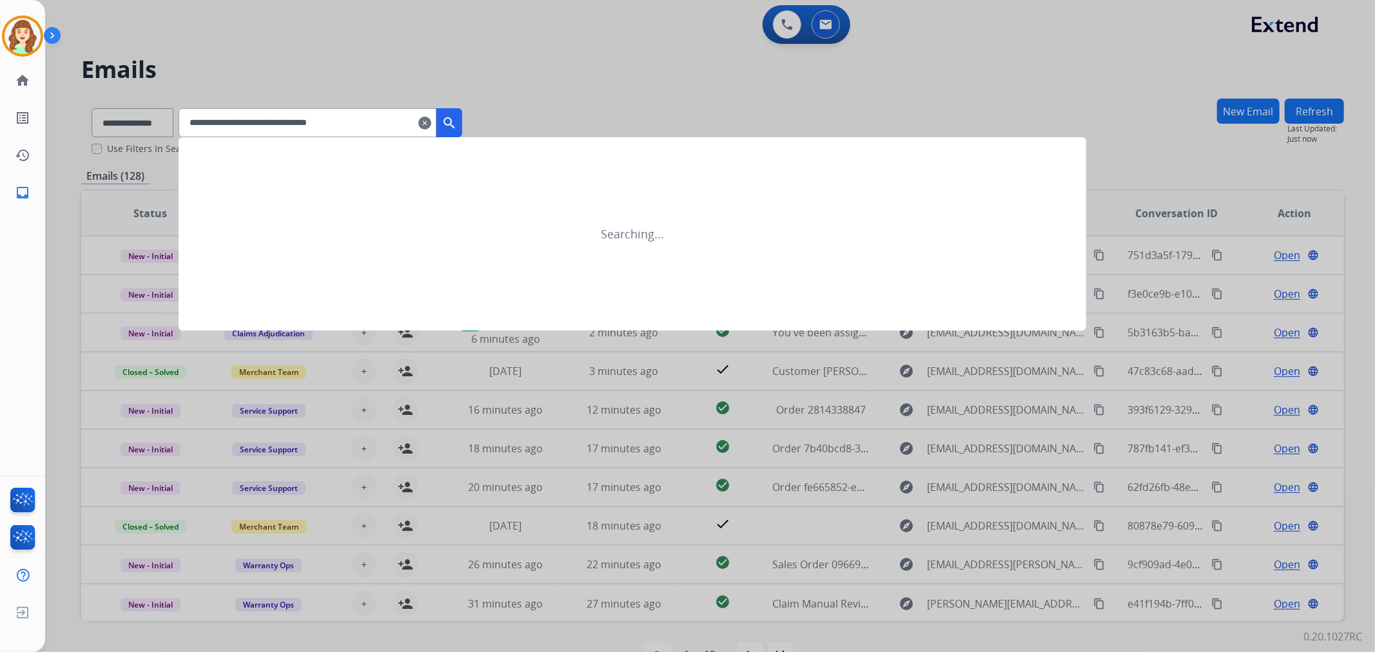
type input "**********"
click at [457, 124] on mat-icon "search" at bounding box center [449, 122] width 15 height 15
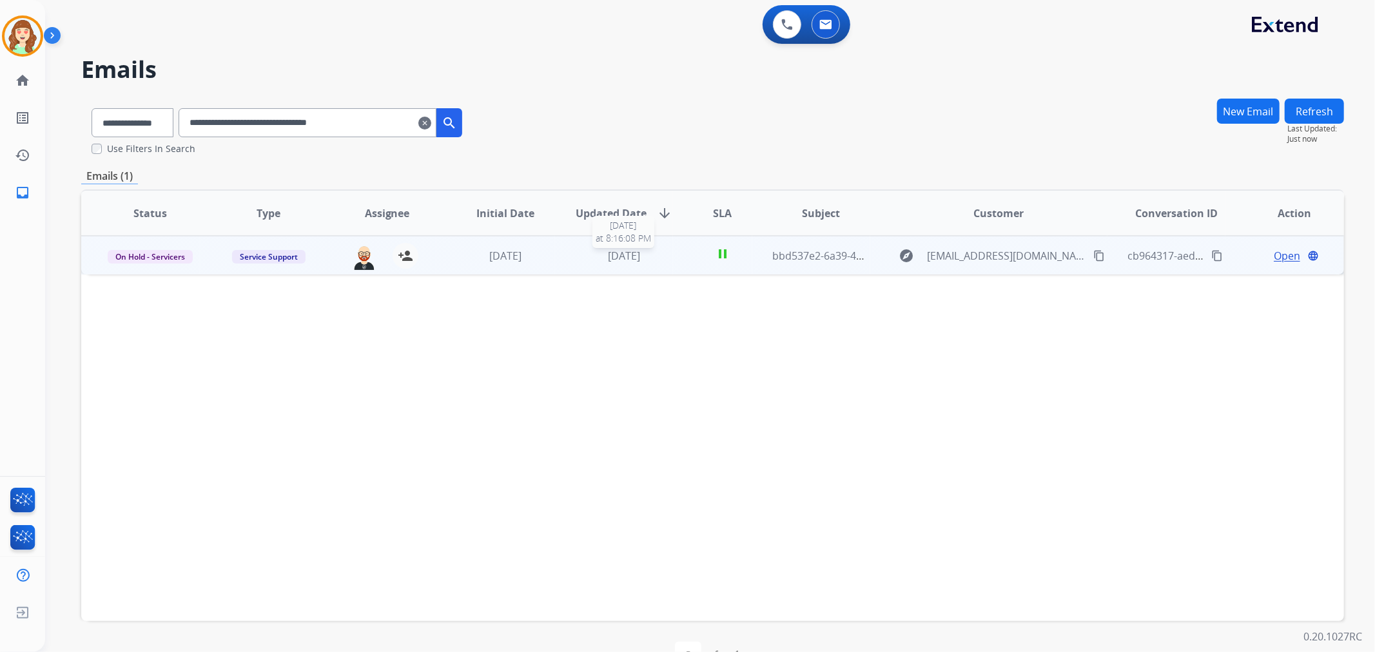
click at [620, 258] on span "[DATE]" at bounding box center [624, 256] width 32 height 14
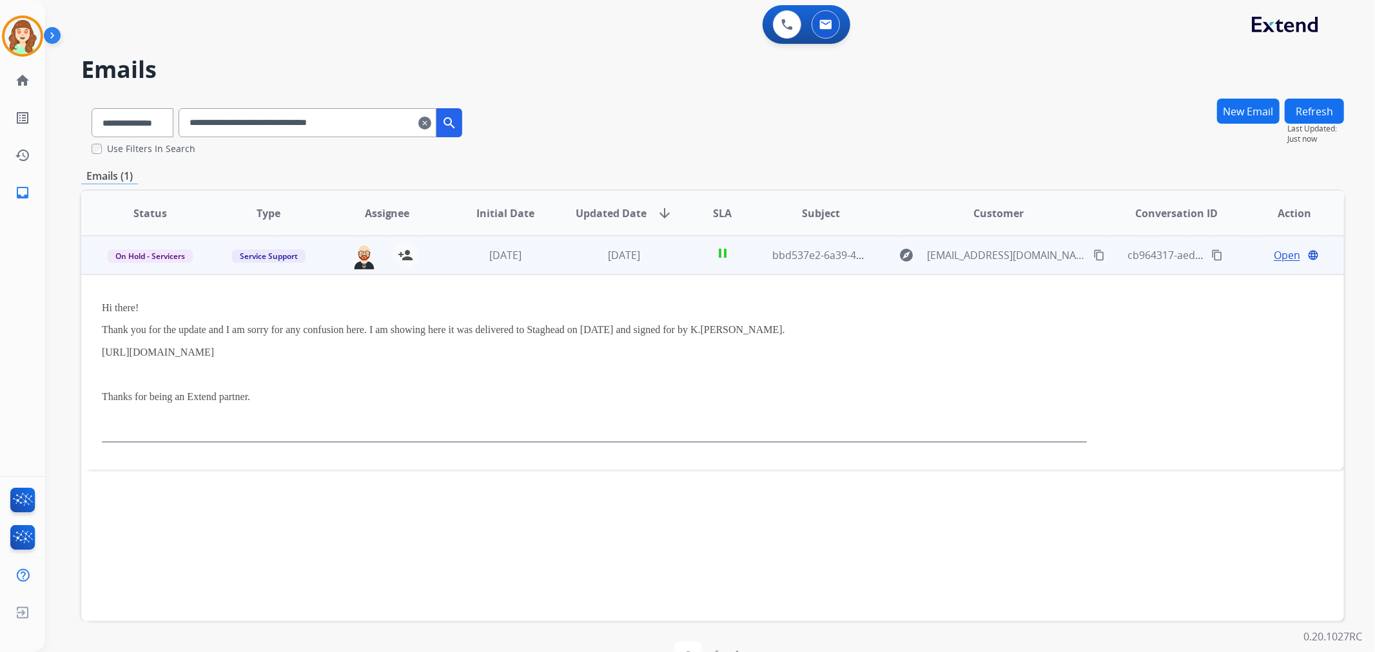
click at [1288, 253] on span "Open" at bounding box center [1287, 255] width 26 height 15
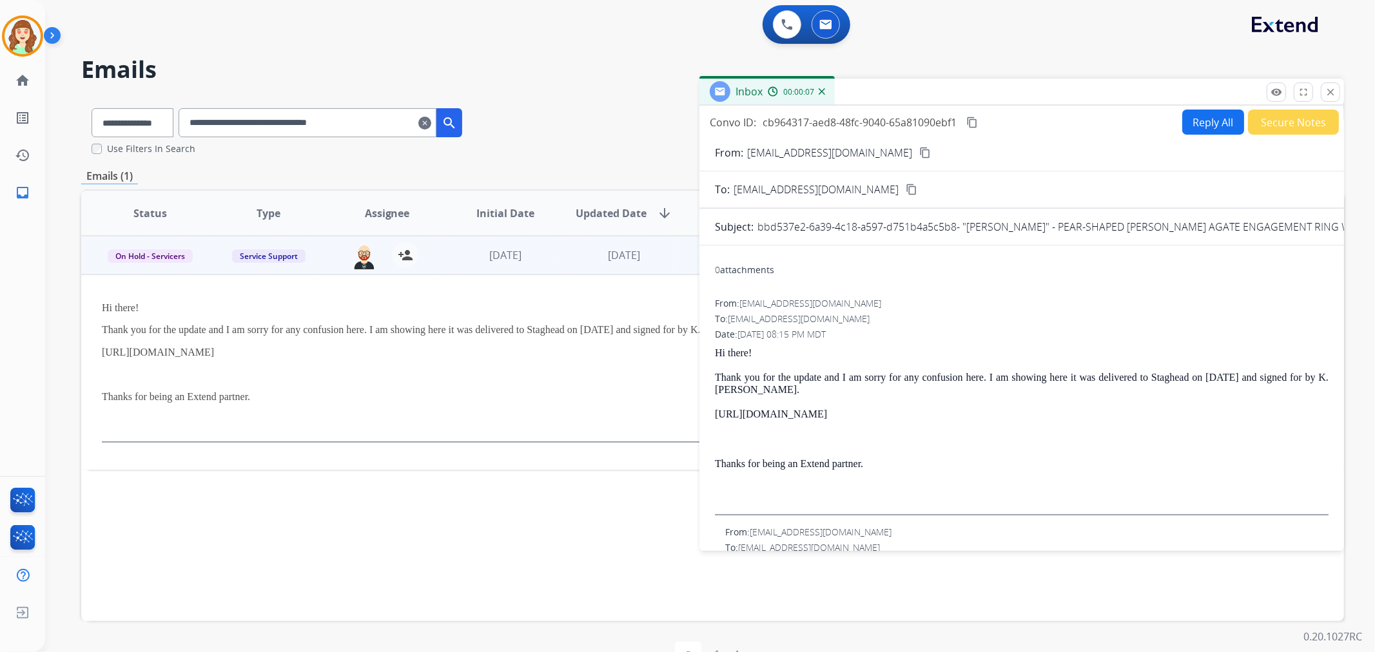
drag, startPoint x: 1333, startPoint y: 90, endPoint x: 1307, endPoint y: 82, distance: 26.5
click at [1333, 92] on mat-icon "close" at bounding box center [1331, 92] width 12 height 12
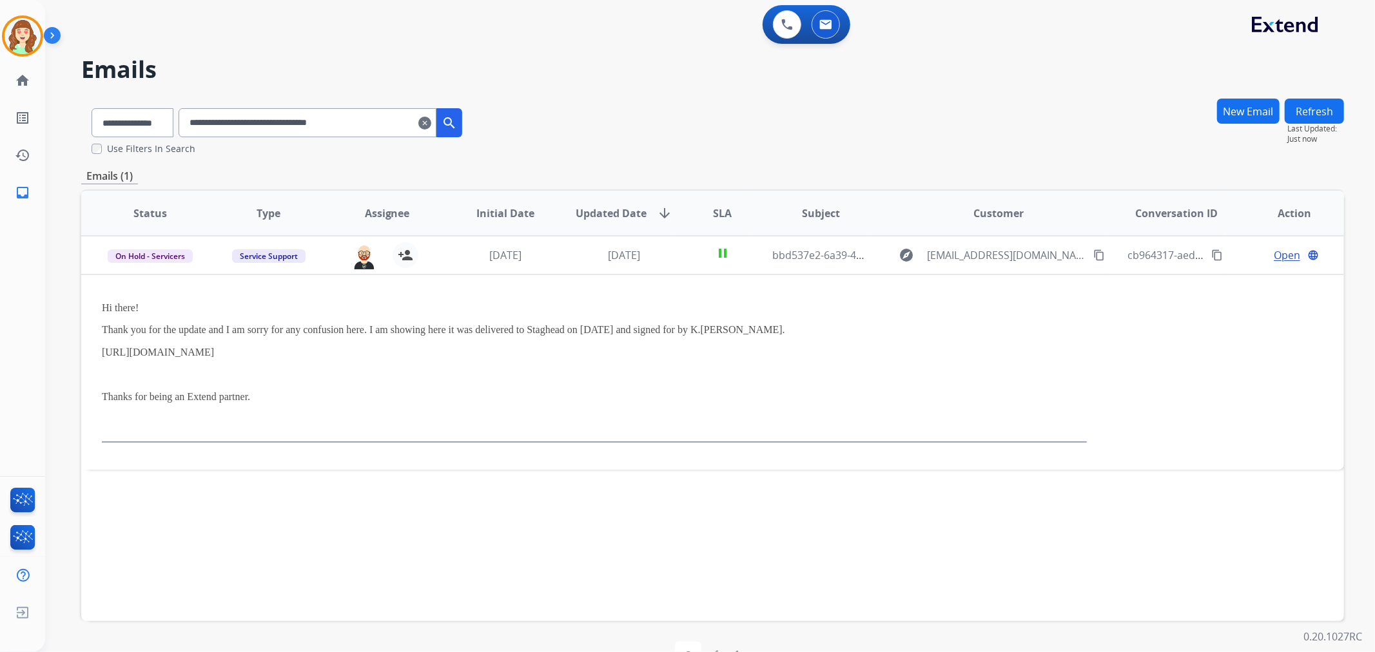
click at [431, 119] on mat-icon "clear" at bounding box center [424, 122] width 13 height 15
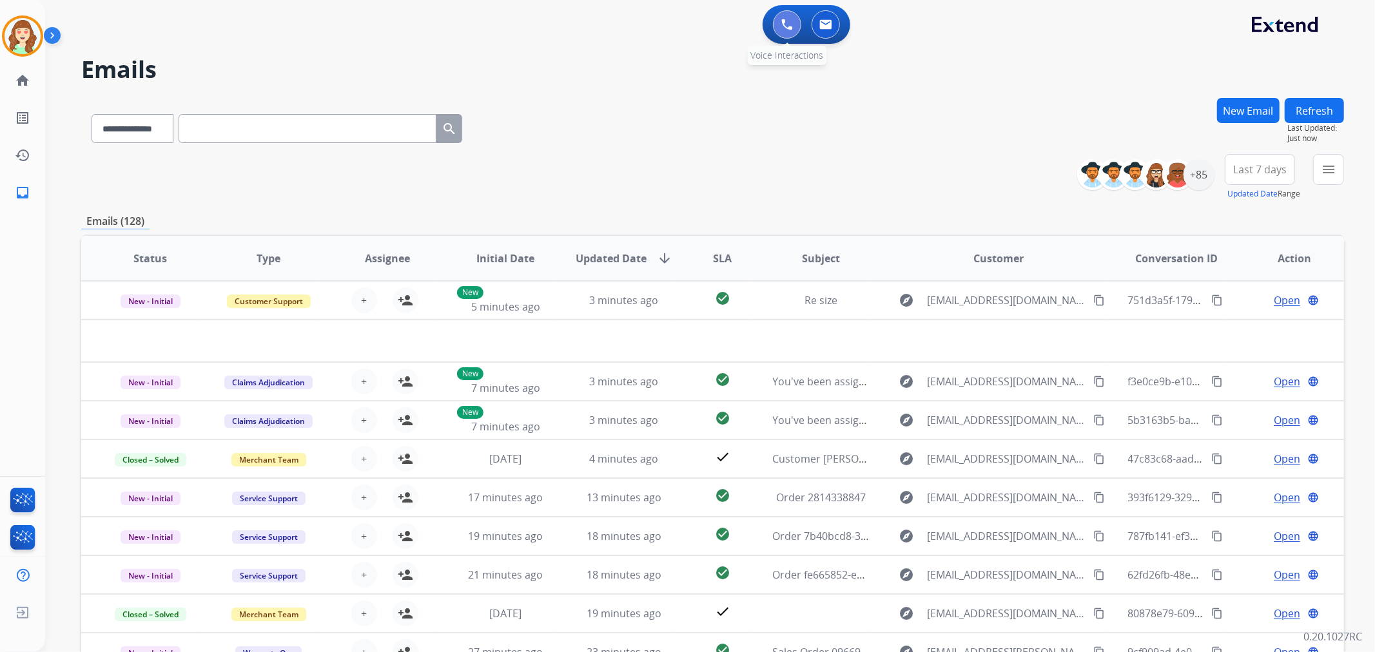
click at [778, 26] on button at bounding box center [787, 24] width 28 height 28
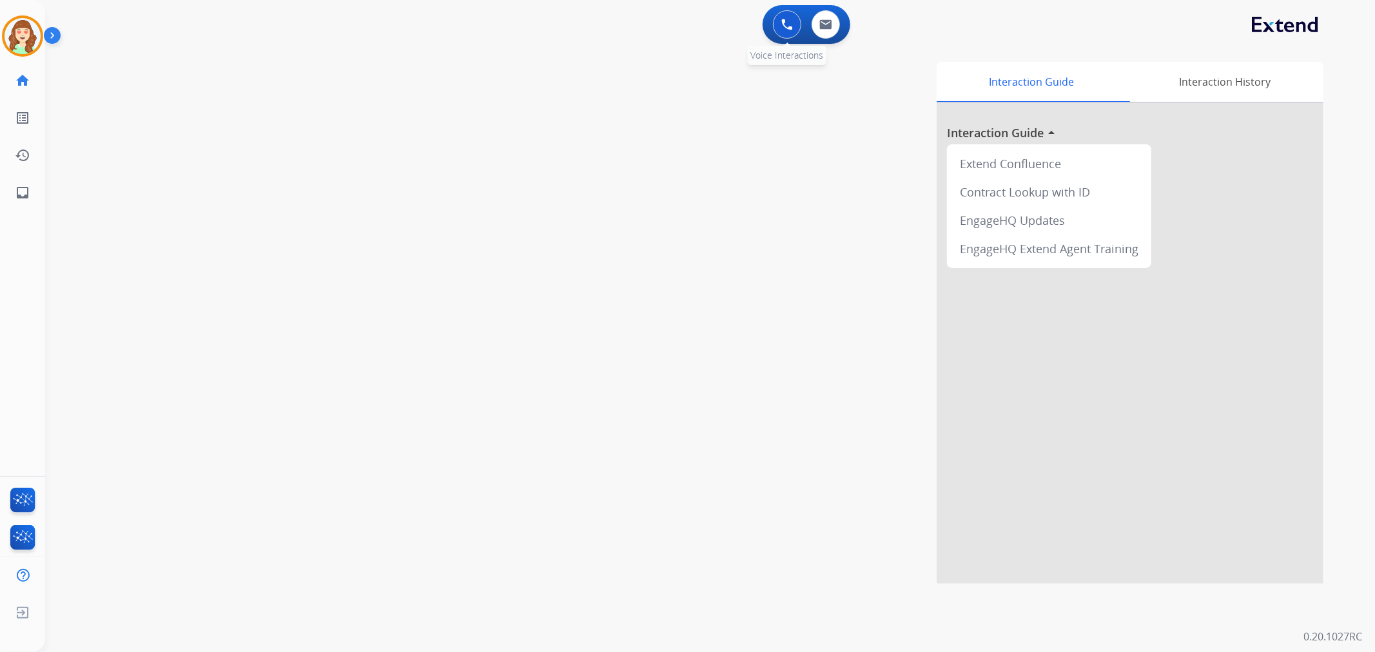
click at [783, 23] on img at bounding box center [787, 25] width 12 height 12
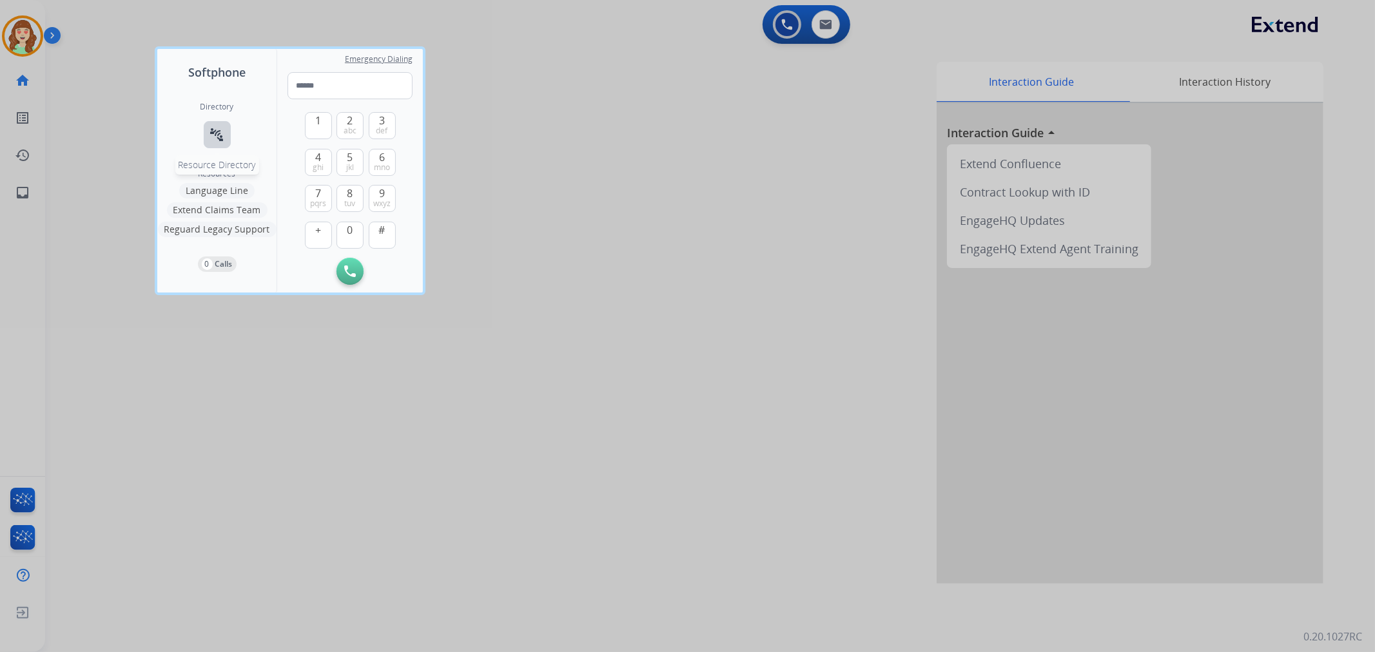
click at [211, 133] on mat-icon "connect_without_contact" at bounding box center [217, 134] width 15 height 15
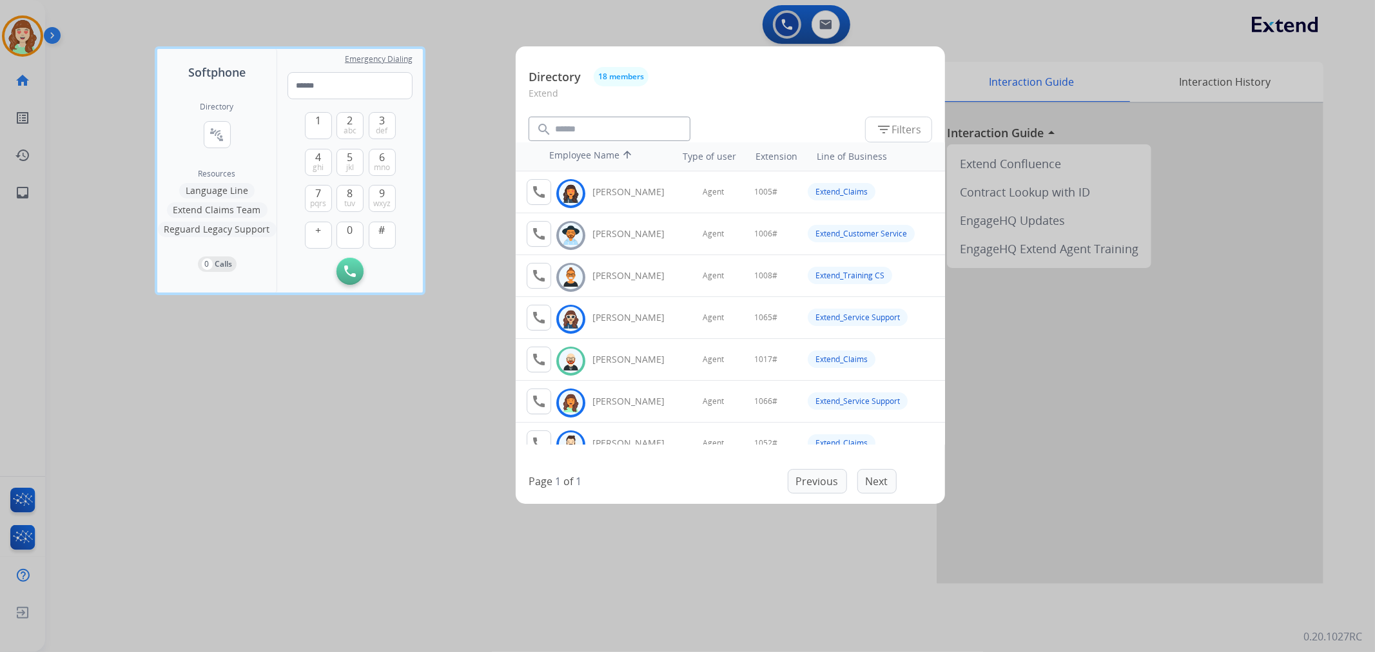
click at [1233, 134] on div at bounding box center [687, 326] width 1375 height 652
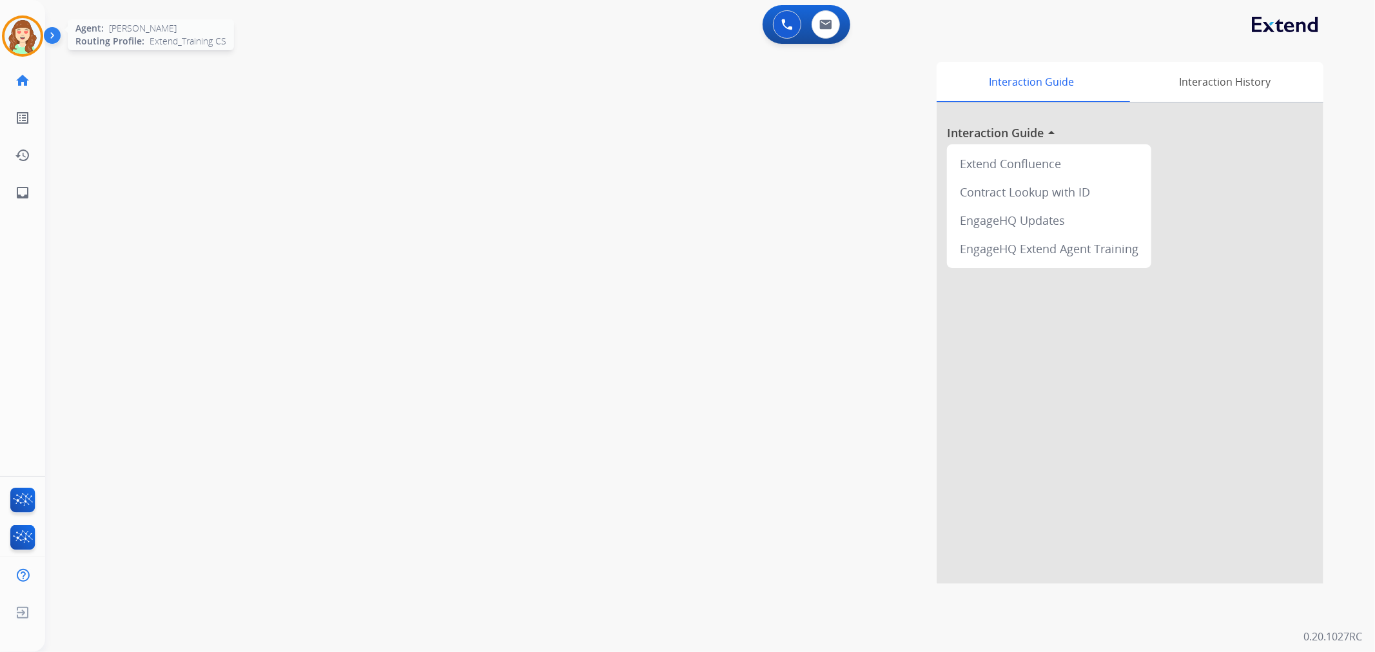
drag, startPoint x: 28, startPoint y: 37, endPoint x: 43, endPoint y: 34, distance: 14.4
click at [28, 36] on img at bounding box center [23, 36] width 36 height 36
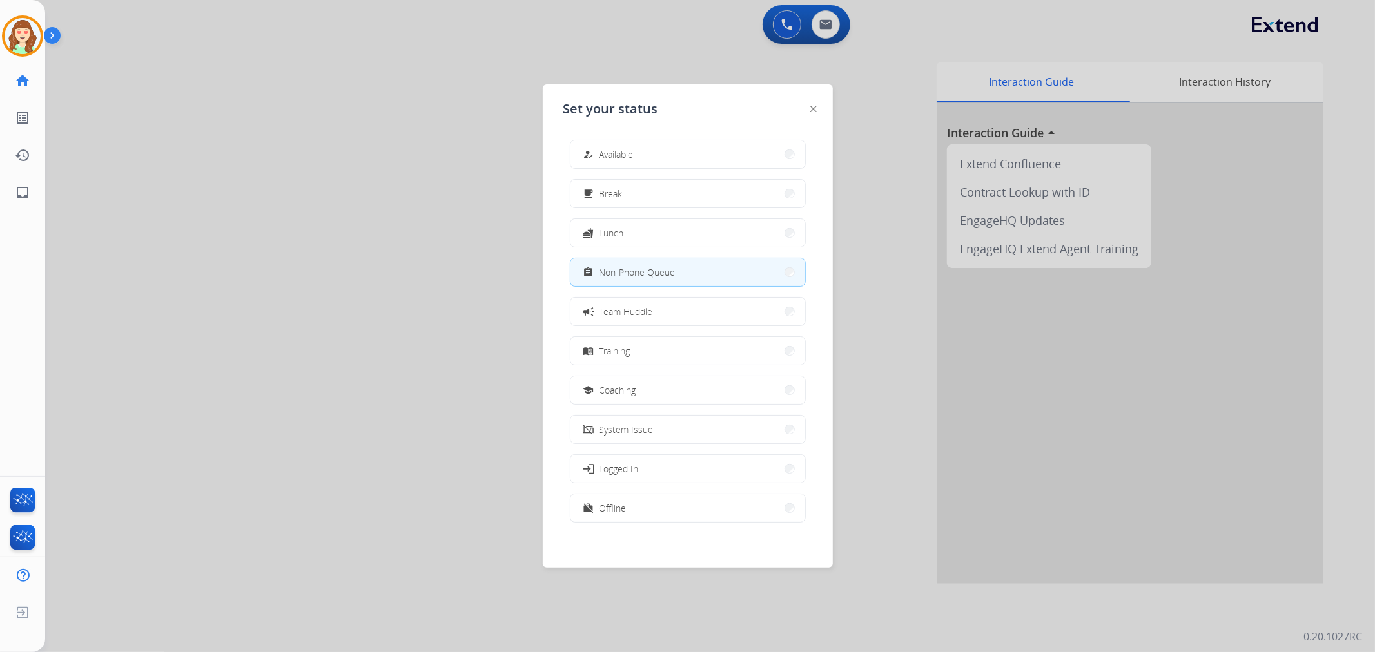
click at [842, 20] on div at bounding box center [687, 326] width 1375 height 652
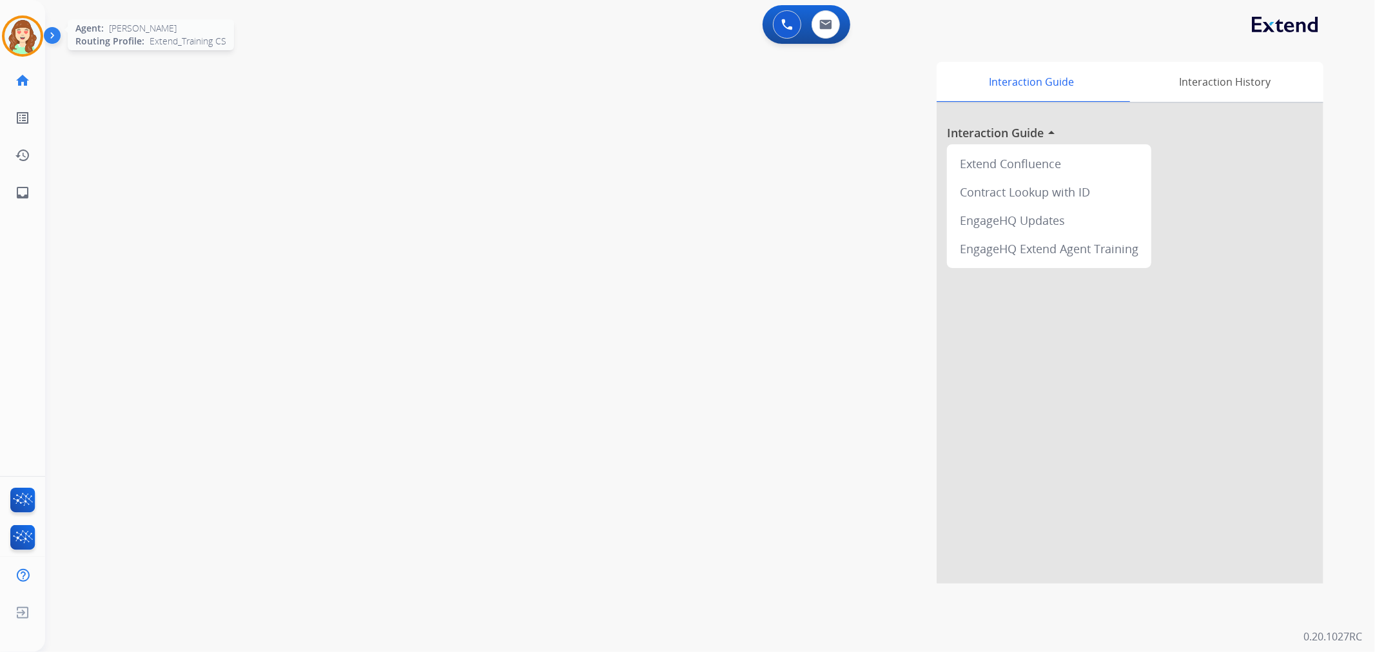
click at [35, 30] on img at bounding box center [23, 36] width 36 height 36
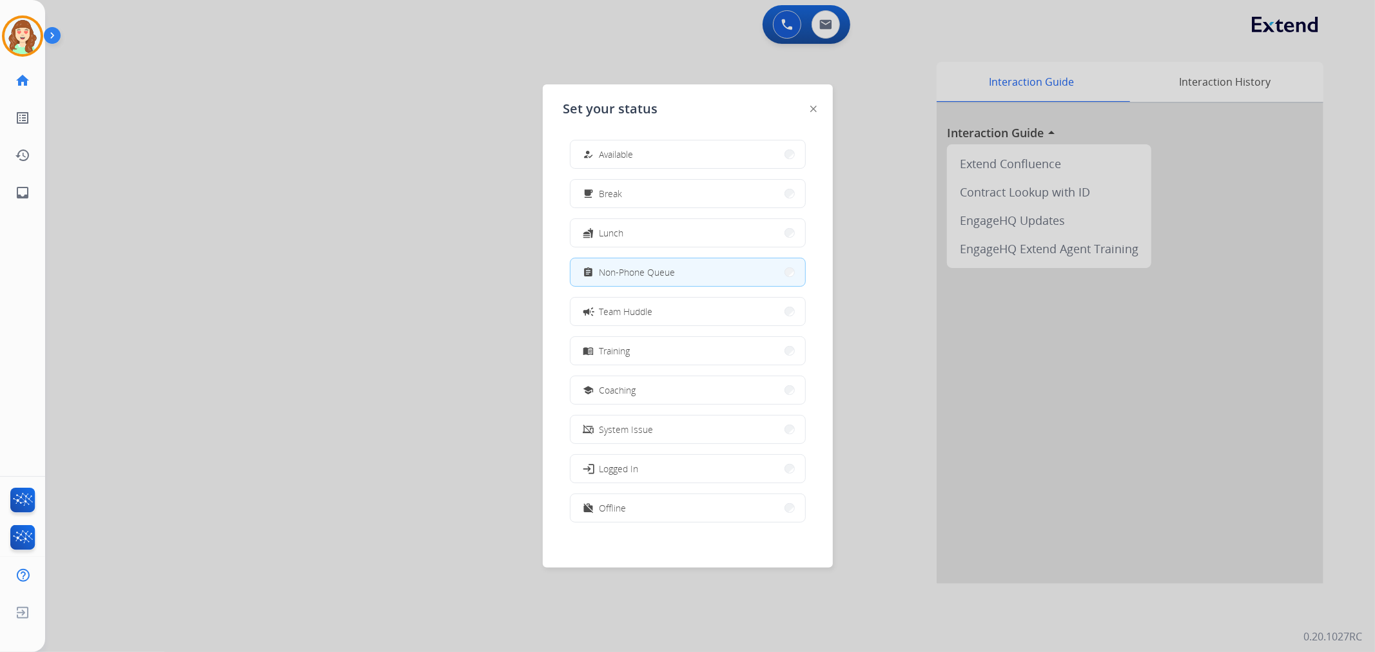
drag, startPoint x: 364, startPoint y: 103, endPoint x: 475, endPoint y: 90, distance: 112.3
click at [381, 102] on div at bounding box center [687, 326] width 1375 height 652
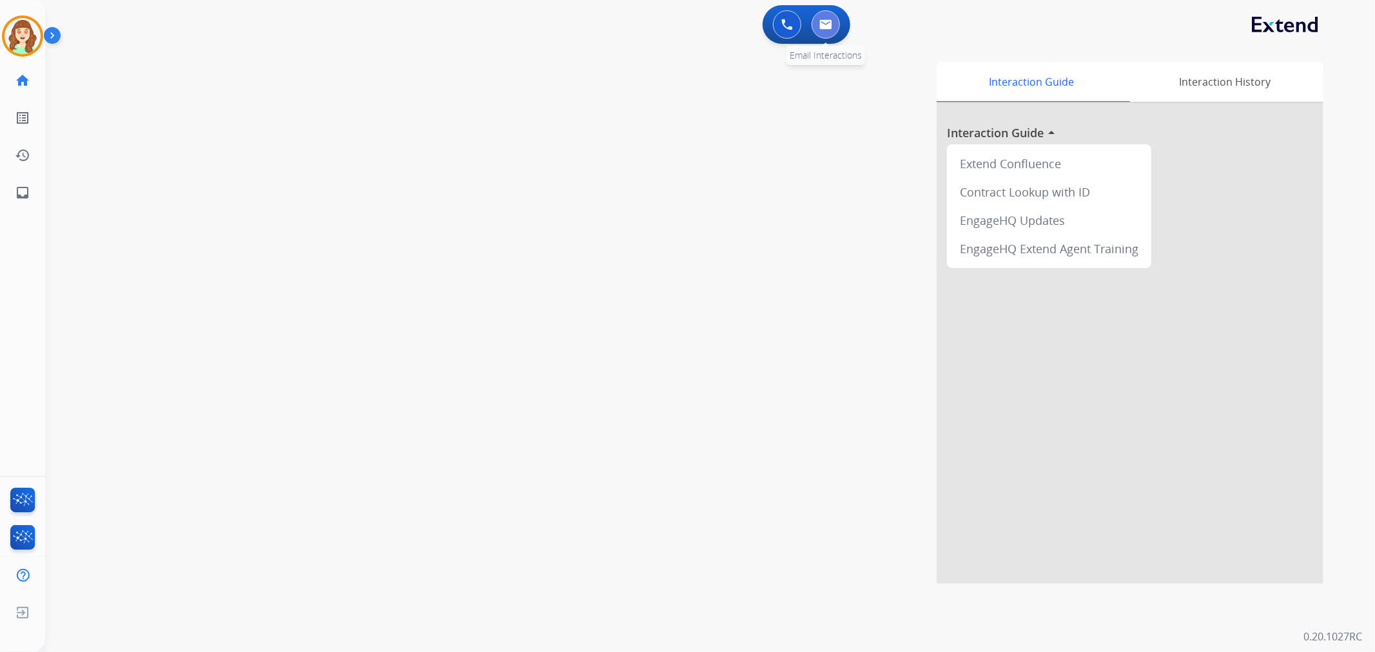
click at [827, 30] on button at bounding box center [826, 24] width 28 height 28
select select "**********"
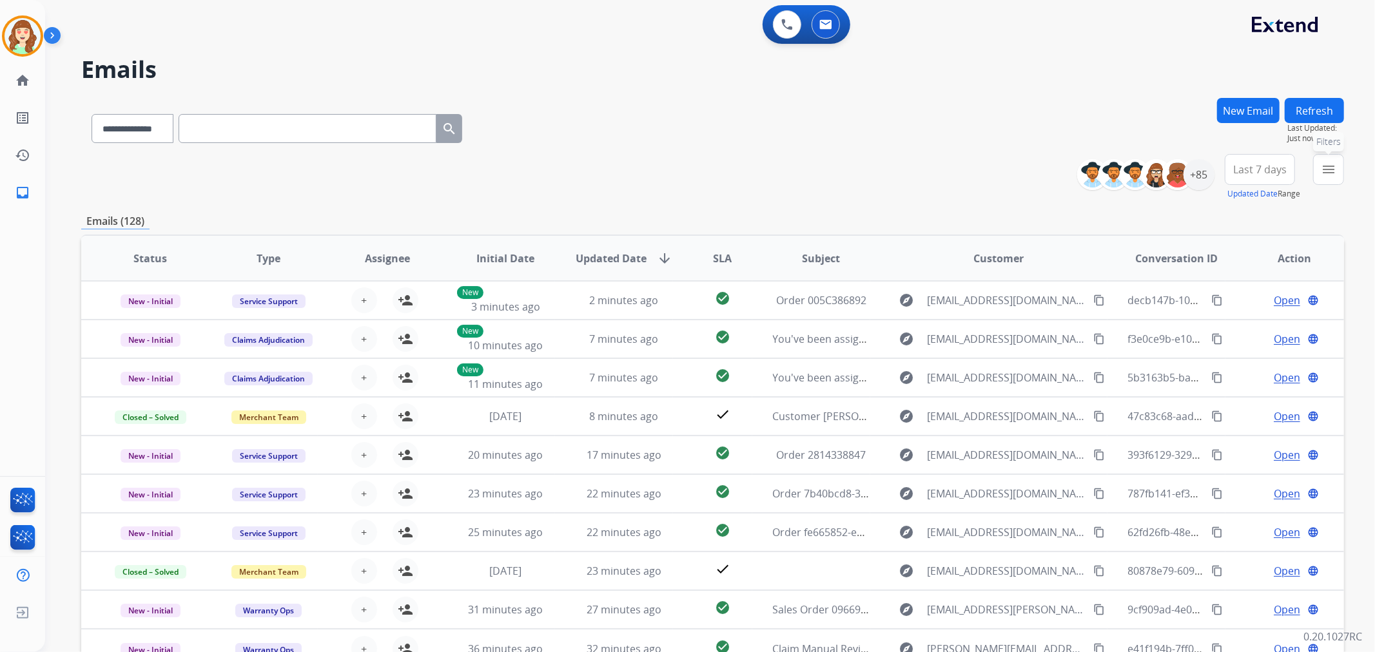
click at [1335, 168] on mat-icon "menu" at bounding box center [1328, 169] width 15 height 15
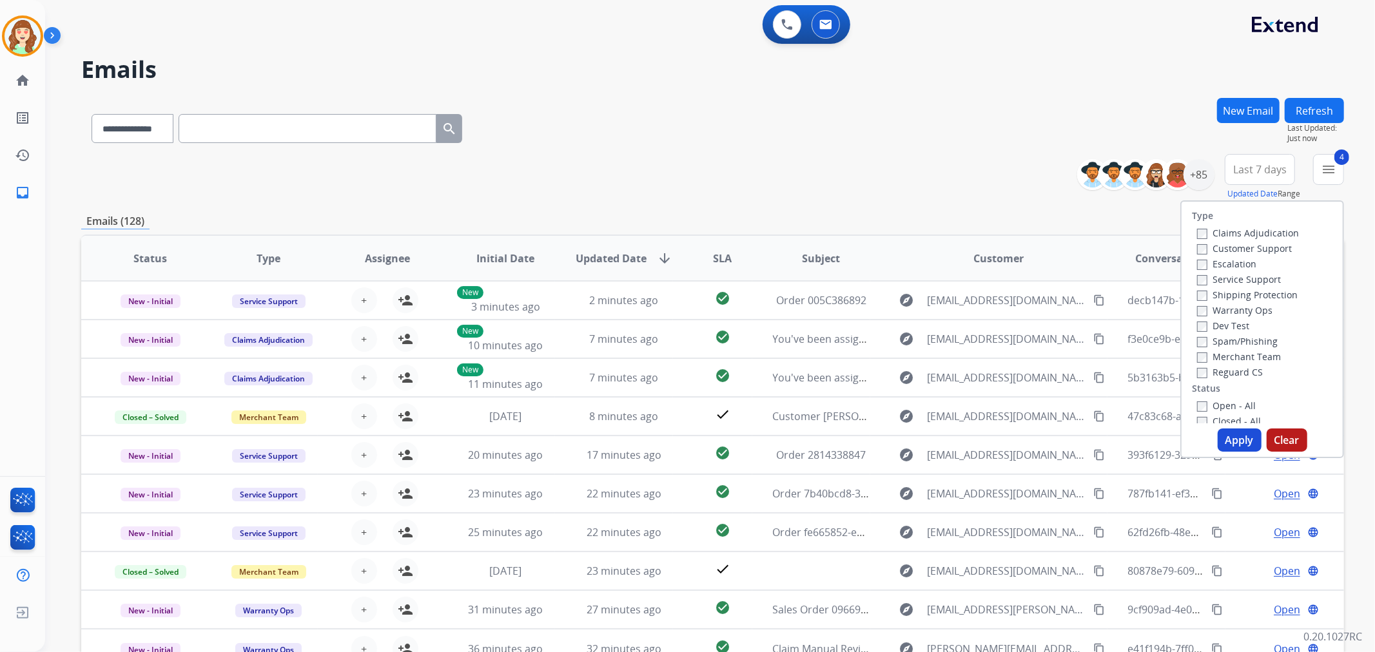
drag, startPoint x: 1239, startPoint y: 441, endPoint x: 1240, endPoint y: 433, distance: 7.8
click at [1239, 440] on button "Apply" at bounding box center [1240, 440] width 44 height 23
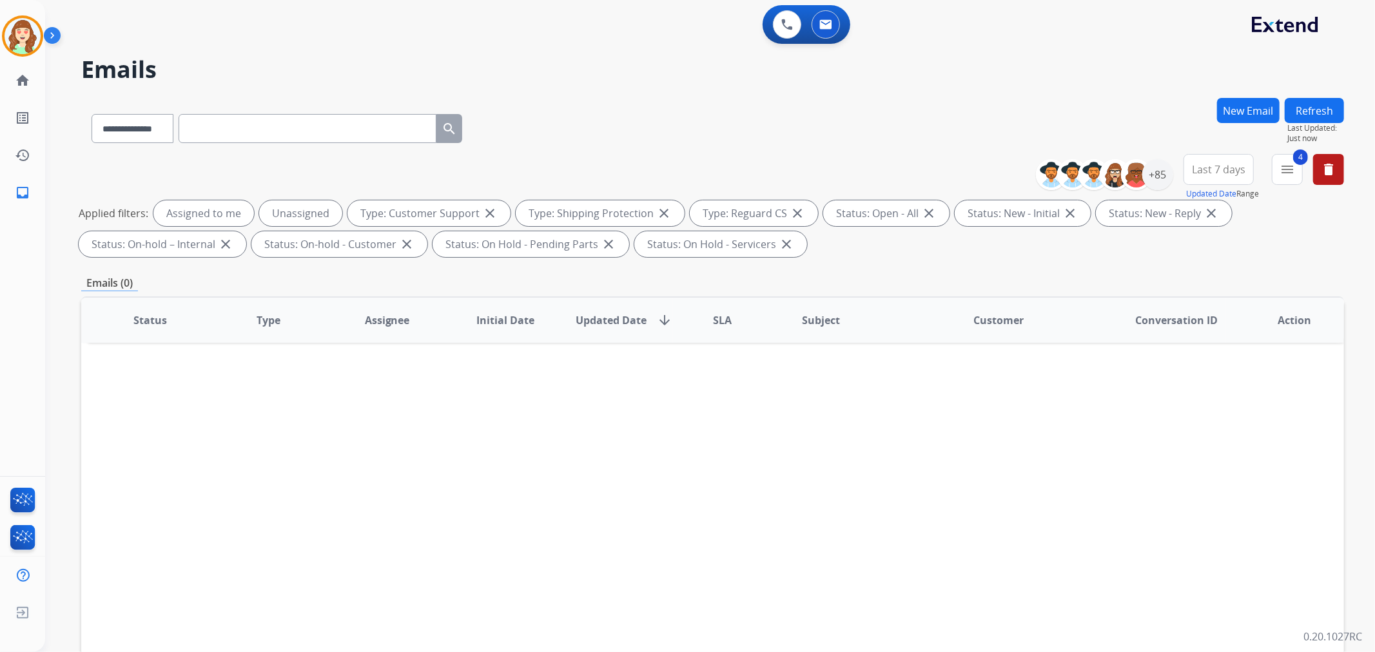
click at [1237, 168] on span "Last 7 days" at bounding box center [1219, 169] width 54 height 5
click at [1215, 302] on div "Last 30 days" at bounding box center [1214, 304] width 71 height 19
click at [1159, 175] on div "+85" at bounding box center [1157, 174] width 31 height 31
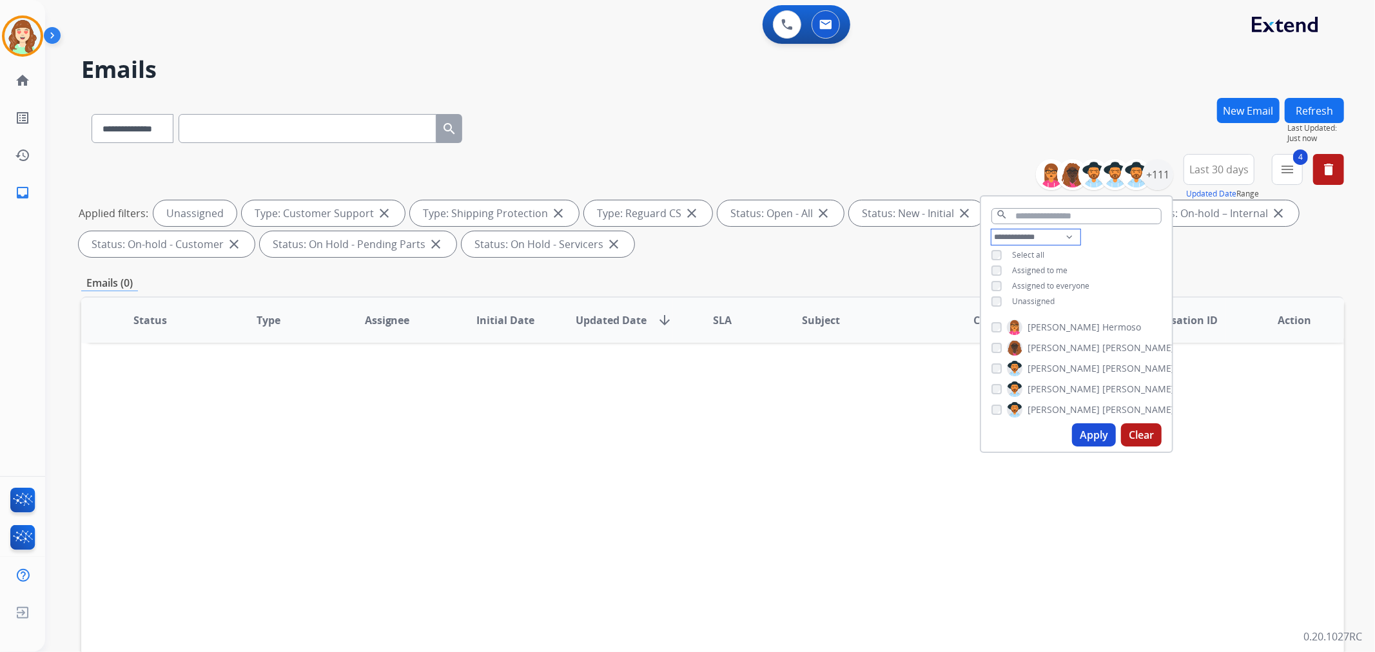
drag, startPoint x: 1030, startPoint y: 233, endPoint x: 1032, endPoint y: 241, distance: 7.8
click at [1030, 233] on select "**********" at bounding box center [1036, 237] width 89 height 15
select select "**********"
click at [992, 230] on select "**********" at bounding box center [1036, 237] width 89 height 15
click at [1093, 429] on button "Apply" at bounding box center [1094, 435] width 44 height 23
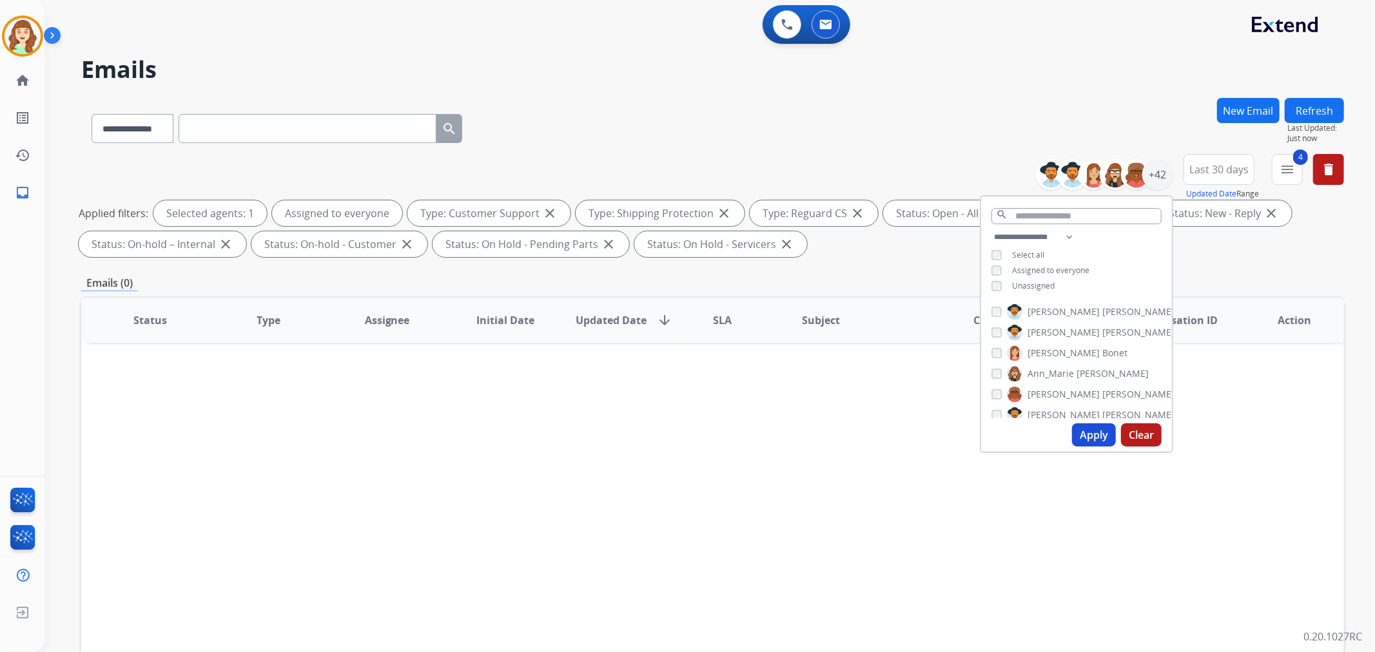
click at [1091, 430] on button "Apply" at bounding box center [1094, 435] width 44 height 23
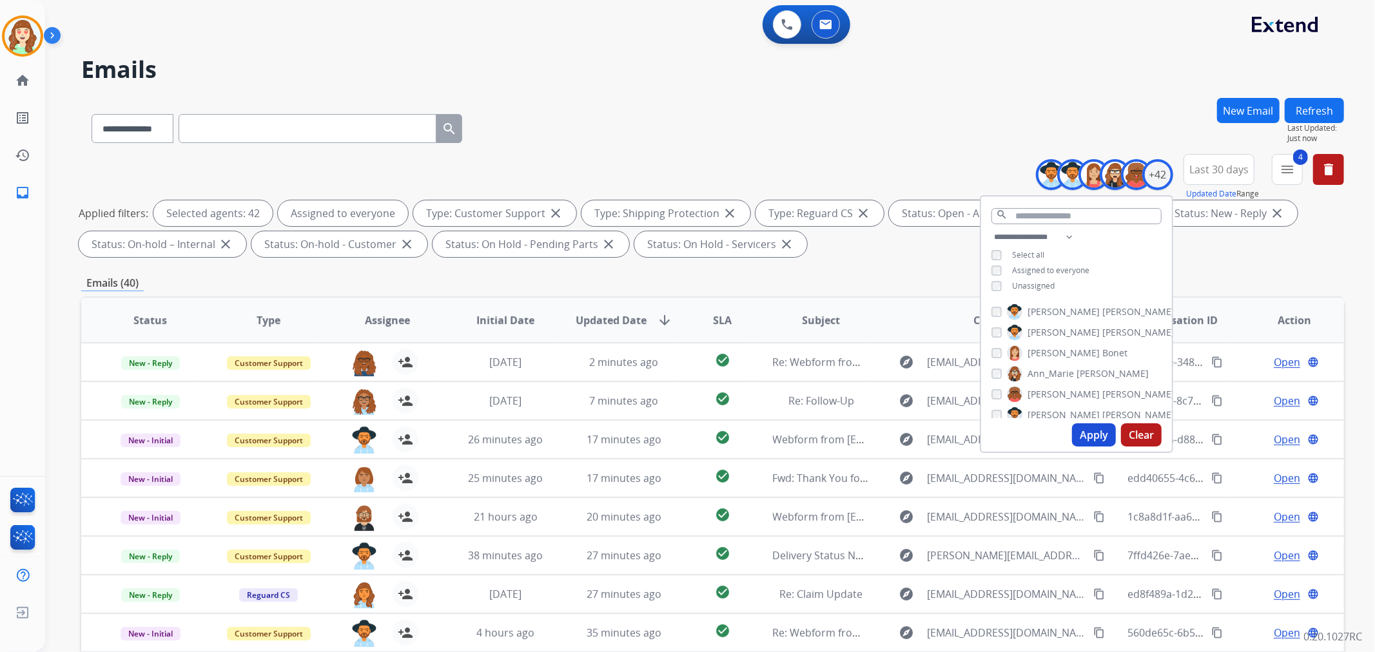
click at [717, 319] on span "SLA" at bounding box center [722, 320] width 19 height 15
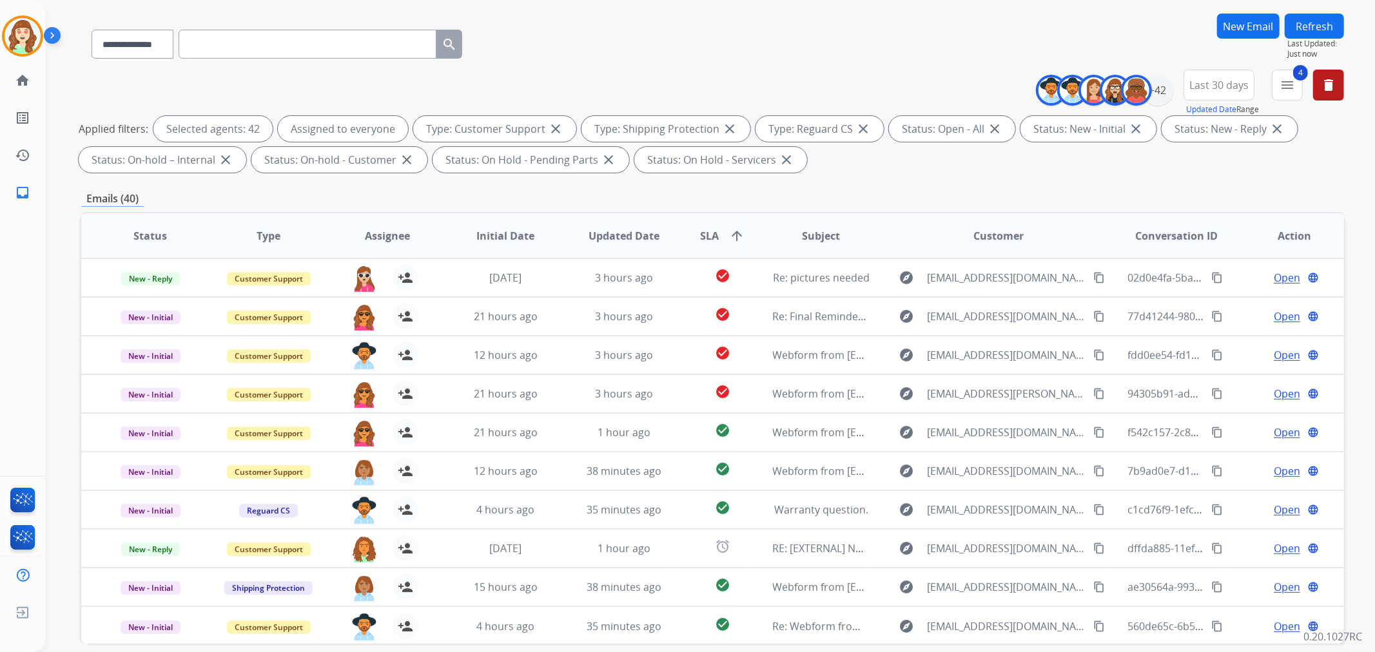
scroll to position [143, 0]
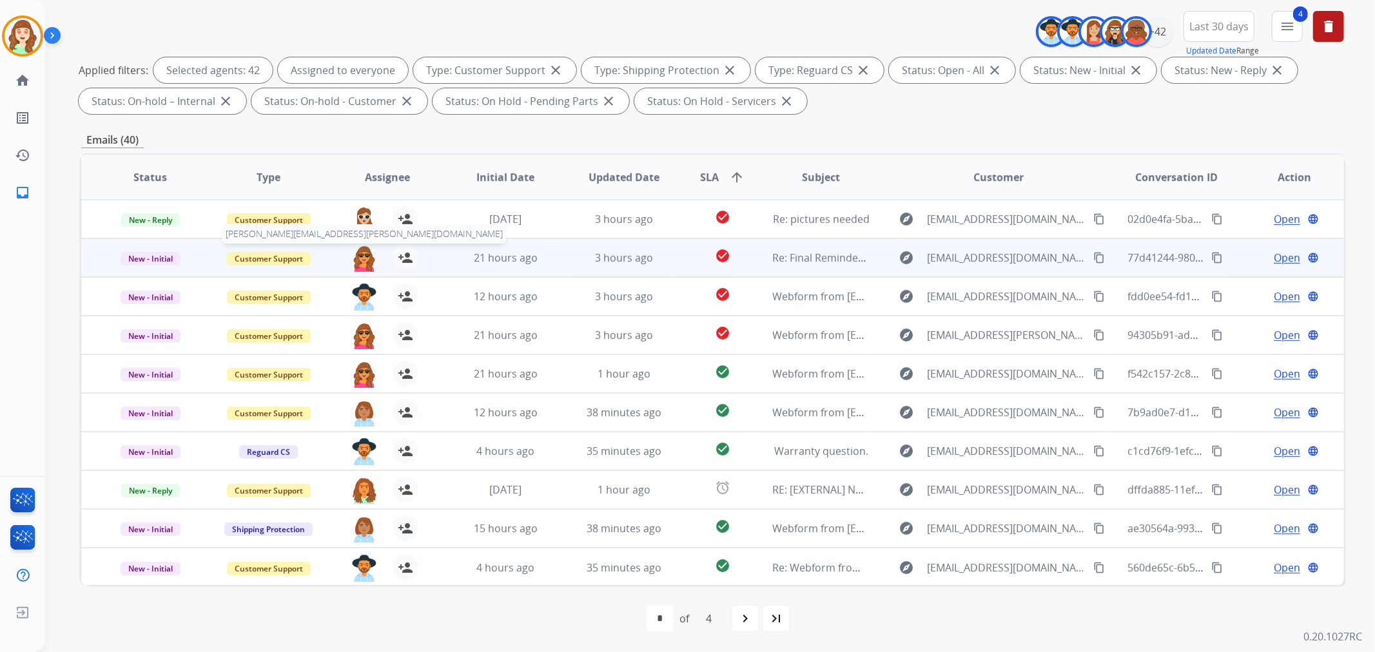
click at [353, 253] on img at bounding box center [364, 258] width 26 height 27
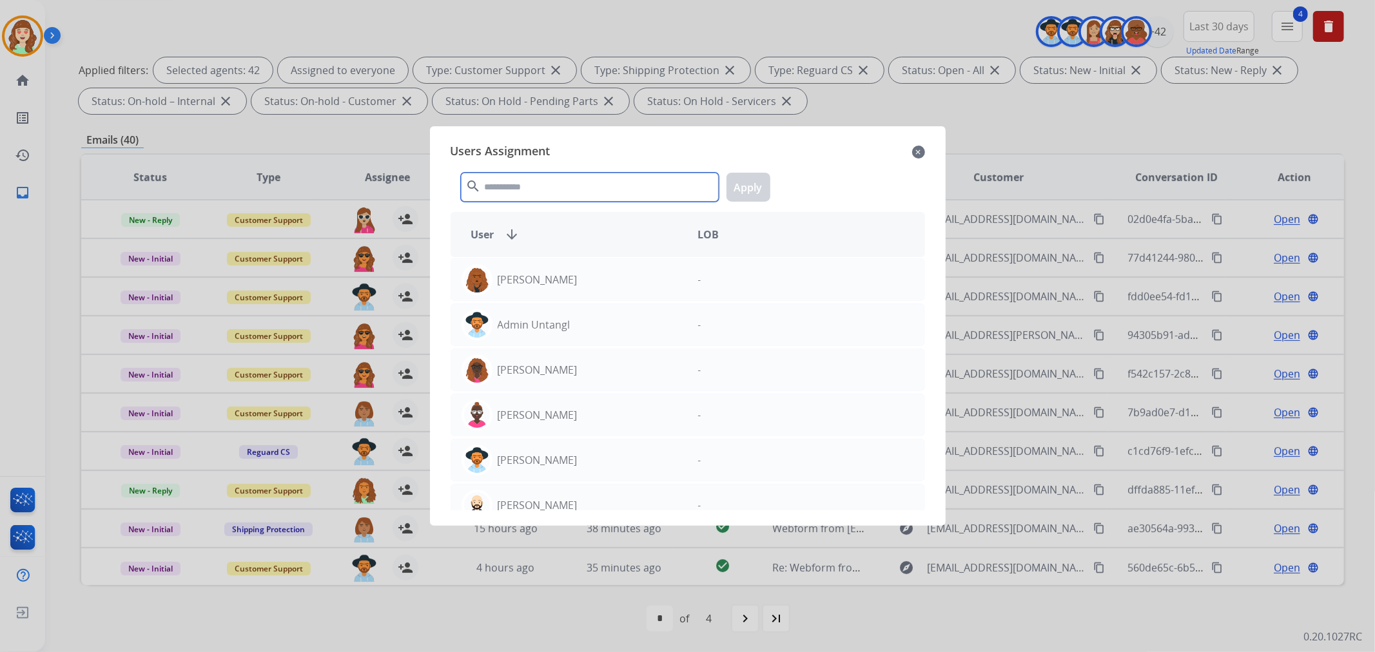
drag, startPoint x: 529, startPoint y: 183, endPoint x: 542, endPoint y: 183, distance: 12.2
click at [542, 183] on input "text" at bounding box center [590, 187] width 258 height 29
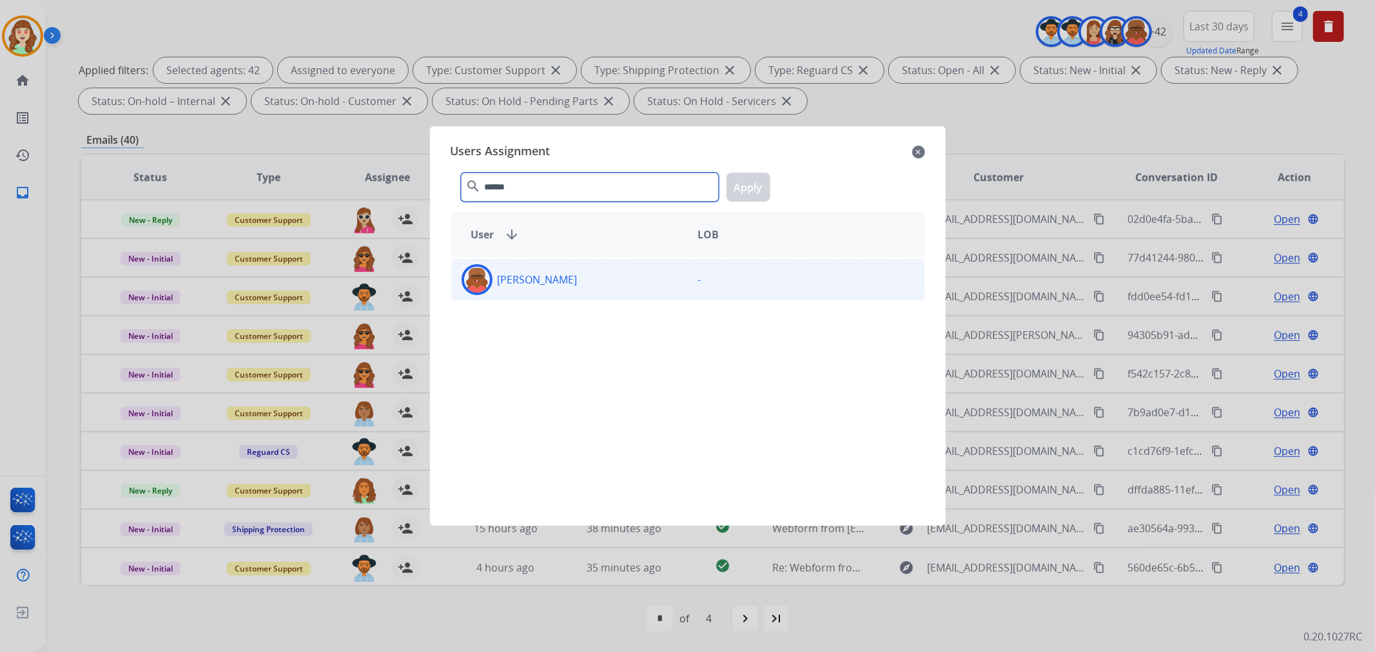
type input "******"
click at [654, 275] on div "[PERSON_NAME]" at bounding box center [569, 279] width 237 height 31
click at [758, 182] on button "Apply" at bounding box center [749, 187] width 44 height 29
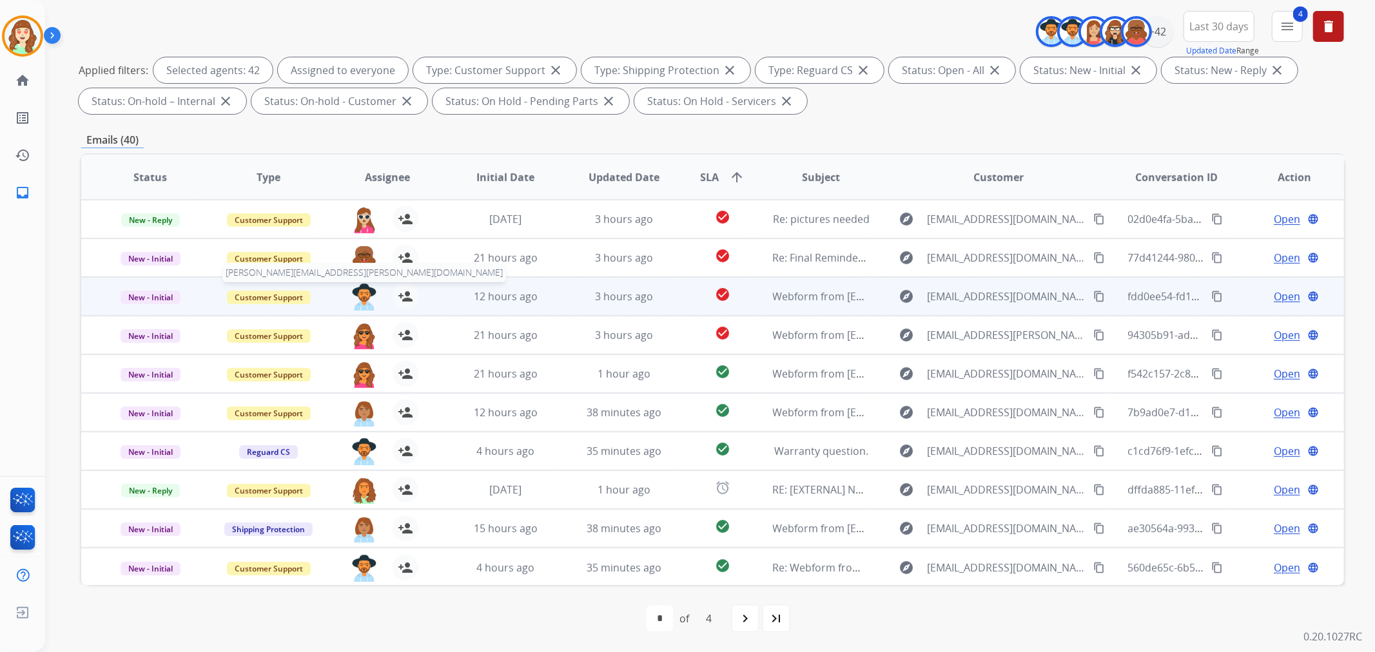
click at [363, 291] on img at bounding box center [364, 297] width 26 height 27
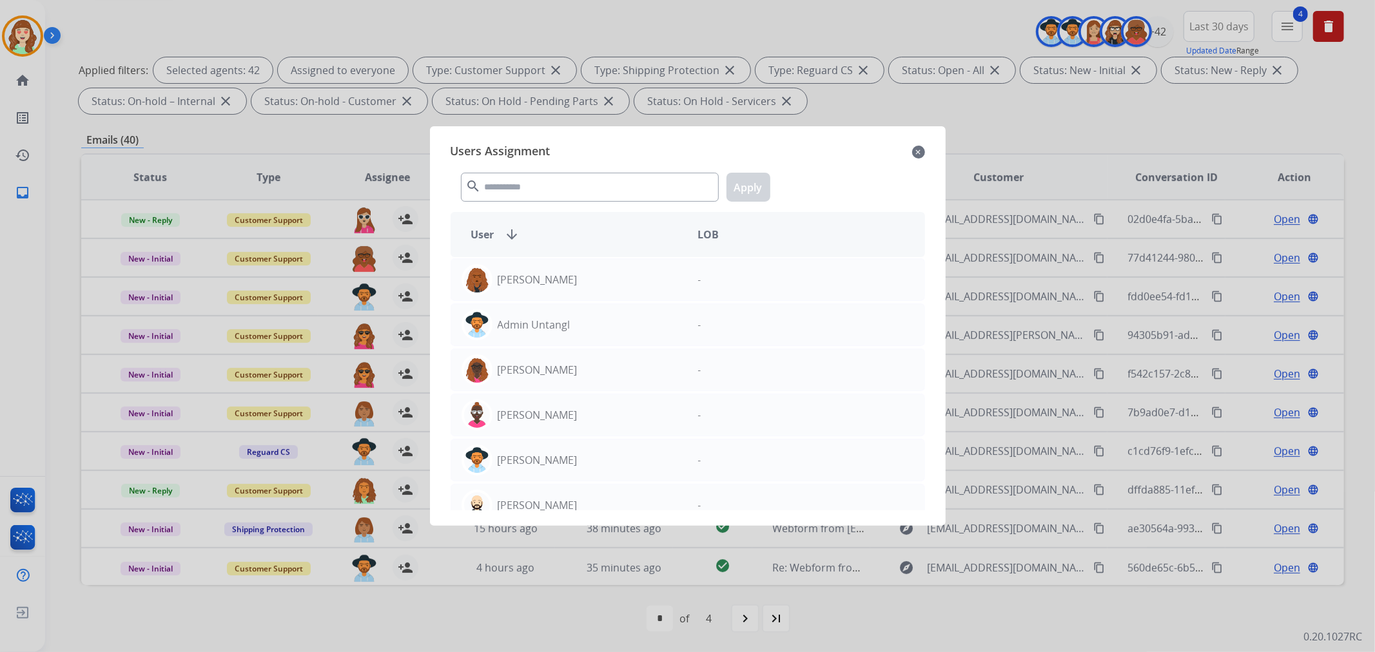
click at [598, 202] on div "search Apply" at bounding box center [688, 184] width 475 height 44
click at [595, 197] on input "text" at bounding box center [590, 187] width 258 height 29
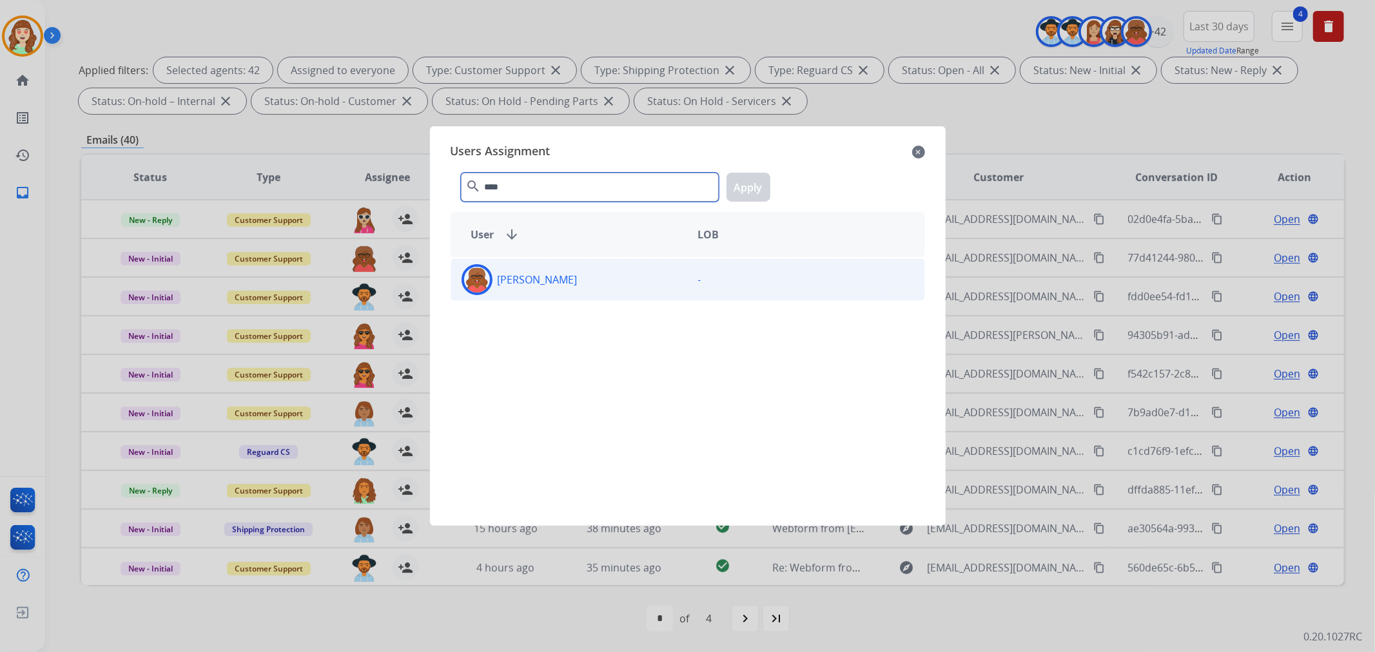
type input "****"
drag, startPoint x: 609, startPoint y: 284, endPoint x: 750, endPoint y: 203, distance: 162.6
click at [610, 282] on div "[PERSON_NAME]" at bounding box center [569, 279] width 237 height 31
click at [746, 190] on button "Apply" at bounding box center [749, 187] width 44 height 29
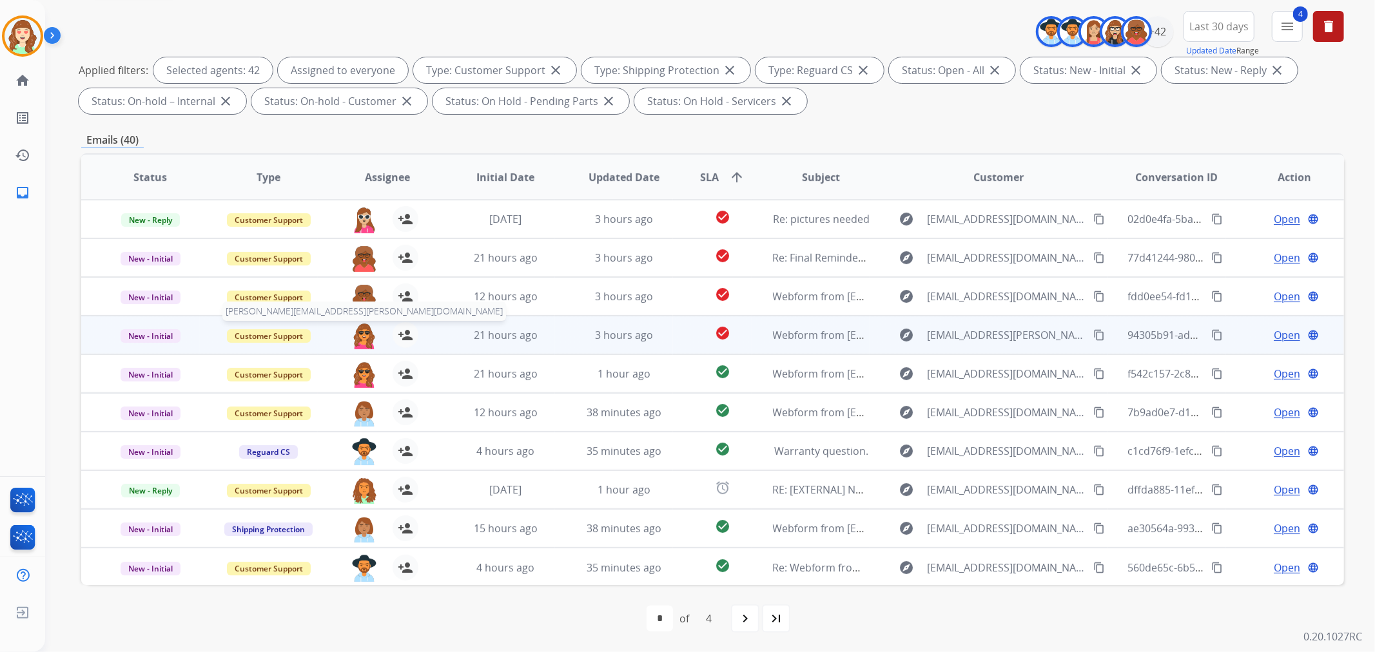
click at [362, 335] on img at bounding box center [364, 335] width 26 height 27
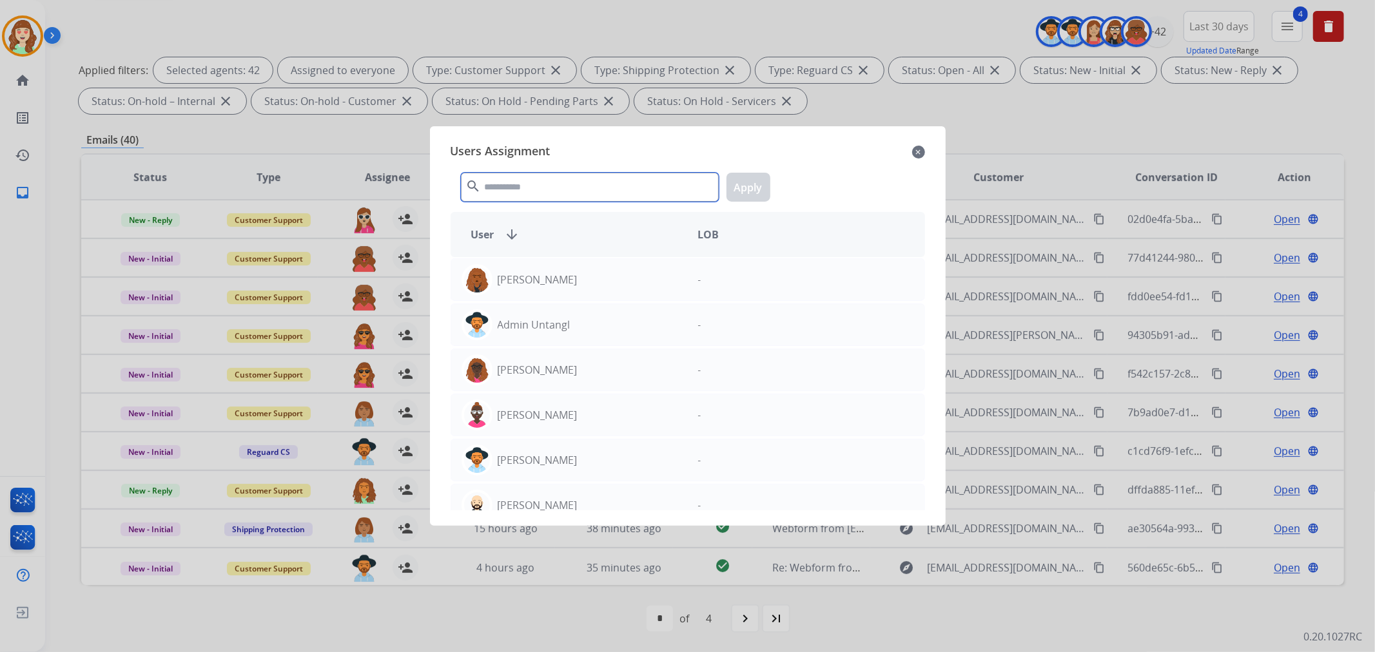
click at [576, 182] on input "text" at bounding box center [590, 187] width 258 height 29
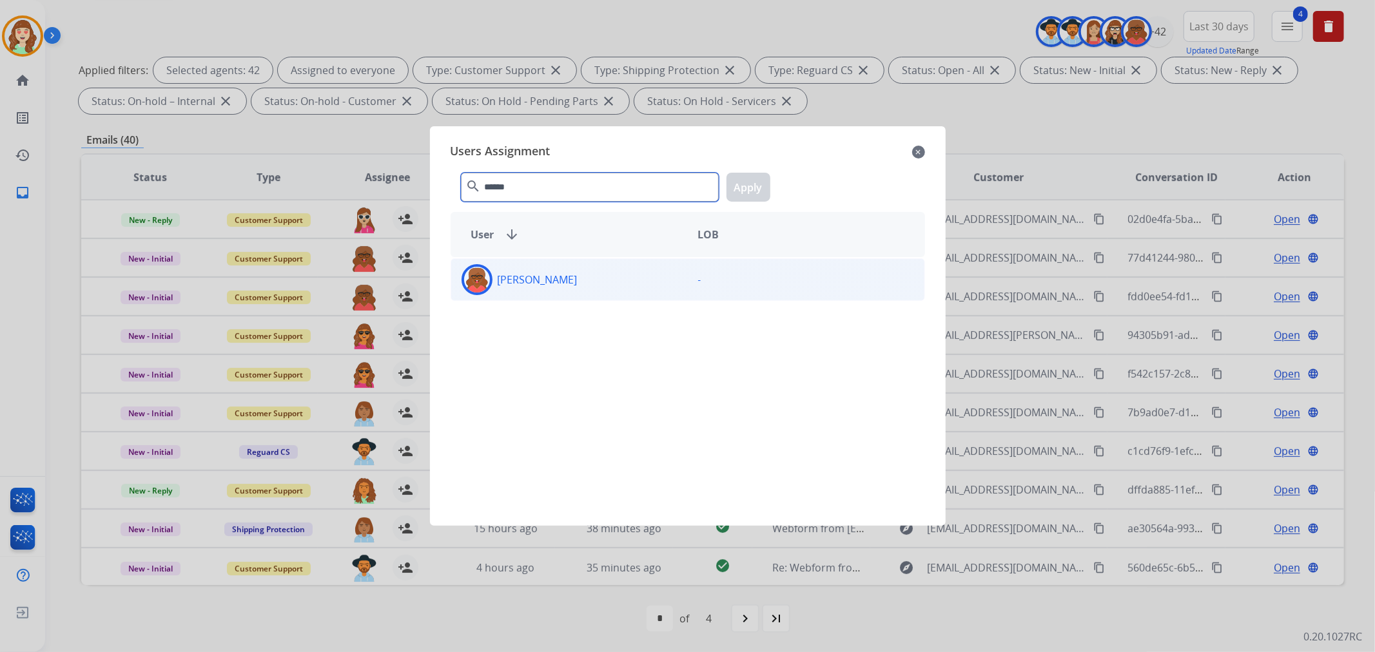
type input "******"
drag, startPoint x: 602, startPoint y: 282, endPoint x: 684, endPoint y: 248, distance: 88.5
click at [604, 282] on div "[PERSON_NAME]" at bounding box center [569, 279] width 237 height 31
click at [756, 185] on button "Apply" at bounding box center [749, 187] width 44 height 29
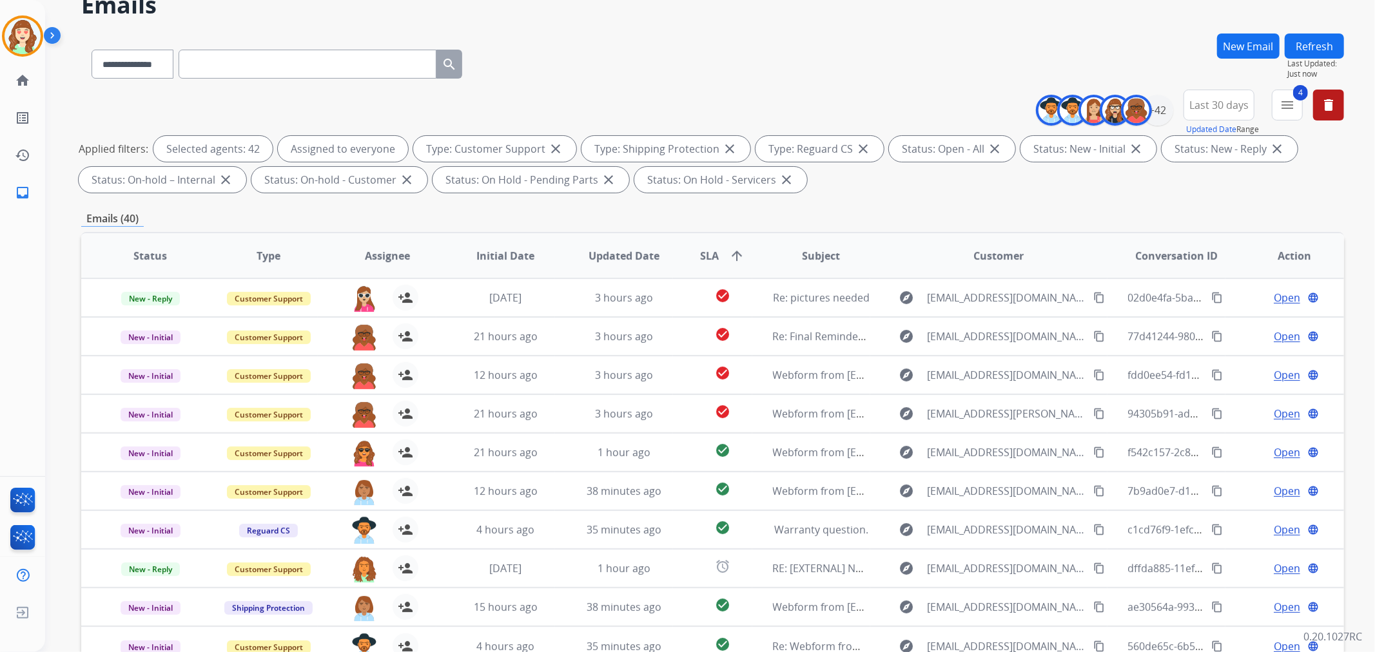
scroll to position [0, 0]
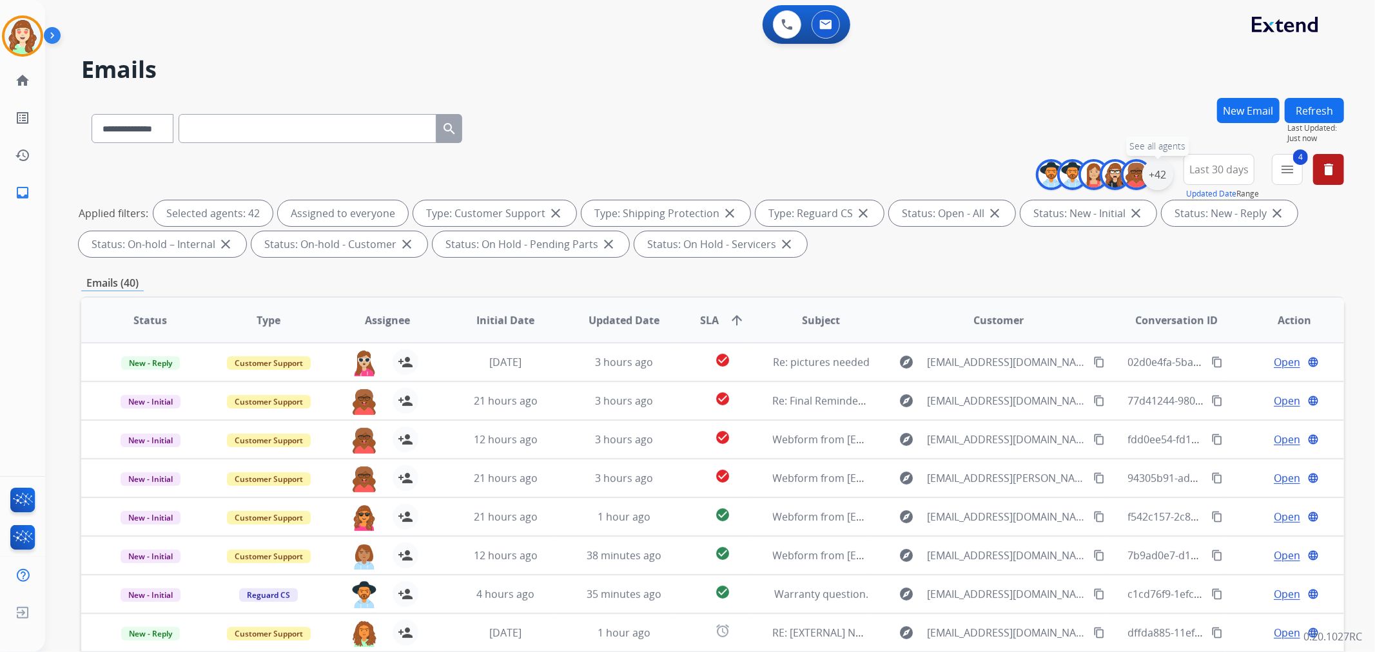
click at [1166, 173] on div "+42" at bounding box center [1157, 174] width 31 height 31
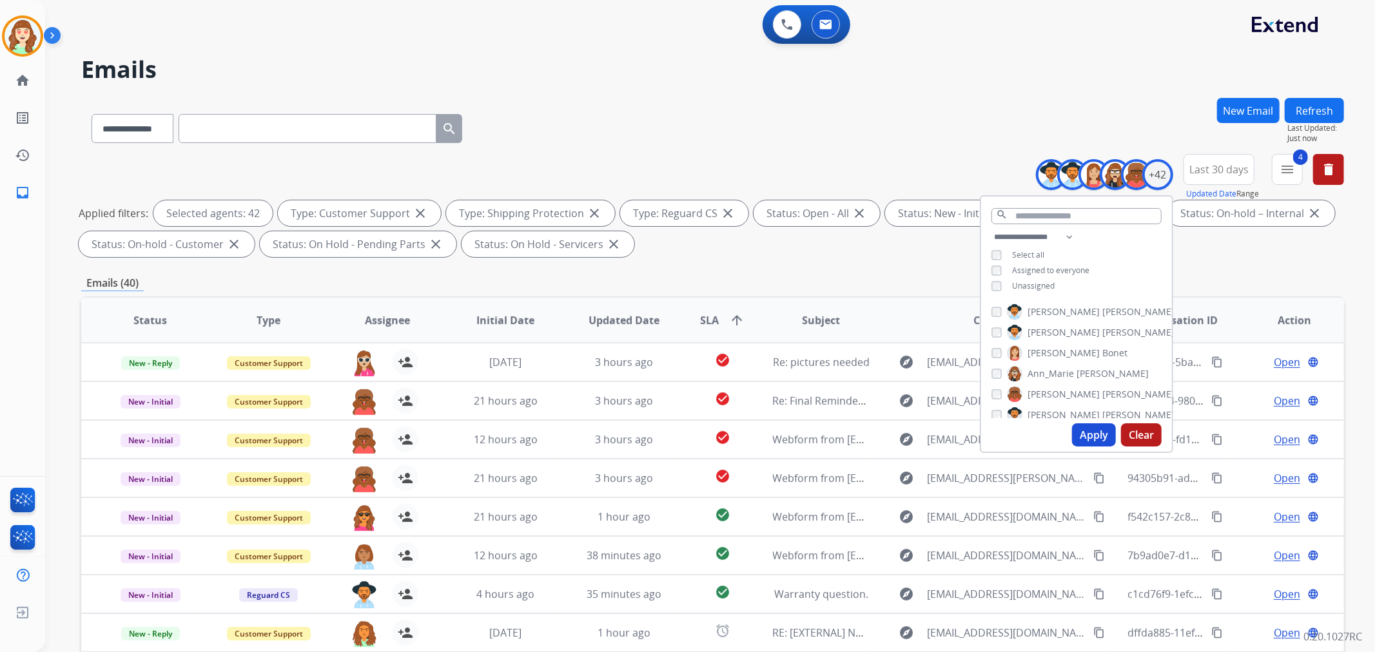
drag, startPoint x: 1138, startPoint y: 429, endPoint x: 1148, endPoint y: 422, distance: 12.0
click at [1139, 430] on button "Clear" at bounding box center [1141, 435] width 41 height 23
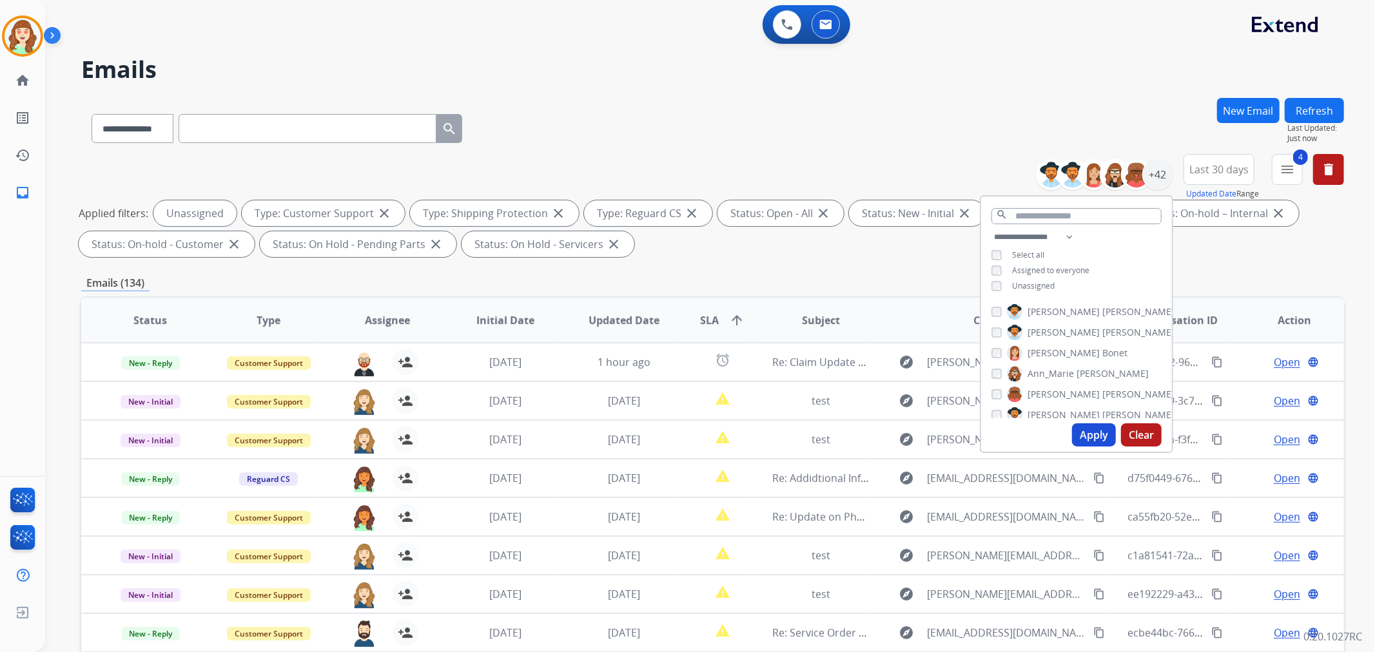
click at [1091, 434] on button "Apply" at bounding box center [1094, 435] width 44 height 23
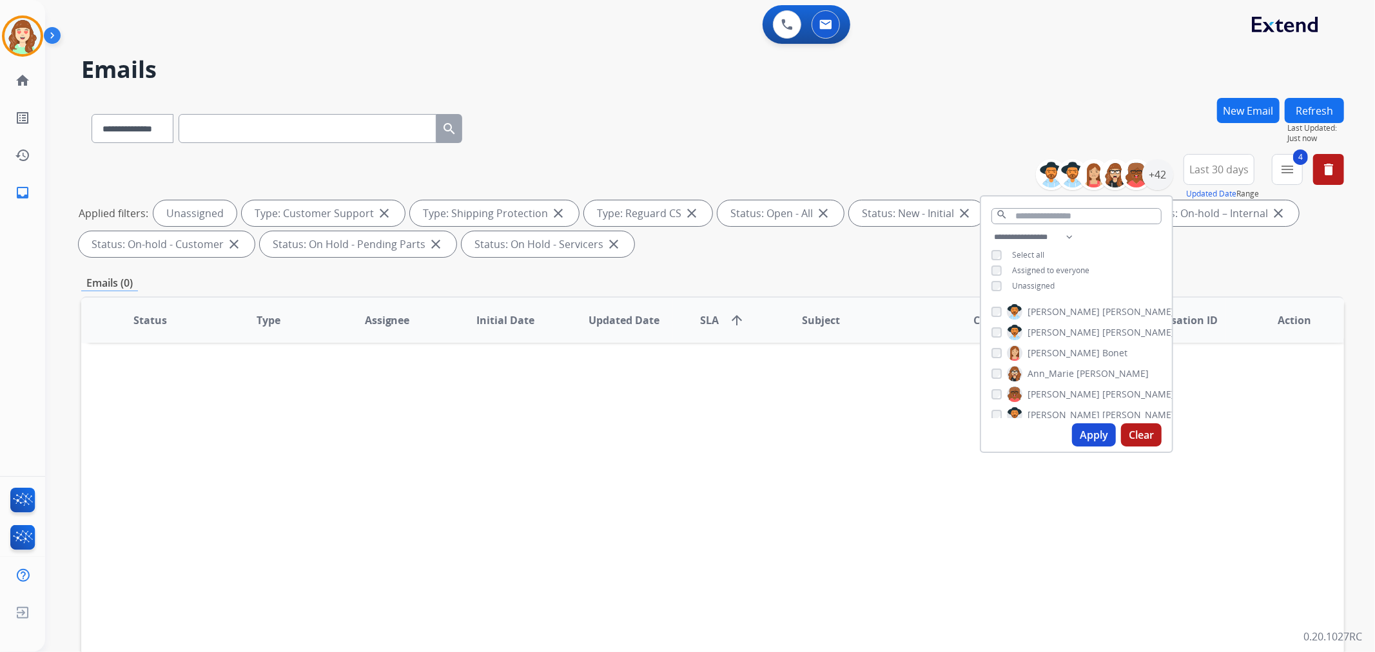
click at [1101, 436] on button "Apply" at bounding box center [1094, 435] width 44 height 23
click at [1100, 433] on button "Apply" at bounding box center [1094, 435] width 44 height 23
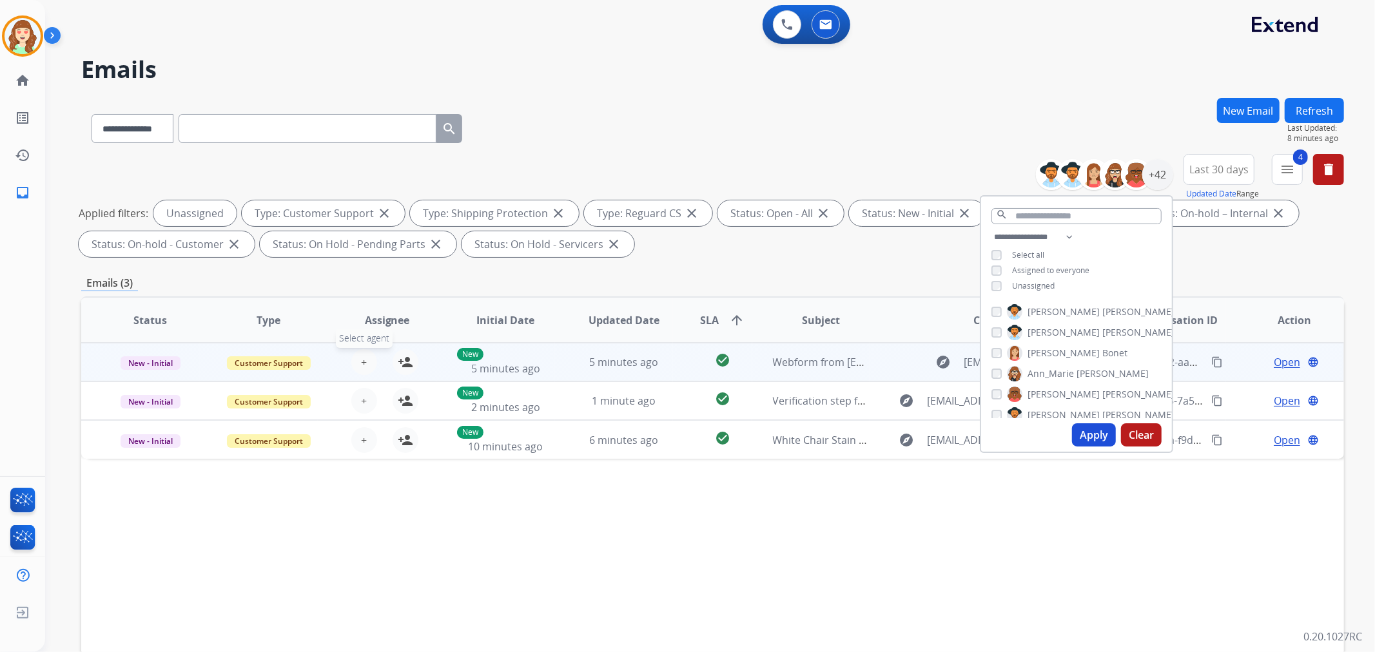
click at [361, 357] on span "+" at bounding box center [364, 362] width 6 height 15
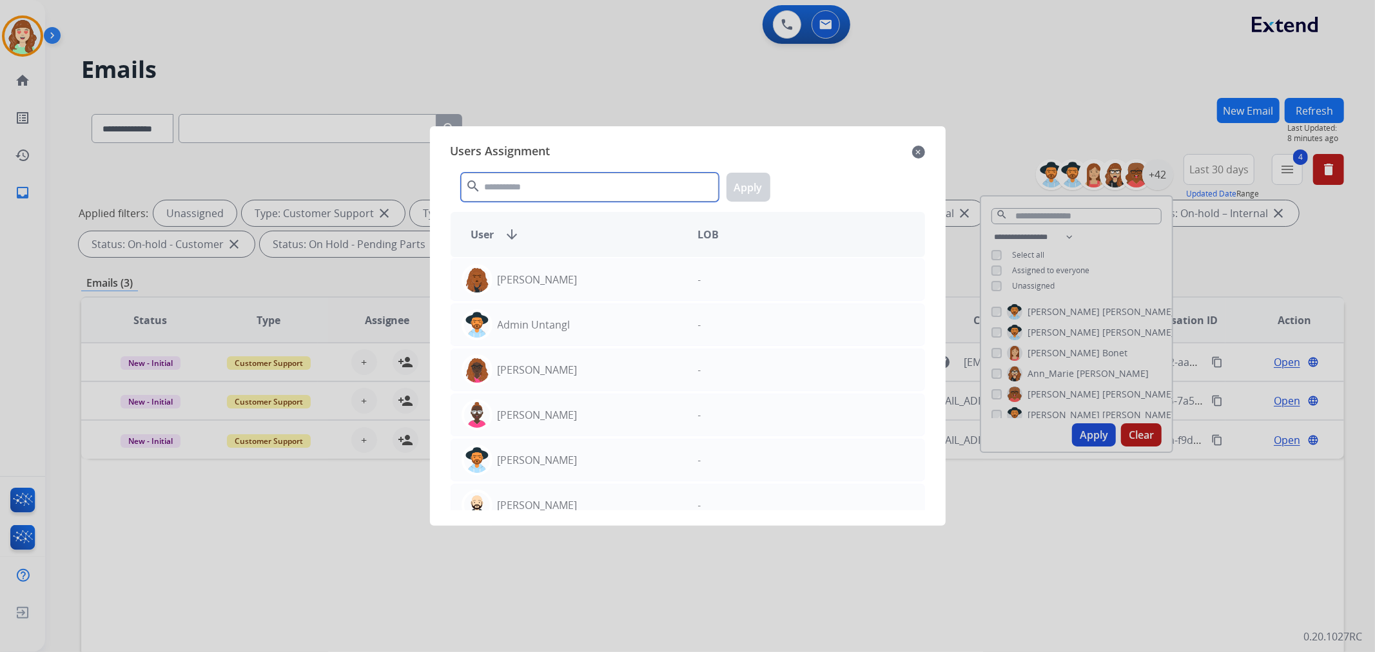
click at [537, 188] on input "text" at bounding box center [590, 187] width 258 height 29
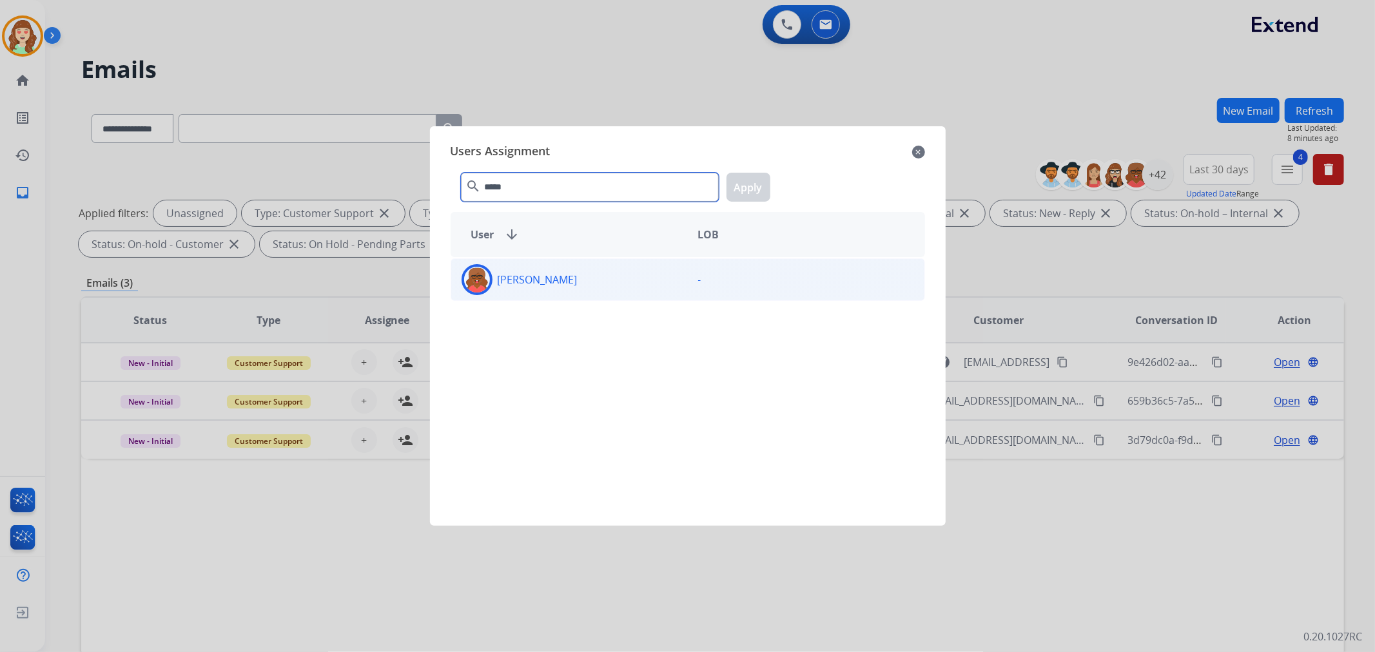
type input "*****"
drag, startPoint x: 591, startPoint y: 275, endPoint x: 697, endPoint y: 219, distance: 120.3
click at [593, 275] on div "[PERSON_NAME]" at bounding box center [569, 279] width 237 height 31
drag, startPoint x: 751, startPoint y: 188, endPoint x: 669, endPoint y: 213, distance: 85.5
click at [742, 189] on button "Apply" at bounding box center [749, 187] width 44 height 29
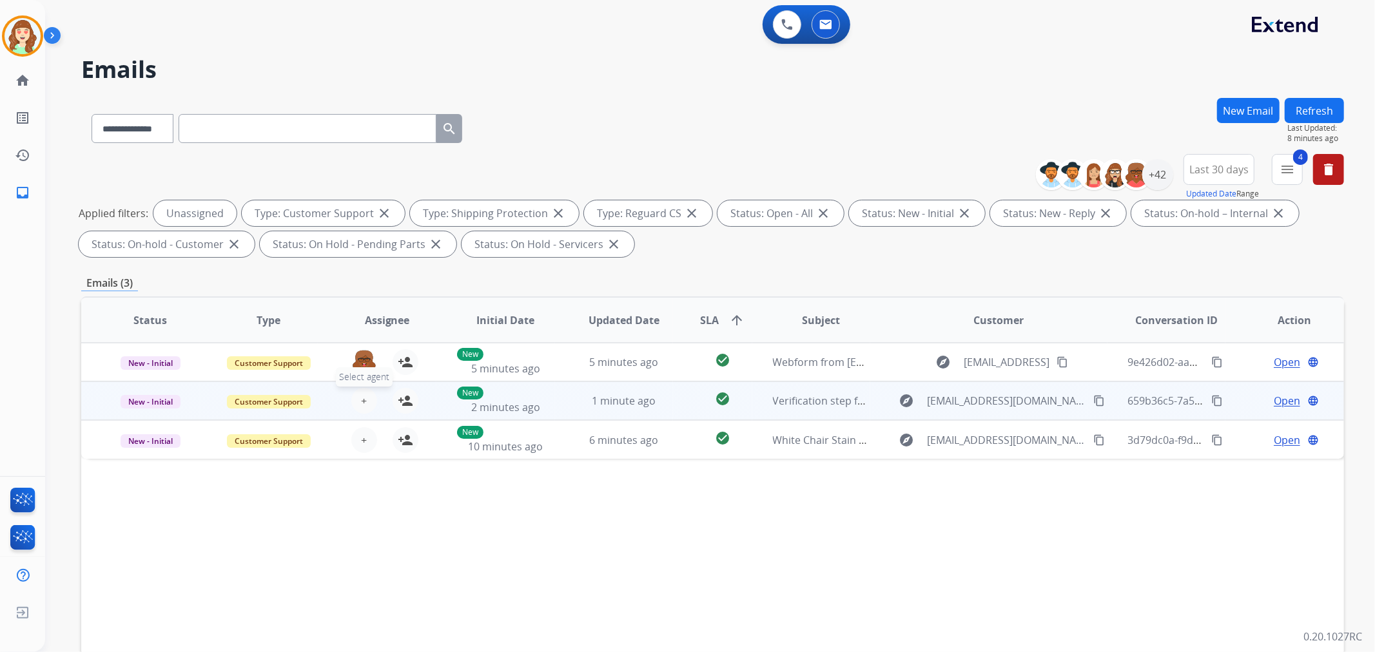
click at [362, 398] on span "+" at bounding box center [364, 400] width 6 height 15
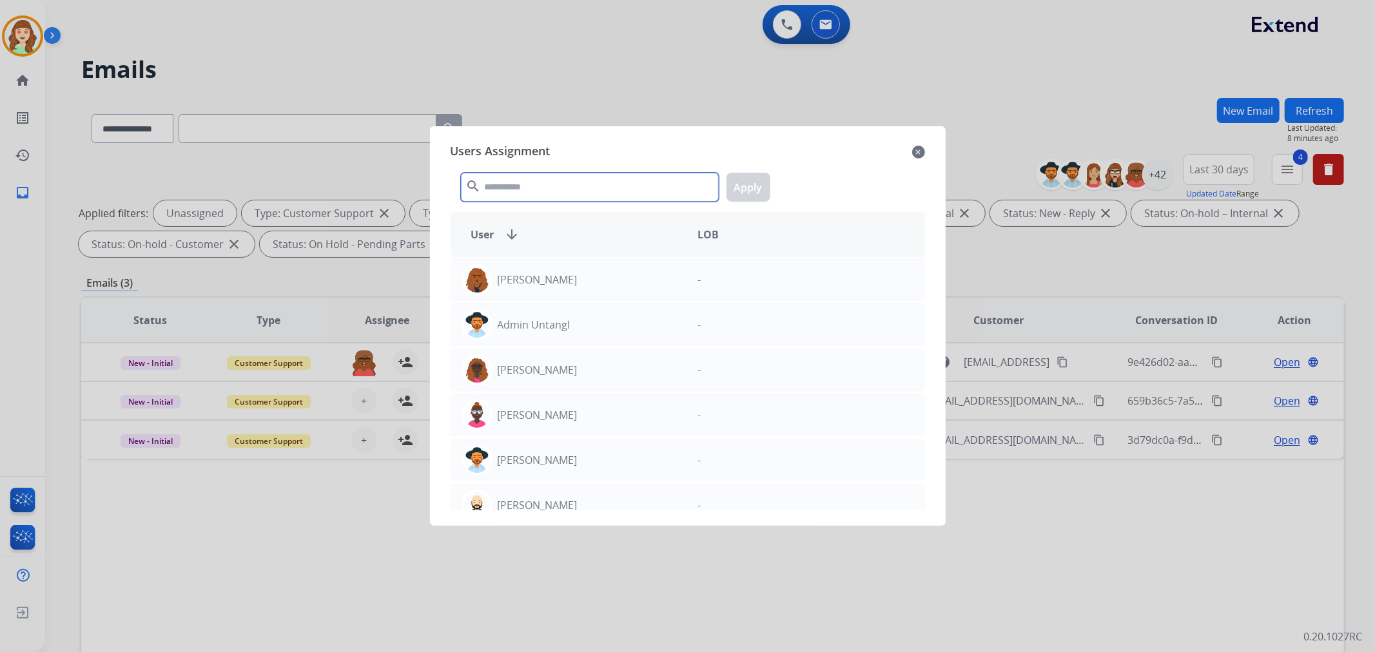
click at [513, 188] on input "text" at bounding box center [590, 187] width 258 height 29
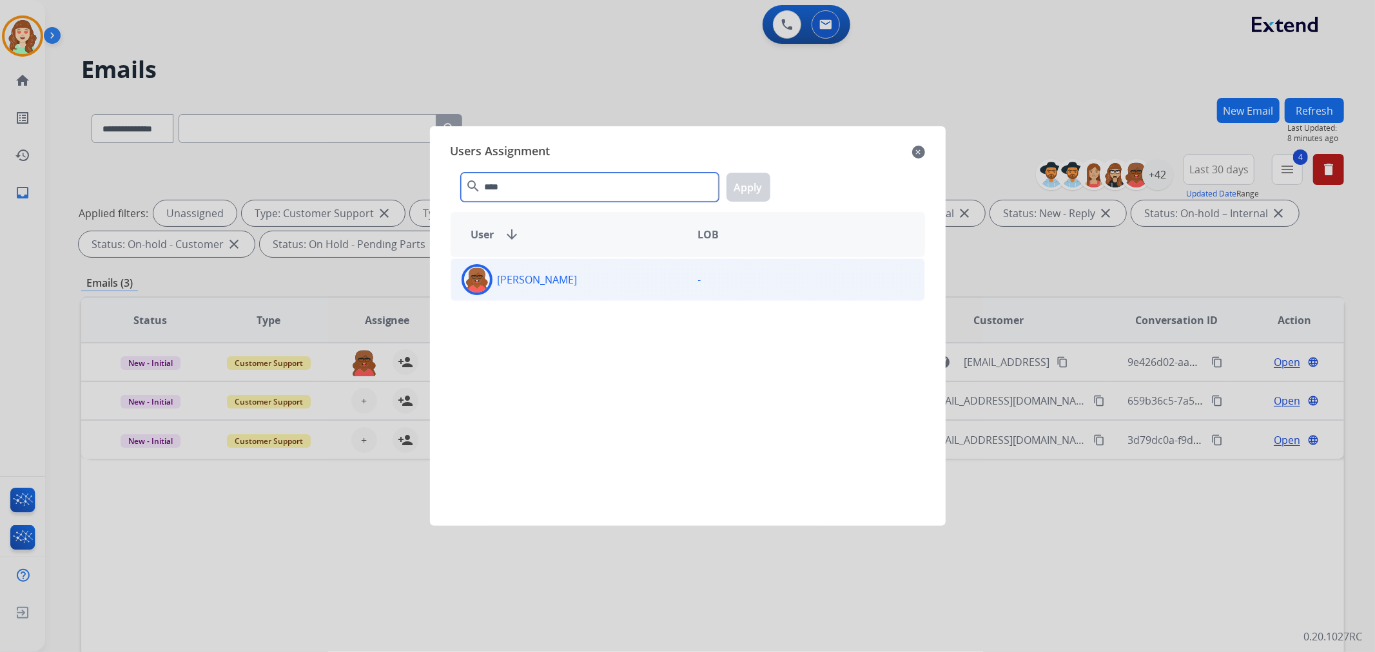
type input "****"
drag, startPoint x: 591, startPoint y: 279, endPoint x: 609, endPoint y: 275, distance: 18.5
click at [601, 279] on div "[PERSON_NAME]" at bounding box center [569, 279] width 237 height 31
click at [749, 188] on button "Apply" at bounding box center [749, 187] width 44 height 29
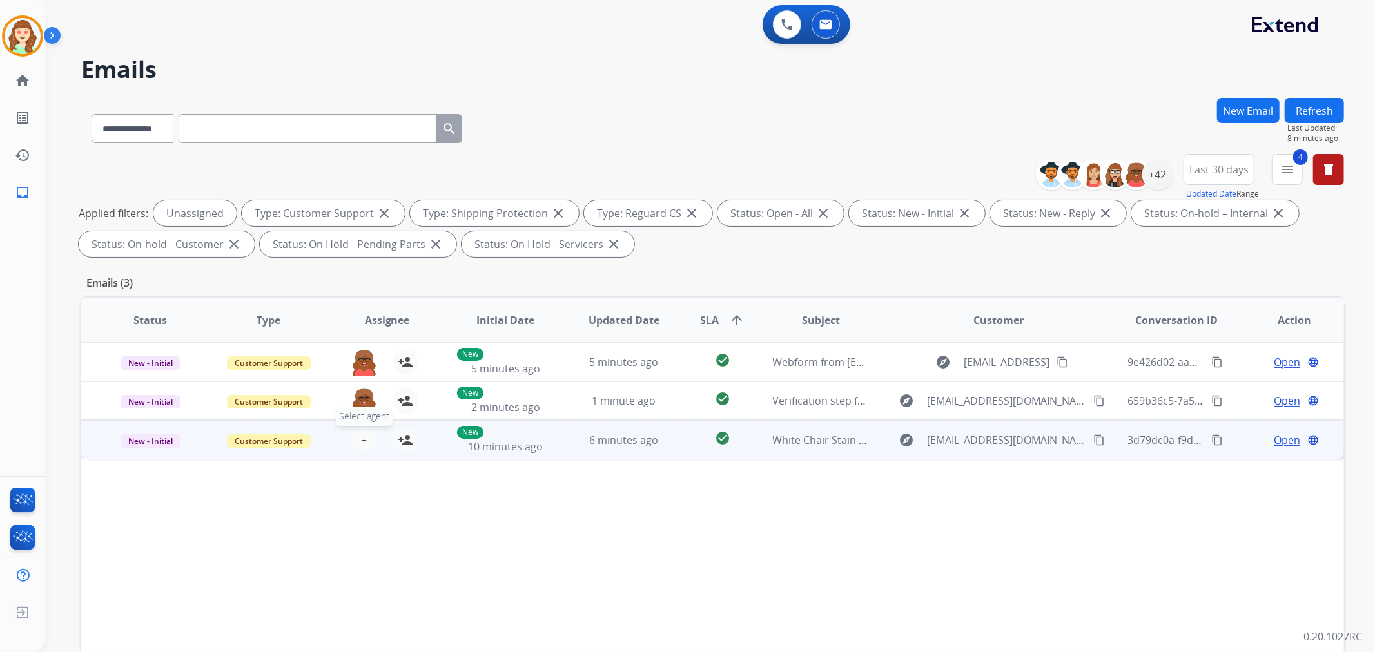
click at [368, 438] on button "+ Select agent" at bounding box center [364, 440] width 26 height 26
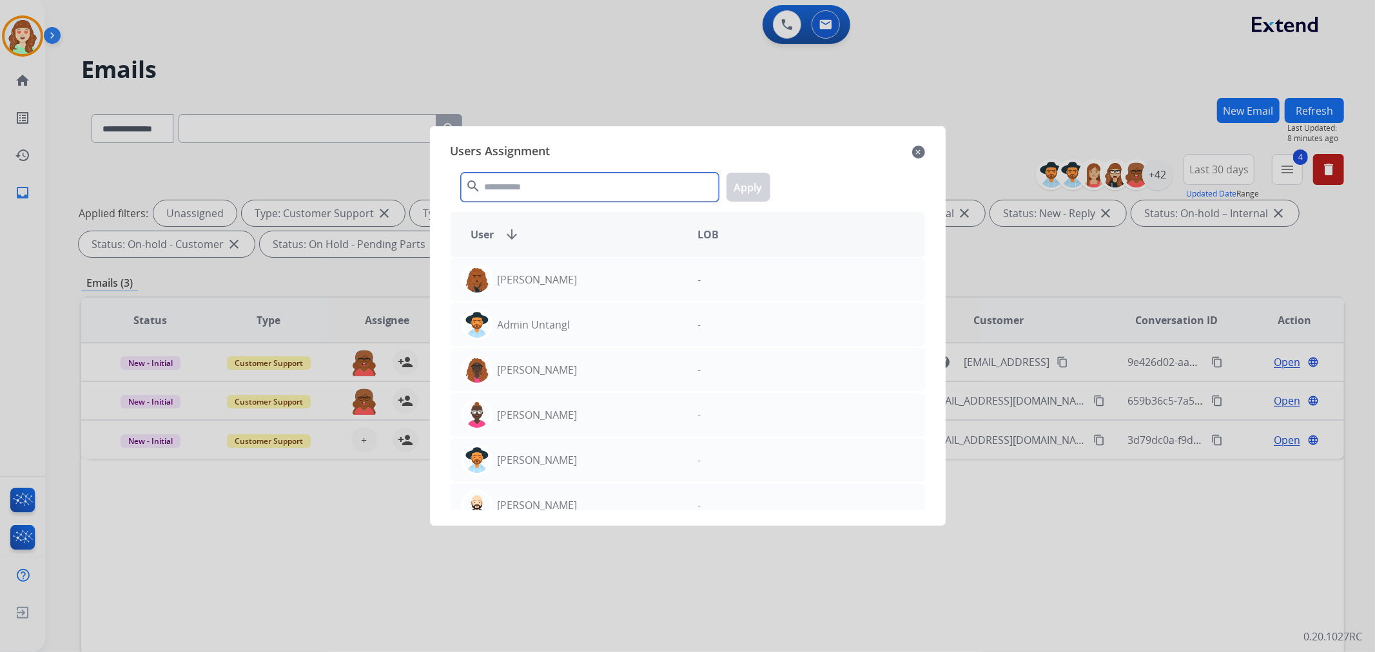
click at [533, 188] on input "text" at bounding box center [590, 187] width 258 height 29
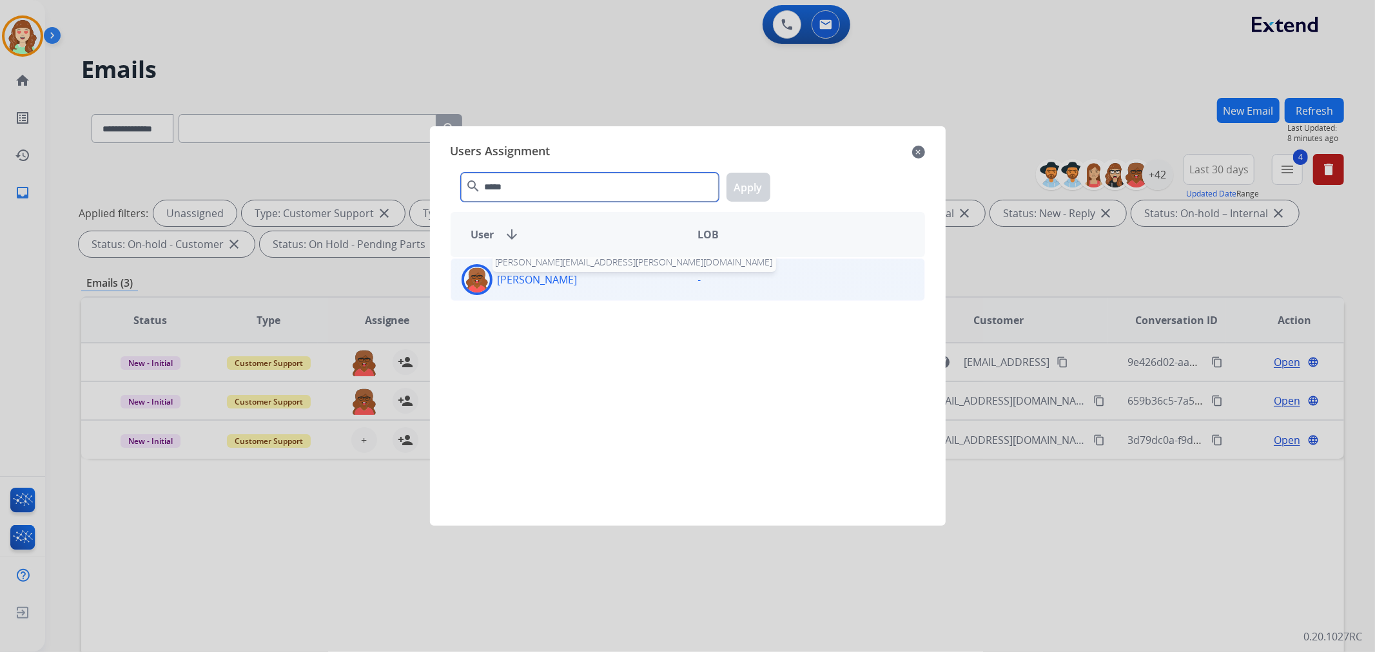
type input "*****"
drag, startPoint x: 584, startPoint y: 280, endPoint x: 736, endPoint y: 213, distance: 165.9
click at [604, 279] on div "[PERSON_NAME] [PERSON_NAME][EMAIL_ADDRESS][PERSON_NAME][DOMAIN_NAME]" at bounding box center [569, 279] width 237 height 31
click at [749, 182] on button "Apply" at bounding box center [749, 187] width 44 height 29
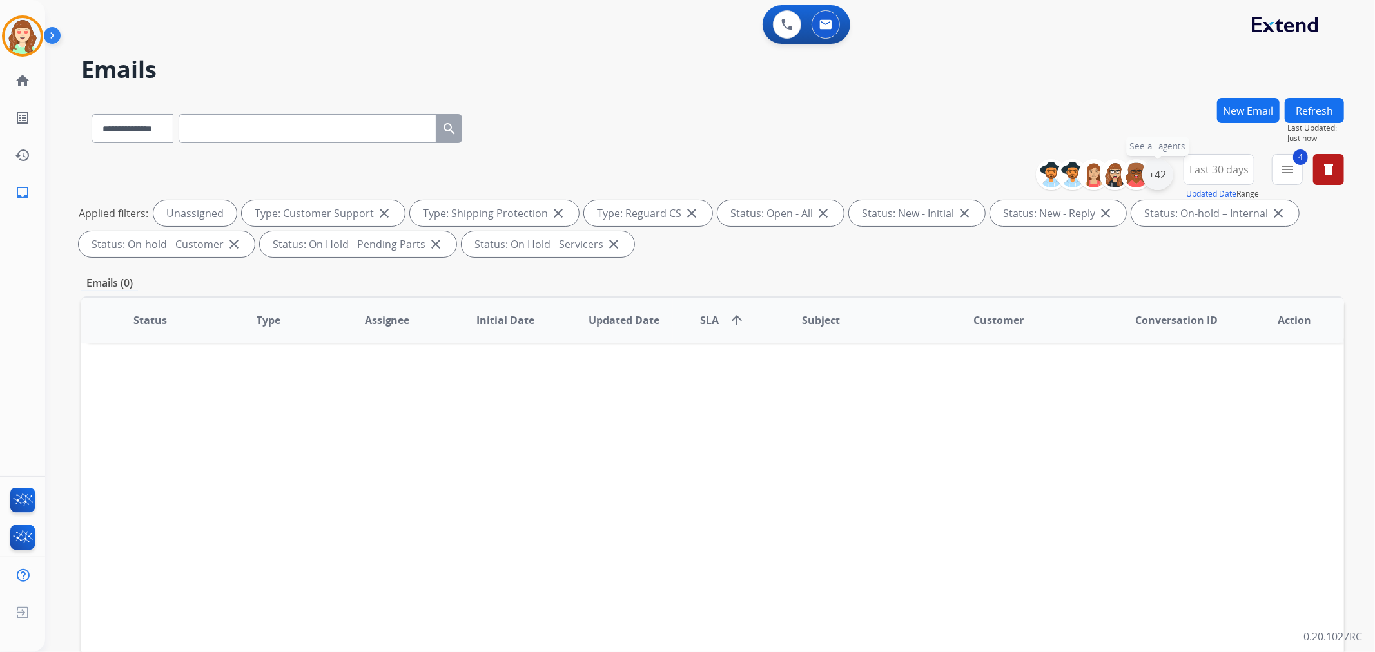
click at [1151, 171] on div "+42" at bounding box center [1157, 174] width 31 height 31
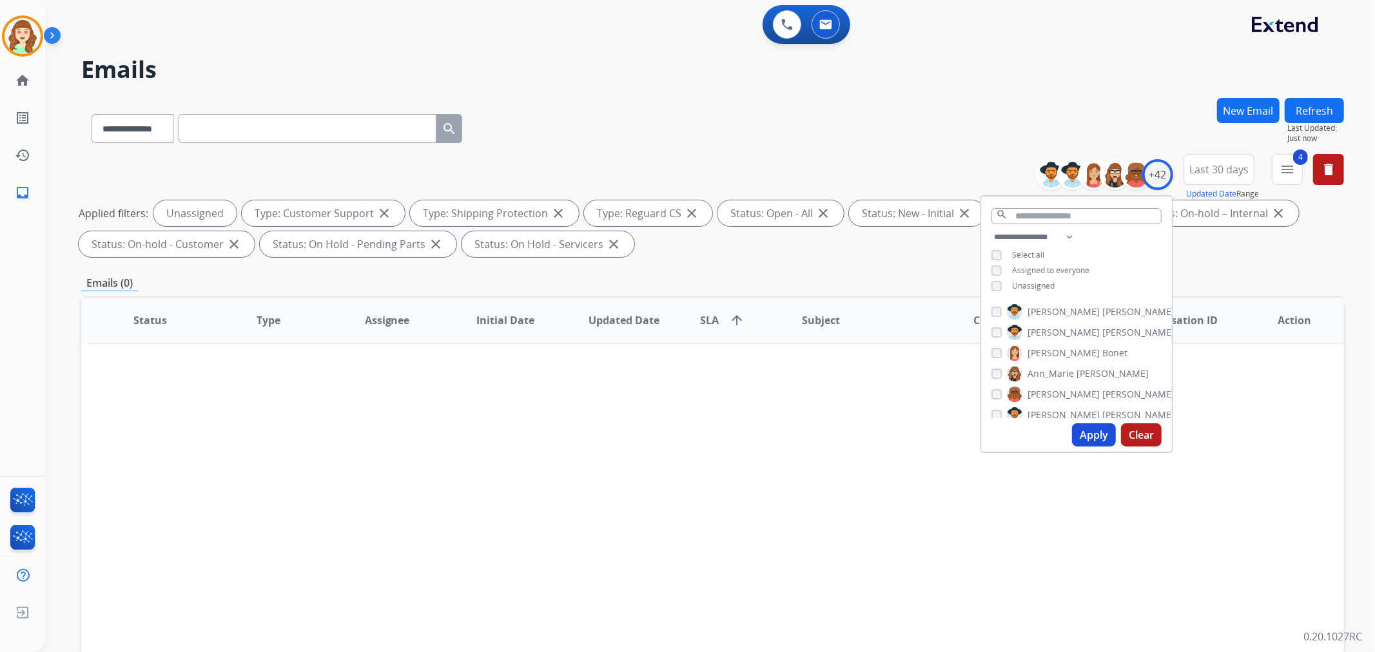
click at [1091, 437] on button "Apply" at bounding box center [1094, 435] width 44 height 23
drag, startPoint x: 979, startPoint y: 123, endPoint x: 988, endPoint y: 107, distance: 18.8
click at [987, 110] on div "**********" at bounding box center [712, 126] width 1263 height 56
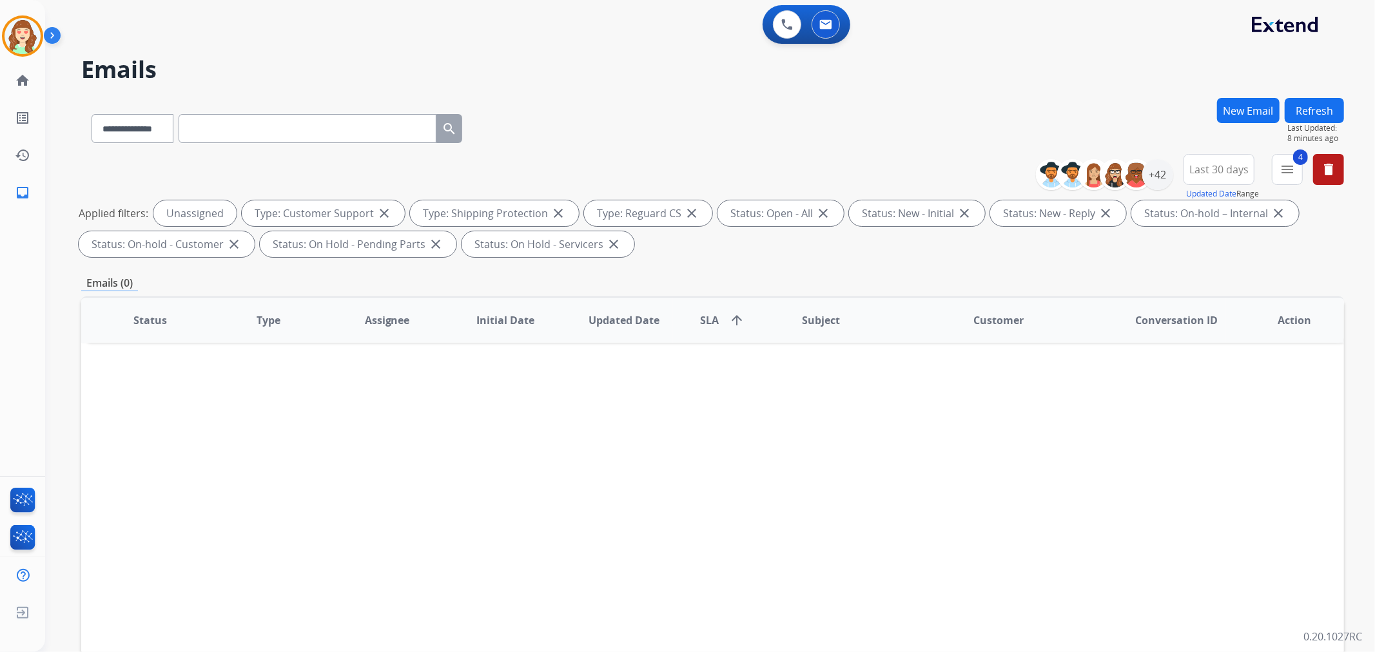
drag, startPoint x: 510, startPoint y: 352, endPoint x: 681, endPoint y: 282, distance: 185.1
click at [511, 350] on div "Status Type Assignee Initial Date Updated Date SLA arrow_upward Subject Custome…" at bounding box center [712, 513] width 1263 height 432
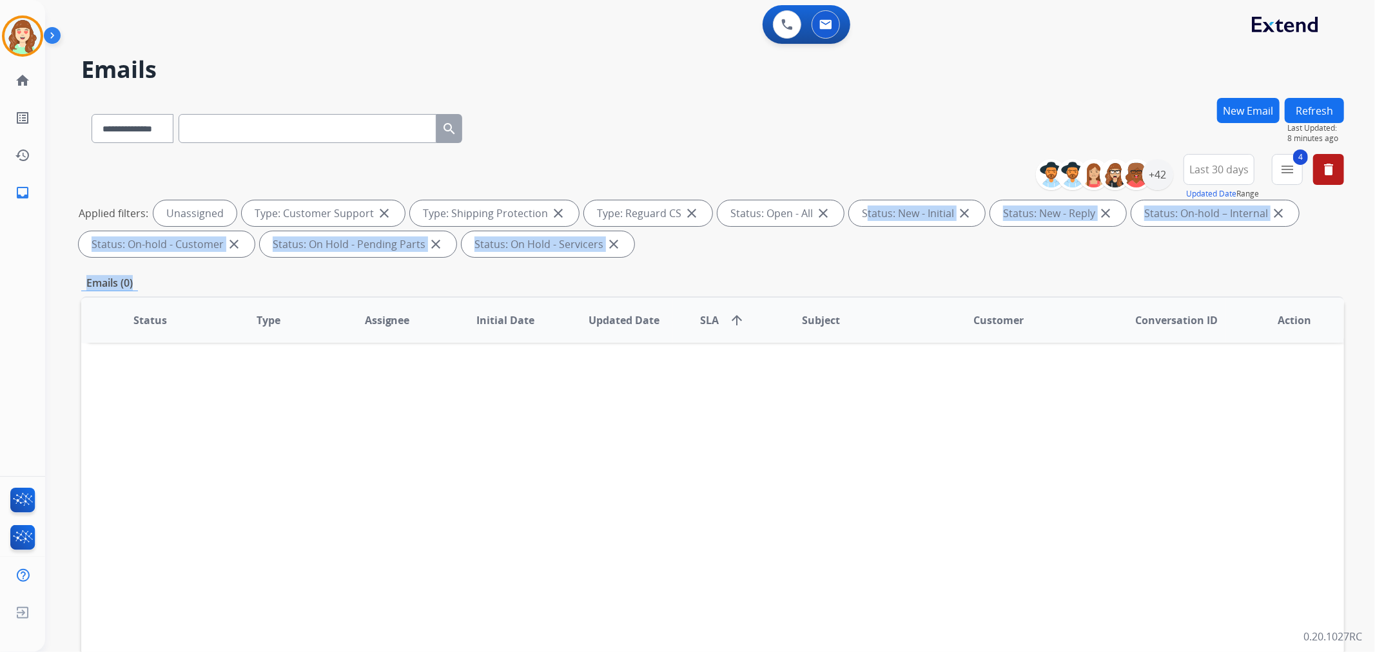
drag, startPoint x: 739, startPoint y: 262, endPoint x: 0, endPoint y: 59, distance: 766.9
click at [712, 269] on div "**********" at bounding box center [712, 447] width 1263 height 698
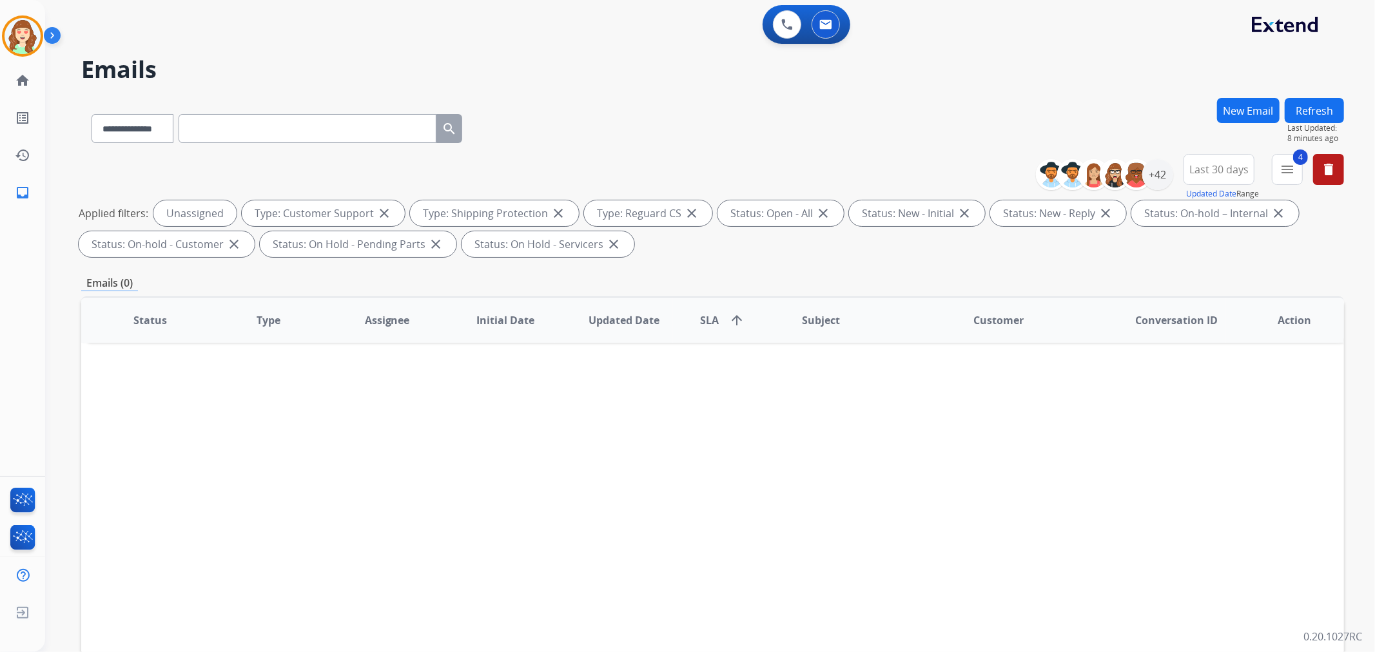
drag, startPoint x: 245, startPoint y: 68, endPoint x: 227, endPoint y: 23, distance: 48.0
click at [233, 55] on div "**********" at bounding box center [694, 372] width 1299 height 652
